Goal: Information Seeking & Learning: Compare options

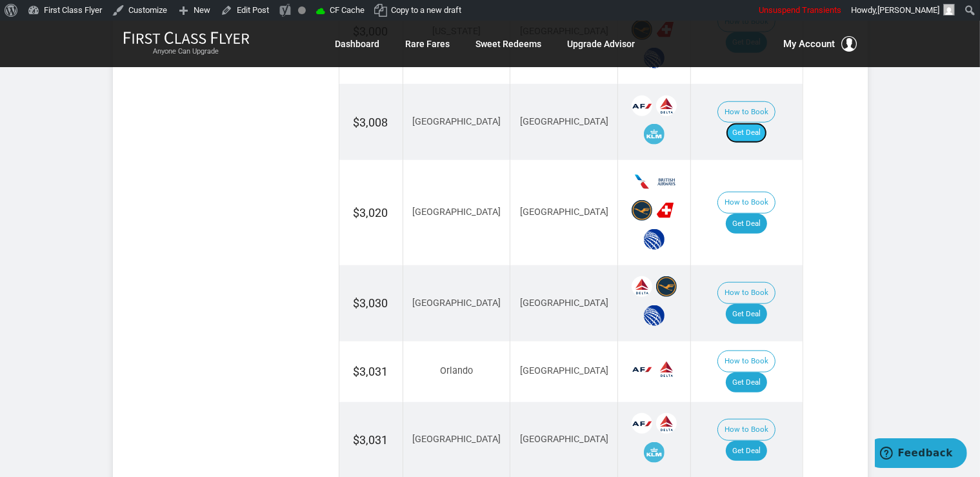
drag, startPoint x: 760, startPoint y: 112, endPoint x: 754, endPoint y: 104, distance: 10.1
click at [760, 123] on link "Get Deal" at bounding box center [745, 133] width 41 height 21
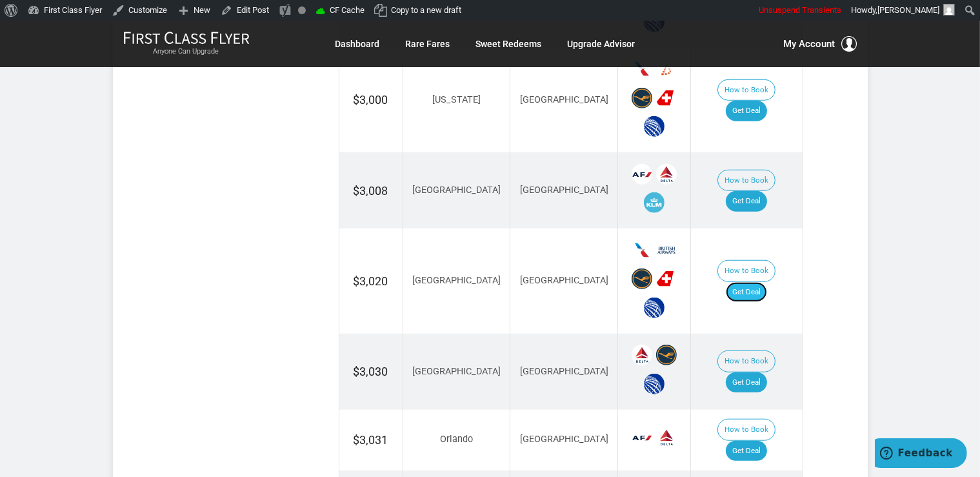
click at [739, 282] on link "Get Deal" at bounding box center [745, 292] width 41 height 21
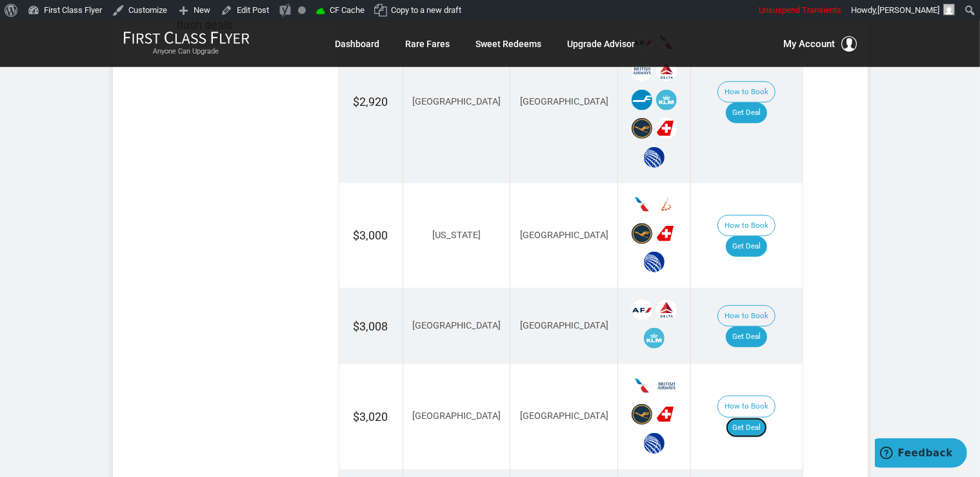
scroll to position [924, 0]
click at [767, 240] on td "How to Book Get Deal" at bounding box center [747, 236] width 112 height 105
drag, startPoint x: 753, startPoint y: 228, endPoint x: 760, endPoint y: 232, distance: 8.1
click at [753, 237] on link "Get Deal" at bounding box center [745, 247] width 41 height 21
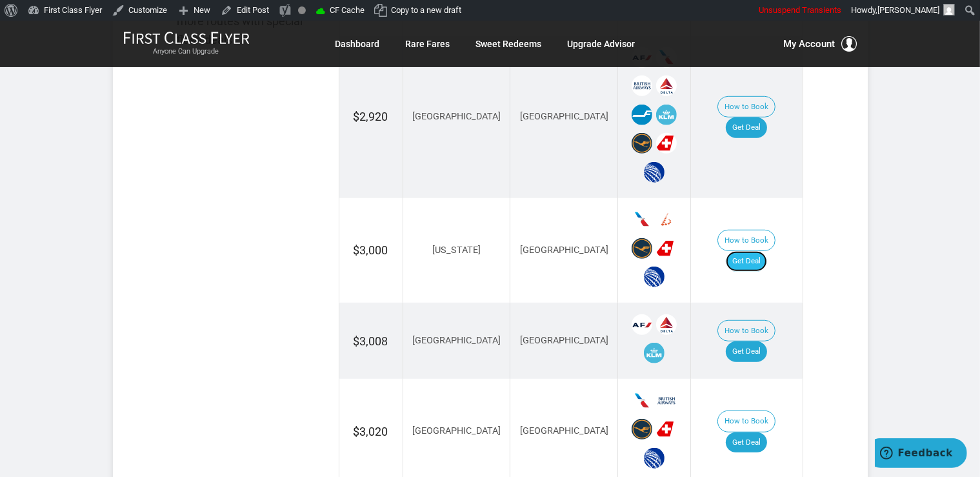
click at [758, 251] on link "Get Deal" at bounding box center [745, 261] width 41 height 21
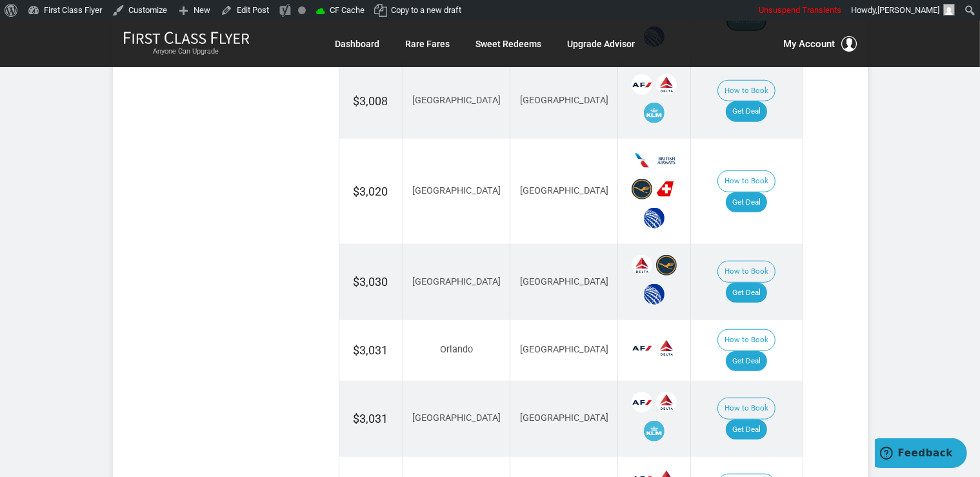
scroll to position [1183, 0]
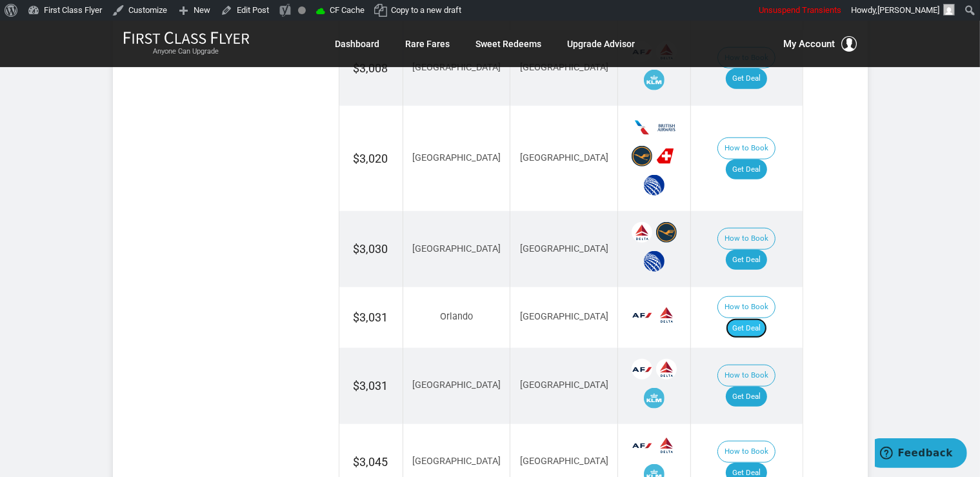
click at [755, 318] on link "Get Deal" at bounding box center [745, 328] width 41 height 21
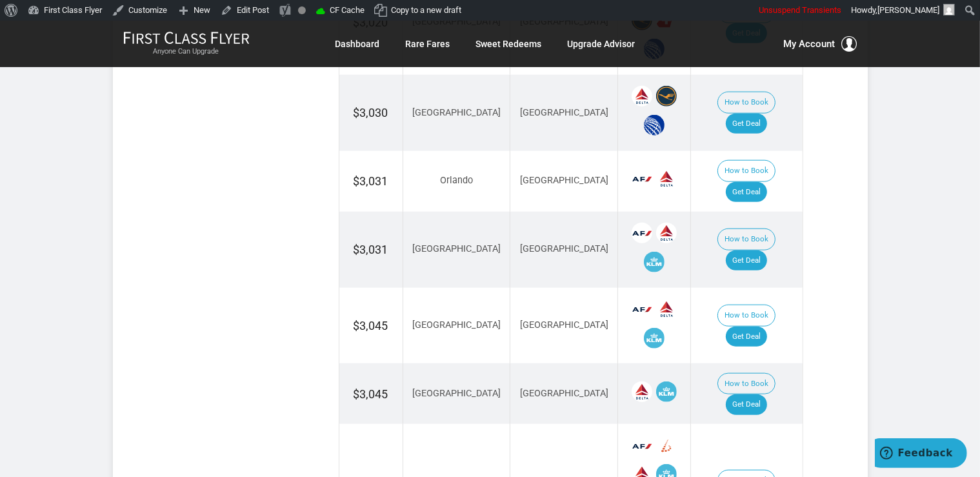
click at [793, 304] on td "How to Book Get Deal" at bounding box center [747, 326] width 112 height 76
drag, startPoint x: 765, startPoint y: 297, endPoint x: 708, endPoint y: 101, distance: 204.1
click at [765, 326] on link "Get Deal" at bounding box center [745, 336] width 41 height 21
click at [755, 113] on link "Get Deal" at bounding box center [745, 123] width 41 height 21
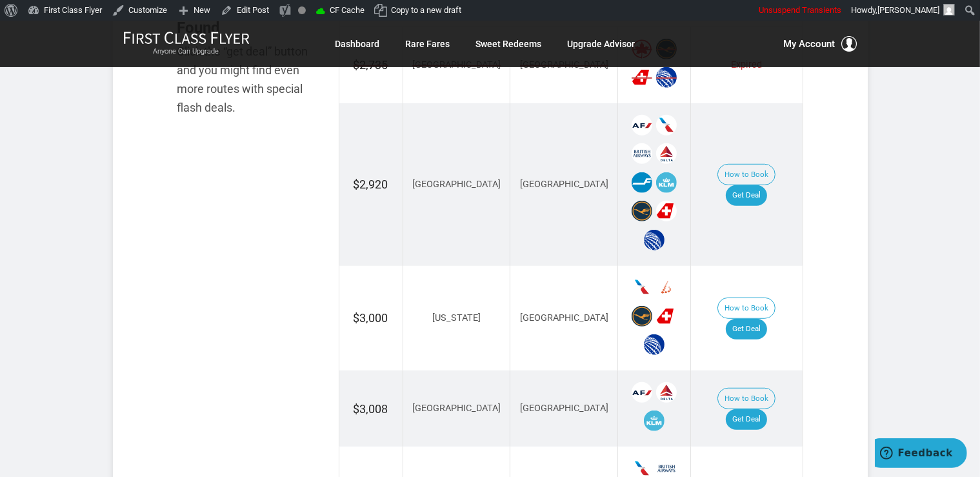
scroll to position [774, 0]
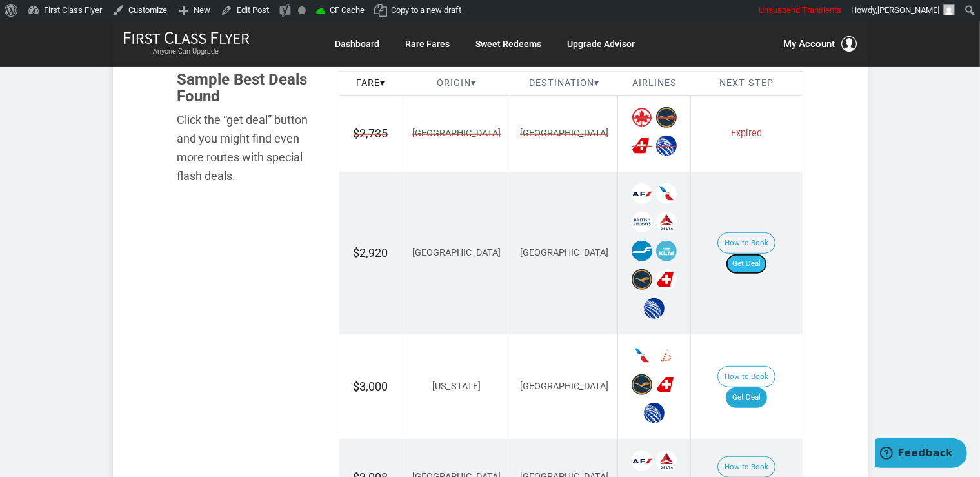
click at [764, 253] on link "Get Deal" at bounding box center [745, 263] width 41 height 21
click at [754, 253] on link "Get Deal" at bounding box center [745, 263] width 41 height 21
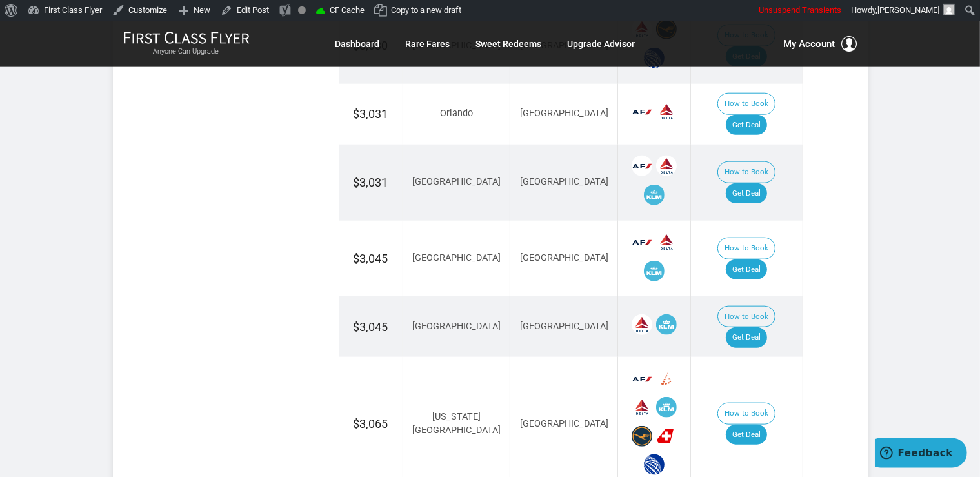
scroll to position [1387, 0]
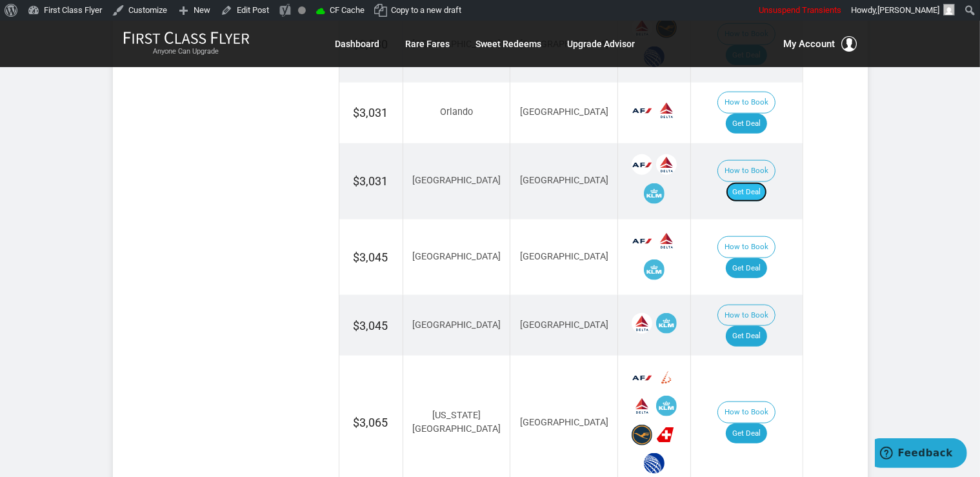
click at [753, 182] on link "Get Deal" at bounding box center [745, 192] width 41 height 21
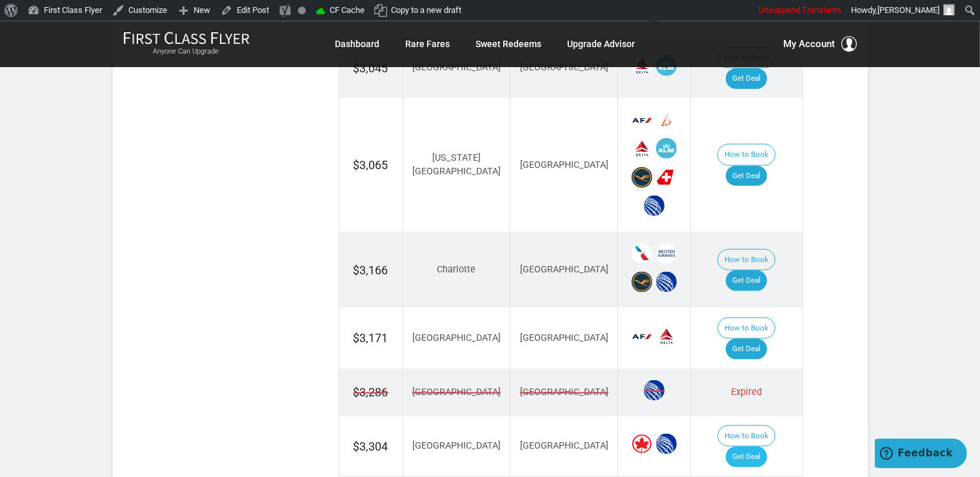
scroll to position [1659, 0]
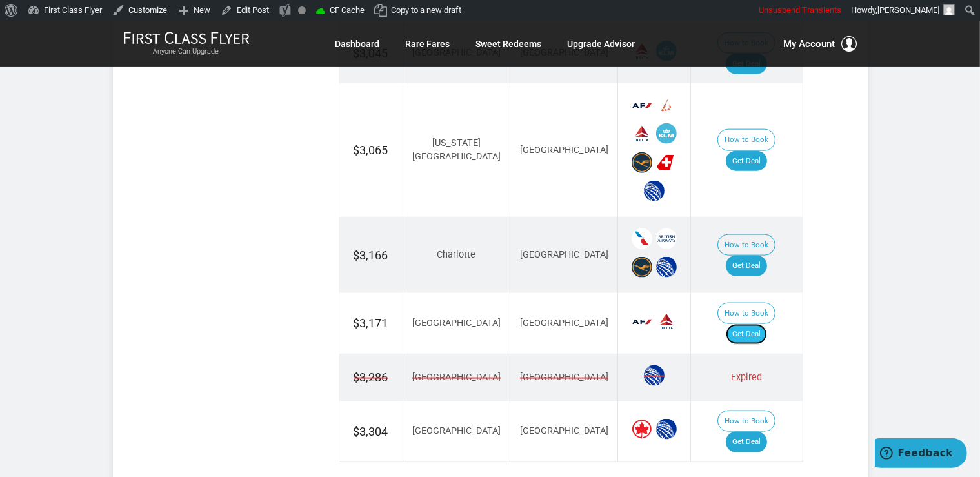
click at [753, 324] on link "Get Deal" at bounding box center [745, 334] width 41 height 21
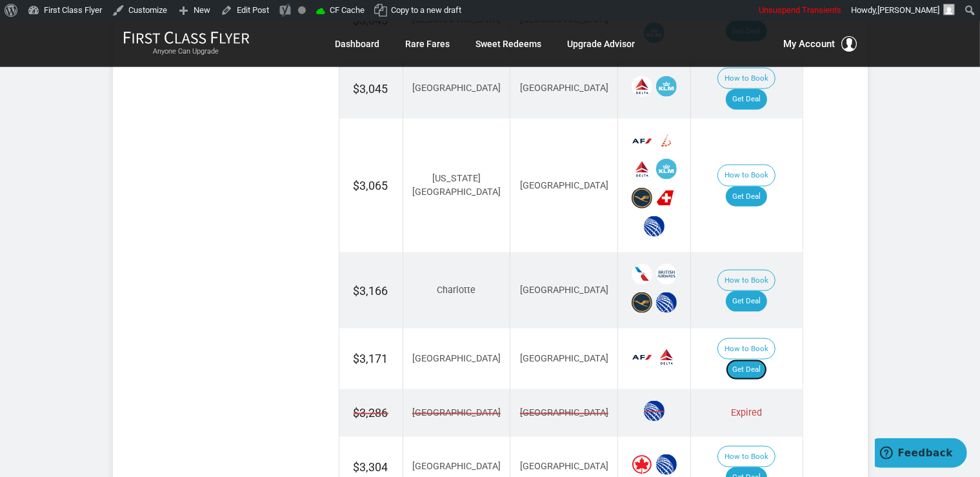
scroll to position [1591, 0]
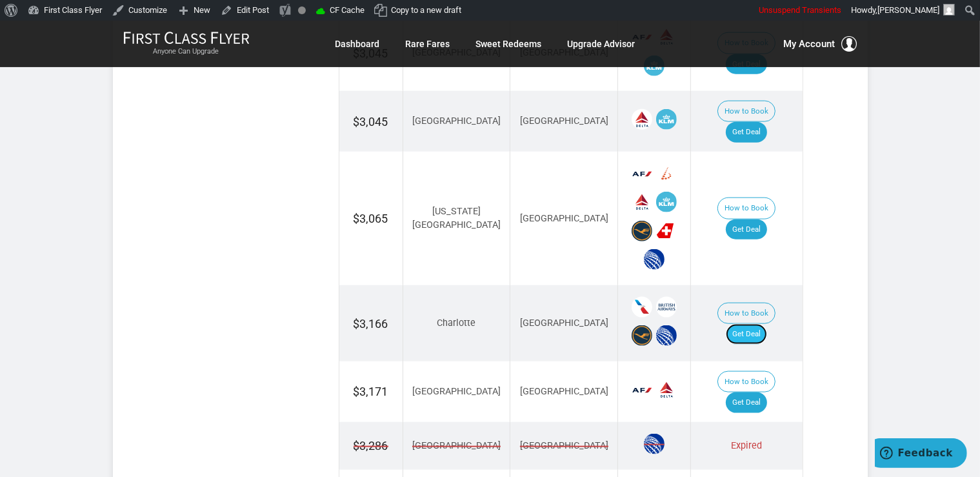
click at [755, 324] on link "Get Deal" at bounding box center [745, 334] width 41 height 21
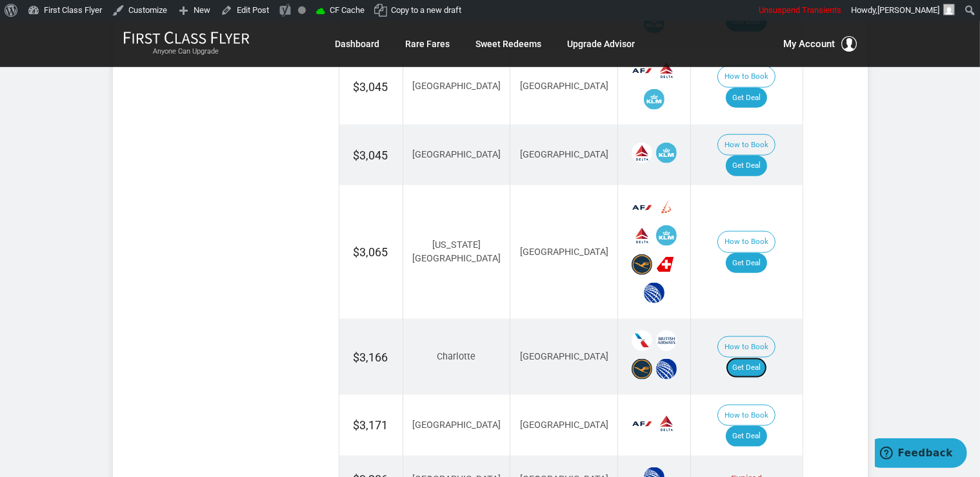
scroll to position [1443, 0]
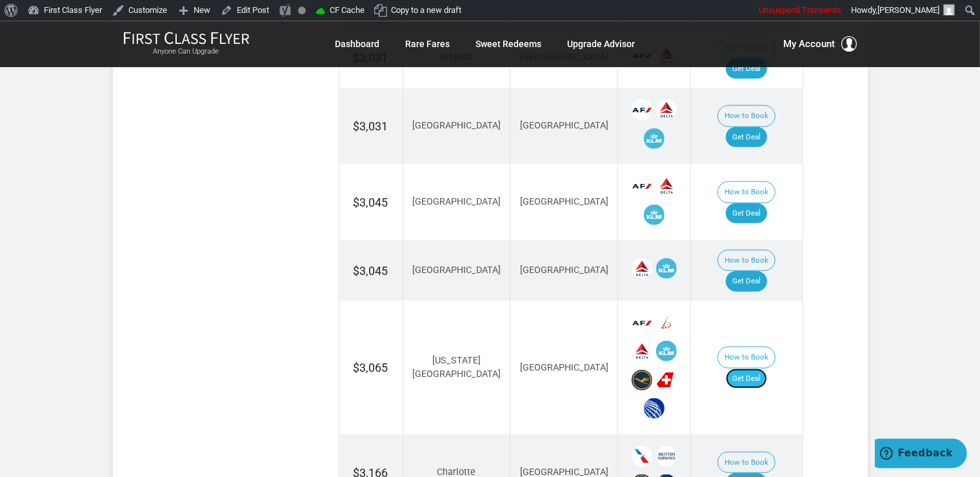
click at [765, 368] on link "Get Deal" at bounding box center [745, 378] width 41 height 21
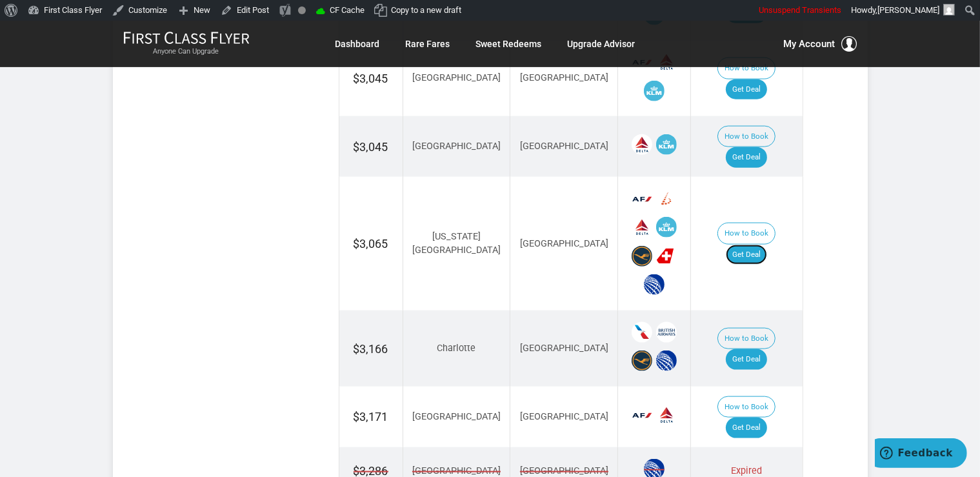
scroll to position [1579, 0]
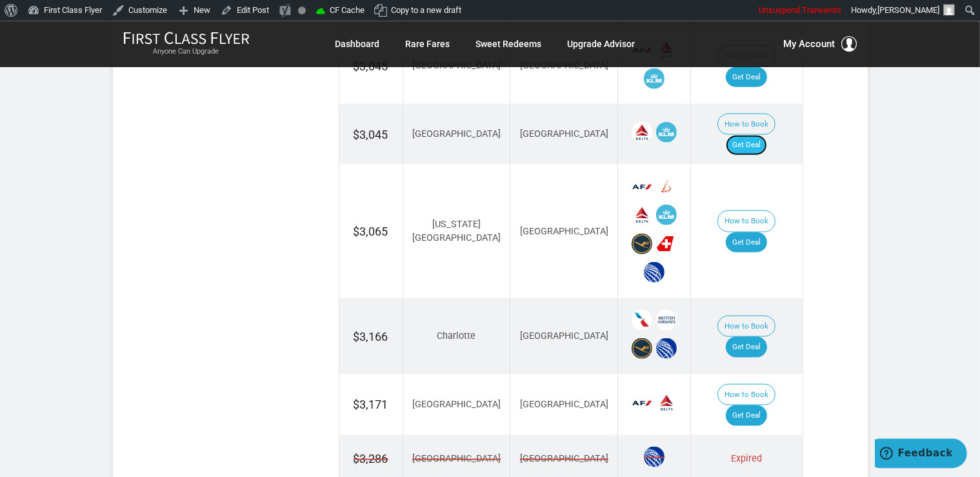
click at [755, 134] on link "Get Deal" at bounding box center [745, 144] width 41 height 21
click at [752, 134] on link "Get Deal" at bounding box center [745, 144] width 41 height 21
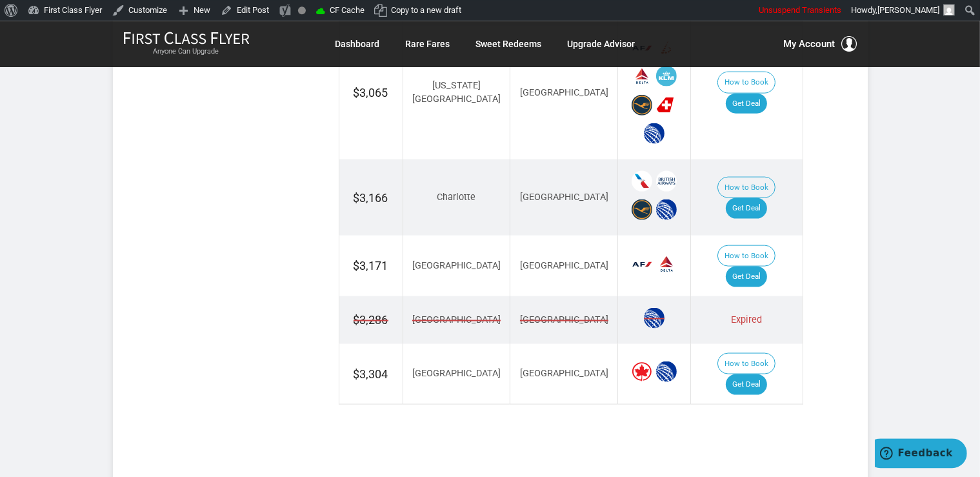
scroll to position [1783, 0]
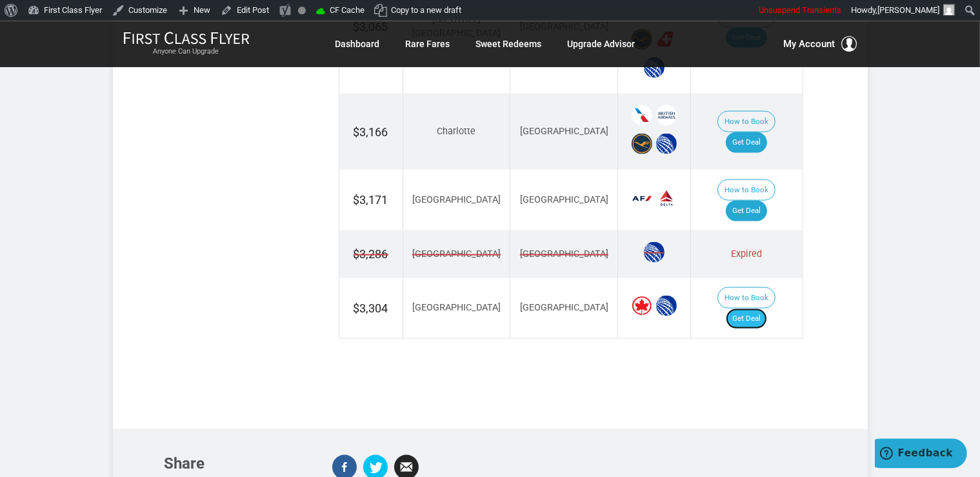
click at [767, 308] on link "Get Deal" at bounding box center [745, 318] width 41 height 21
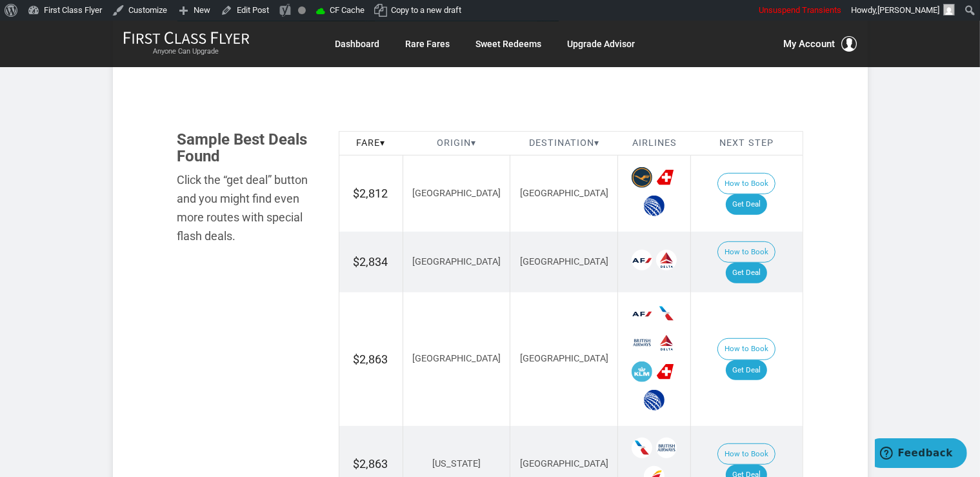
scroll to position [817, 0]
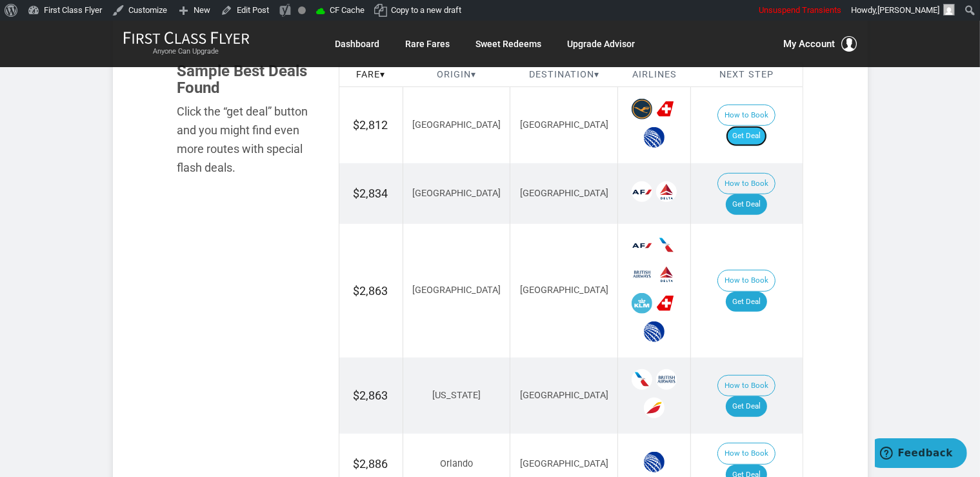
click at [757, 126] on link "Get Deal" at bounding box center [745, 136] width 41 height 21
click at [760, 227] on td "How to Book Get Deal" at bounding box center [747, 290] width 112 height 133
click at [759, 291] on link "Get Deal" at bounding box center [745, 301] width 41 height 21
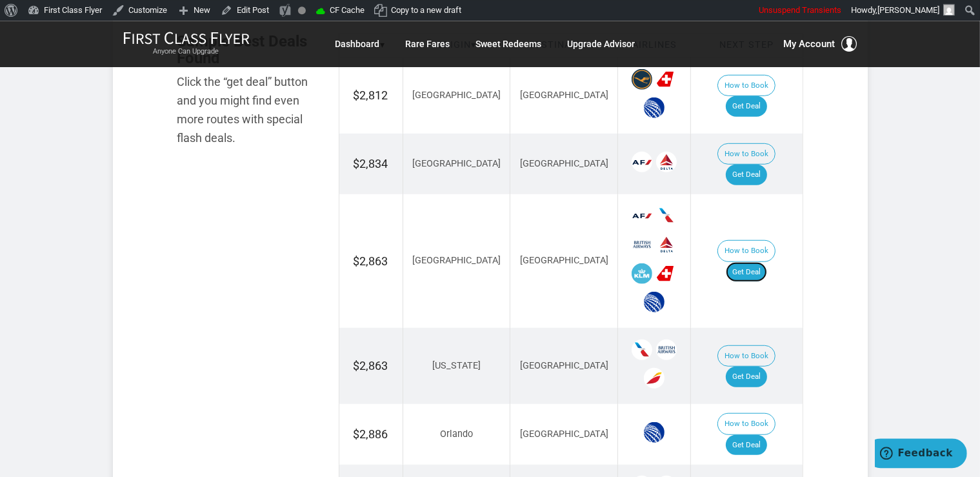
scroll to position [749, 0]
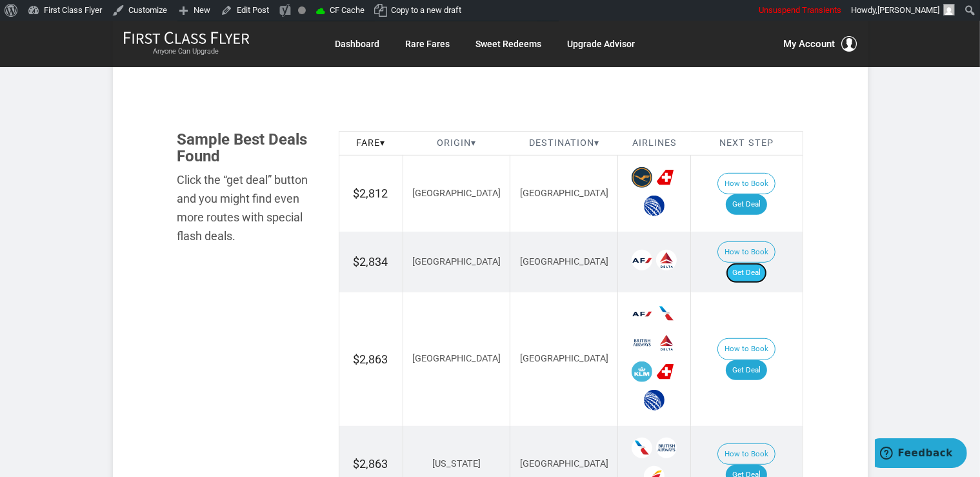
click at [752, 262] on link "Get Deal" at bounding box center [745, 272] width 41 height 21
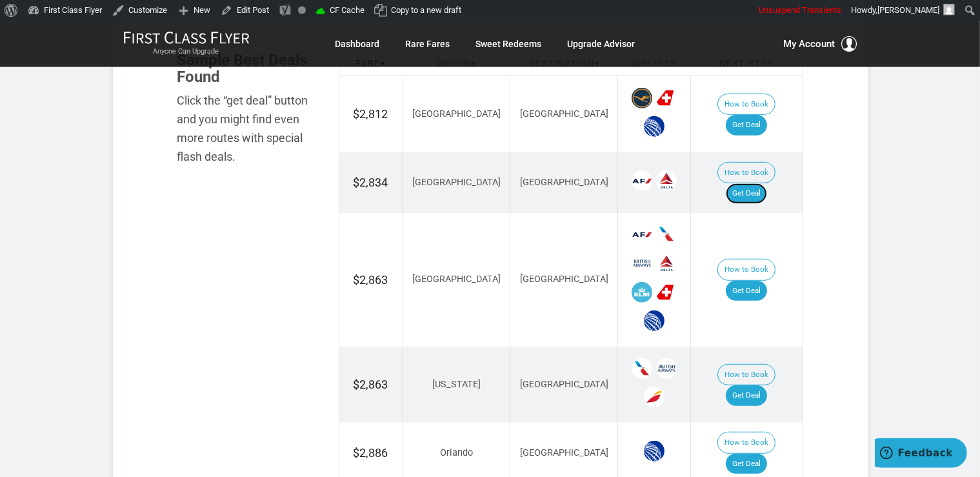
scroll to position [953, 0]
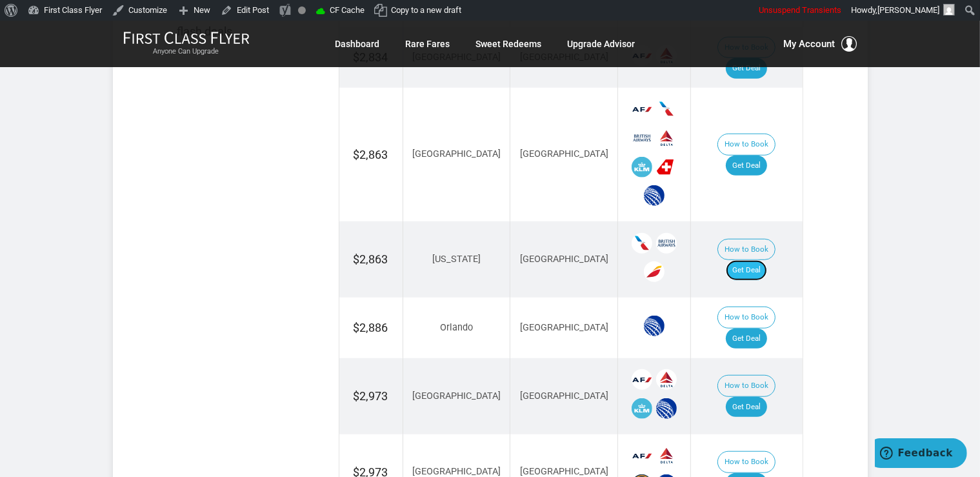
click at [767, 260] on link "Get Deal" at bounding box center [745, 270] width 41 height 21
click at [767, 397] on link "Get Deal" at bounding box center [745, 407] width 41 height 21
click at [756, 328] on link "Get Deal" at bounding box center [745, 338] width 41 height 21
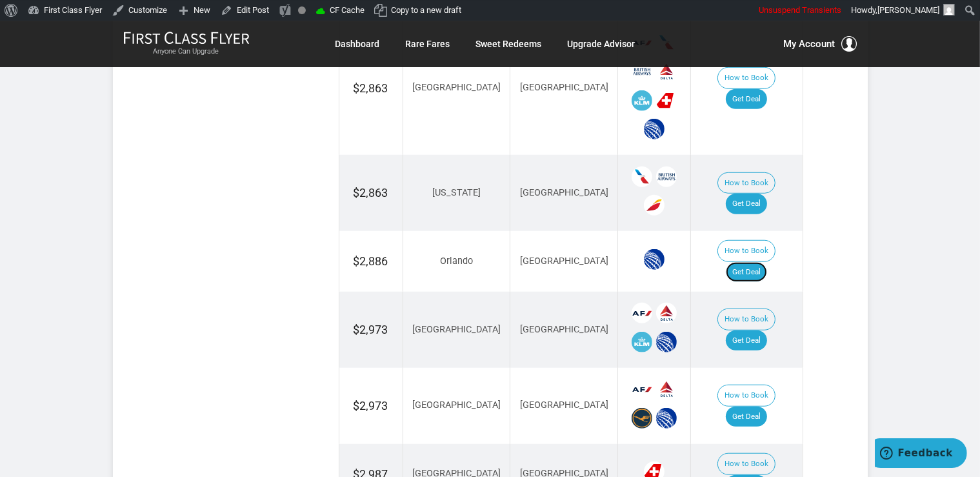
scroll to position [1158, 0]
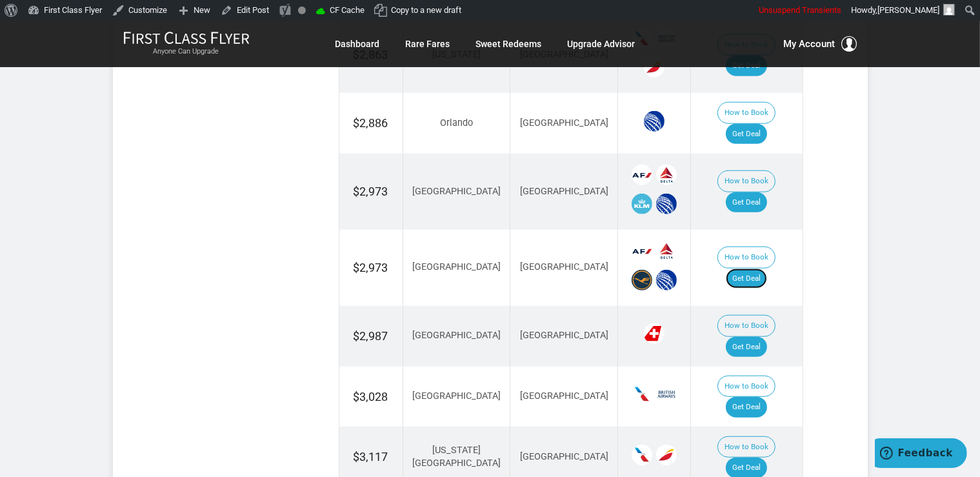
click at [749, 268] on link "Get Deal" at bounding box center [745, 278] width 41 height 21
click at [763, 337] on link "Get Deal" at bounding box center [745, 347] width 41 height 21
click at [759, 397] on link "Get Deal" at bounding box center [745, 407] width 41 height 21
click at [753, 457] on link "Get Deal" at bounding box center [745, 467] width 41 height 21
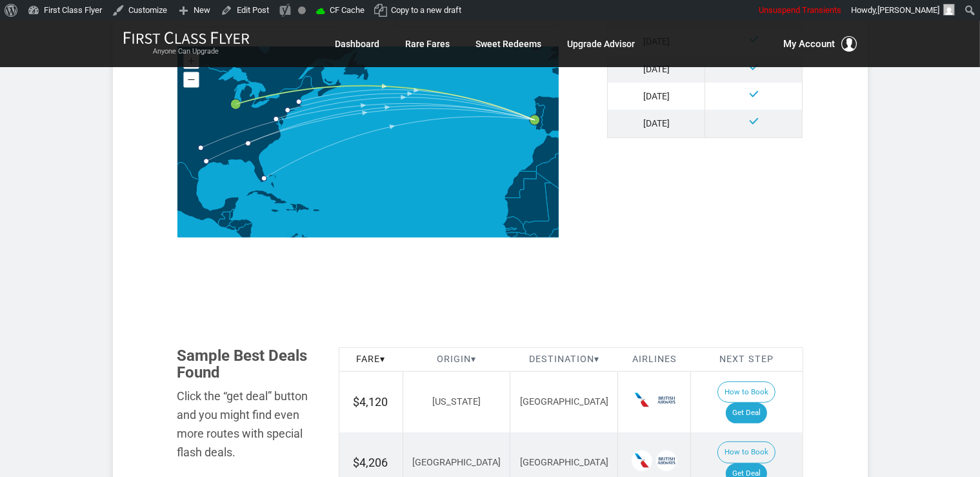
scroll to position [635, 0]
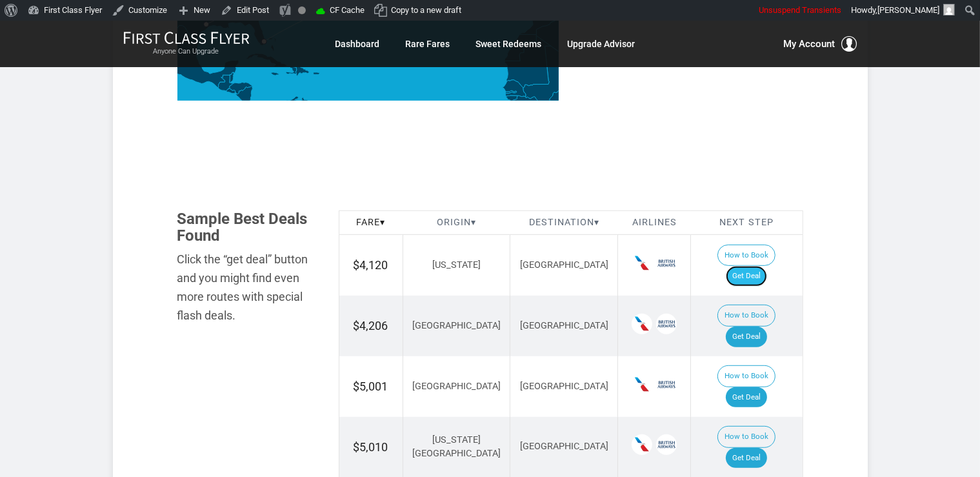
click at [767, 266] on link "Get Deal" at bounding box center [745, 276] width 41 height 21
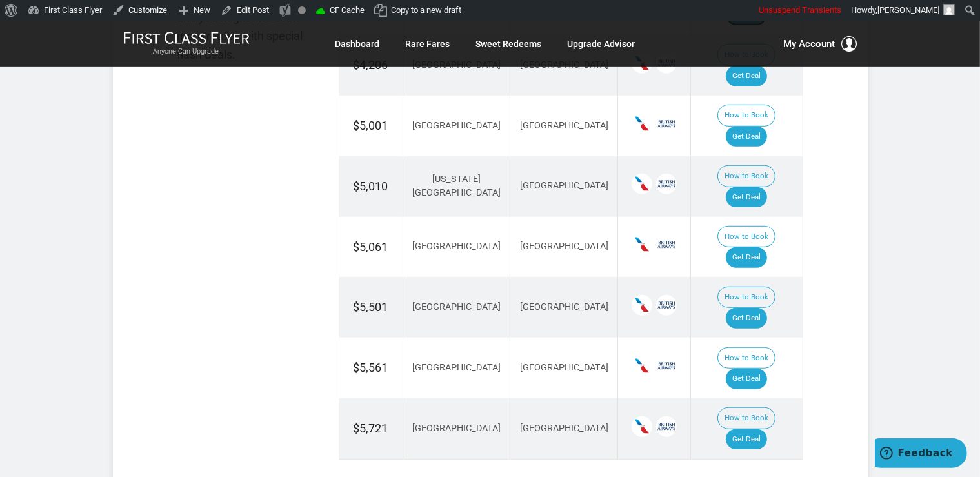
scroll to position [907, 0]
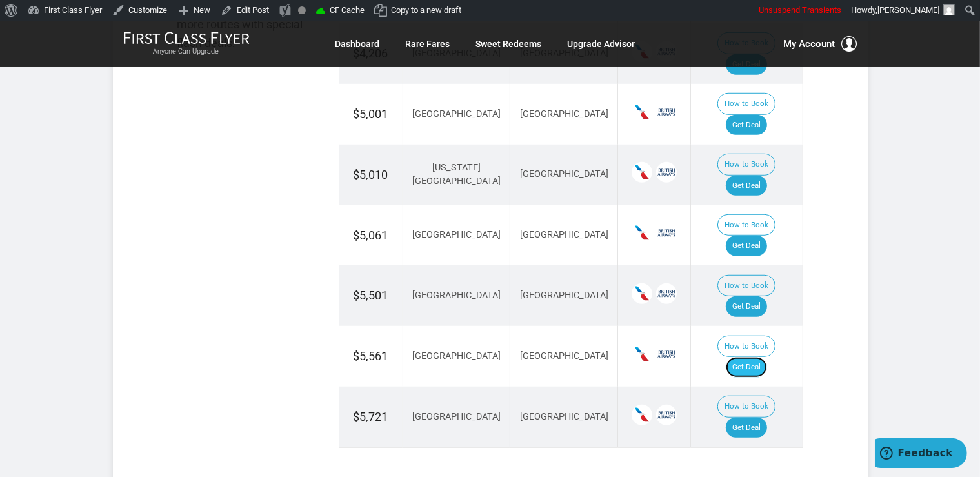
click at [744, 357] on link "Get Deal" at bounding box center [745, 367] width 41 height 21
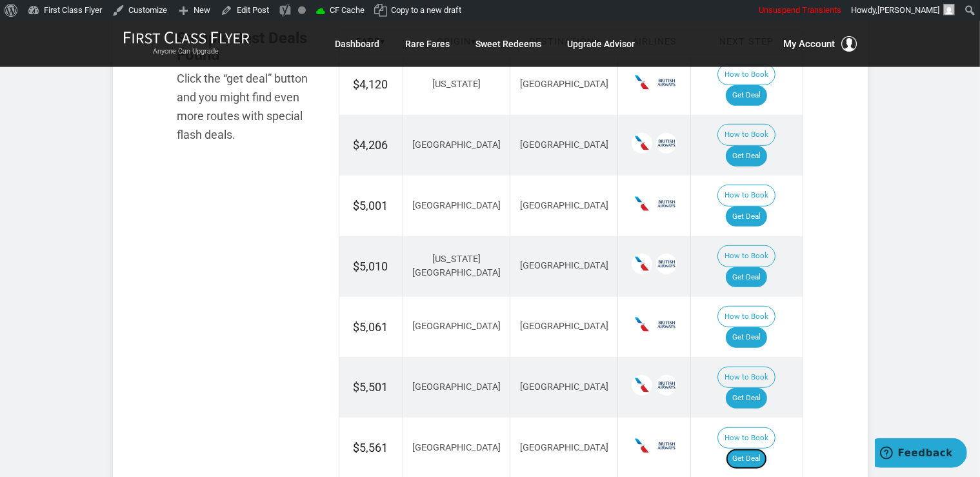
scroll to position [702, 0]
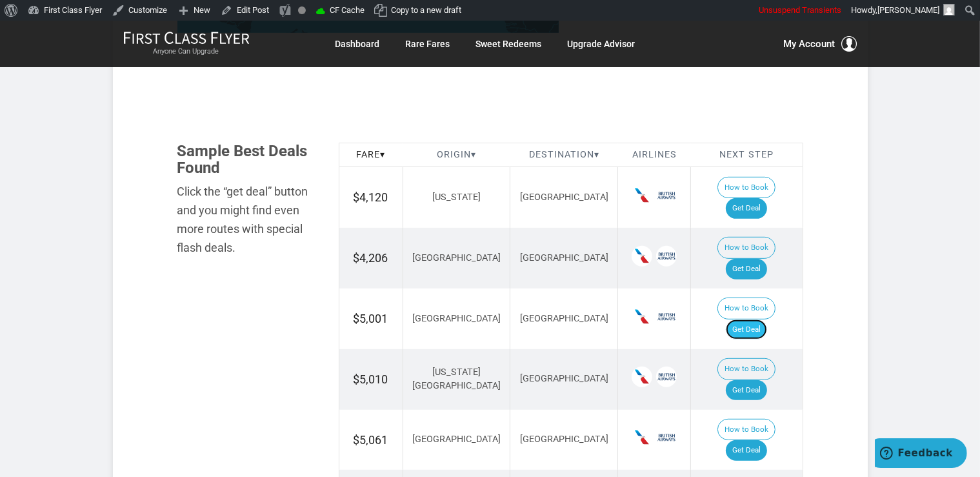
click at [763, 319] on link "Get Deal" at bounding box center [745, 329] width 41 height 21
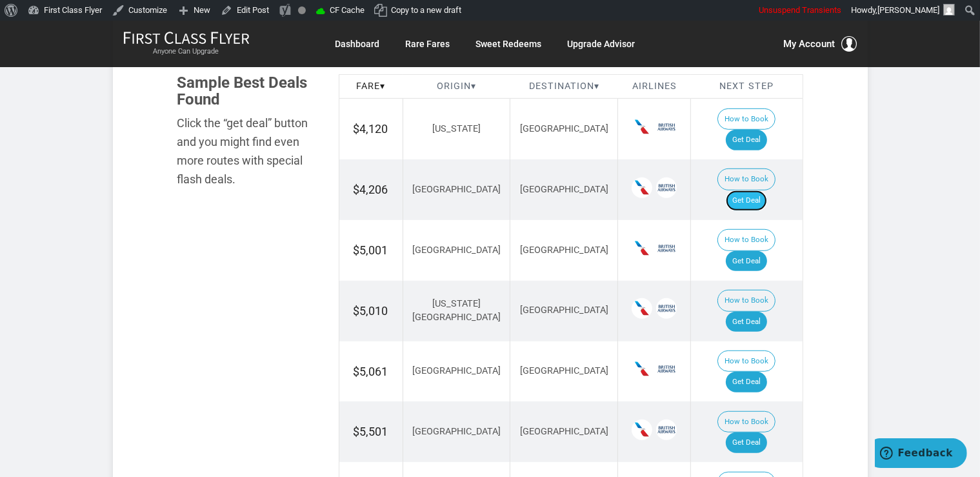
click at [744, 190] on link "Get Deal" at bounding box center [745, 200] width 41 height 21
click at [760, 311] on link "Get Deal" at bounding box center [745, 321] width 41 height 21
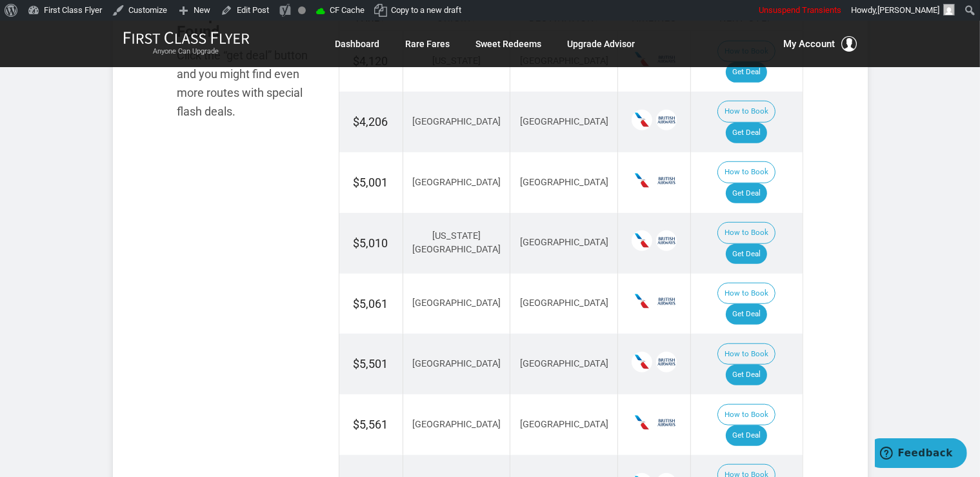
click at [749, 273] on td "How to Book Get Deal" at bounding box center [747, 303] width 112 height 61
click at [754, 304] on link "Get Deal" at bounding box center [745, 314] width 41 height 21
click at [767, 364] on link "Get Deal" at bounding box center [745, 374] width 41 height 21
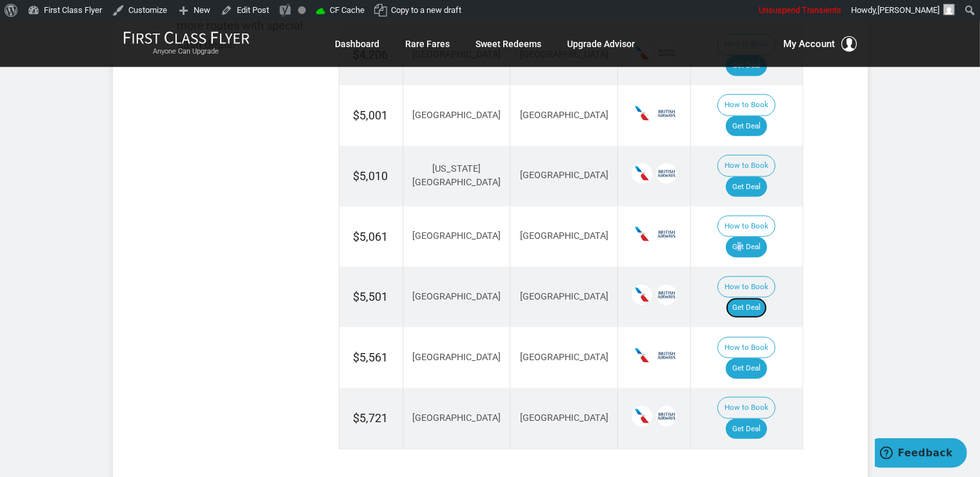
scroll to position [907, 0]
click at [764, 417] on link "Get Deal" at bounding box center [745, 427] width 41 height 21
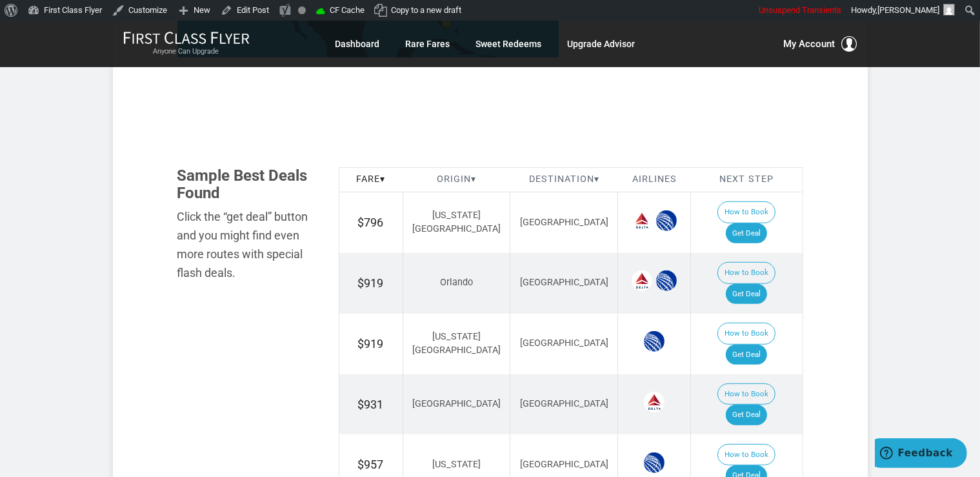
scroll to position [749, 0]
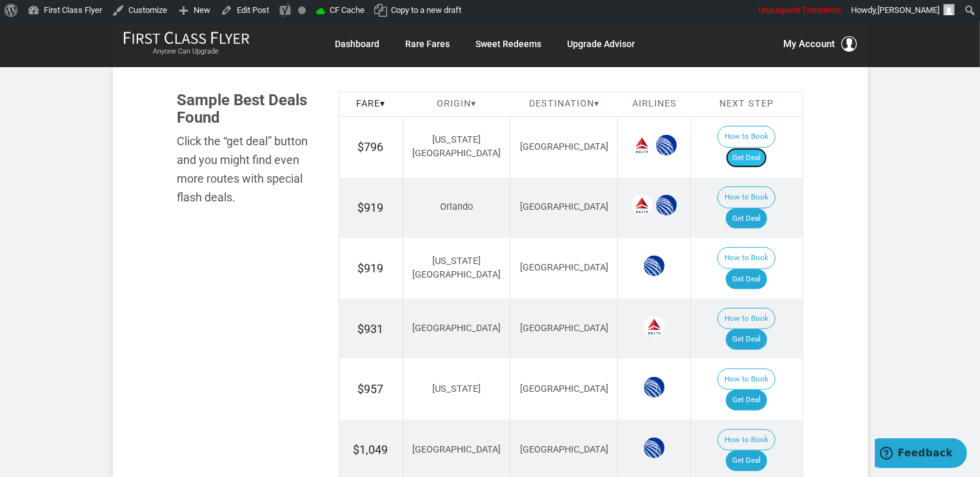
click at [762, 148] on link "Get Deal" at bounding box center [745, 158] width 41 height 21
click at [767, 208] on link "Get Deal" at bounding box center [745, 218] width 41 height 21
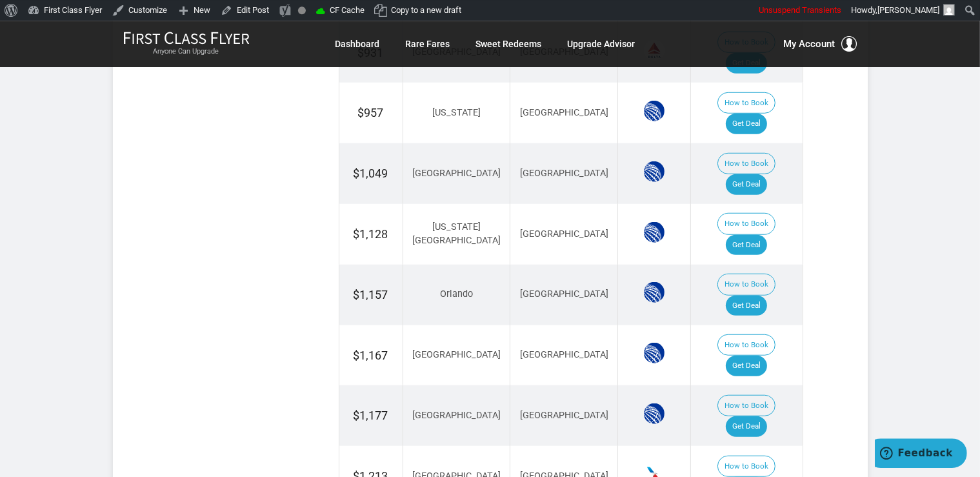
scroll to position [1158, 0]
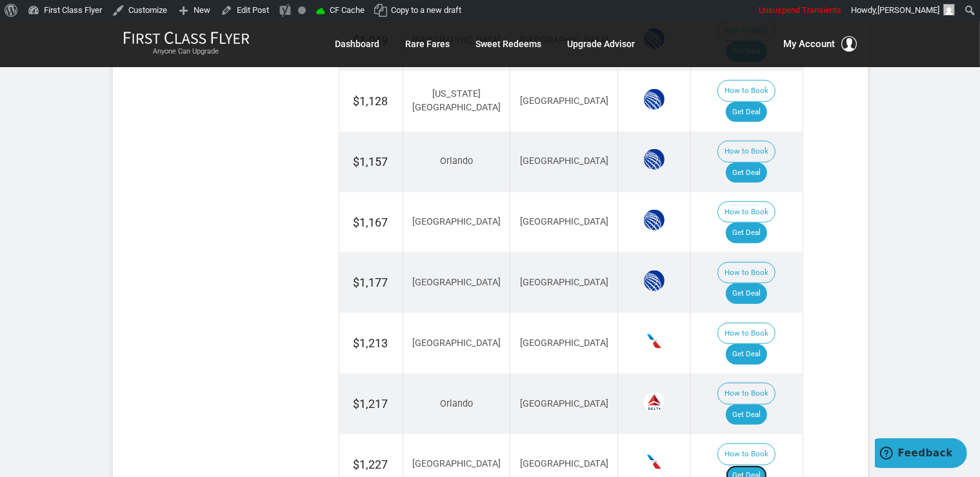
click at [763, 465] on link "Get Deal" at bounding box center [745, 475] width 41 height 21
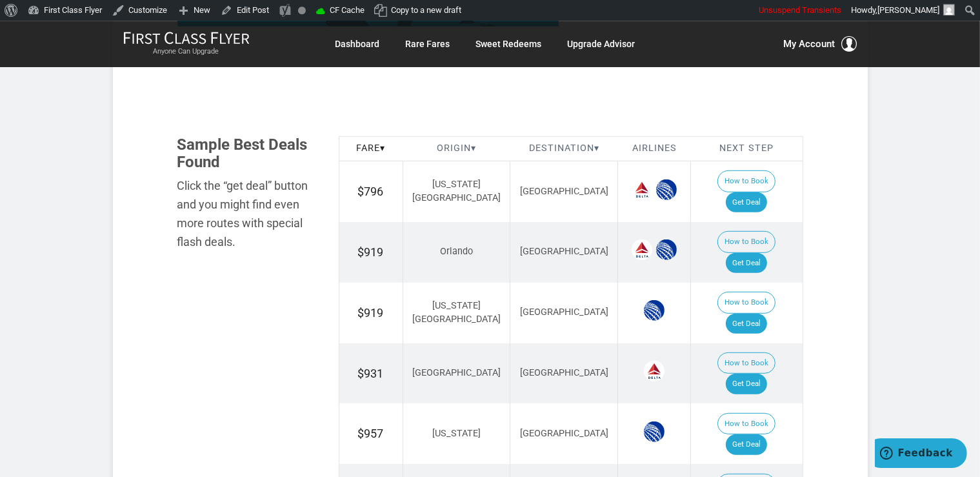
scroll to position [681, 0]
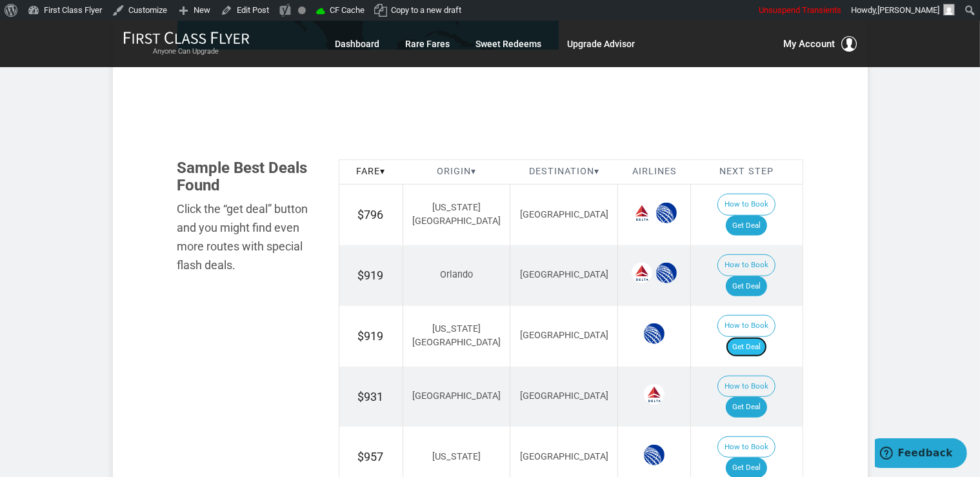
drag, startPoint x: 773, startPoint y: 301, endPoint x: 773, endPoint y: 293, distance: 8.4
click at [767, 337] on link "Get Deal" at bounding box center [745, 347] width 41 height 21
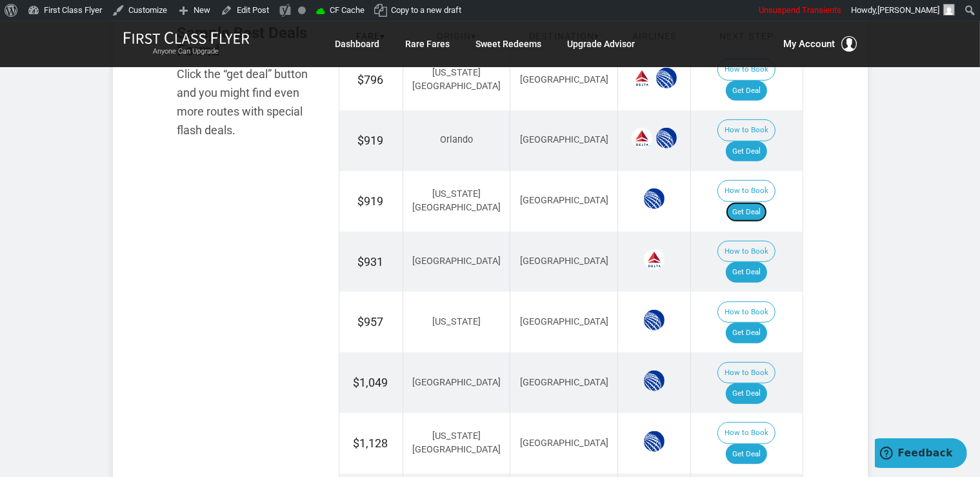
scroll to position [817, 0]
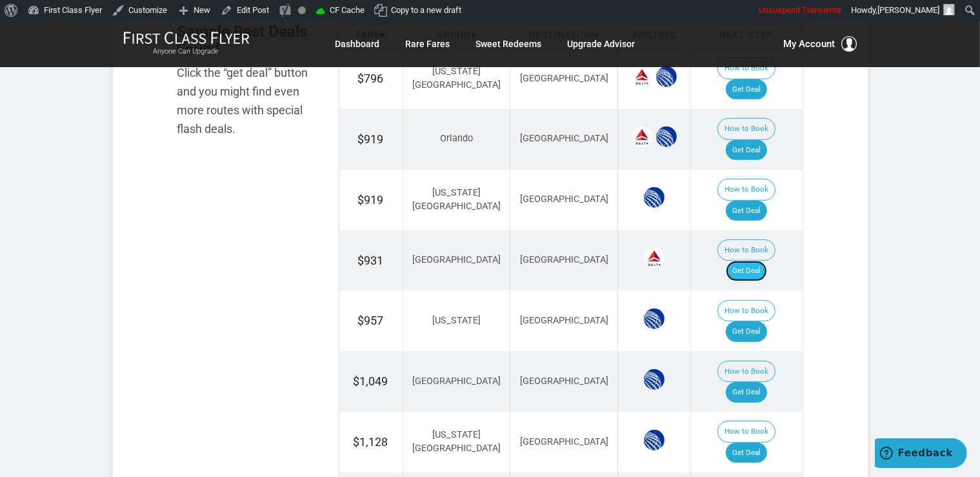
click at [749, 261] on link "Get Deal" at bounding box center [745, 271] width 41 height 21
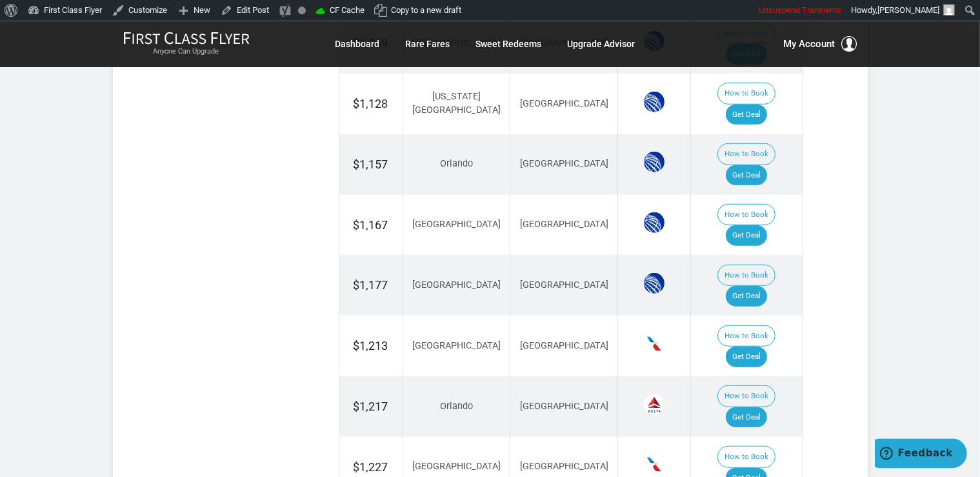
scroll to position [1158, 0]
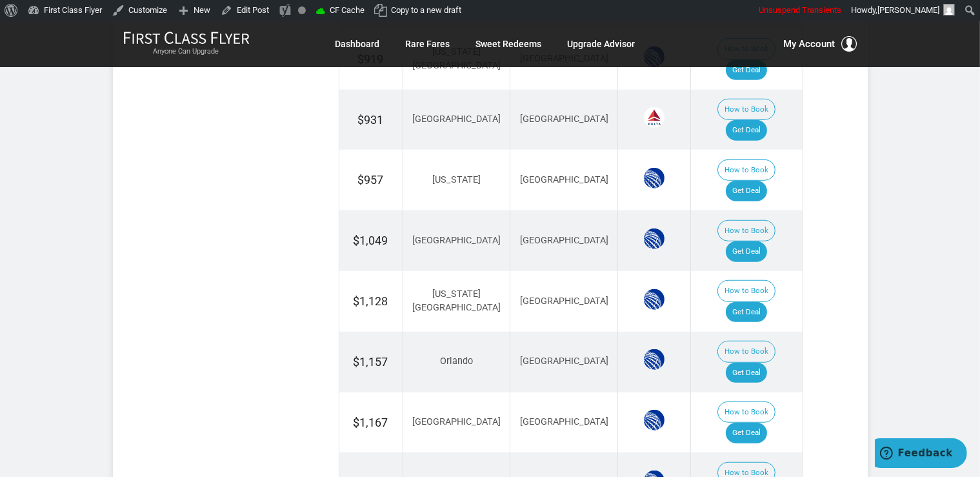
scroll to position [885, 0]
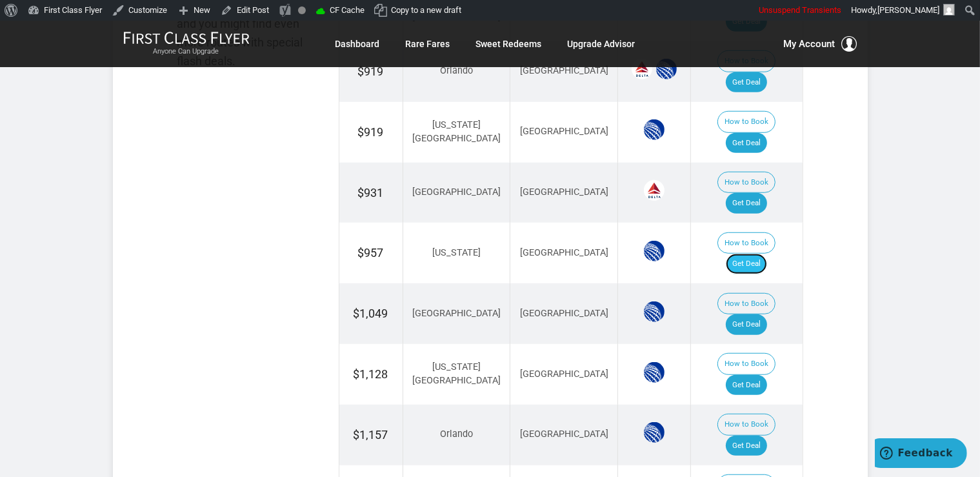
click at [765, 253] on link "Get Deal" at bounding box center [745, 263] width 41 height 21
click at [749, 314] on link "Get Deal" at bounding box center [745, 324] width 41 height 21
drag, startPoint x: 756, startPoint y: 281, endPoint x: 760, endPoint y: 290, distance: 9.0
click at [756, 375] on link "Get Deal" at bounding box center [745, 385] width 41 height 21
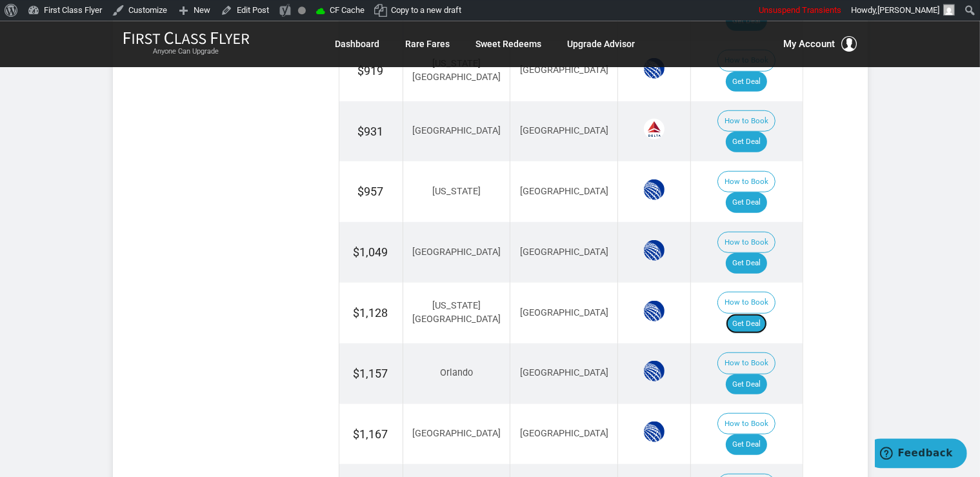
scroll to position [1021, 0]
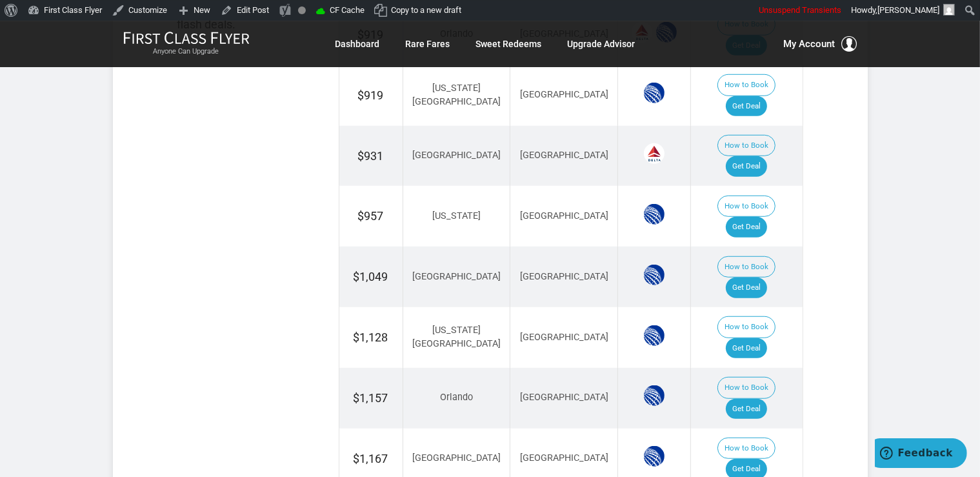
scroll to position [885, 0]
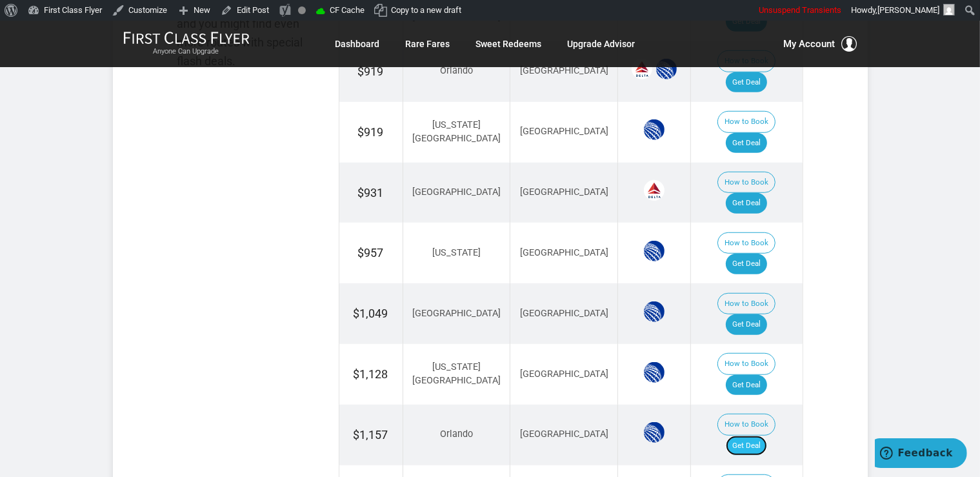
click at [754, 435] on link "Get Deal" at bounding box center [745, 445] width 41 height 21
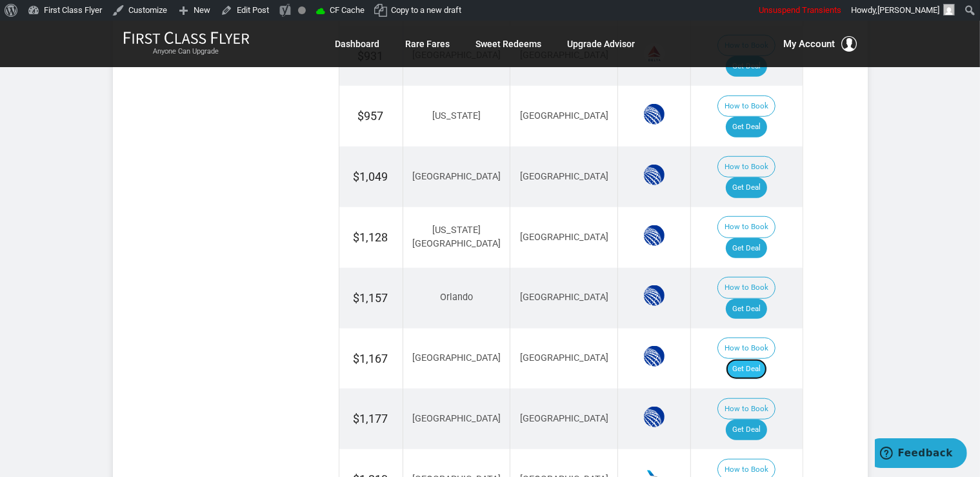
click at [742, 359] on link "Get Deal" at bounding box center [745, 369] width 41 height 21
click at [767, 419] on link "Get Deal" at bounding box center [745, 429] width 41 height 21
click at [765, 419] on link "Get Deal" at bounding box center [745, 429] width 41 height 21
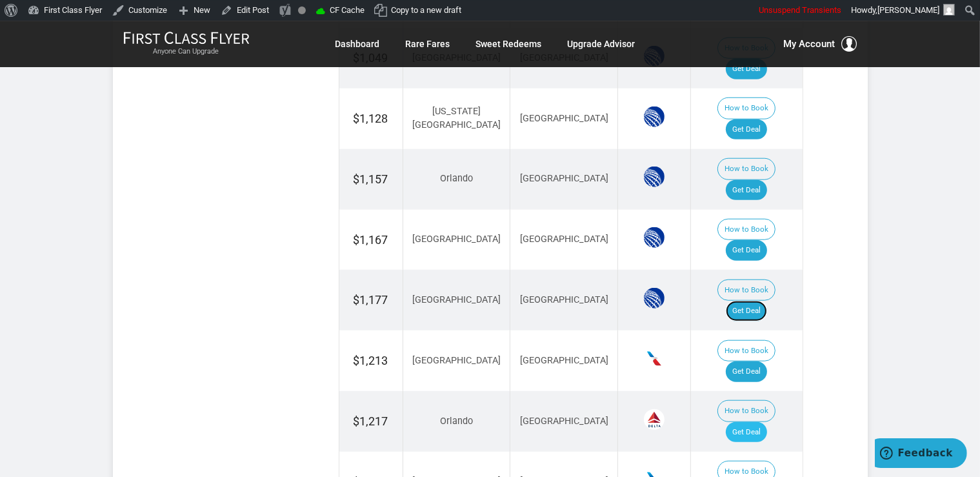
scroll to position [1158, 0]
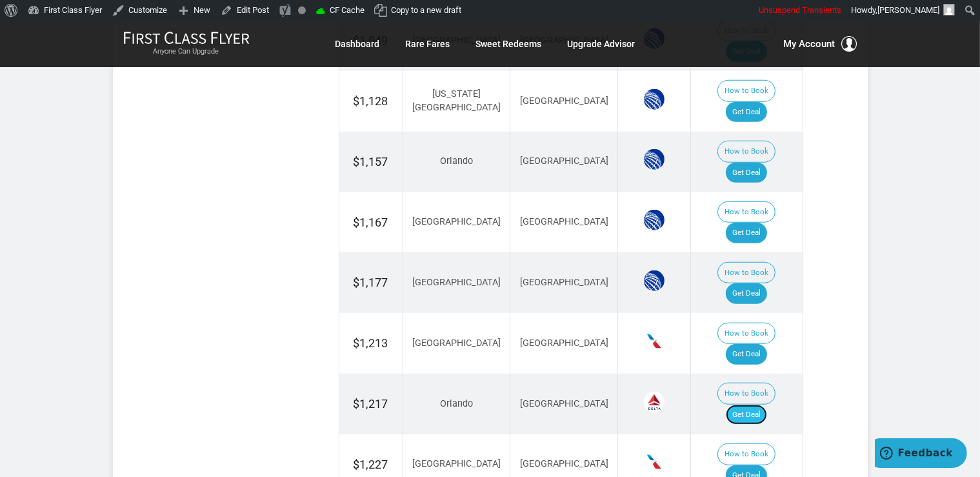
click at [756, 404] on link "Get Deal" at bounding box center [745, 414] width 41 height 21
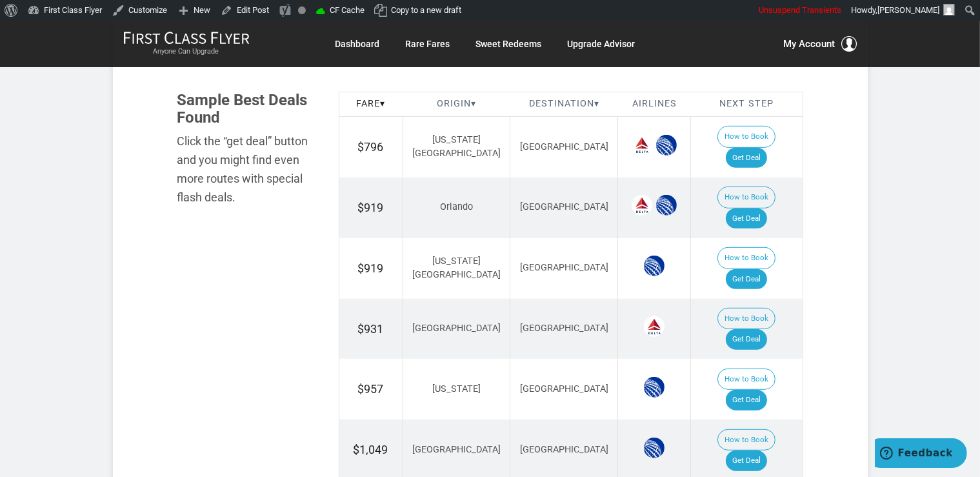
scroll to position [544, 0]
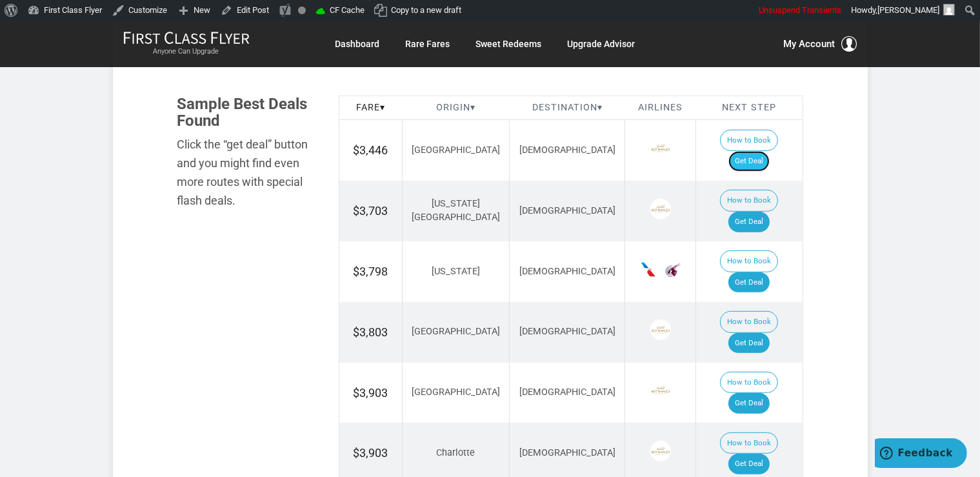
click at [756, 151] on link "Get Deal" at bounding box center [748, 161] width 41 height 21
drag, startPoint x: 744, startPoint y: 186, endPoint x: 749, endPoint y: 192, distance: 7.3
click at [743, 212] on link "Get Deal" at bounding box center [748, 222] width 41 height 21
click at [747, 393] on link "Get Deal" at bounding box center [748, 403] width 41 height 21
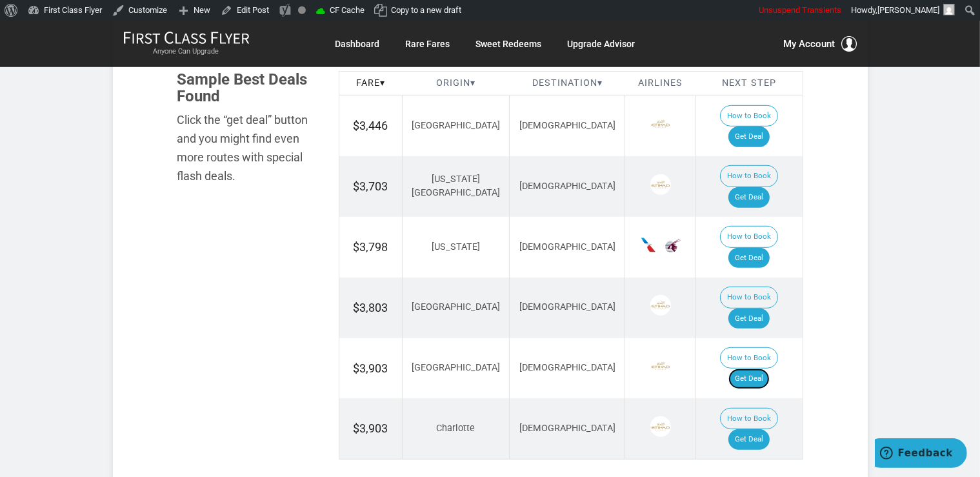
scroll to position [817, 0]
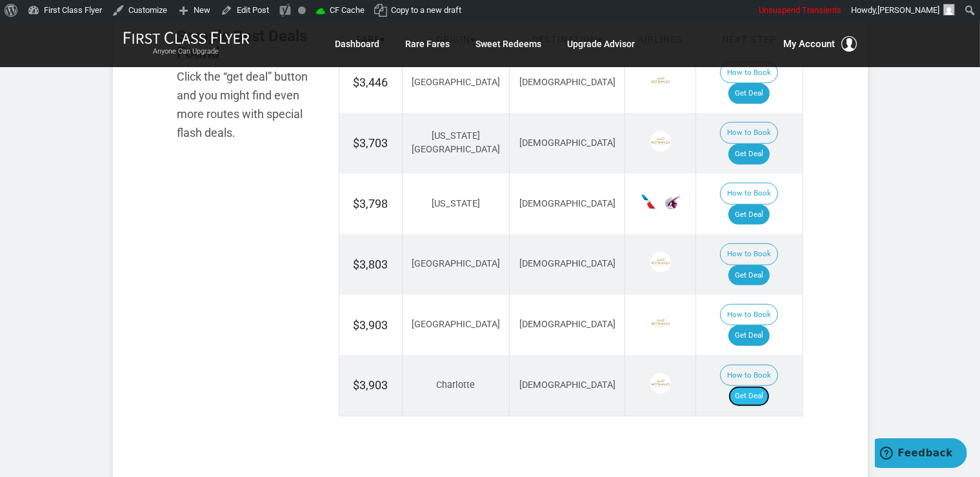
click at [749, 386] on link "Get Deal" at bounding box center [748, 396] width 41 height 21
drag, startPoint x: 744, startPoint y: 168, endPoint x: 748, endPoint y: 162, distance: 7.5
click at [744, 204] on link "Get Deal" at bounding box center [748, 214] width 41 height 21
click at [757, 265] on link "Get Deal" at bounding box center [748, 275] width 41 height 21
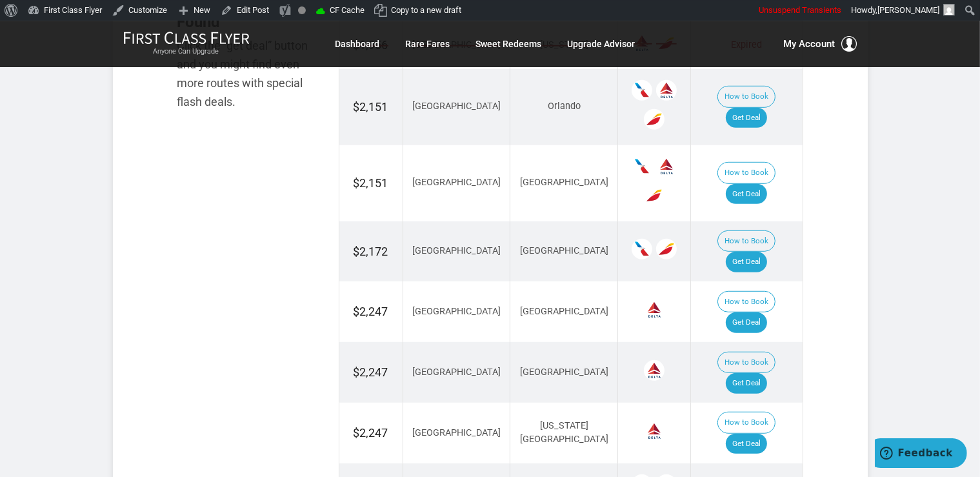
scroll to position [885, 0]
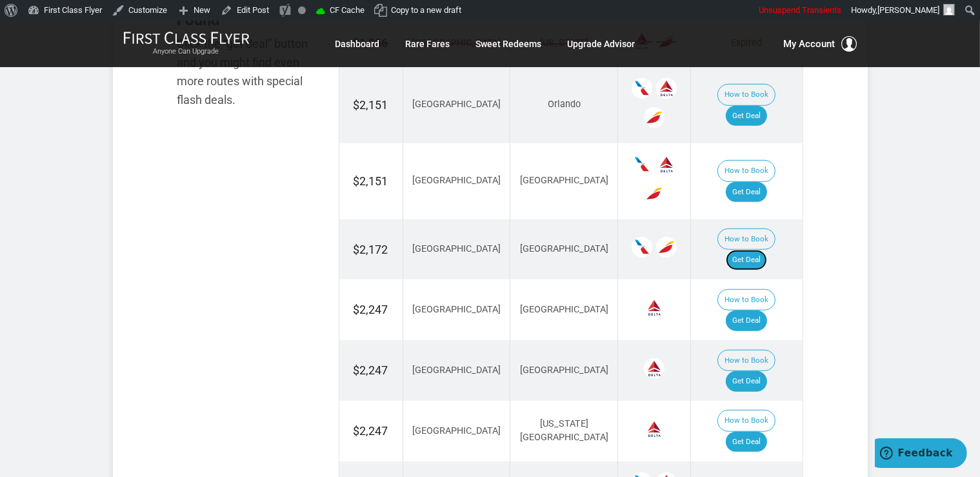
click at [762, 250] on link "Get Deal" at bounding box center [745, 260] width 41 height 21
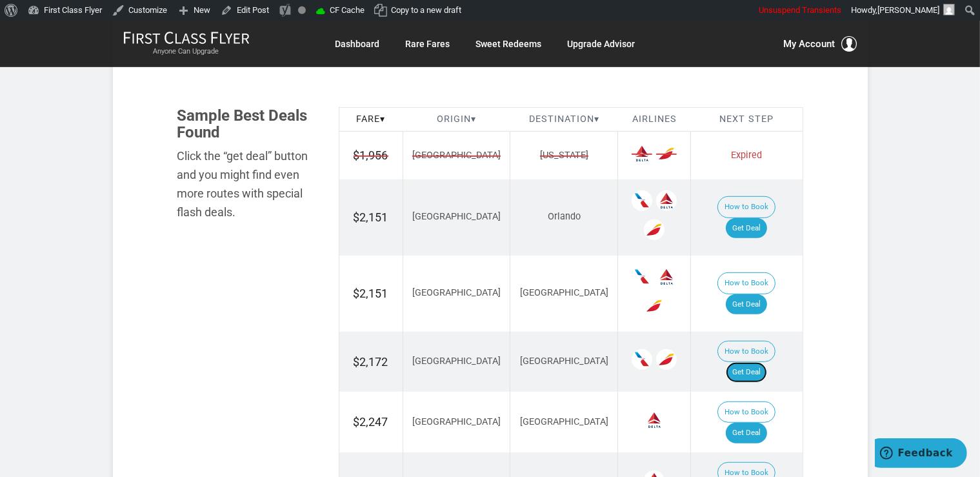
scroll to position [749, 0]
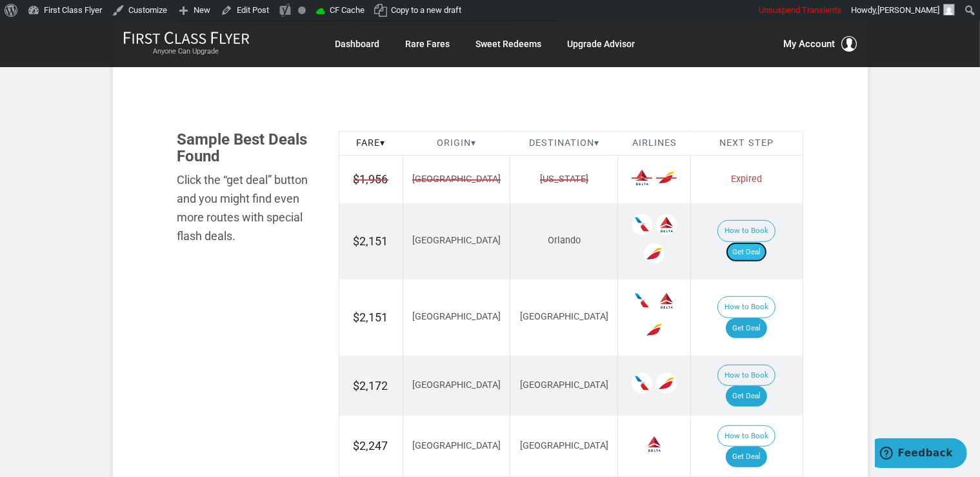
click at [765, 242] on link "Get Deal" at bounding box center [745, 252] width 41 height 21
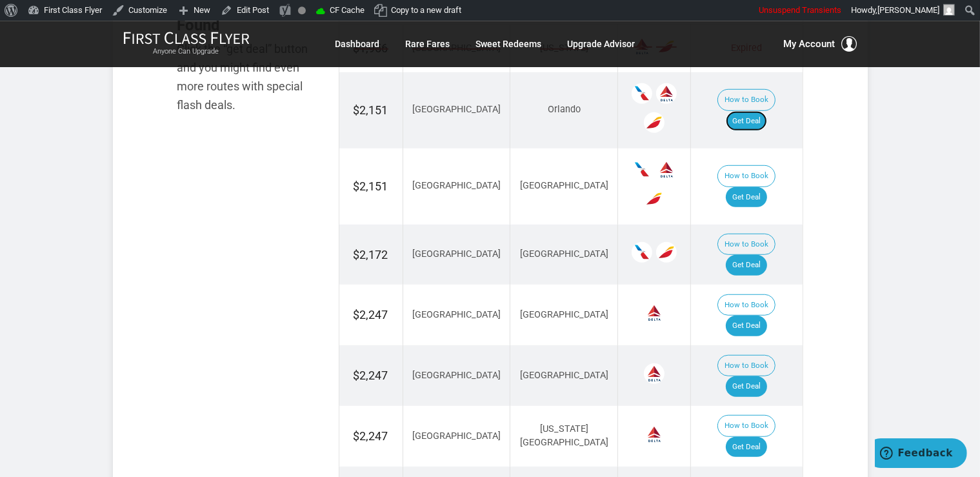
scroll to position [885, 0]
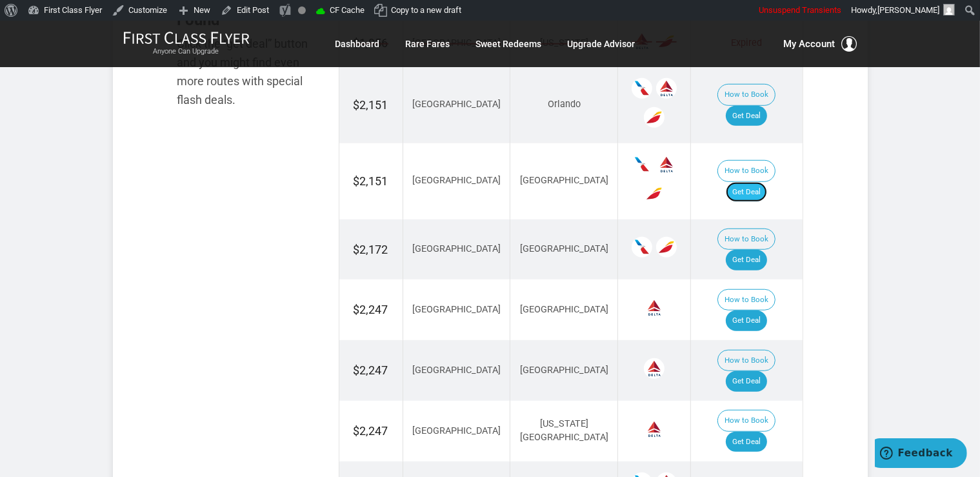
drag, startPoint x: 744, startPoint y: 139, endPoint x: 760, endPoint y: 141, distance: 15.5
click at [745, 182] on link "Get Deal" at bounding box center [745, 192] width 41 height 21
click at [758, 310] on link "Get Deal" at bounding box center [745, 320] width 41 height 21
click at [760, 371] on link "Get Deal" at bounding box center [745, 381] width 41 height 21
click at [765, 431] on link "Get Deal" at bounding box center [745, 441] width 41 height 21
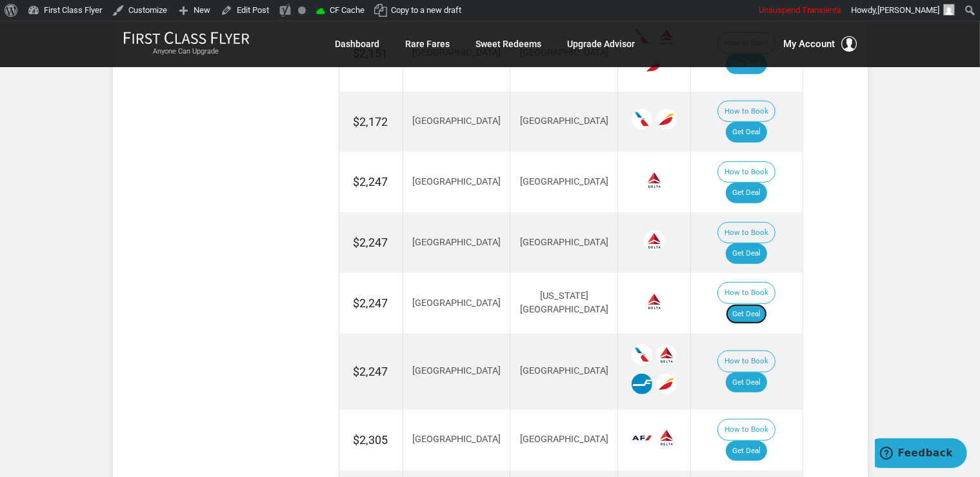
scroll to position [1021, 0]
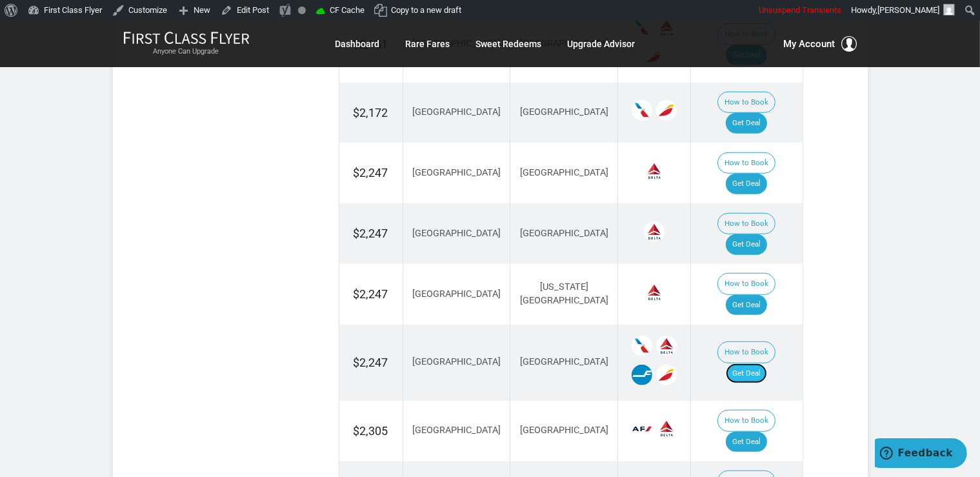
click at [765, 363] on link "Get Deal" at bounding box center [745, 373] width 41 height 21
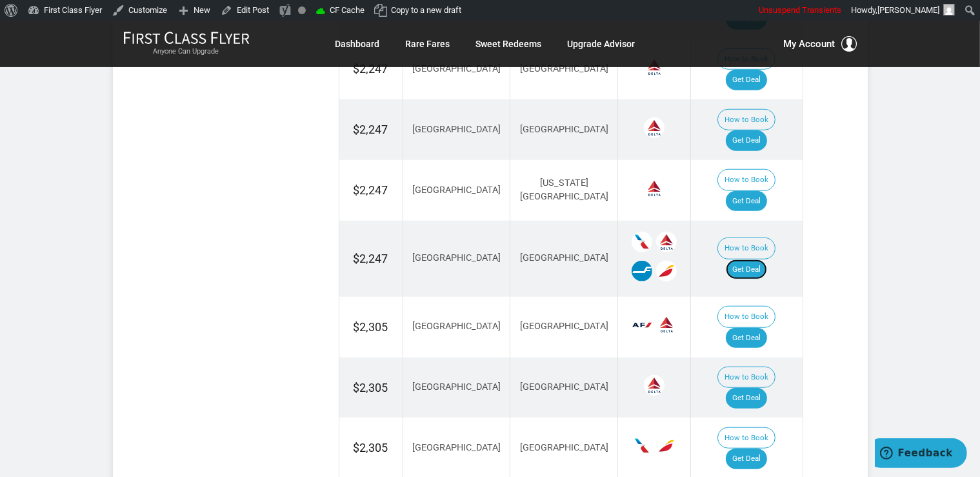
scroll to position [1158, 0]
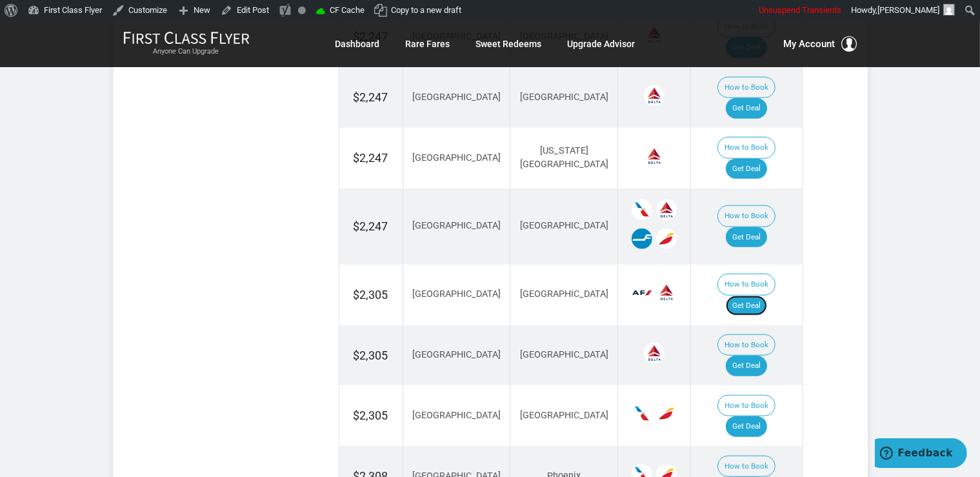
drag, startPoint x: 767, startPoint y: 193, endPoint x: 796, endPoint y: 214, distance: 35.1
click at [767, 295] on link "Get Deal" at bounding box center [745, 305] width 41 height 21
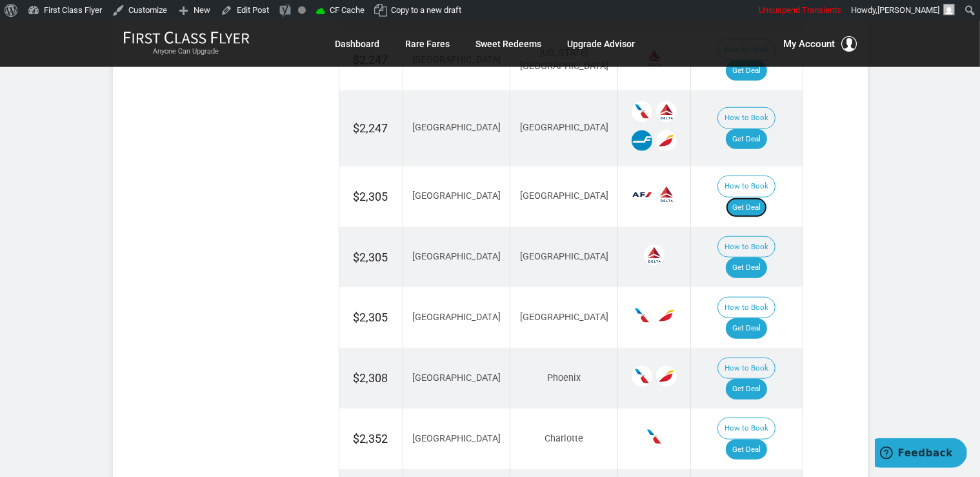
scroll to position [1294, 0]
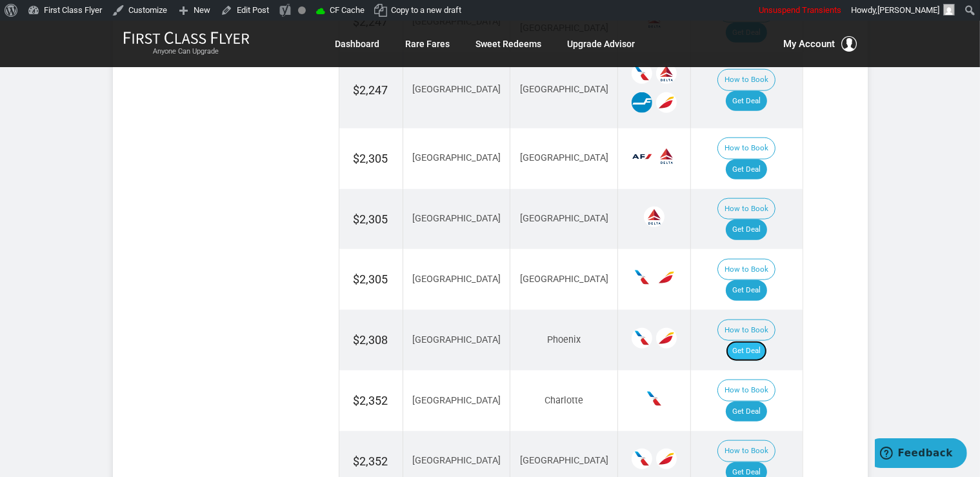
click at [762, 340] on link "Get Deal" at bounding box center [745, 350] width 41 height 21
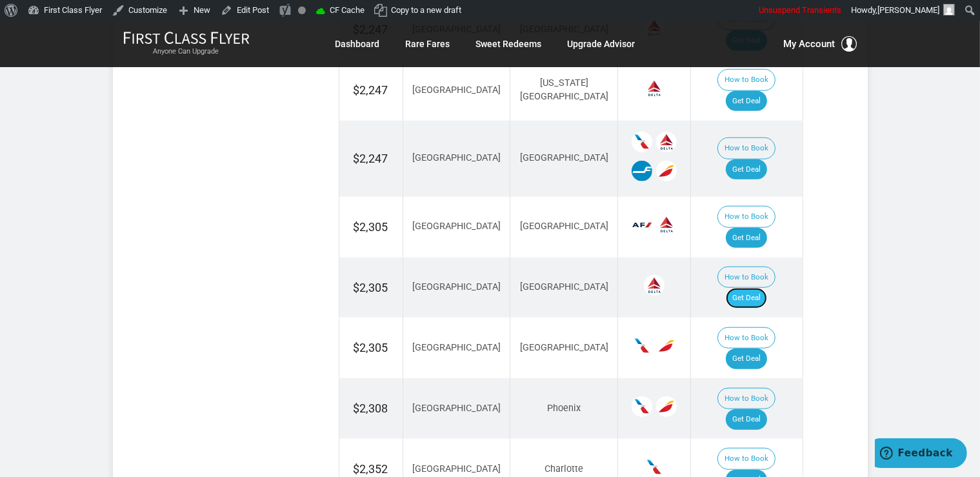
click at [760, 288] on link "Get Deal" at bounding box center [745, 298] width 41 height 21
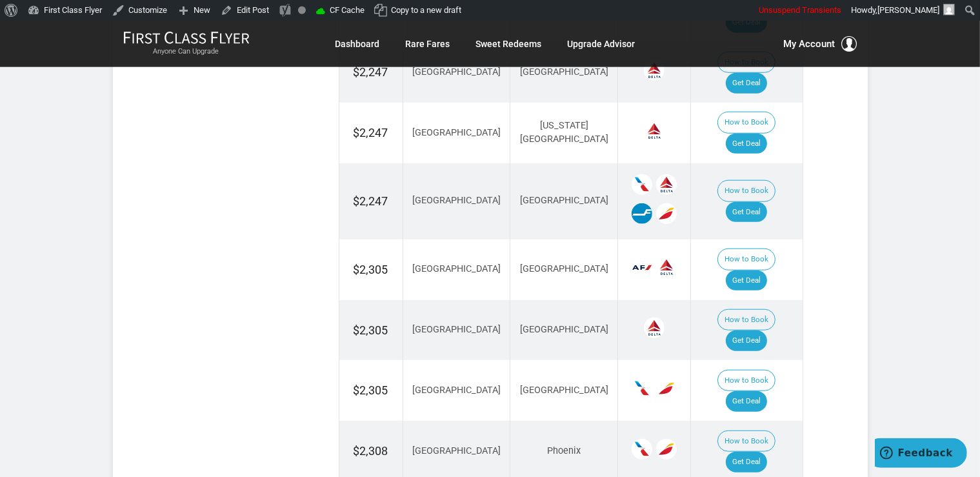
drag, startPoint x: 762, startPoint y: 350, endPoint x: 757, endPoint y: 326, distance: 24.9
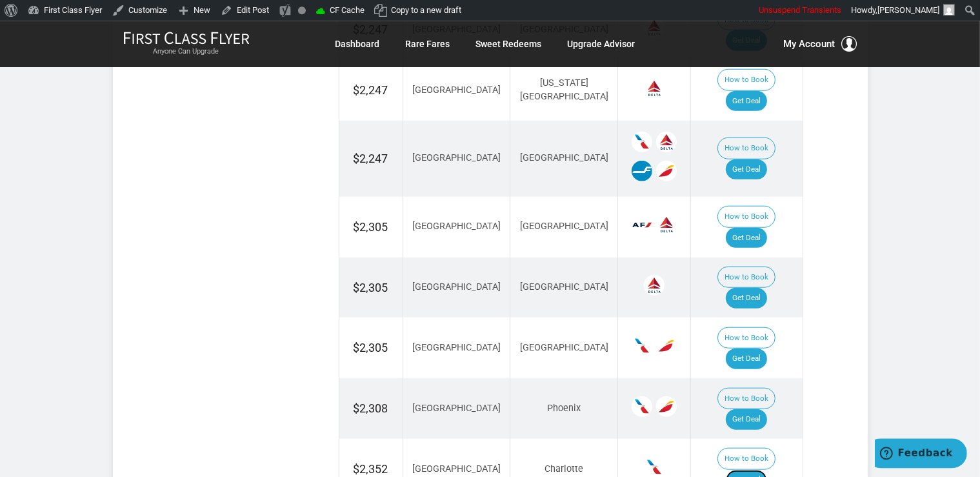
scroll to position [1251, 0]
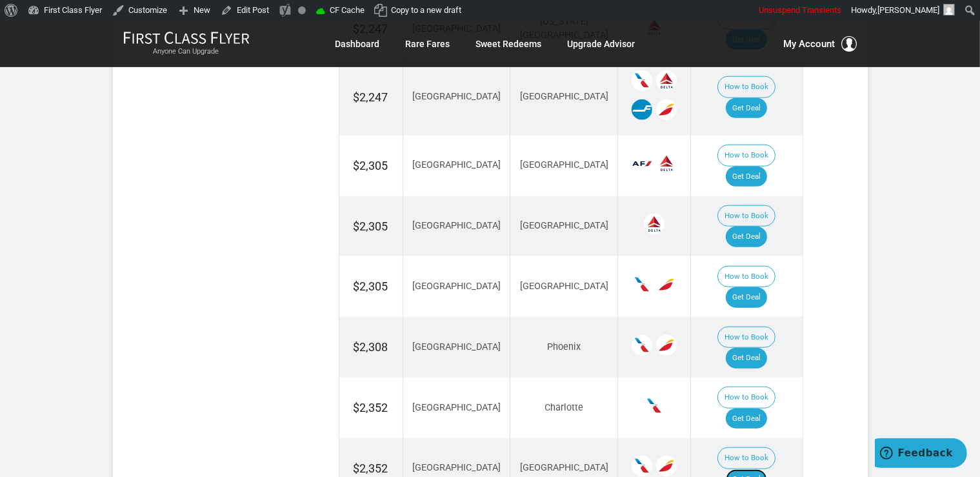
scroll to position [1319, 0]
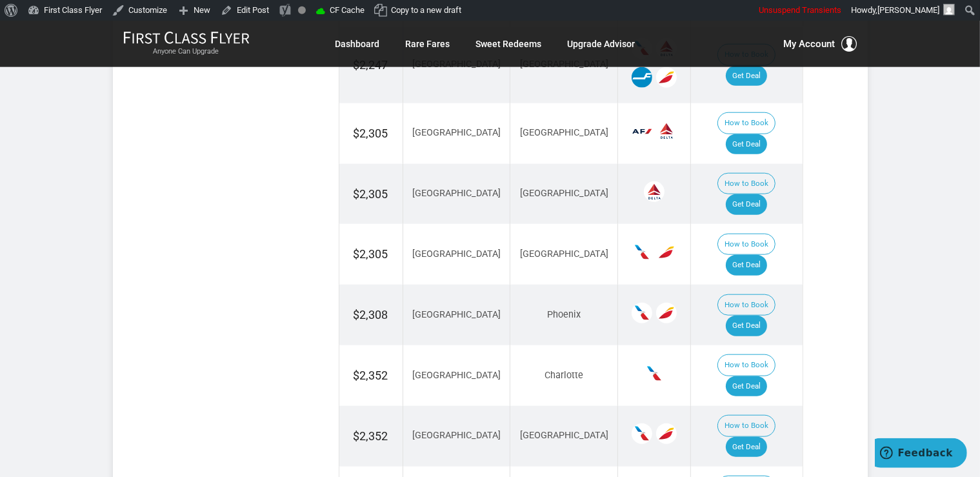
click at [760, 224] on td "How to Book Get Deal" at bounding box center [747, 254] width 112 height 61
click at [760, 255] on link "Get Deal" at bounding box center [745, 265] width 41 height 21
click at [752, 255] on link "Get Deal" at bounding box center [745, 265] width 41 height 21
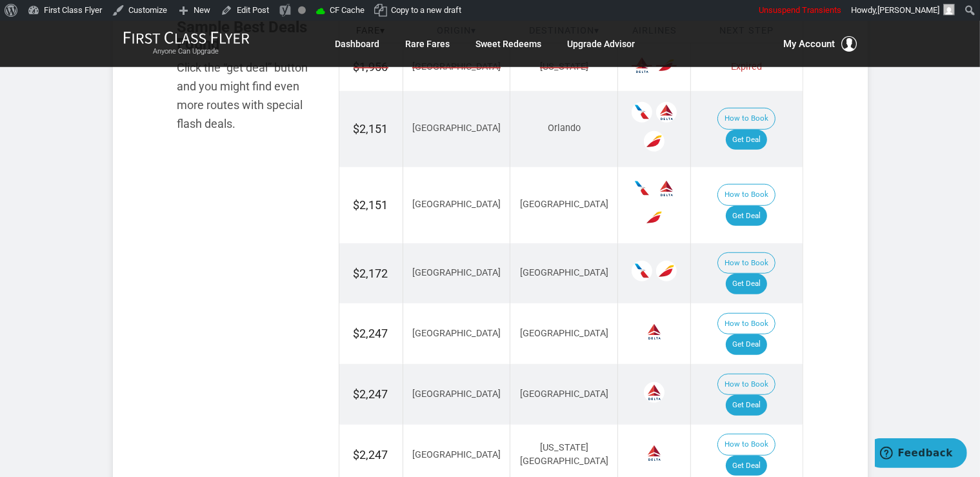
scroll to position [842, 0]
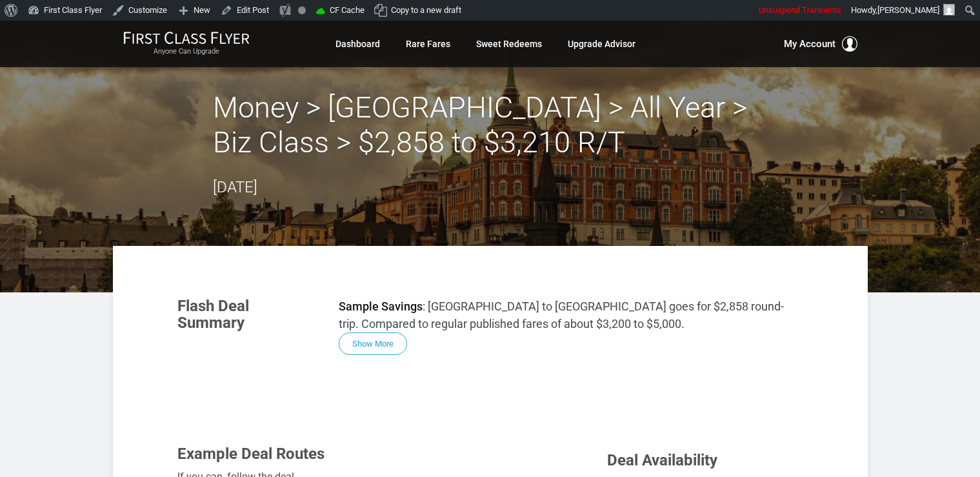
scroll to position [681, 0]
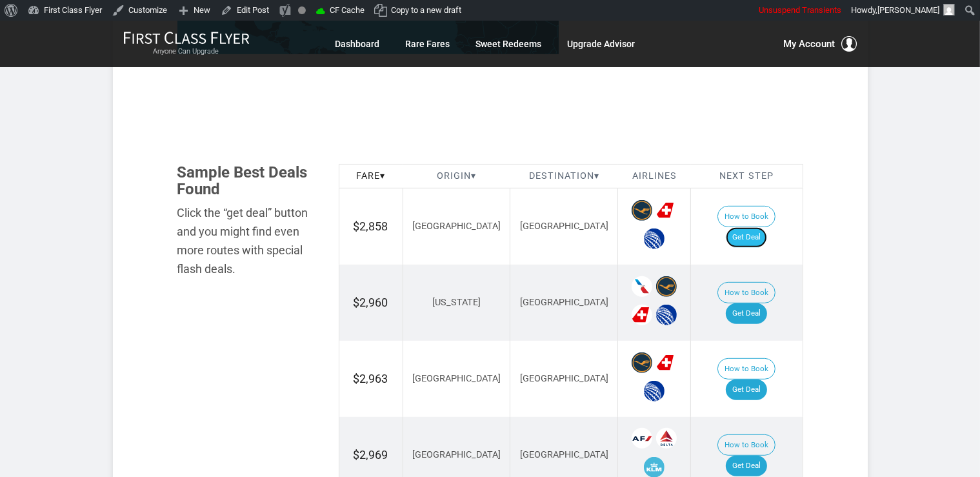
click at [752, 227] on link "Get Deal" at bounding box center [745, 237] width 41 height 21
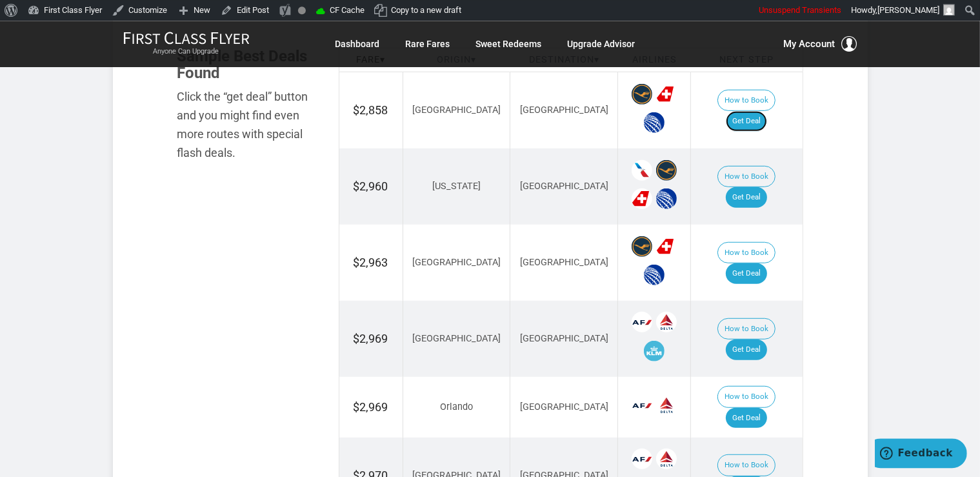
scroll to position [817, 0]
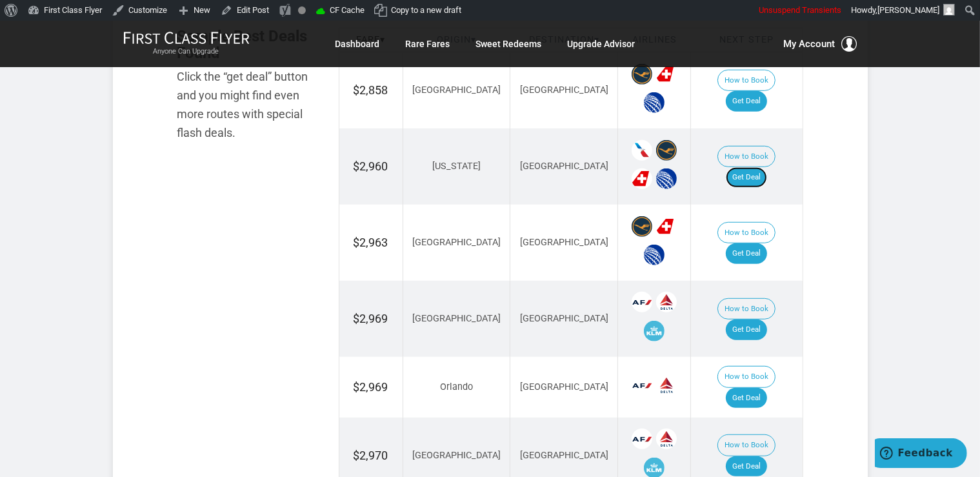
drag, startPoint x: 755, startPoint y: 162, endPoint x: 765, endPoint y: 178, distance: 18.8
click at [755, 167] on link "Get Deal" at bounding box center [745, 177] width 41 height 21
click at [753, 243] on link "Get Deal" at bounding box center [745, 253] width 41 height 21
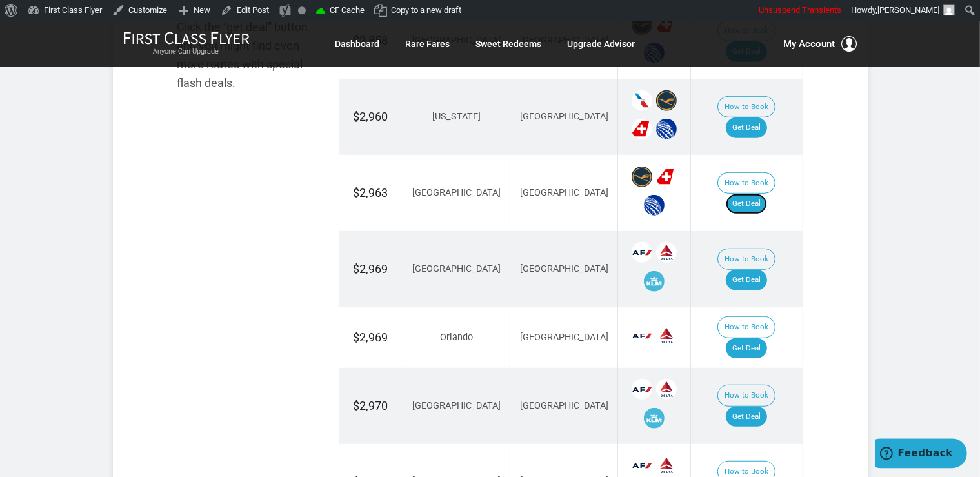
scroll to position [953, 0]
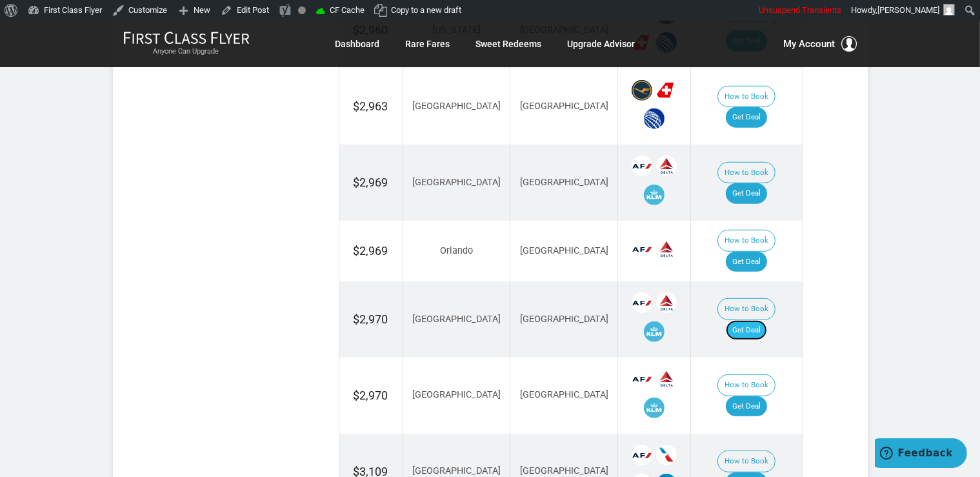
drag, startPoint x: 765, startPoint y: 298, endPoint x: 780, endPoint y: 326, distance: 31.4
click at [765, 320] on link "Get Deal" at bounding box center [745, 330] width 41 height 21
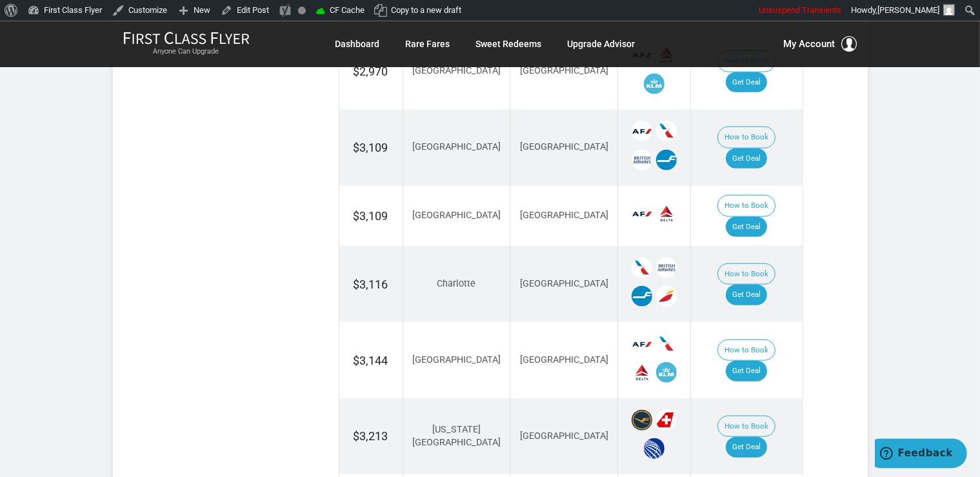
scroll to position [1294, 0]
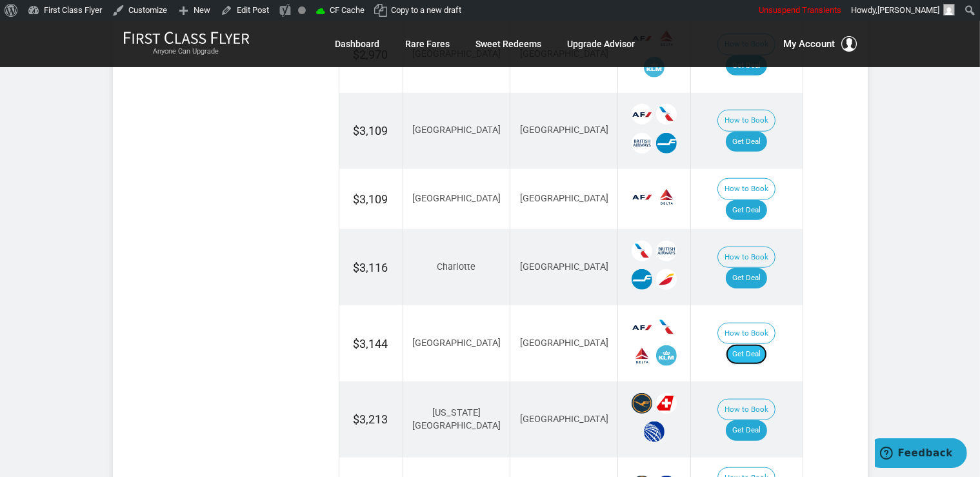
click at [767, 344] on link "Get Deal" at bounding box center [745, 354] width 41 height 21
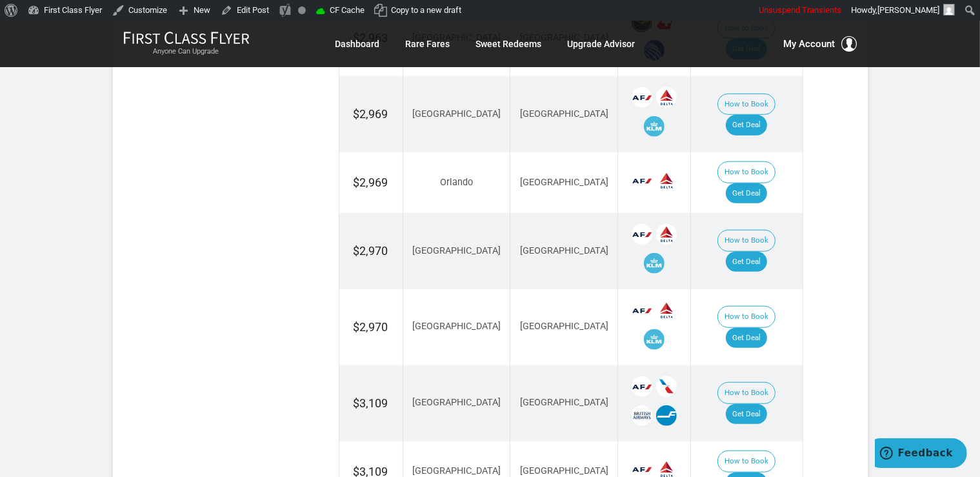
scroll to position [953, 0]
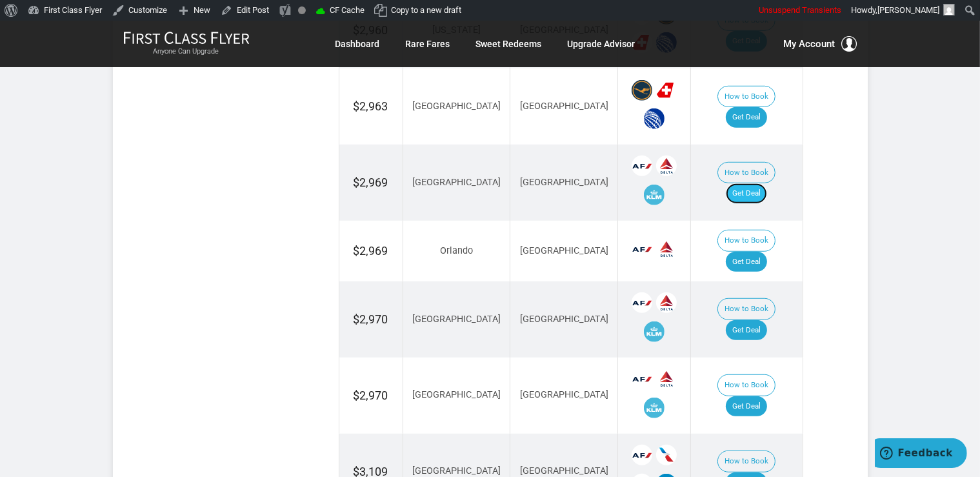
click at [767, 183] on link "Get Deal" at bounding box center [745, 193] width 41 height 21
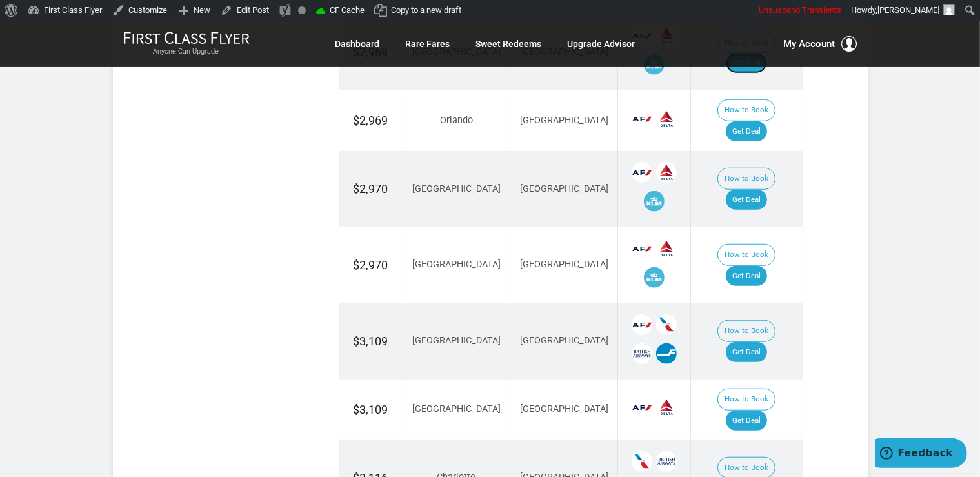
scroll to position [1089, 0]
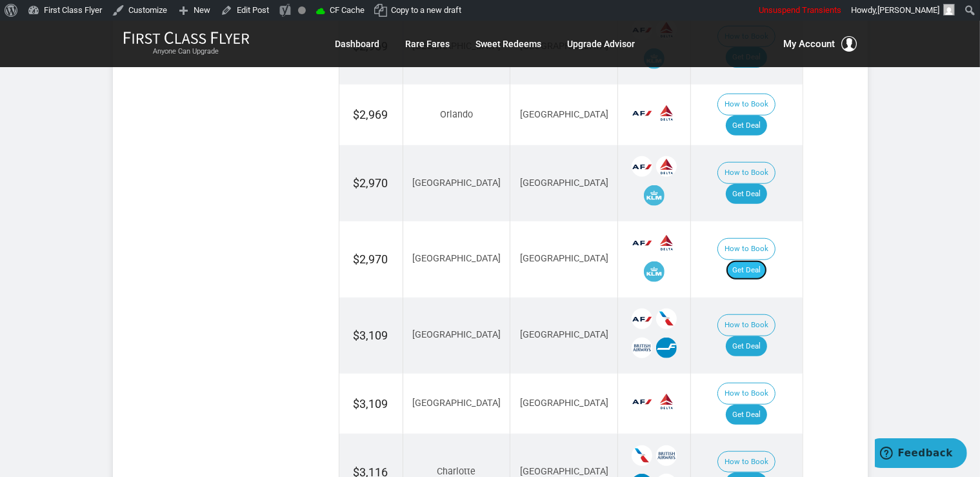
click at [764, 260] on link "Get Deal" at bounding box center [745, 270] width 41 height 21
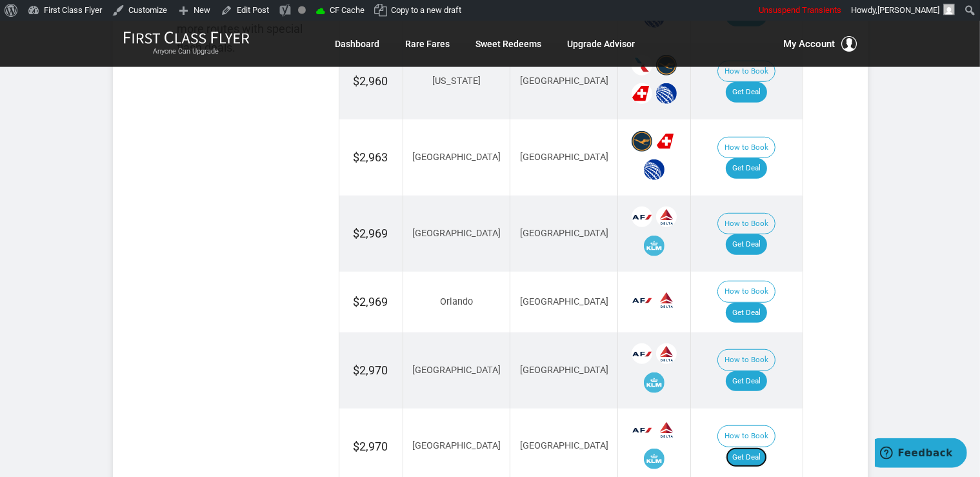
scroll to position [885, 0]
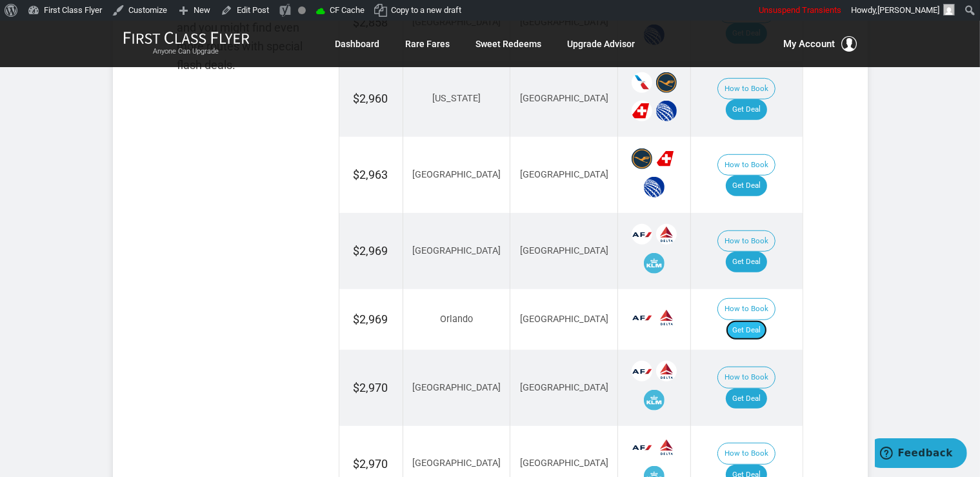
click at [752, 320] on link "Get Deal" at bounding box center [745, 330] width 41 height 21
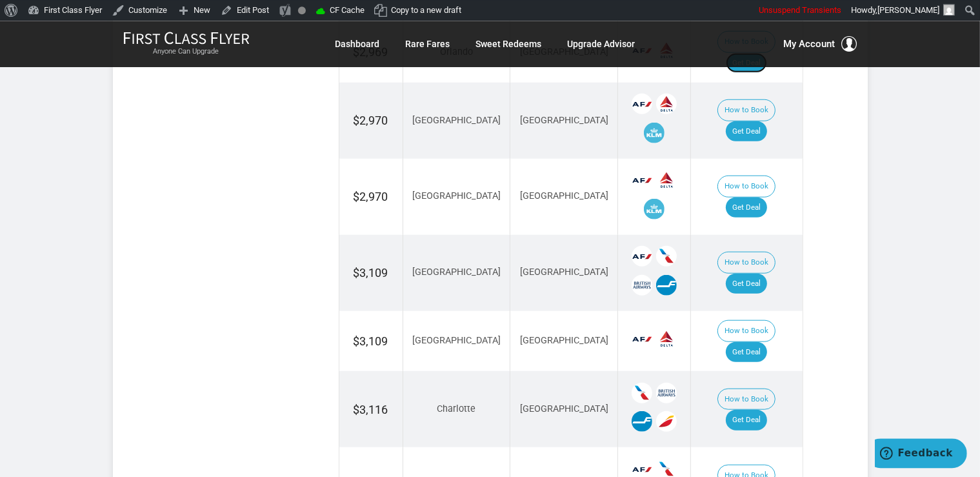
scroll to position [1158, 0]
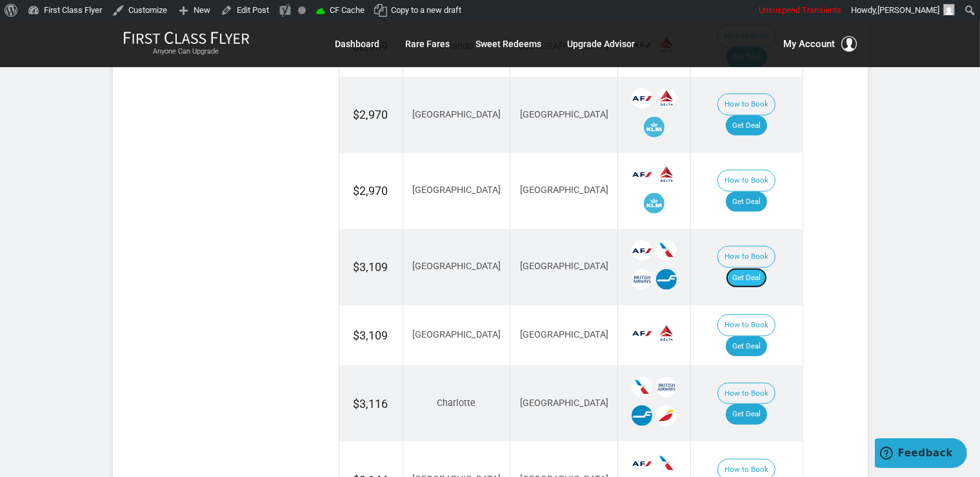
click at [767, 268] on link "Get Deal" at bounding box center [745, 278] width 41 height 21
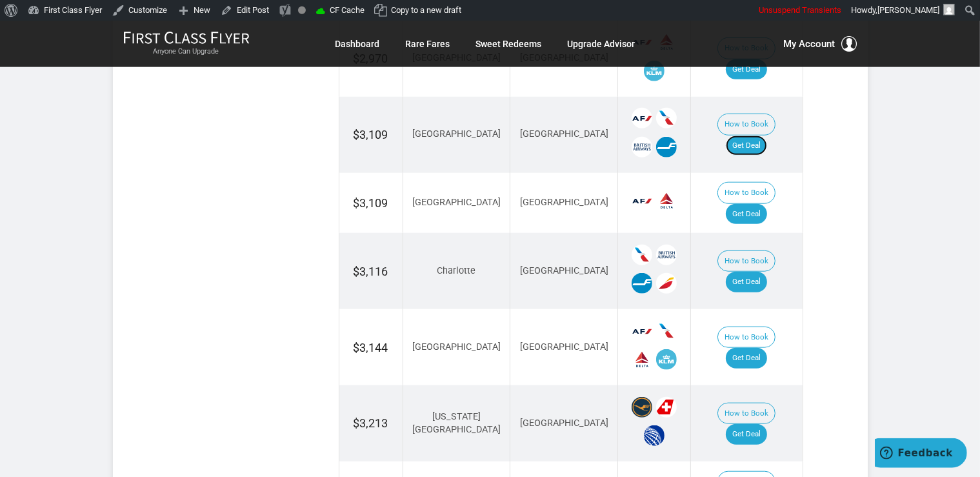
scroll to position [1294, 0]
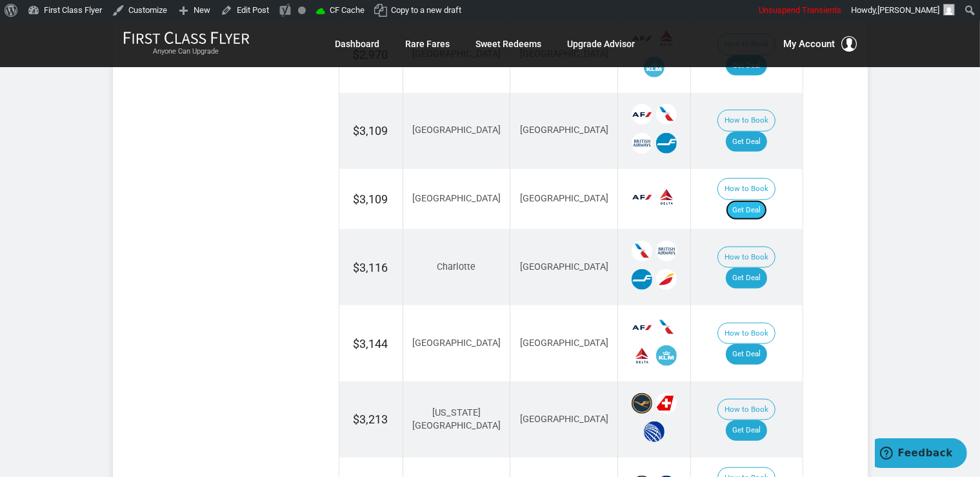
click at [751, 200] on link "Get Deal" at bounding box center [745, 210] width 41 height 21
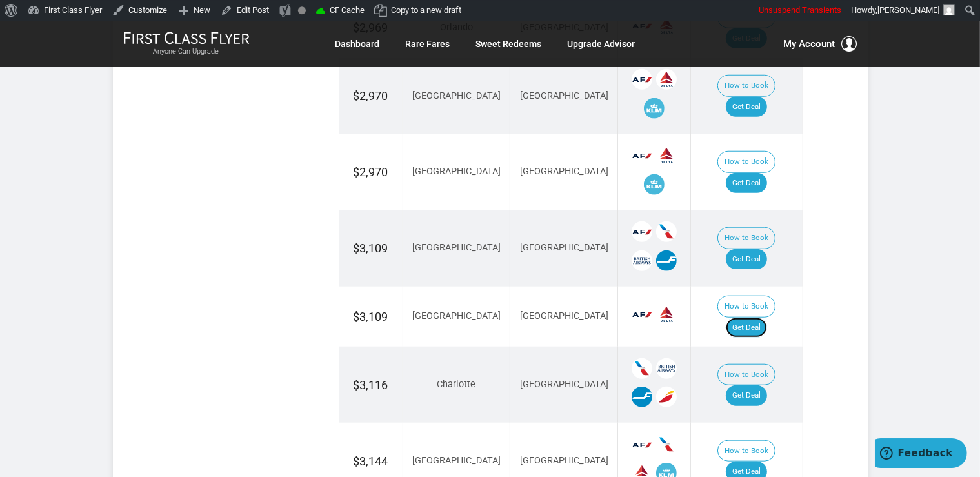
scroll to position [1158, 0]
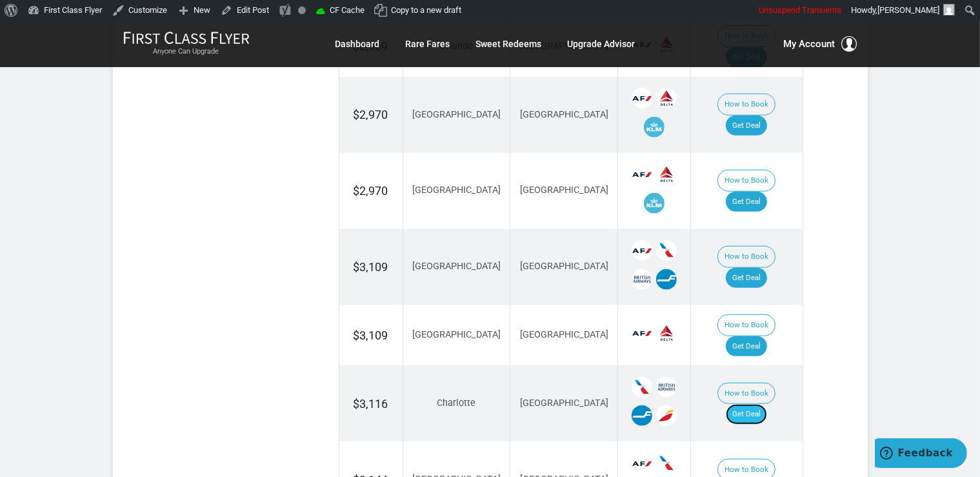
click at [760, 404] on link "Get Deal" at bounding box center [745, 414] width 41 height 21
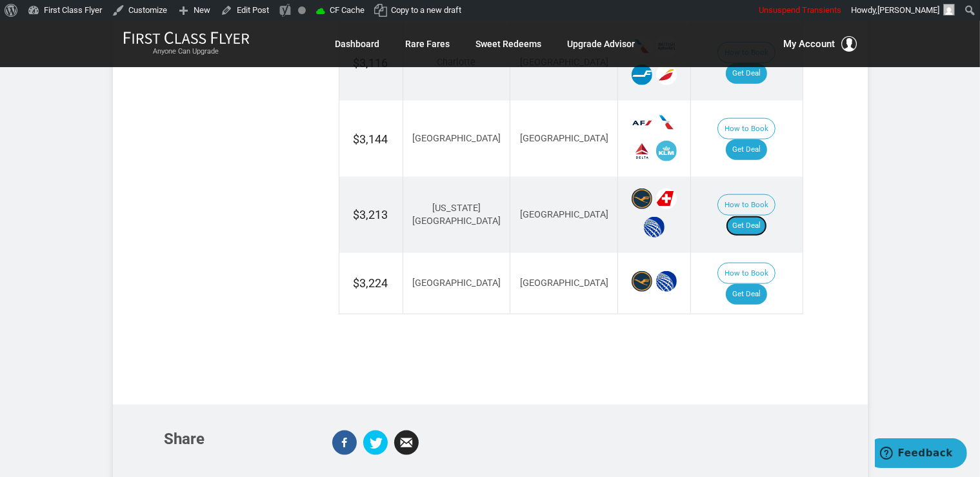
click at [765, 215] on link "Get Deal" at bounding box center [745, 225] width 41 height 21
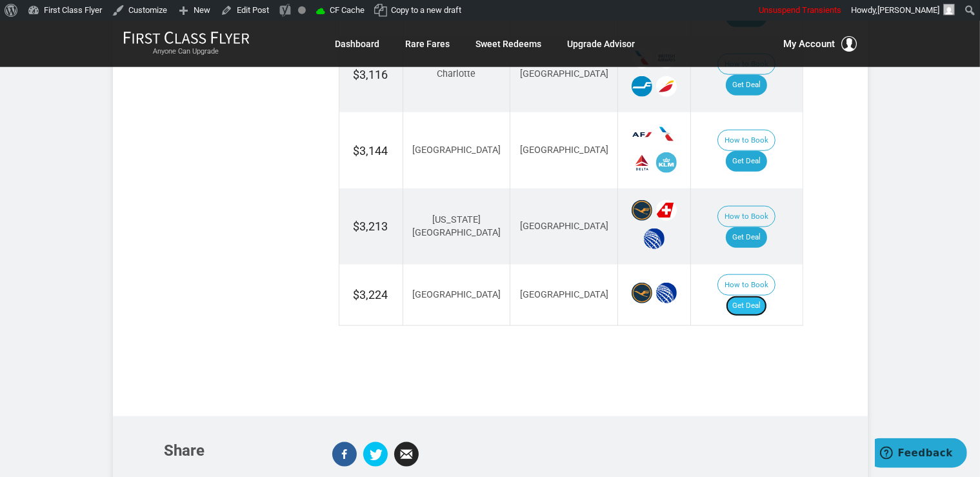
click at [767, 295] on link "Get Deal" at bounding box center [745, 305] width 41 height 21
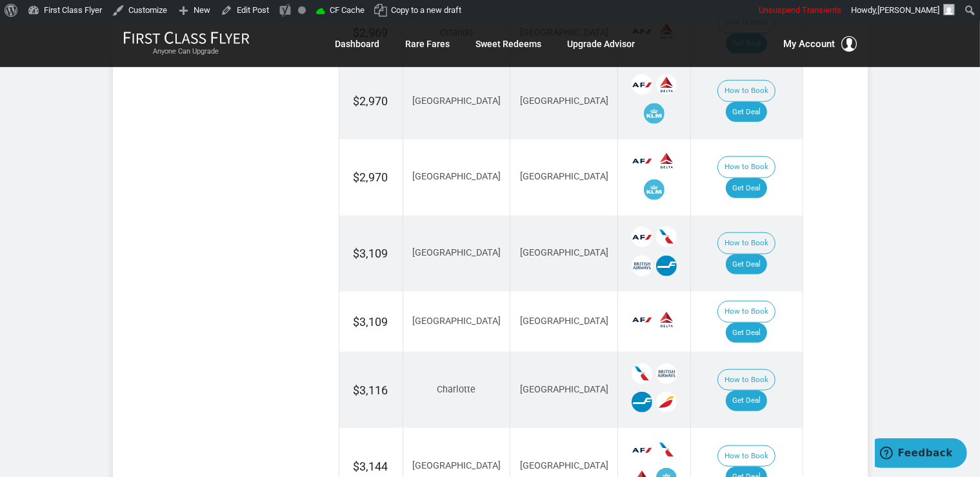
scroll to position [1146, 0]
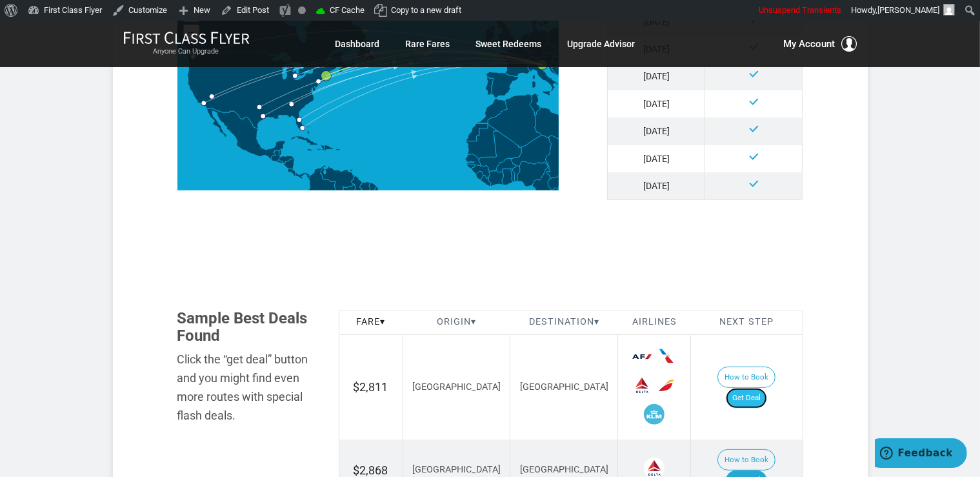
click at [761, 391] on link "Get Deal" at bounding box center [745, 398] width 41 height 21
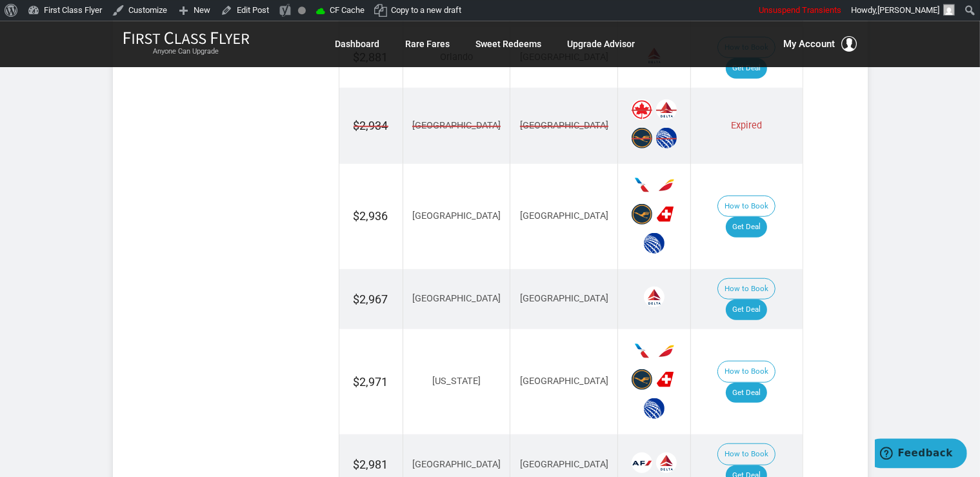
scroll to position [1089, 0]
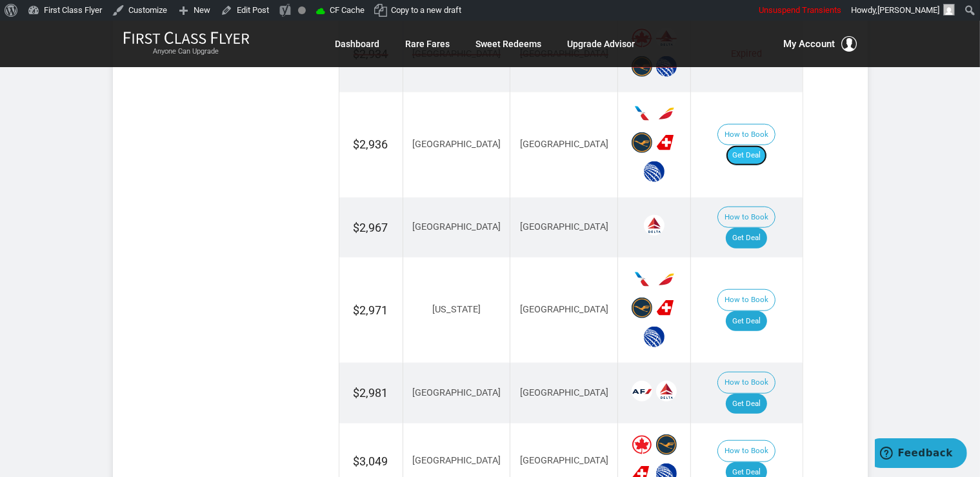
click at [752, 145] on link "Get Deal" at bounding box center [745, 155] width 41 height 21
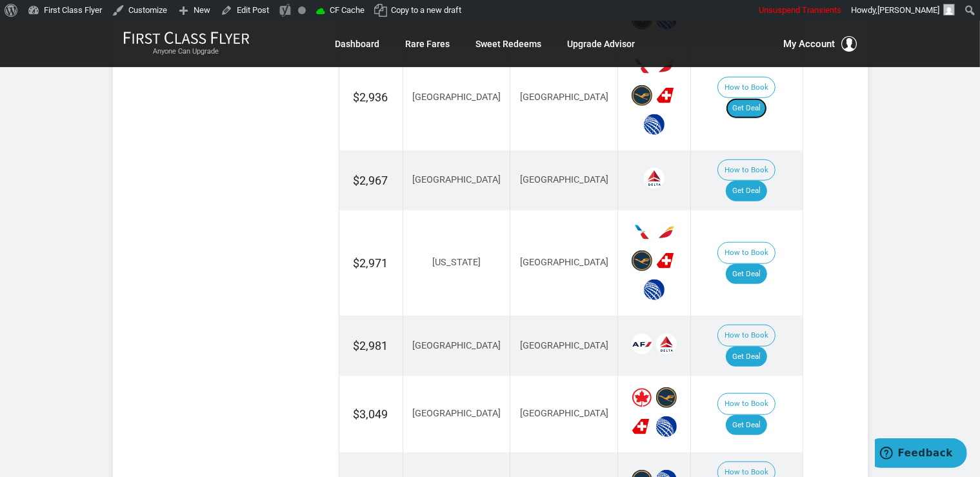
scroll to position [1158, 0]
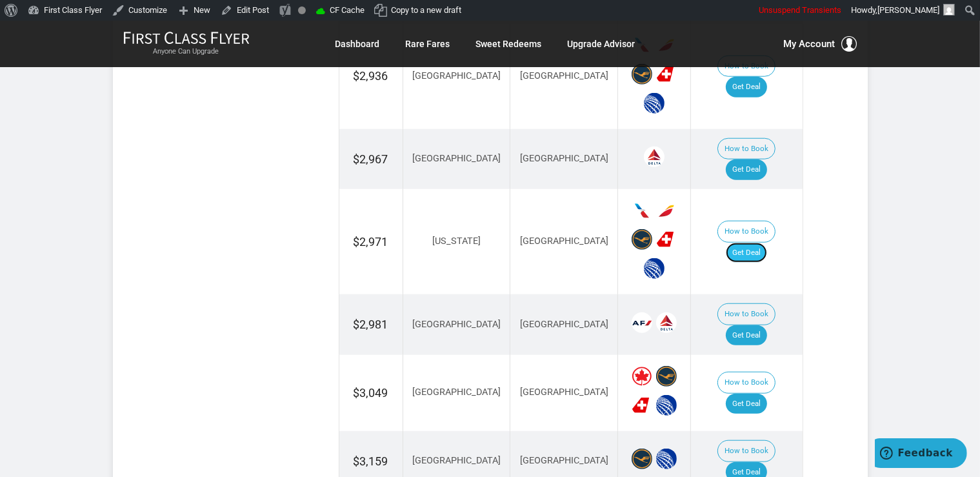
click at [747, 242] on link "Get Deal" at bounding box center [745, 252] width 41 height 21
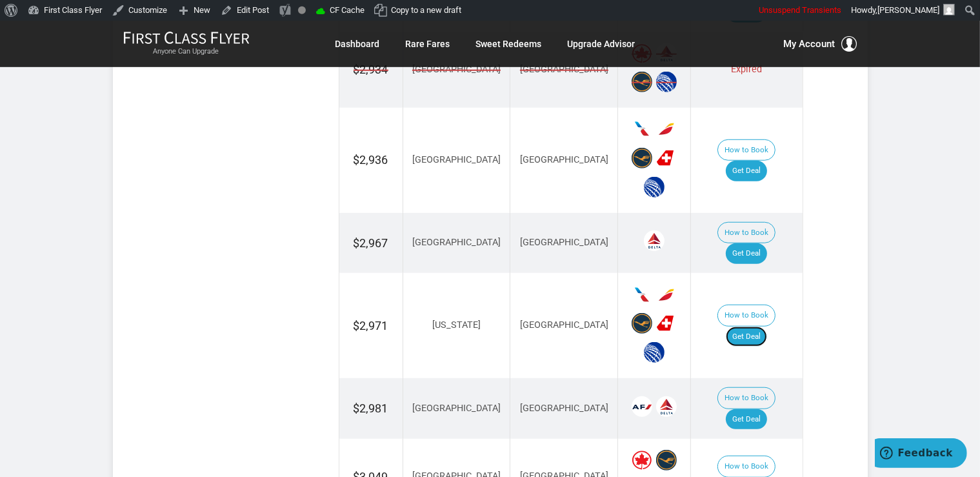
scroll to position [1021, 0]
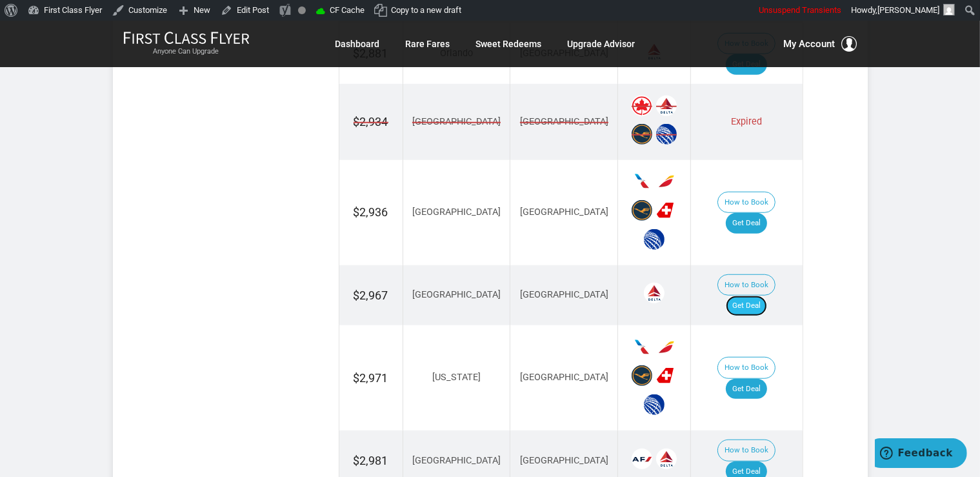
click at [756, 295] on link "Get Deal" at bounding box center [745, 305] width 41 height 21
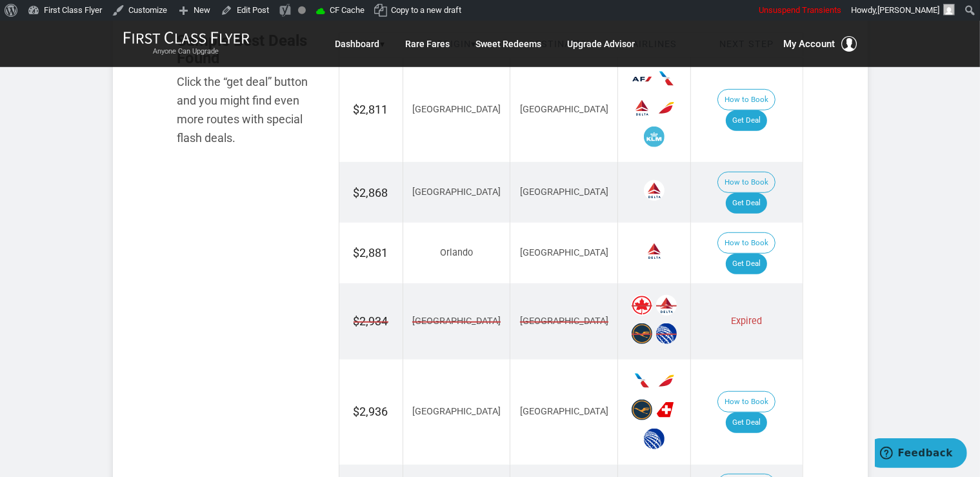
scroll to position [817, 0]
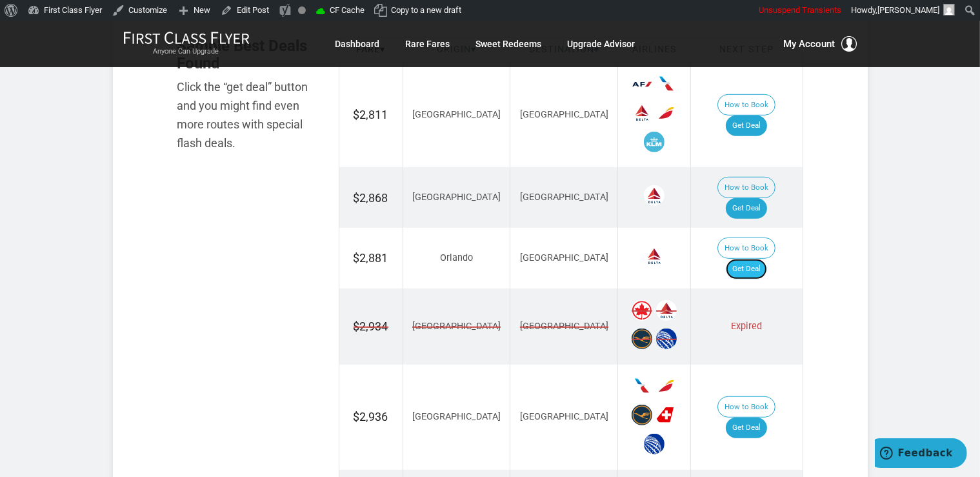
click at [758, 259] on link "Get Deal" at bounding box center [745, 269] width 41 height 21
click at [760, 198] on link "Get Deal" at bounding box center [745, 208] width 41 height 21
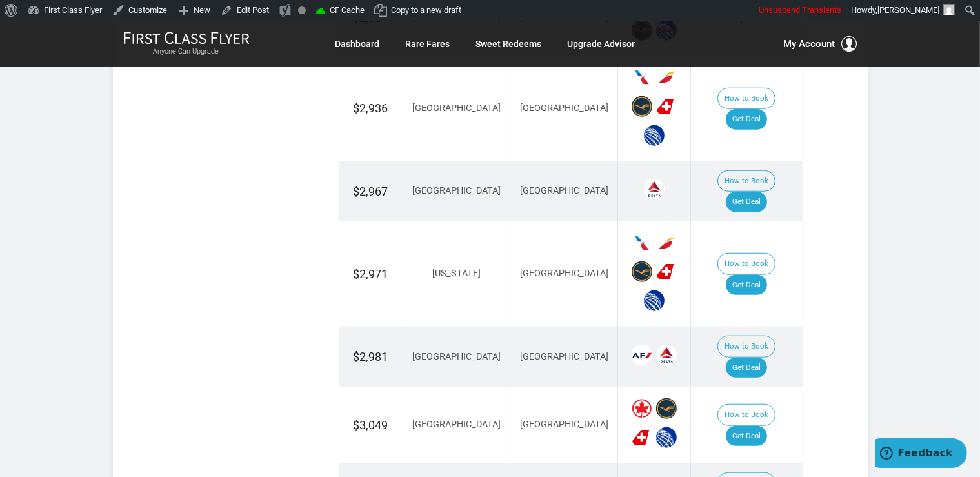
scroll to position [1225, 0]
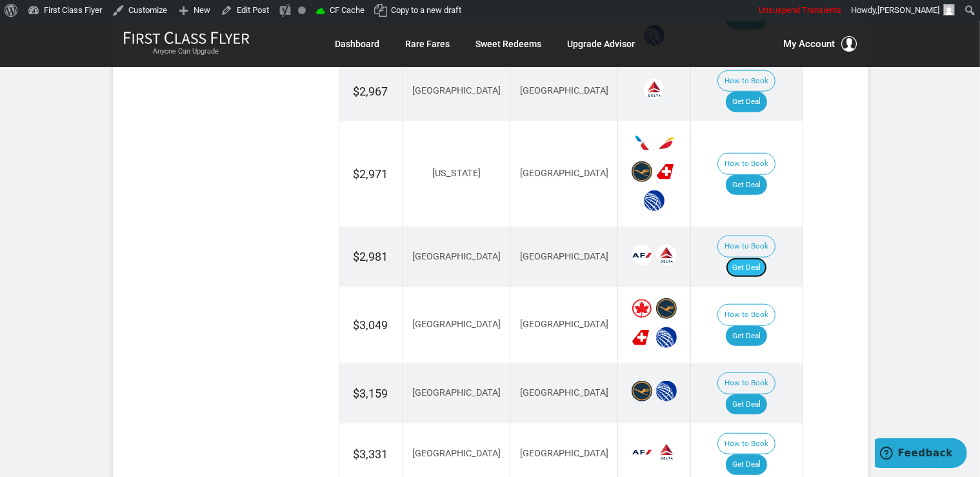
click at [762, 257] on link "Get Deal" at bounding box center [745, 267] width 41 height 21
click at [764, 326] on link "Get Deal" at bounding box center [745, 336] width 41 height 21
click at [745, 454] on link "Get Deal" at bounding box center [745, 464] width 41 height 21
click at [765, 394] on link "Get Deal" at bounding box center [745, 404] width 41 height 21
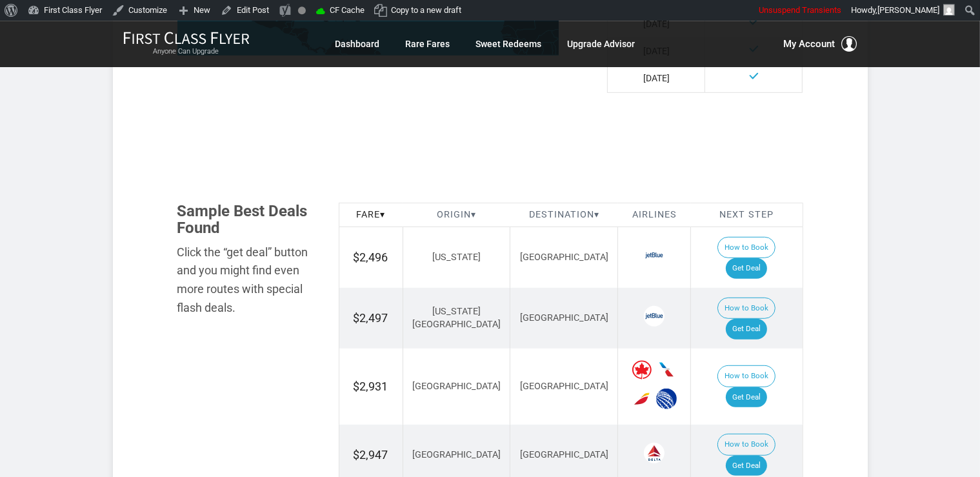
scroll to position [681, 0]
click at [762, 257] on link "Get Deal" at bounding box center [745, 267] width 41 height 21
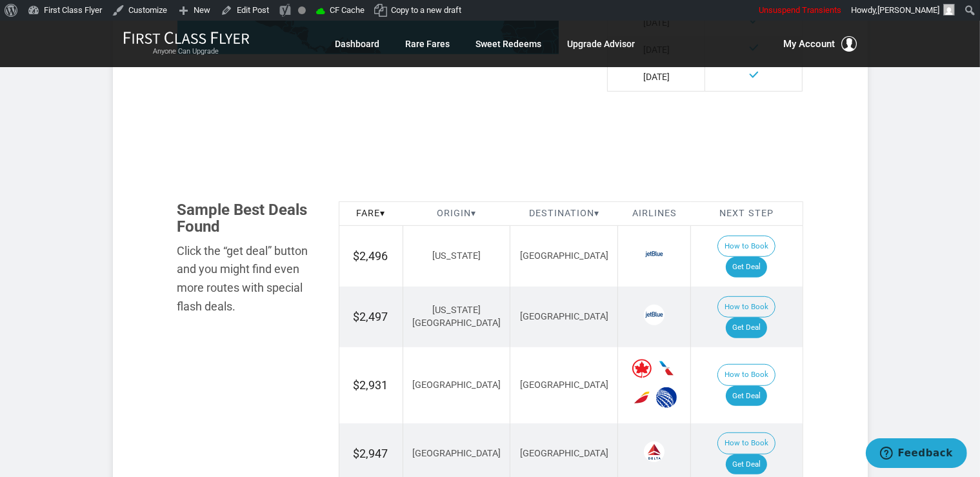
scroll to position [0, 0]
click at [760, 257] on link "Get Deal" at bounding box center [745, 267] width 41 height 21
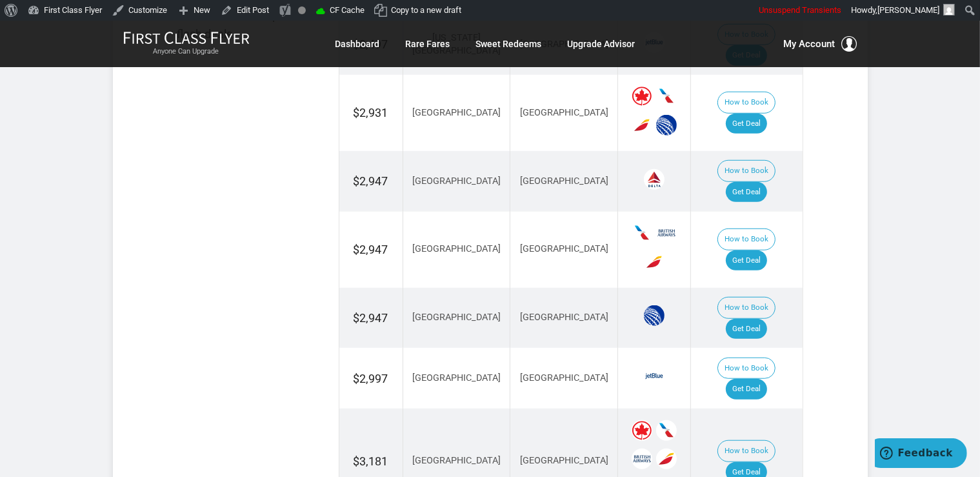
scroll to position [1021, 0]
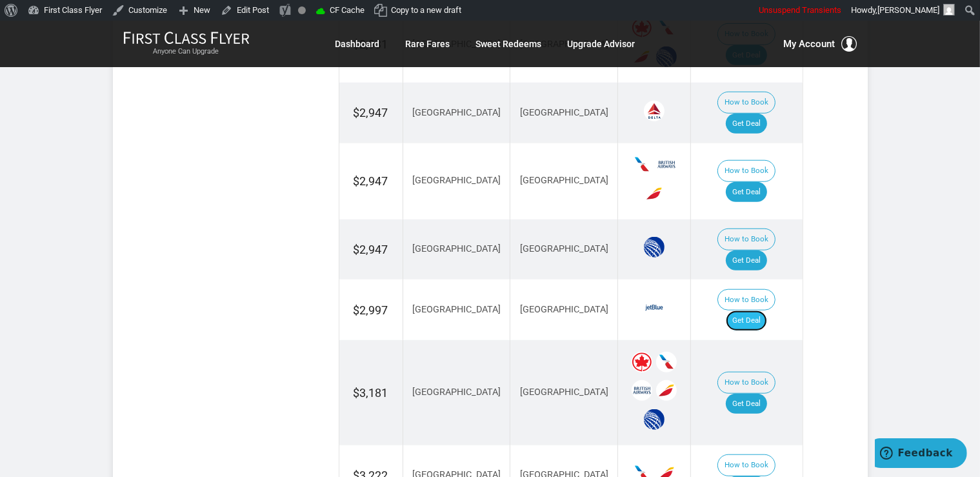
click at [744, 310] on link "Get Deal" at bounding box center [745, 320] width 41 height 21
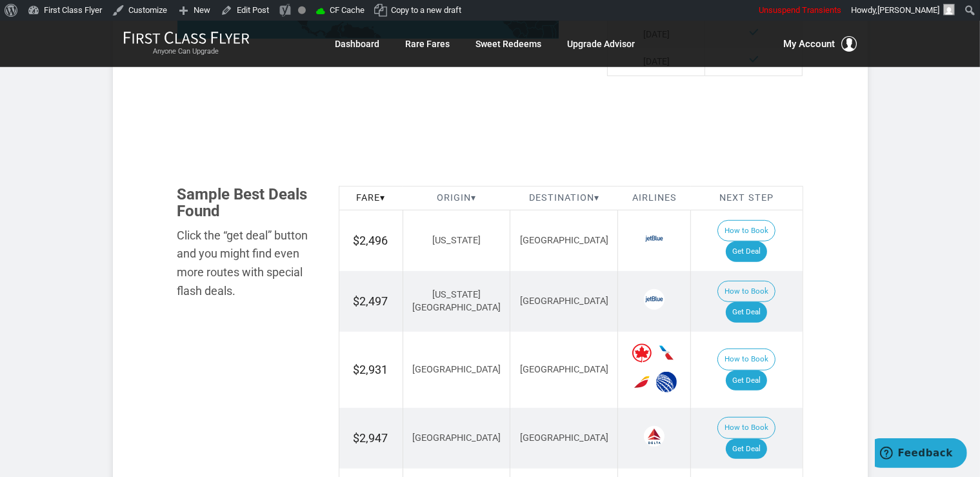
scroll to position [681, 0]
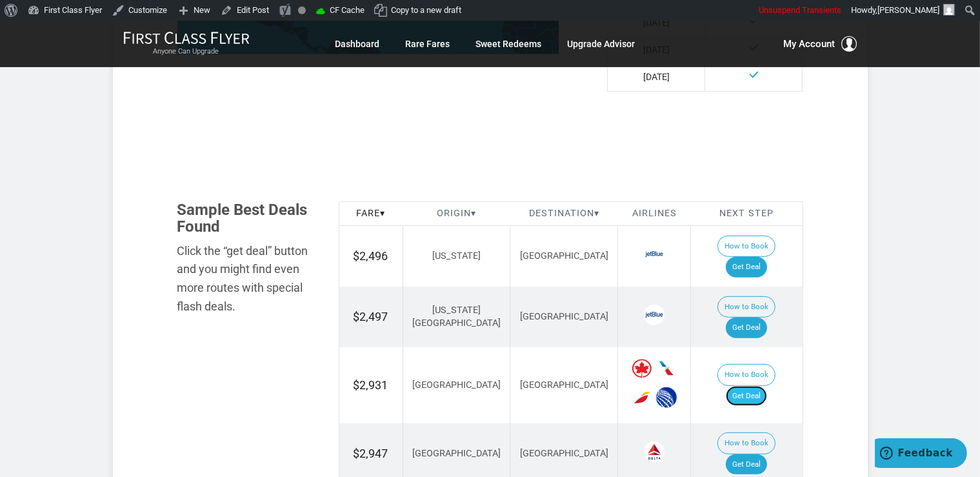
click at [759, 386] on link "Get Deal" at bounding box center [745, 396] width 41 height 21
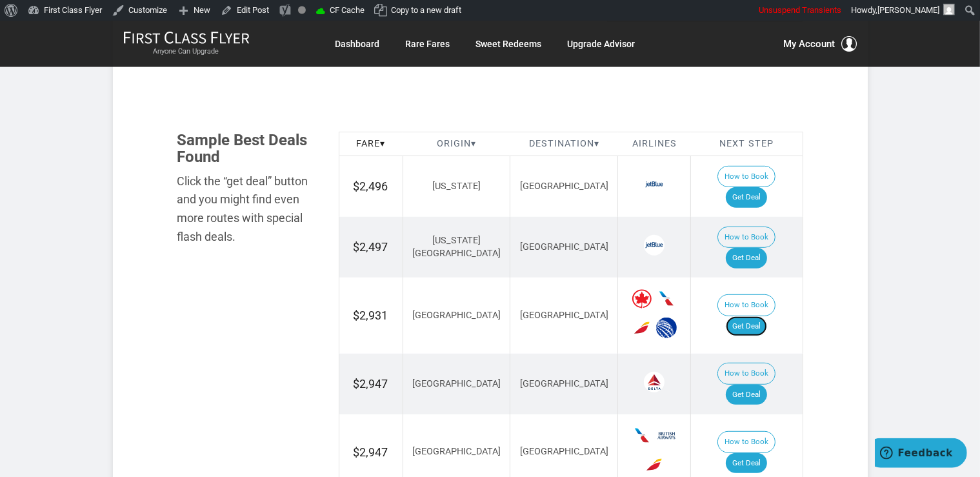
scroll to position [817, 0]
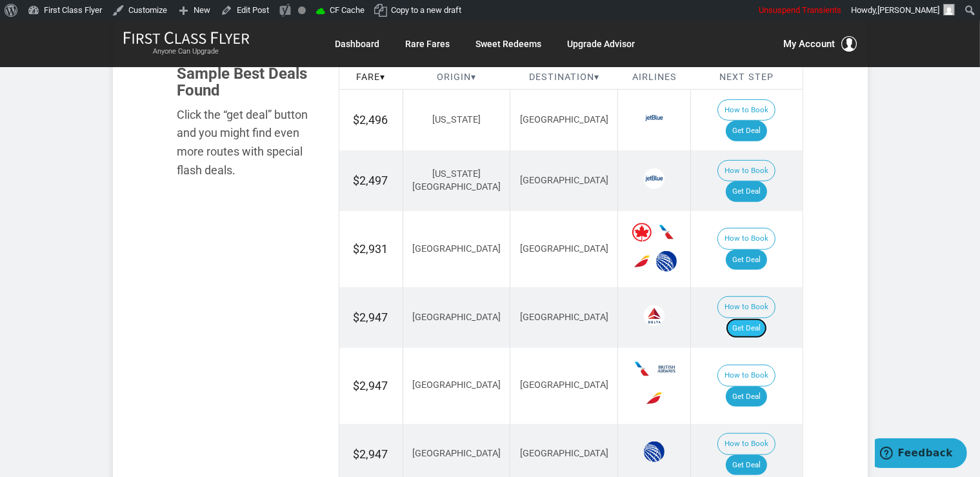
click at [758, 318] on link "Get Deal" at bounding box center [745, 328] width 41 height 21
click at [762, 386] on link "Get Deal" at bounding box center [745, 396] width 41 height 21
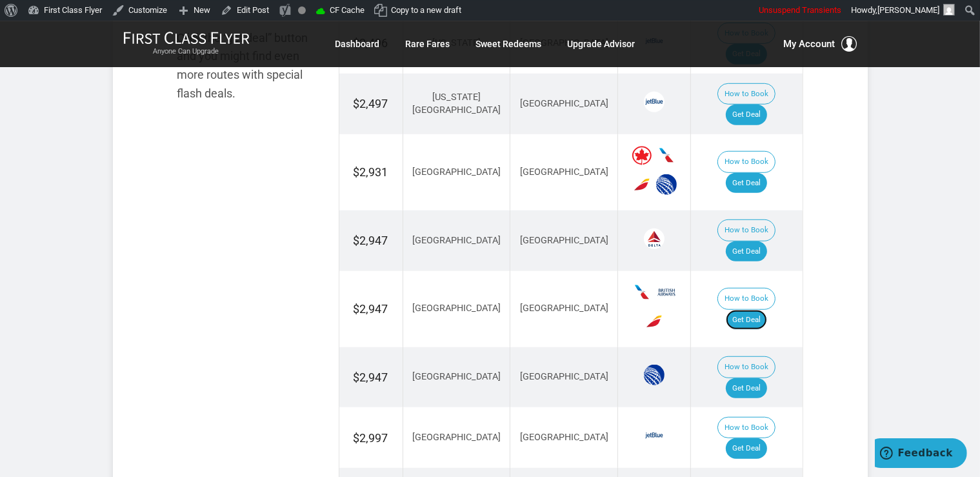
scroll to position [953, 0]
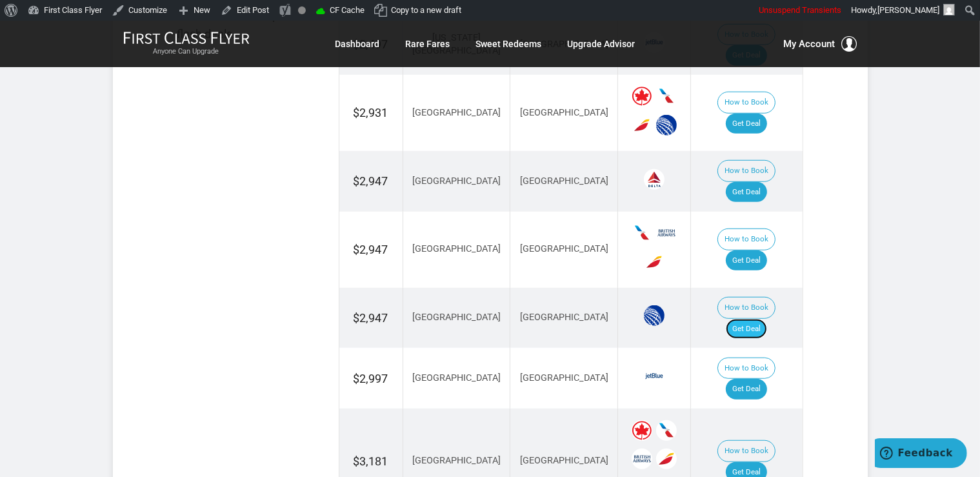
click at [746, 319] on link "Get Deal" at bounding box center [745, 329] width 41 height 21
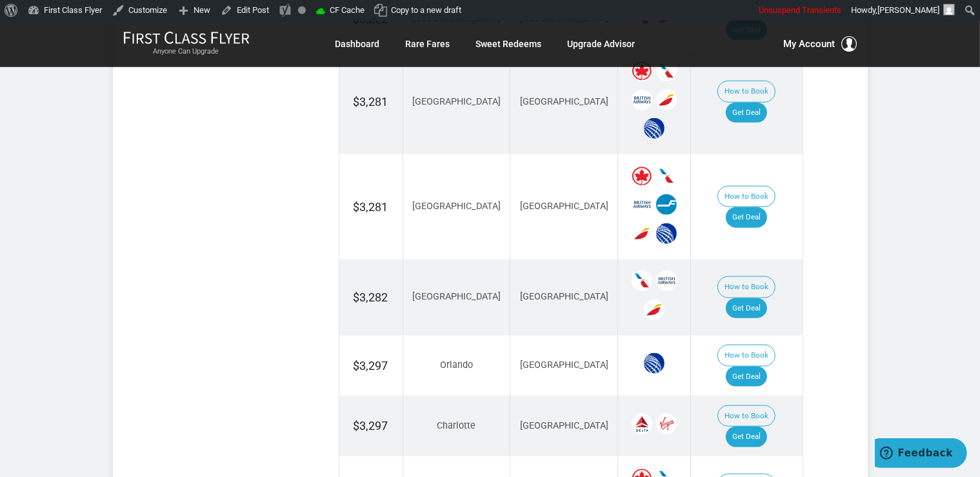
scroll to position [1498, 0]
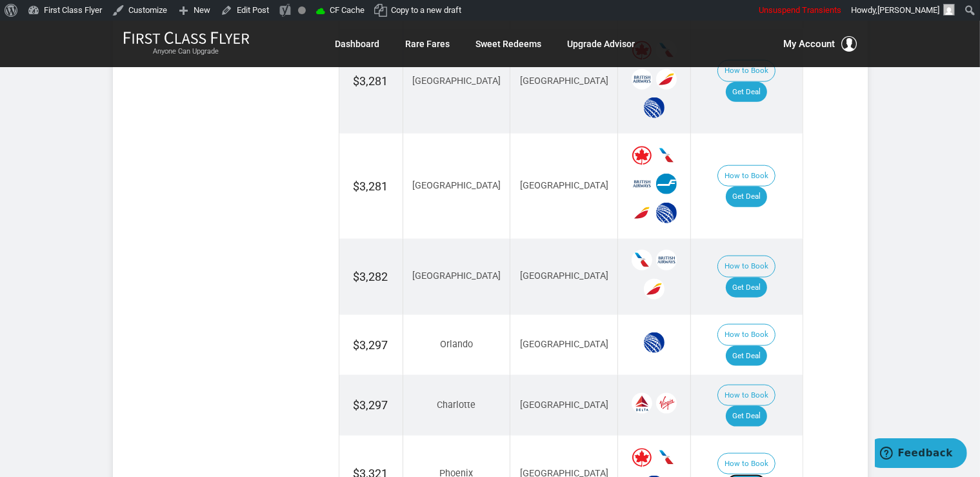
click at [760, 474] on link "Get Deal" at bounding box center [745, 484] width 41 height 21
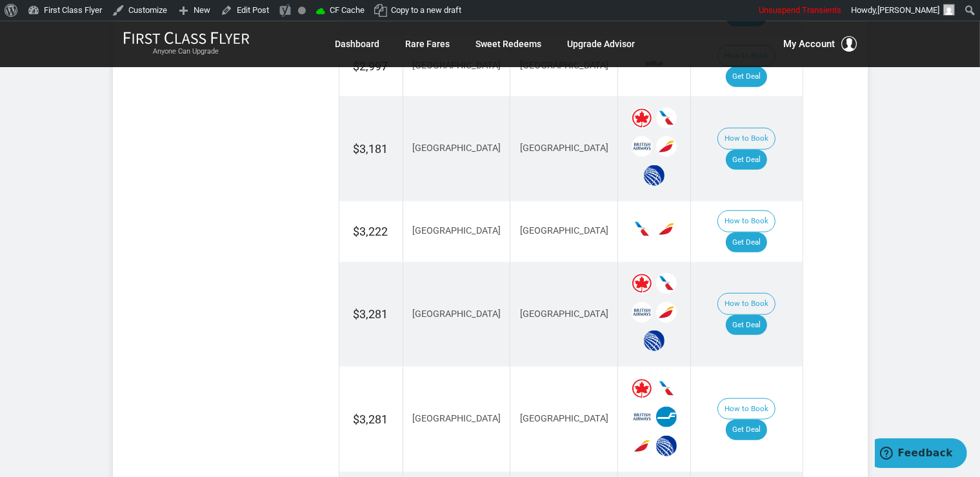
scroll to position [1225, 0]
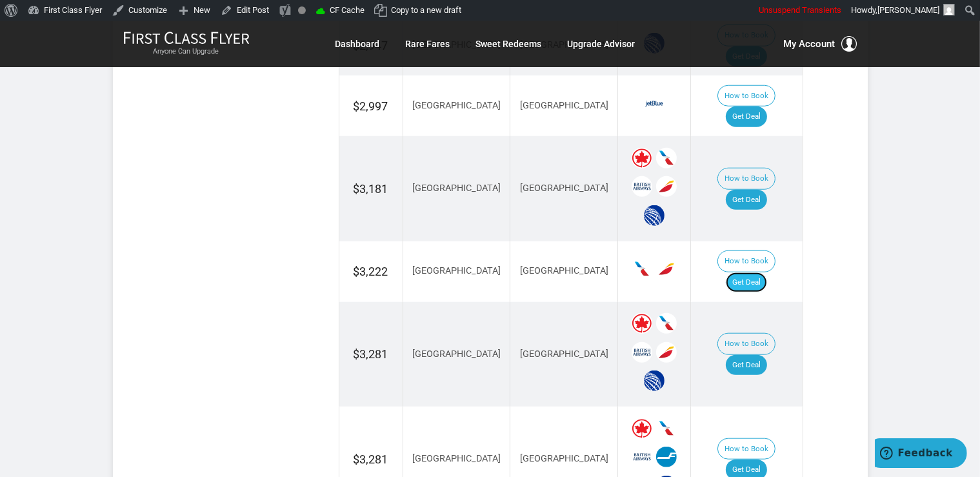
click at [761, 272] on link "Get Deal" at bounding box center [745, 282] width 41 height 21
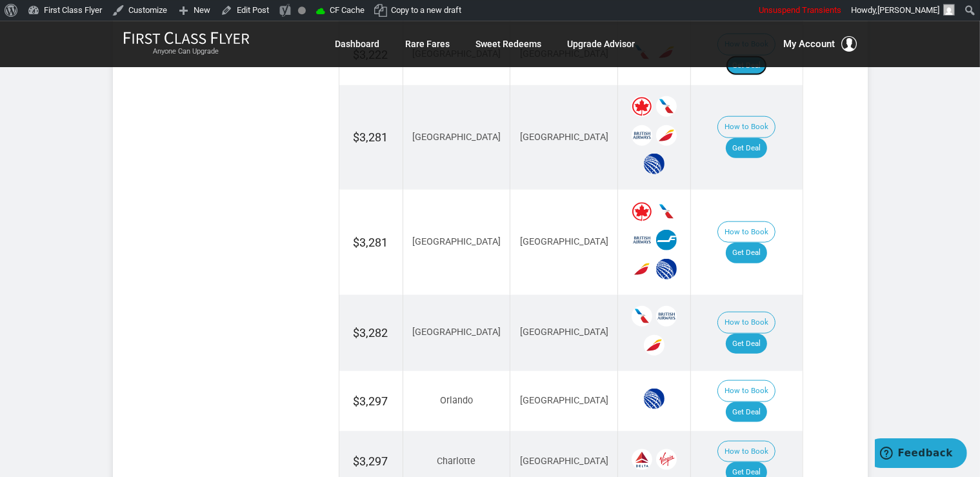
scroll to position [1498, 0]
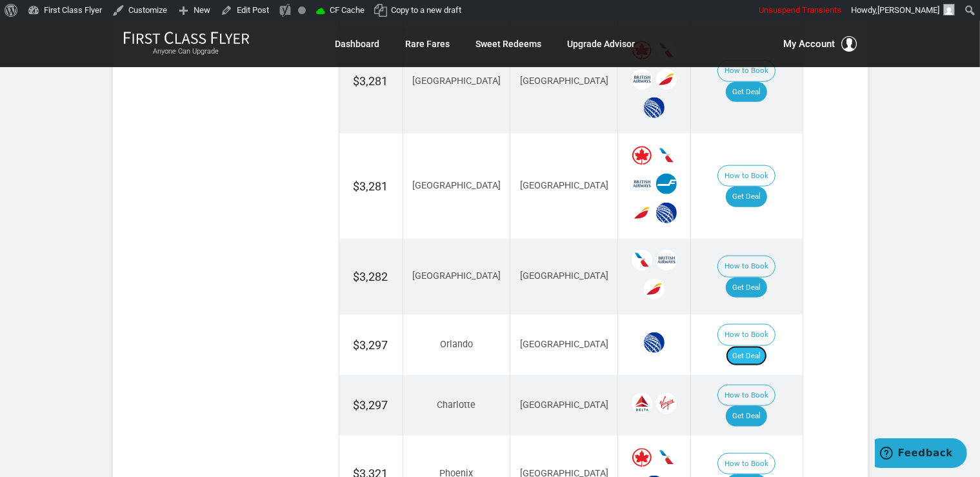
click at [767, 346] on link "Get Deal" at bounding box center [745, 356] width 41 height 21
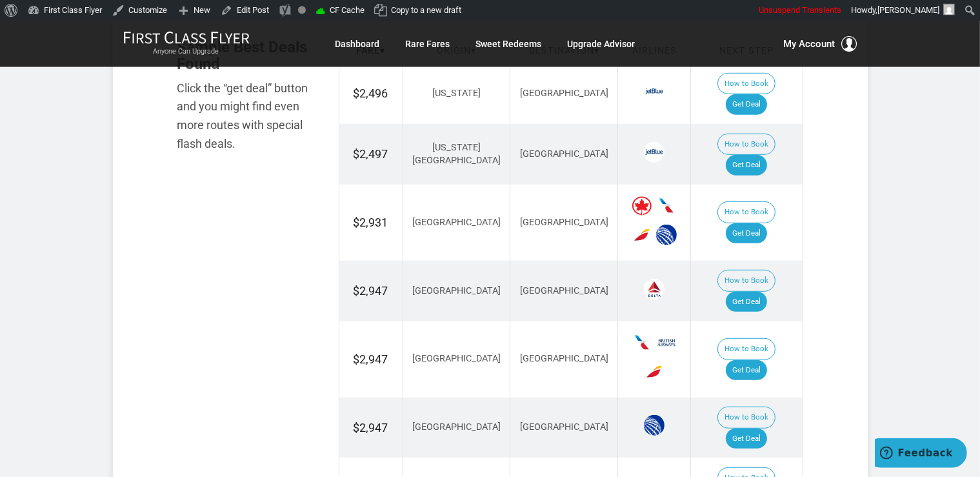
scroll to position [817, 0]
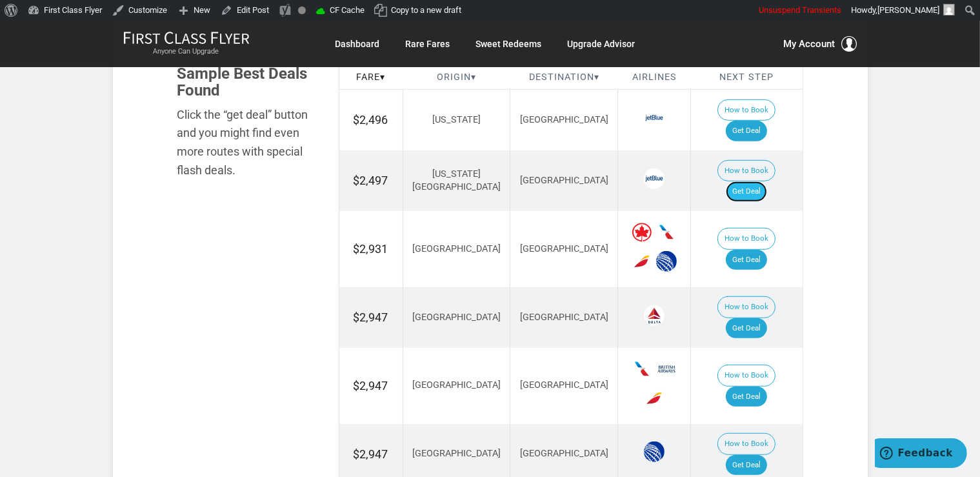
click at [738, 181] on link "Get Deal" at bounding box center [745, 191] width 41 height 21
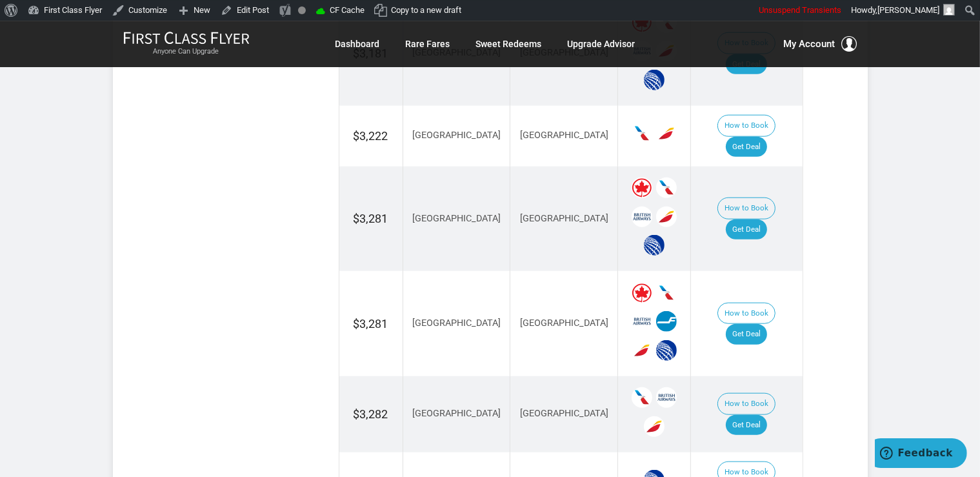
scroll to position [1498, 0]
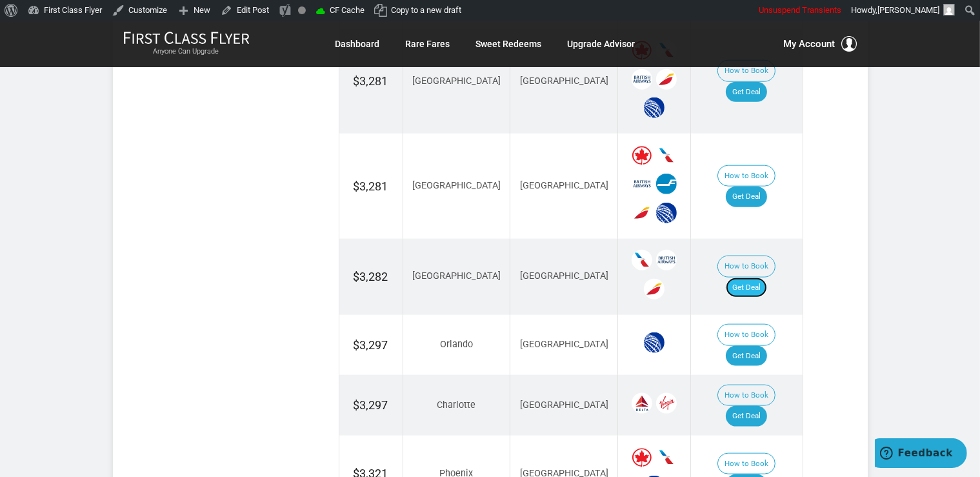
click at [765, 277] on link "Get Deal" at bounding box center [745, 287] width 41 height 21
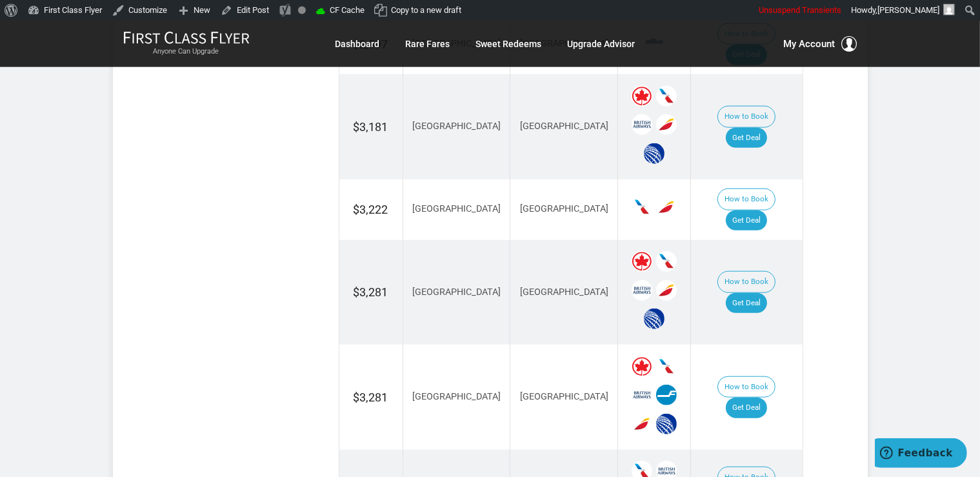
scroll to position [1252, 0]
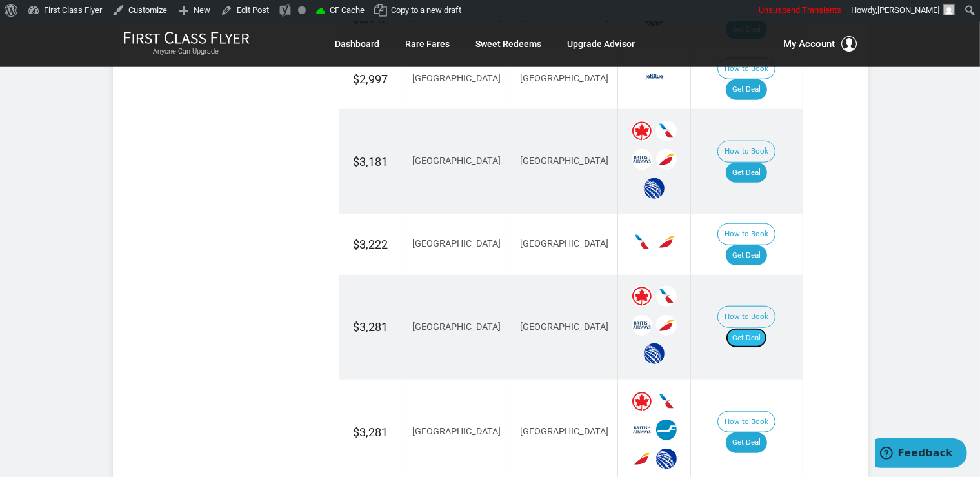
click at [746, 328] on link "Get Deal" at bounding box center [745, 338] width 41 height 21
click at [767, 432] on link "Get Deal" at bounding box center [745, 442] width 41 height 21
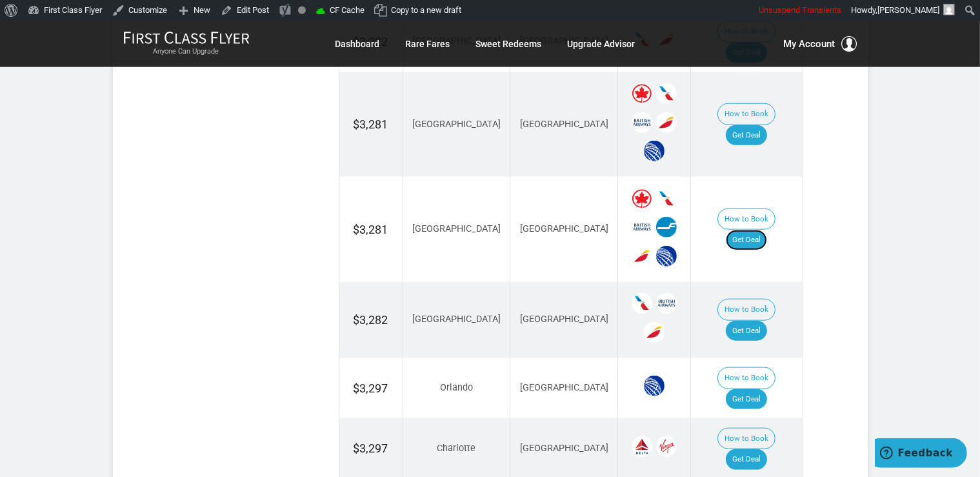
scroll to position [1524, 0]
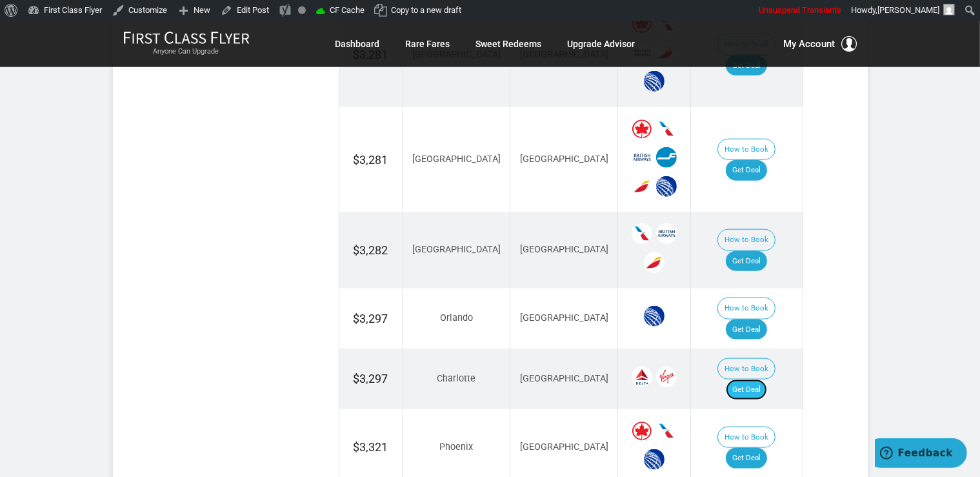
click at [762, 379] on link "Get Deal" at bounding box center [745, 389] width 41 height 21
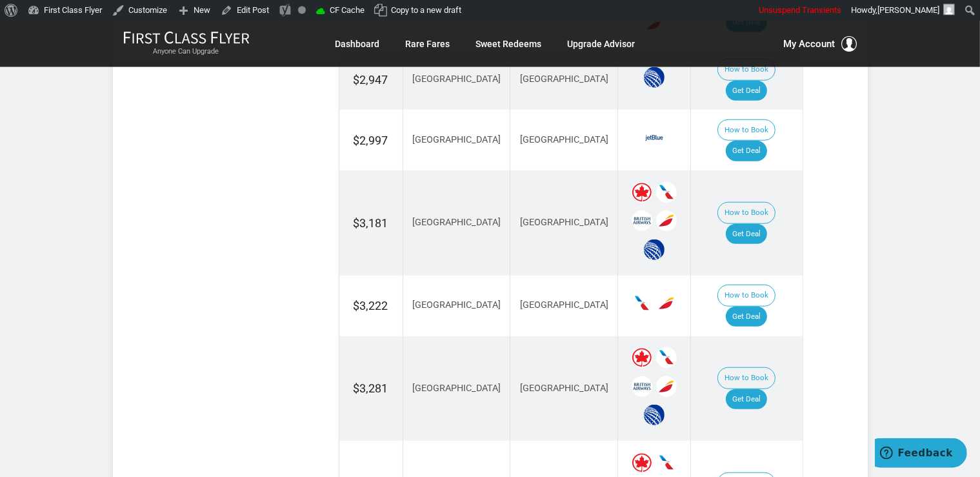
scroll to position [1184, 0]
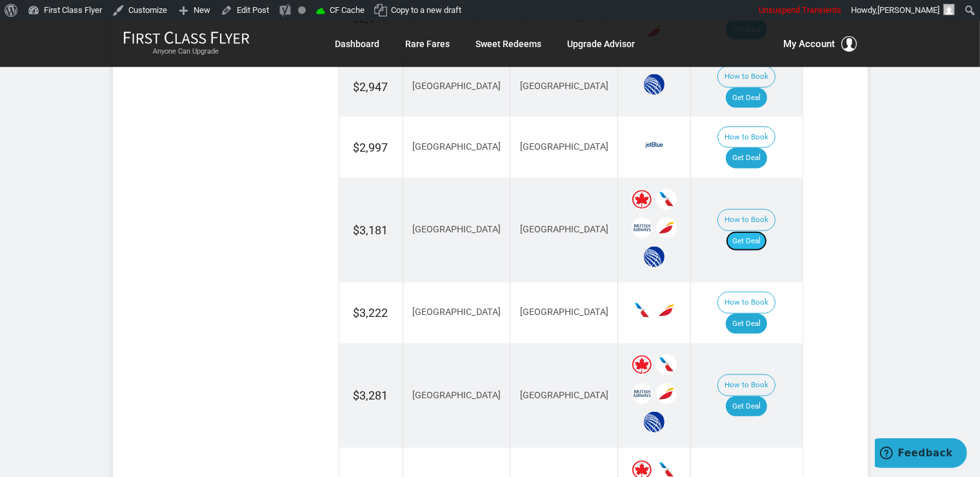
click at [757, 231] on link "Get Deal" at bounding box center [745, 241] width 41 height 21
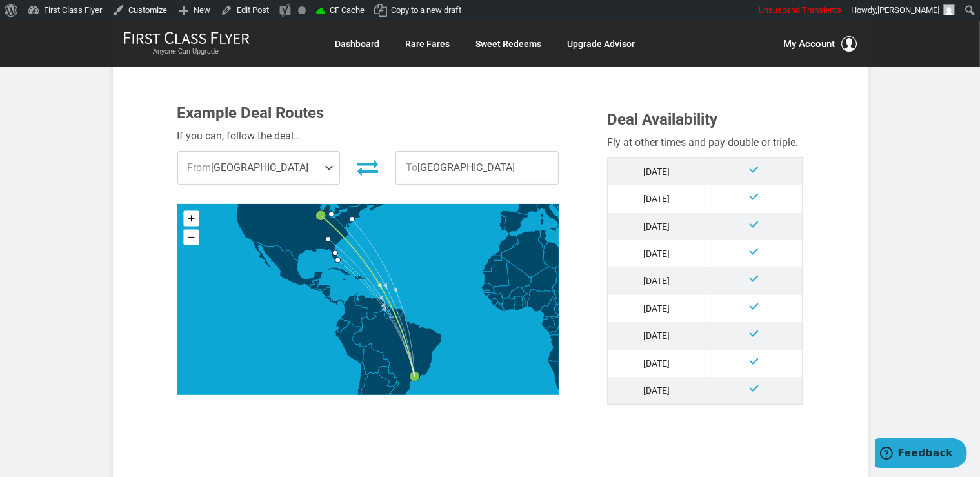
scroll to position [613, 0]
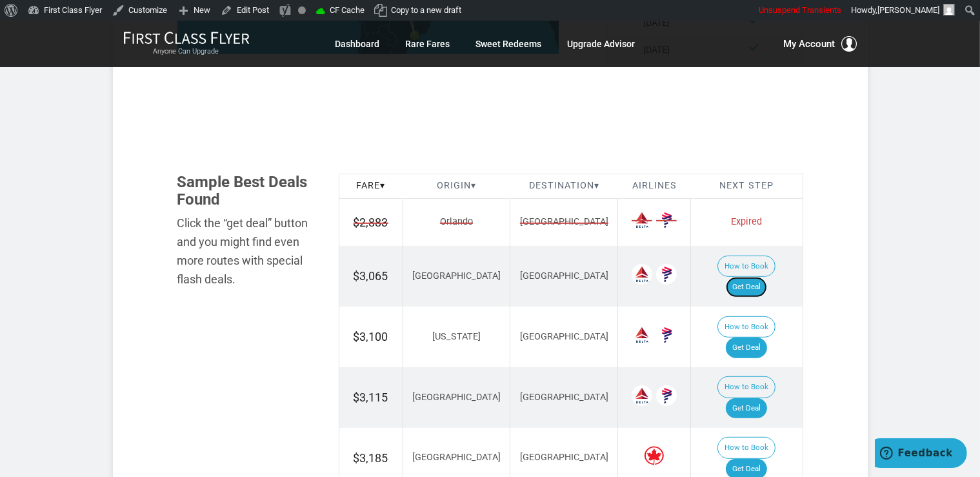
click at [767, 277] on link "Get Deal" at bounding box center [745, 287] width 41 height 21
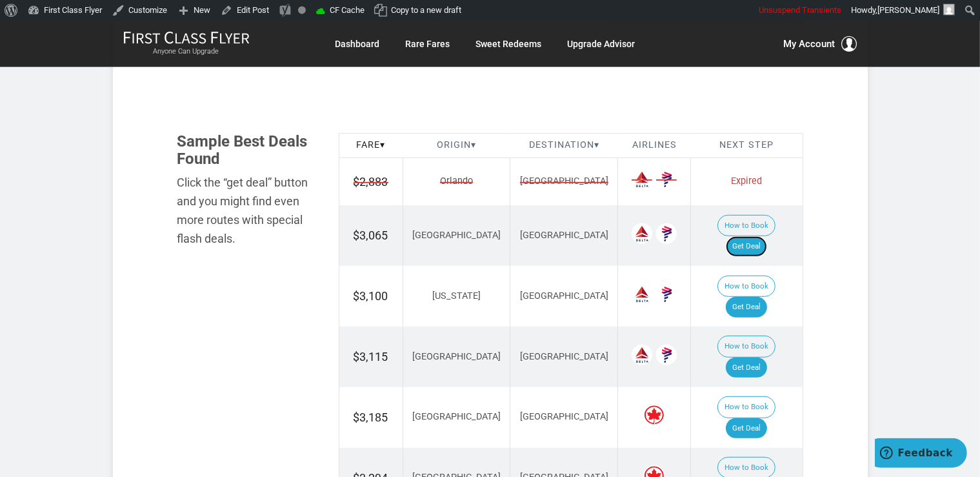
scroll to position [817, 0]
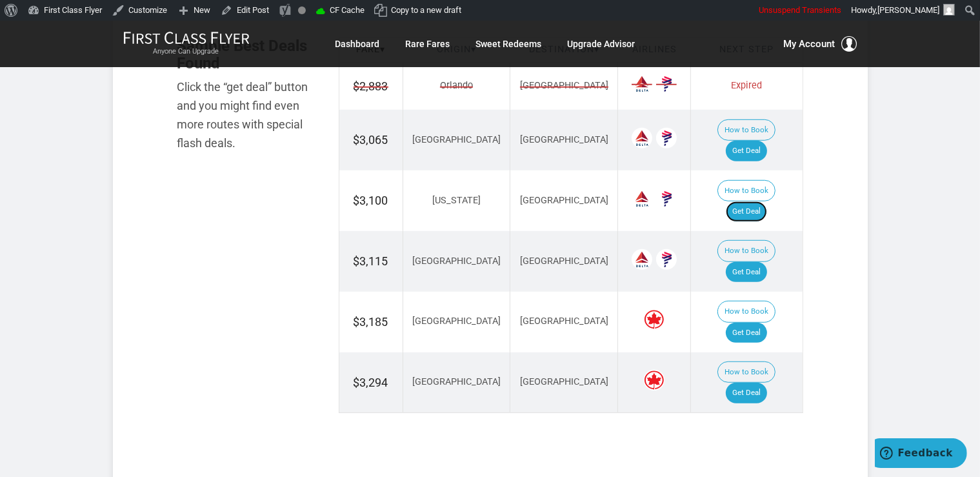
click at [757, 201] on link "Get Deal" at bounding box center [745, 211] width 41 height 21
click at [755, 262] on link "Get Deal" at bounding box center [745, 272] width 41 height 21
click at [762, 322] on link "Get Deal" at bounding box center [745, 332] width 41 height 21
click at [765, 382] on link "Get Deal" at bounding box center [745, 392] width 41 height 21
click at [762, 382] on link "Get Deal" at bounding box center [745, 392] width 41 height 21
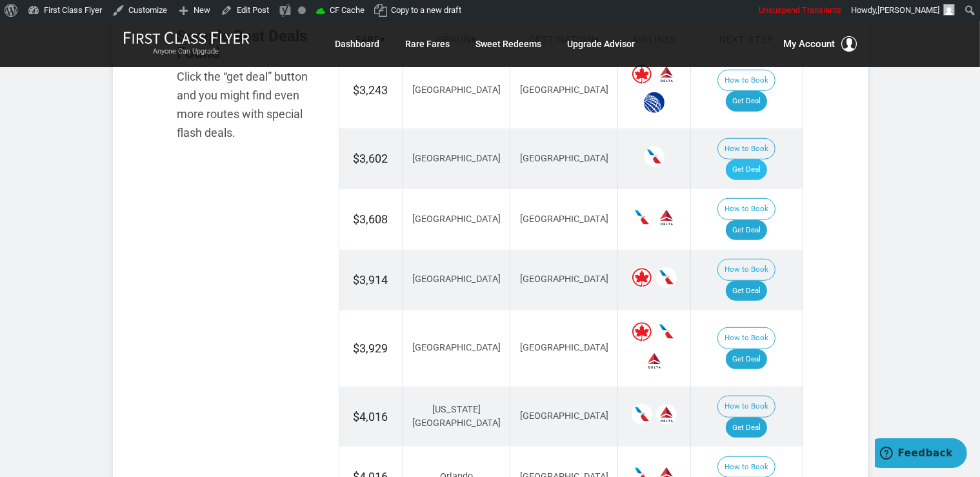
scroll to position [749, 0]
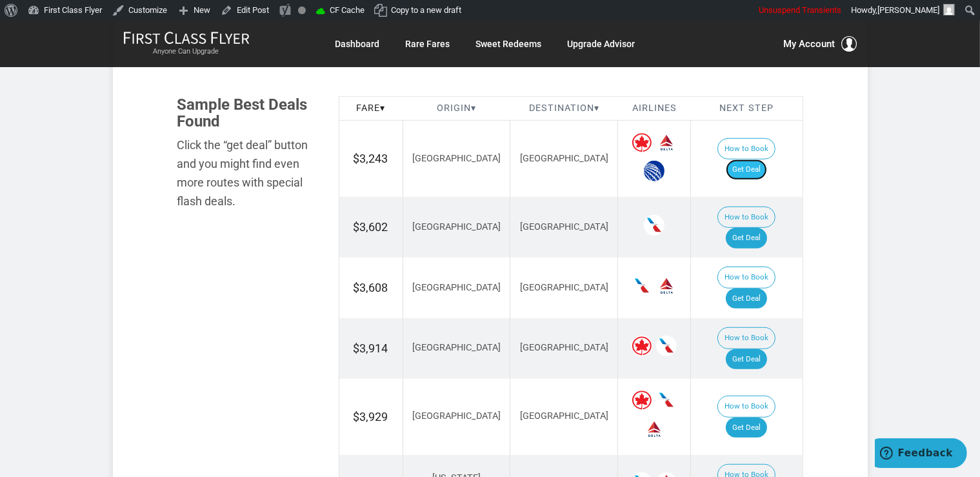
click at [755, 159] on link "Get Deal" at bounding box center [745, 169] width 41 height 21
click at [759, 228] on link "Get Deal" at bounding box center [745, 238] width 41 height 21
click at [764, 288] on link "Get Deal" at bounding box center [745, 298] width 41 height 21
click at [748, 349] on link "Get Deal" at bounding box center [745, 359] width 41 height 21
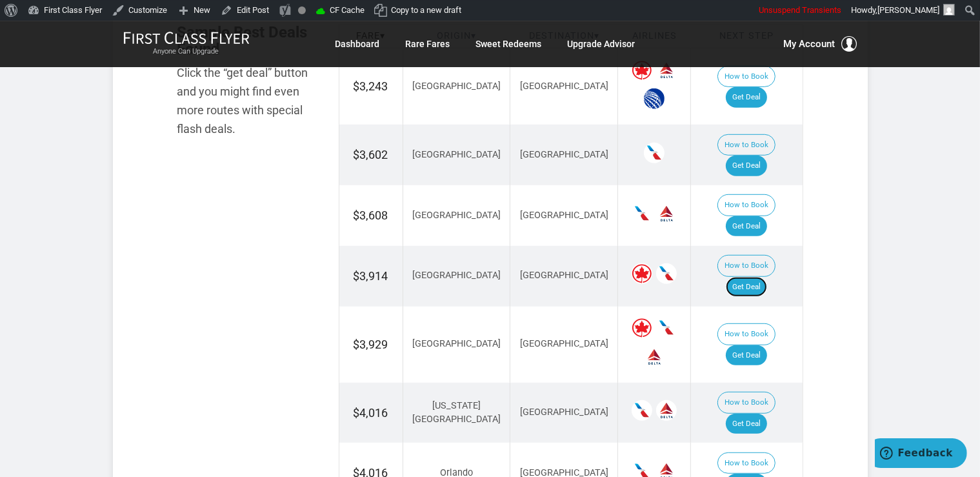
scroll to position [953, 0]
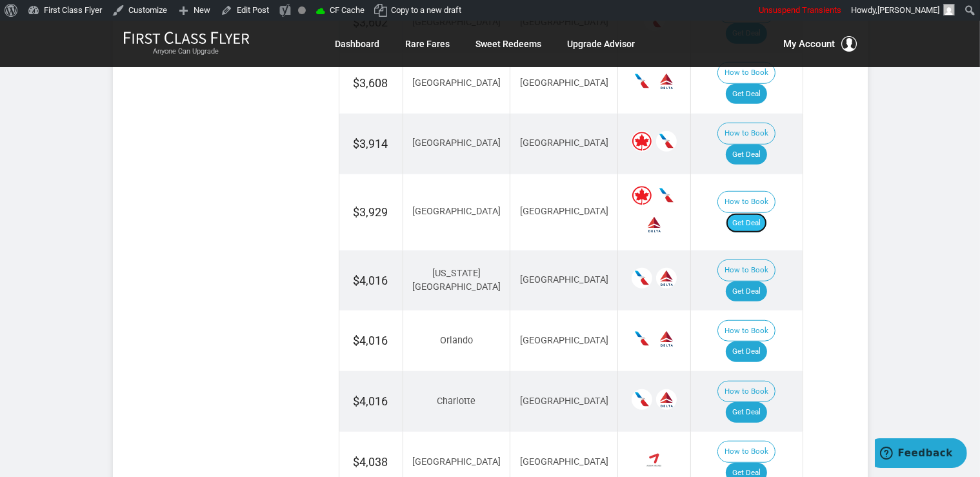
click at [765, 213] on link "Get Deal" at bounding box center [745, 223] width 41 height 21
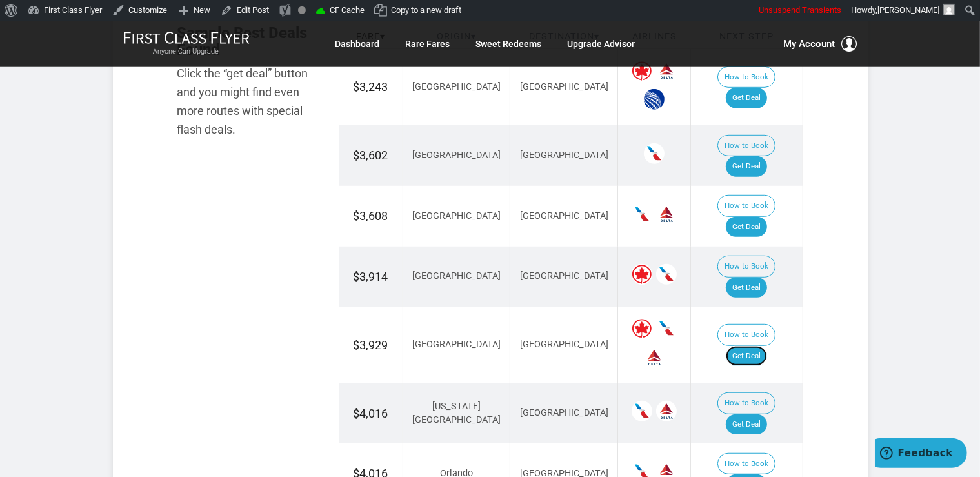
scroll to position [885, 0]
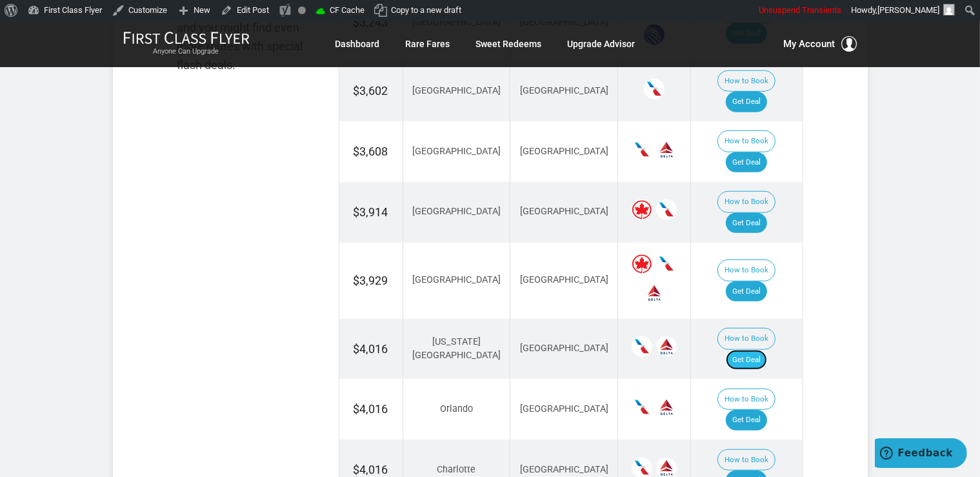
click at [758, 350] on link "Get Deal" at bounding box center [745, 360] width 41 height 21
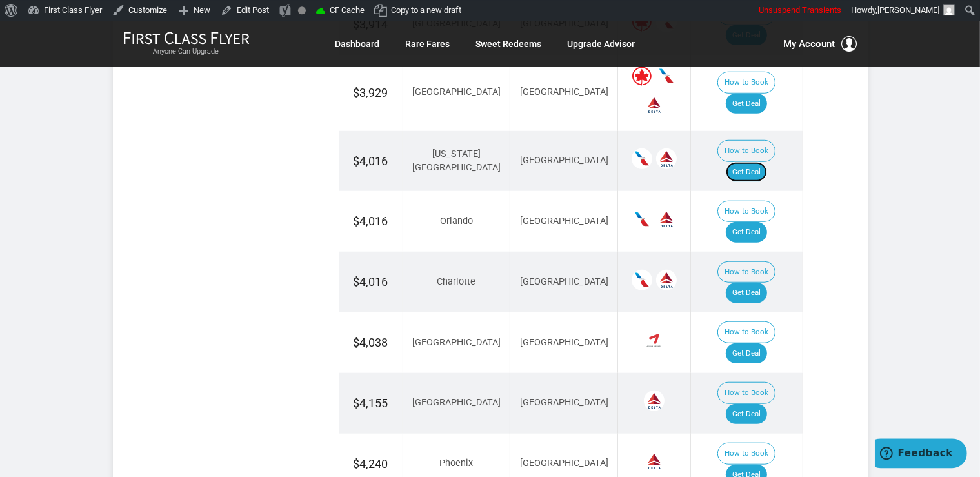
scroll to position [1089, 0]
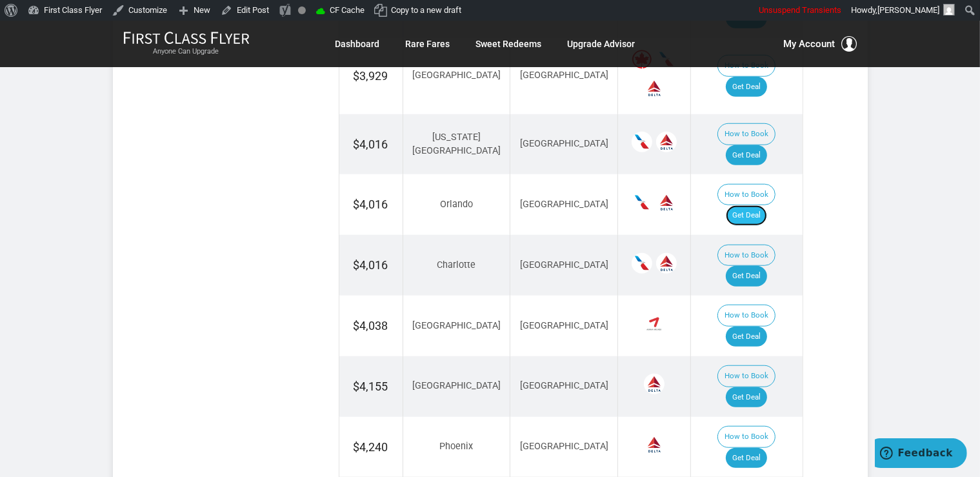
click at [759, 205] on link "Get Deal" at bounding box center [745, 215] width 41 height 21
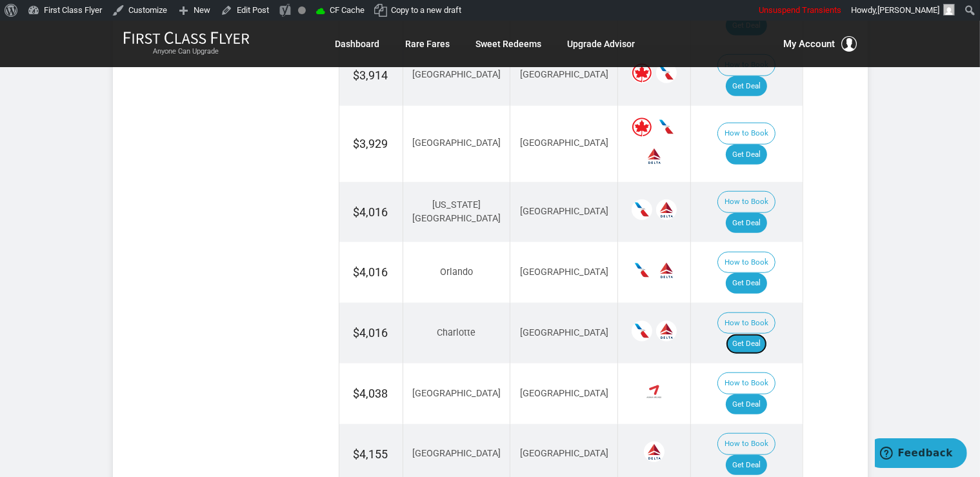
click at [757, 333] on link "Get Deal" at bounding box center [745, 343] width 41 height 21
click at [755, 455] on link "Get Deal" at bounding box center [745, 465] width 41 height 21
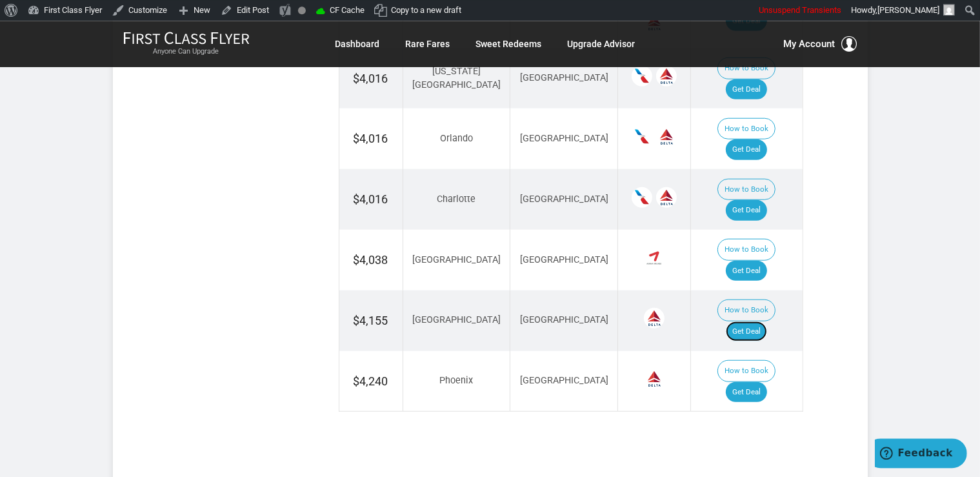
scroll to position [1158, 0]
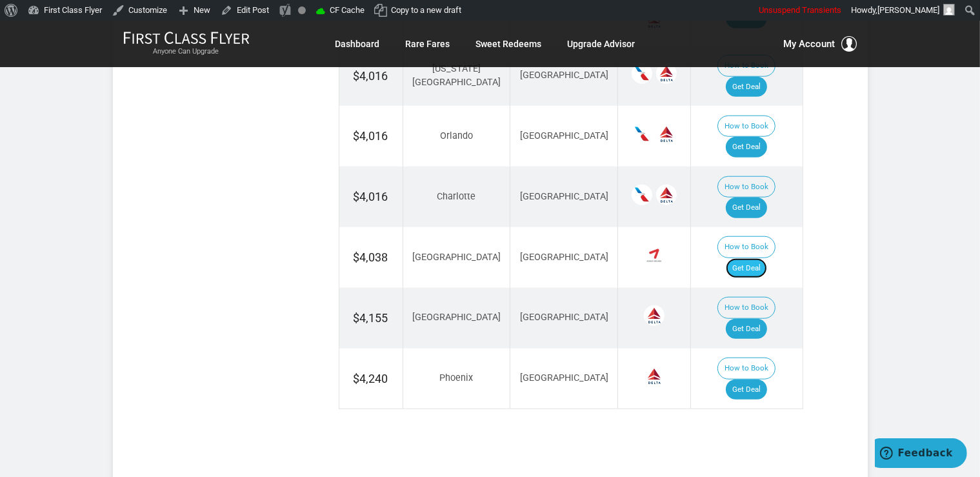
click at [760, 258] on link "Get Deal" at bounding box center [745, 268] width 41 height 21
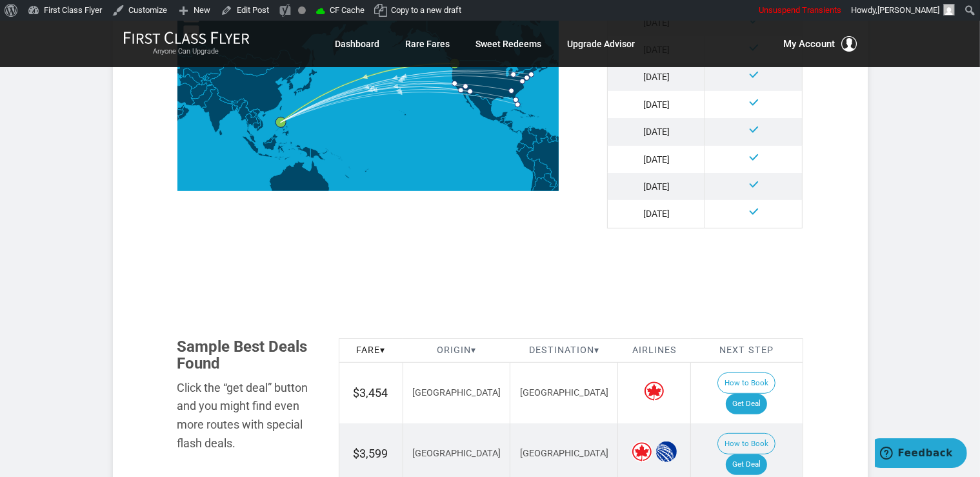
scroll to position [817, 0]
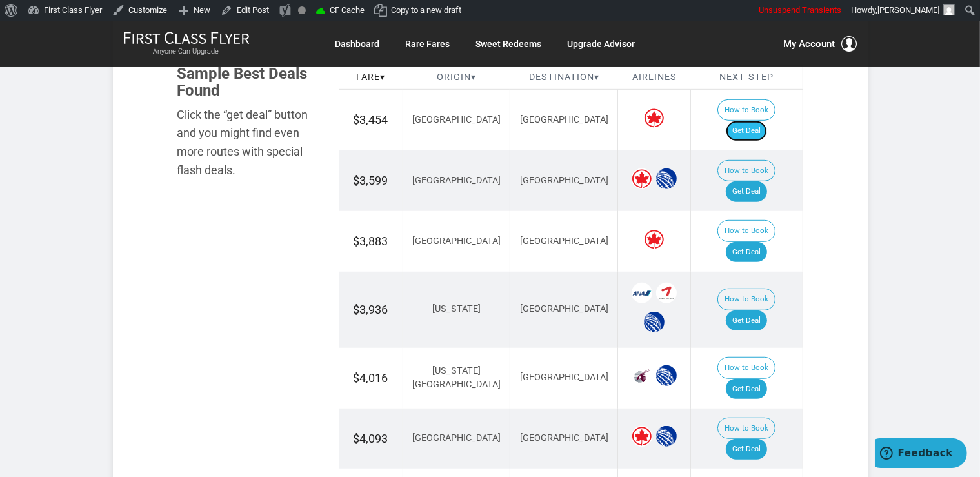
click at [765, 121] on link "Get Deal" at bounding box center [745, 131] width 41 height 21
click at [751, 181] on link "Get Deal" at bounding box center [745, 191] width 41 height 21
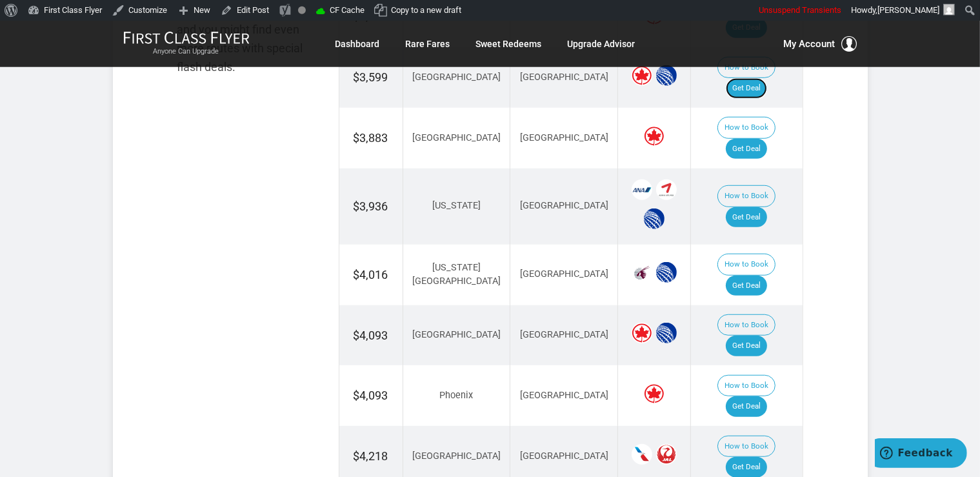
scroll to position [953, 0]
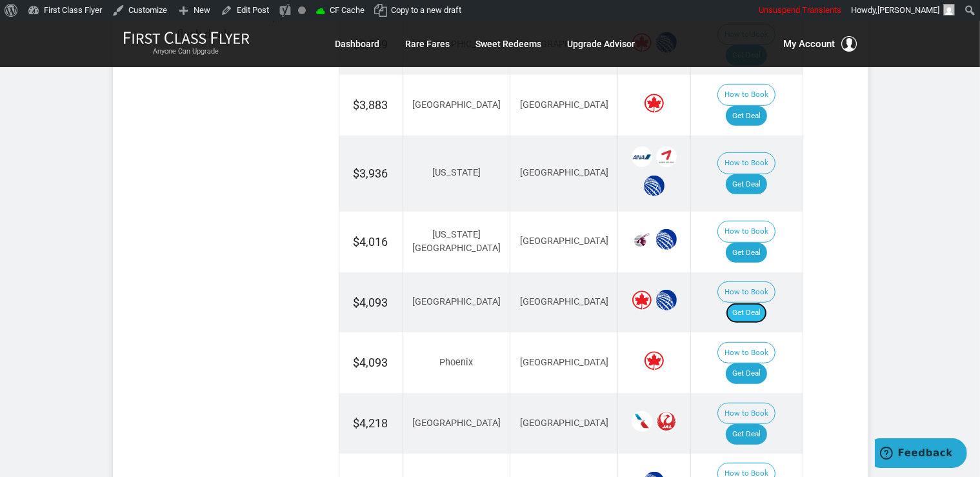
click at [766, 302] on link "Get Deal" at bounding box center [745, 312] width 41 height 21
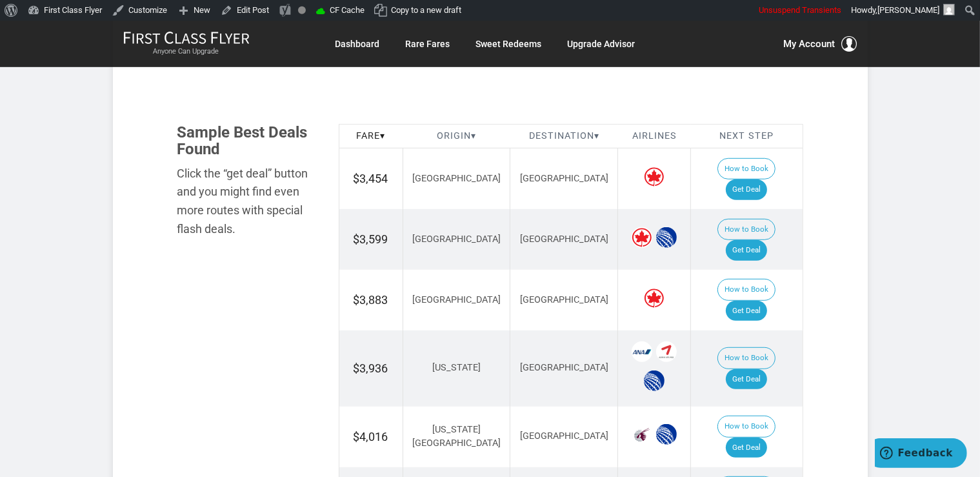
scroll to position [749, 0]
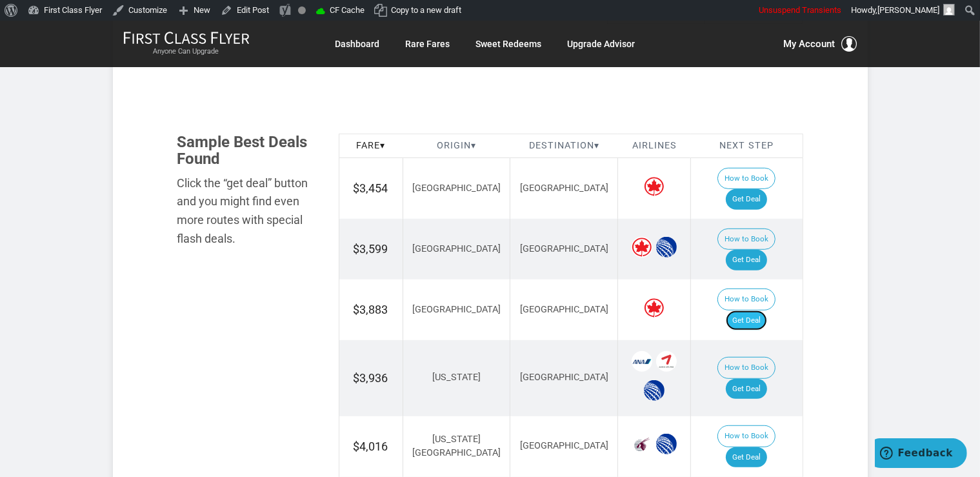
click at [767, 310] on link "Get Deal" at bounding box center [745, 320] width 41 height 21
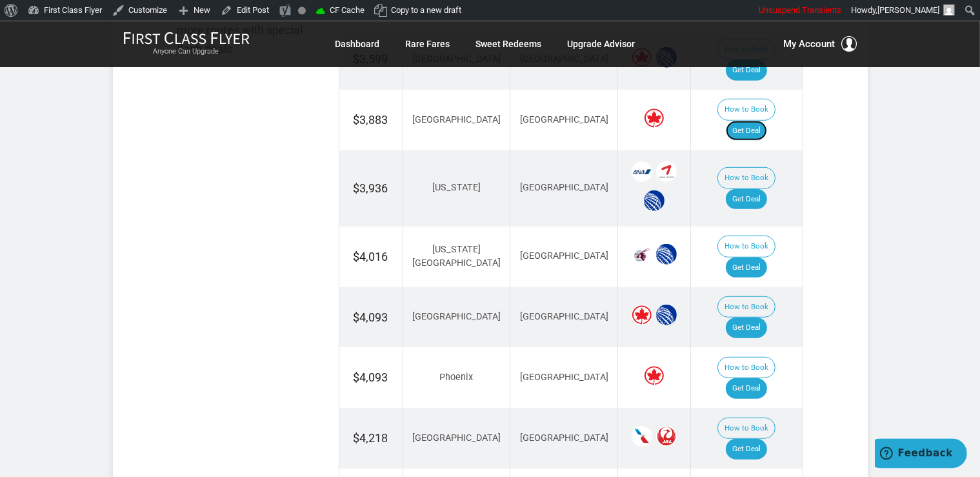
scroll to position [953, 0]
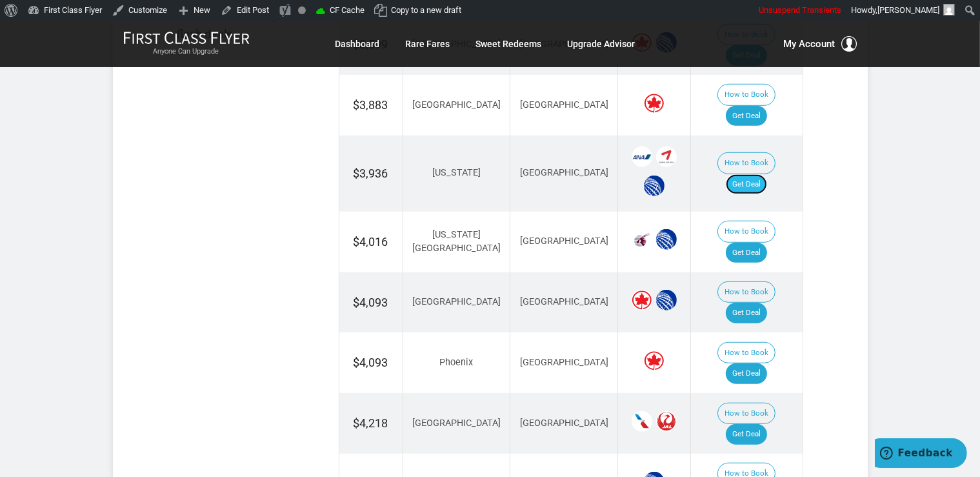
click at [751, 174] on link "Get Deal" at bounding box center [745, 184] width 41 height 21
click at [765, 242] on link "Get Deal" at bounding box center [745, 252] width 41 height 21
drag, startPoint x: 757, startPoint y: 282, endPoint x: 768, endPoint y: 269, distance: 17.4
click at [756, 363] on link "Get Deal" at bounding box center [745, 373] width 41 height 21
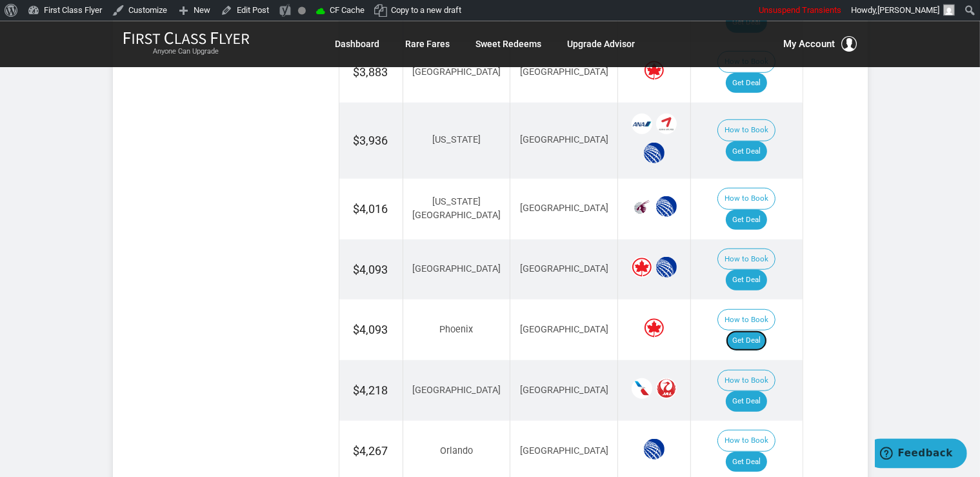
scroll to position [1021, 0]
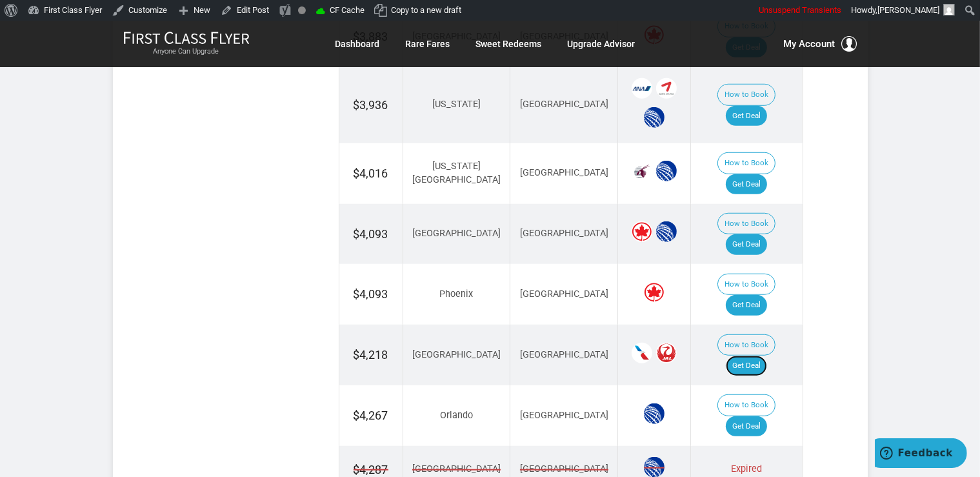
click at [765, 355] on link "Get Deal" at bounding box center [745, 365] width 41 height 21
click at [760, 385] on td "How to Book Get Deal" at bounding box center [747, 415] width 112 height 61
drag, startPoint x: 767, startPoint y: 311, endPoint x: 773, endPoint y: 301, distance: 12.4
click at [767, 416] on link "Get Deal" at bounding box center [745, 426] width 41 height 21
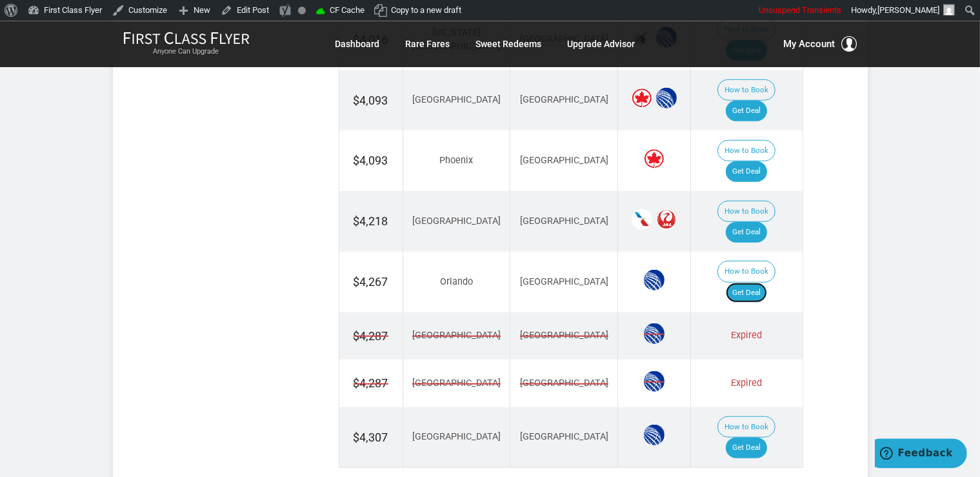
scroll to position [1158, 0]
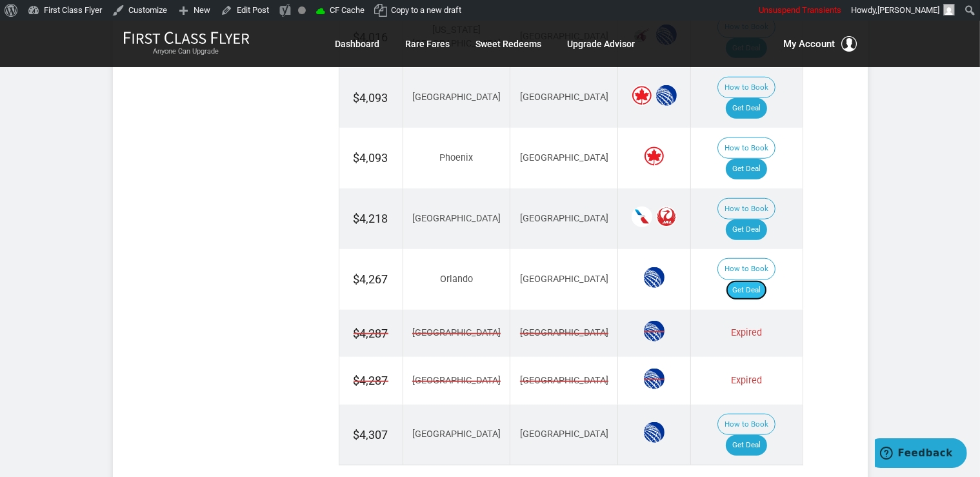
click at [760, 280] on link "Get Deal" at bounding box center [745, 290] width 41 height 21
click at [749, 435] on link "Get Deal" at bounding box center [745, 445] width 41 height 21
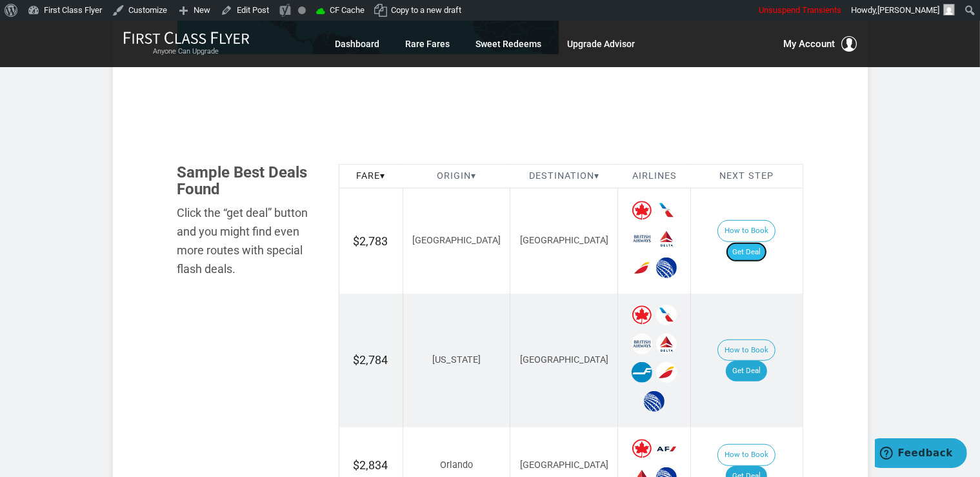
click at [763, 242] on link "Get Deal" at bounding box center [745, 252] width 41 height 21
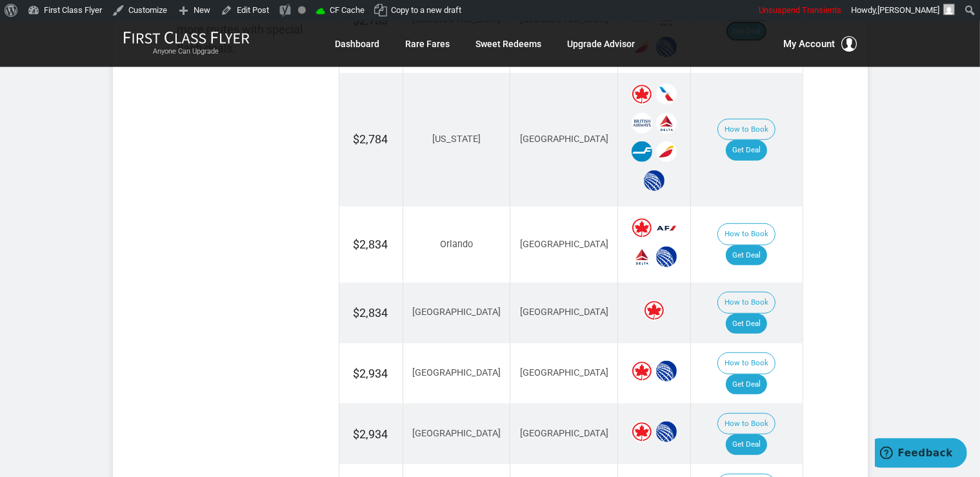
scroll to position [902, 0]
click at [747, 120] on td "How to Book Get Deal" at bounding box center [747, 138] width 112 height 133
click at [747, 139] on link "Get Deal" at bounding box center [745, 149] width 41 height 21
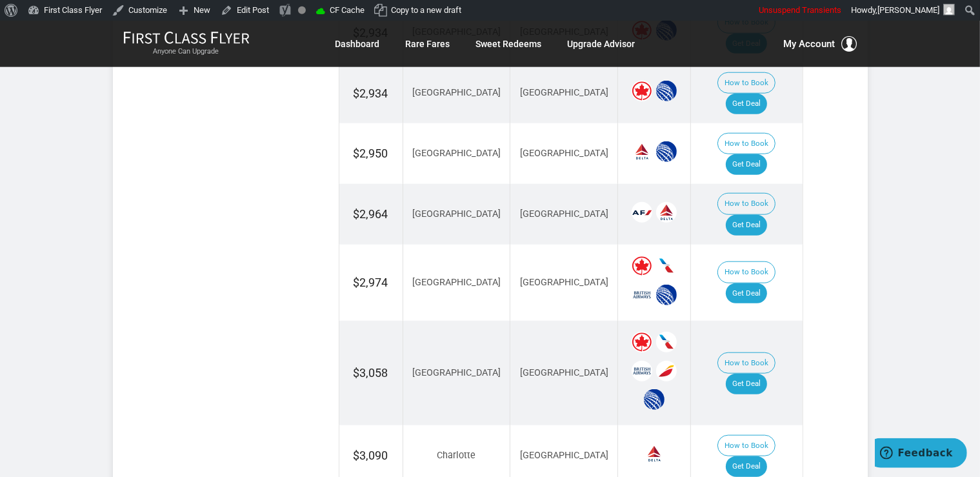
scroll to position [1243, 0]
click at [762, 373] on link "Get Deal" at bounding box center [745, 383] width 41 height 21
click at [745, 214] on link "Get Deal" at bounding box center [745, 224] width 41 height 21
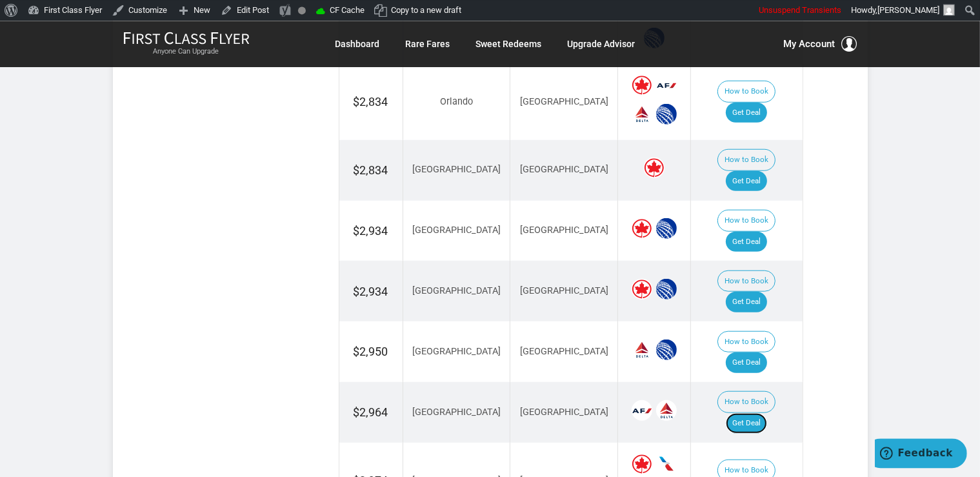
scroll to position [1038, 0]
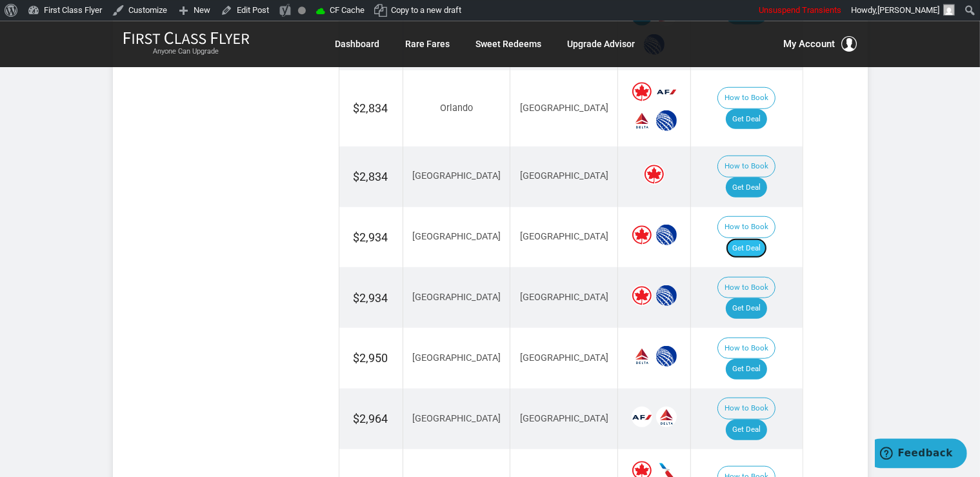
click at [757, 237] on link "Get Deal" at bounding box center [745, 247] width 41 height 21
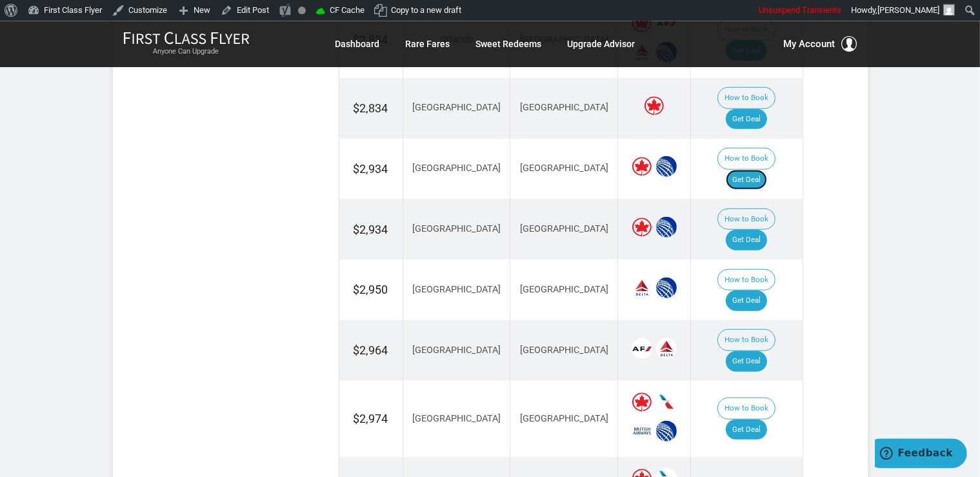
scroll to position [970, 0]
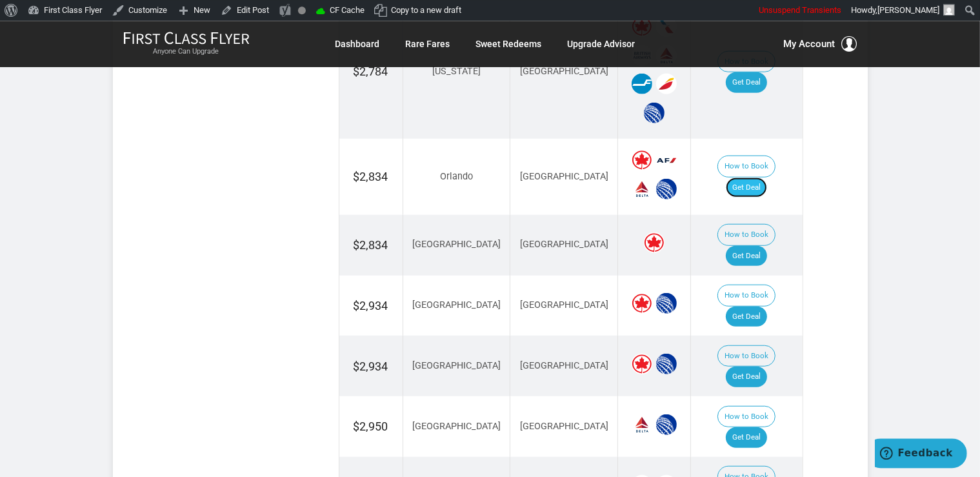
drag, startPoint x: 758, startPoint y: 164, endPoint x: 767, endPoint y: 163, distance: 9.1
click at [758, 177] on link "Get Deal" at bounding box center [745, 187] width 41 height 21
click at [749, 177] on link "Get Deal" at bounding box center [745, 187] width 41 height 21
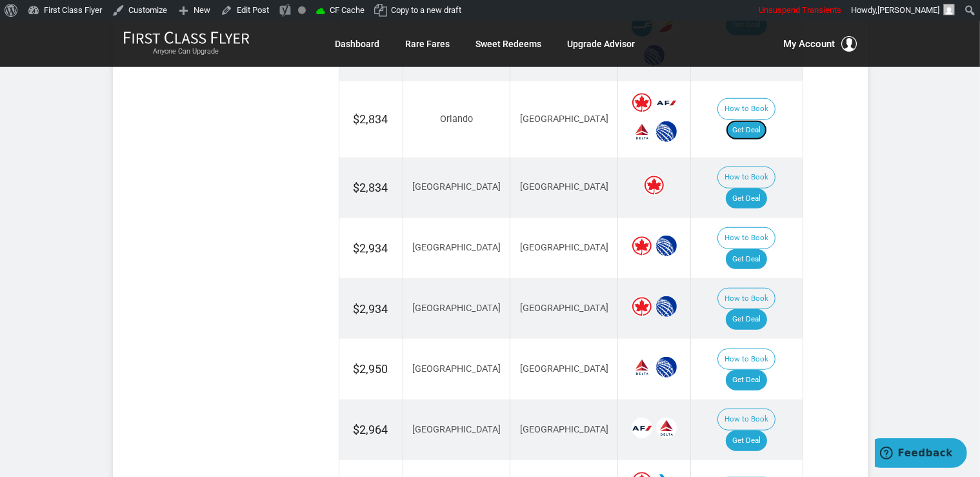
scroll to position [1107, 0]
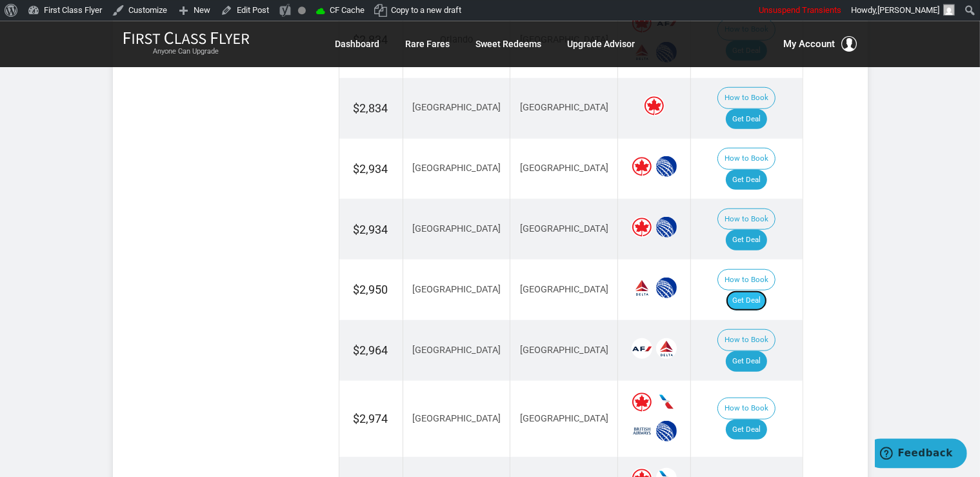
click at [756, 290] on link "Get Deal" at bounding box center [745, 300] width 41 height 21
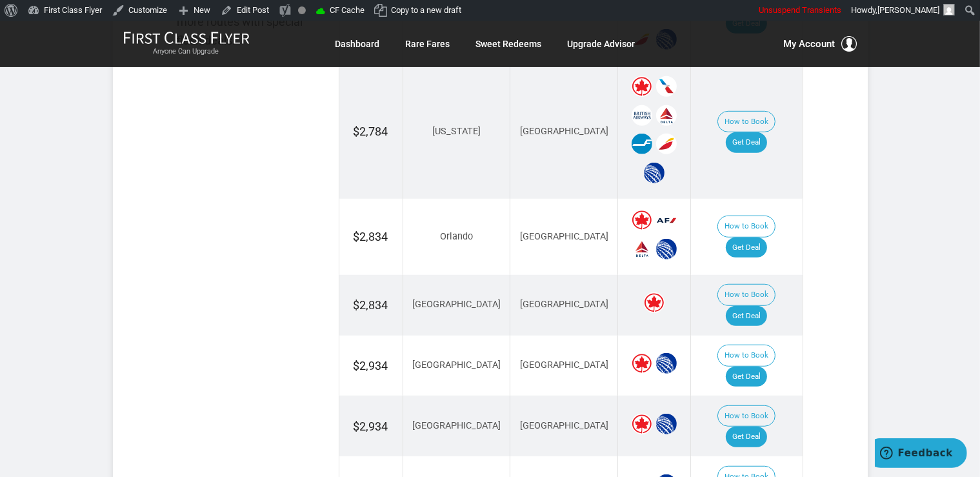
scroll to position [902, 0]
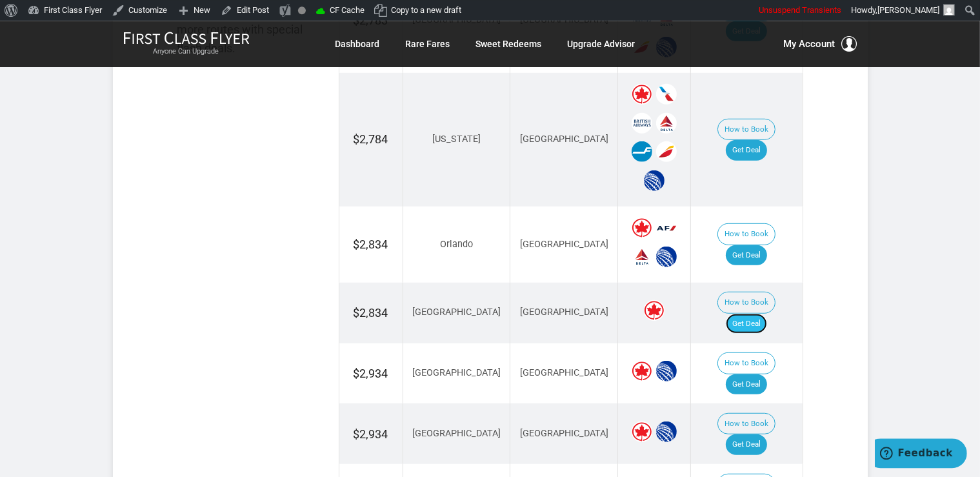
click at [756, 313] on link "Get Deal" at bounding box center [745, 323] width 41 height 21
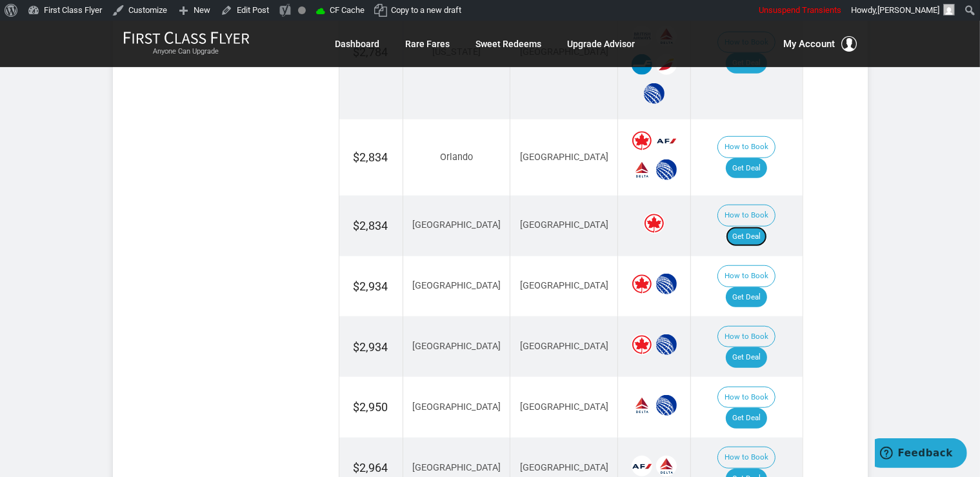
scroll to position [1107, 0]
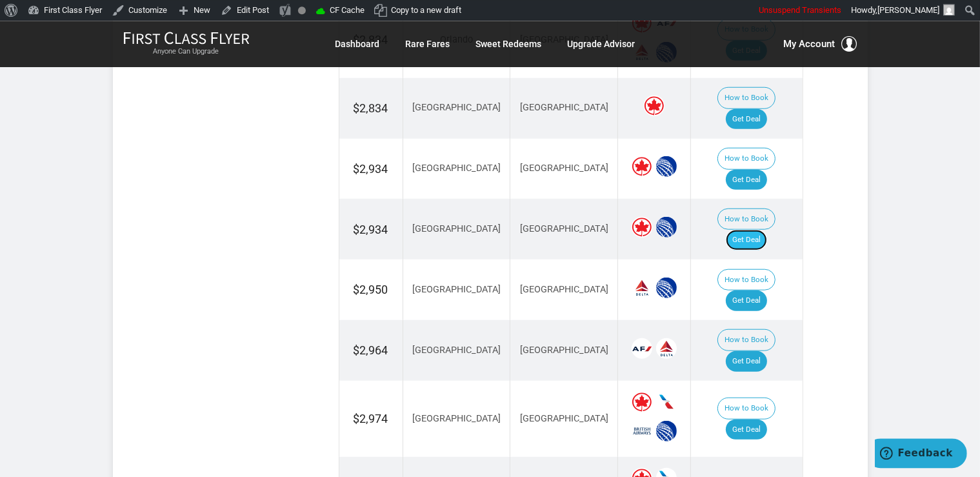
click at [747, 229] on link "Get Deal" at bounding box center [745, 239] width 41 height 21
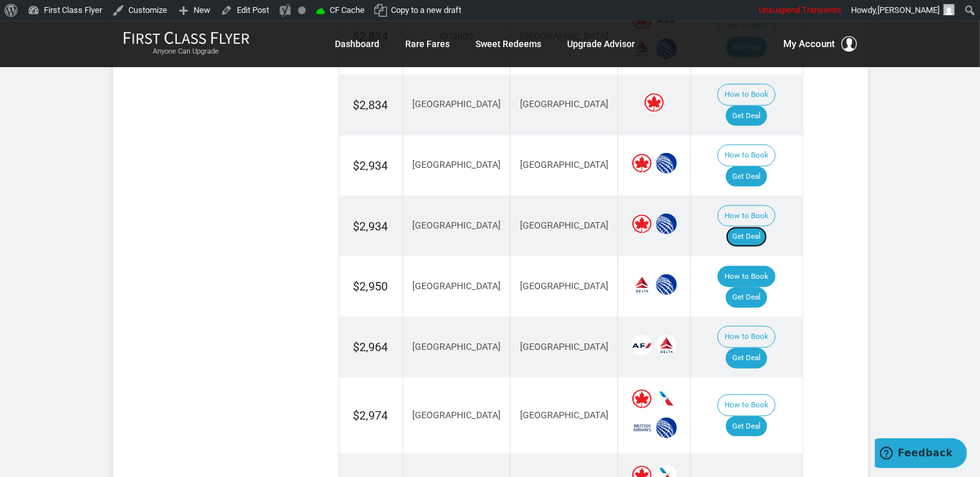
scroll to position [1310, 0]
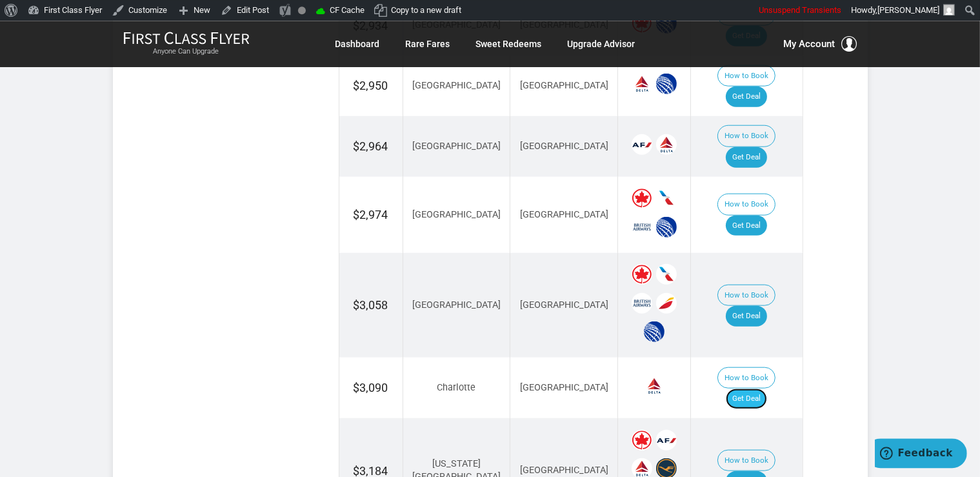
click at [747, 388] on link "Get Deal" at bounding box center [745, 398] width 41 height 21
click at [749, 388] on link "Get Deal" at bounding box center [745, 398] width 41 height 21
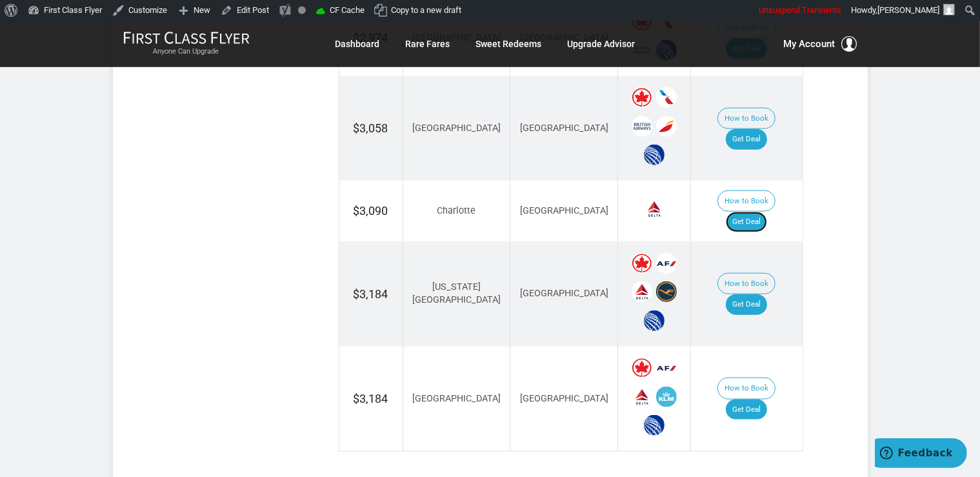
scroll to position [1515, 0]
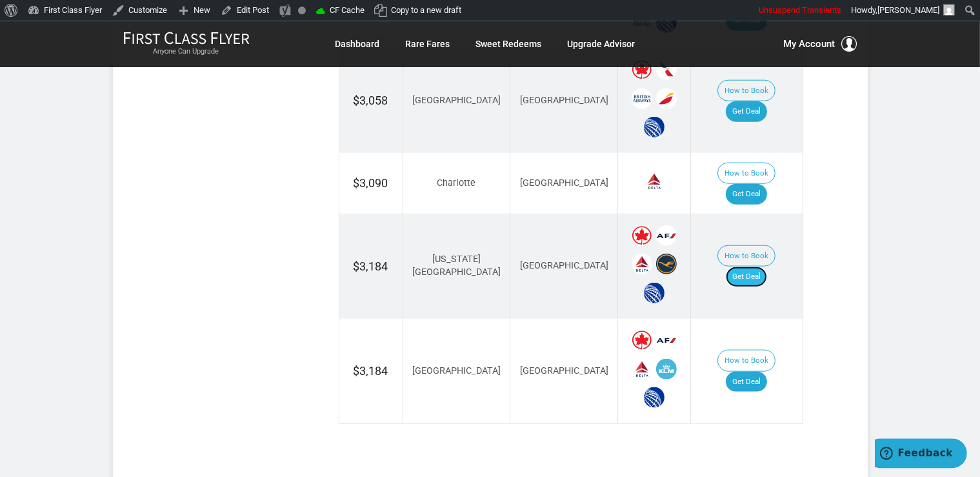
click at [753, 266] on link "Get Deal" at bounding box center [745, 276] width 41 height 21
click at [760, 266] on link "Get Deal" at bounding box center [745, 276] width 41 height 21
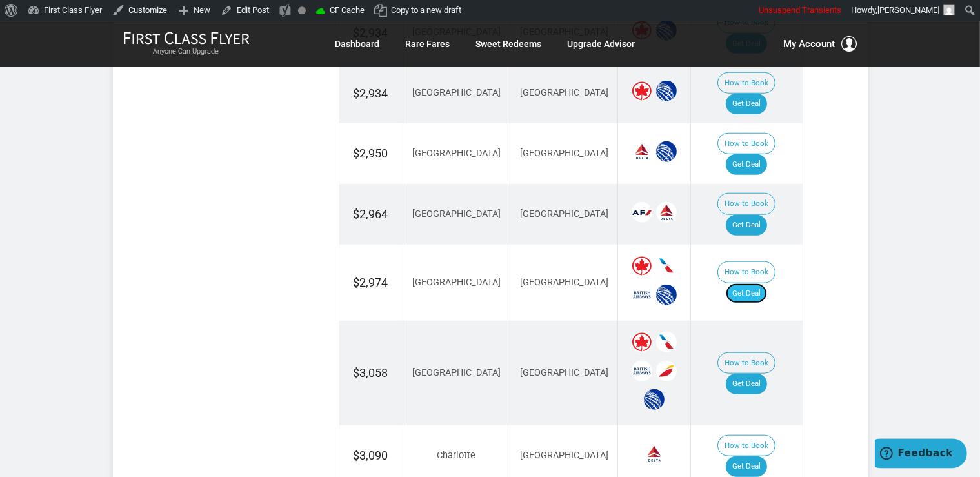
click at [755, 282] on link "Get Deal" at bounding box center [745, 292] width 41 height 21
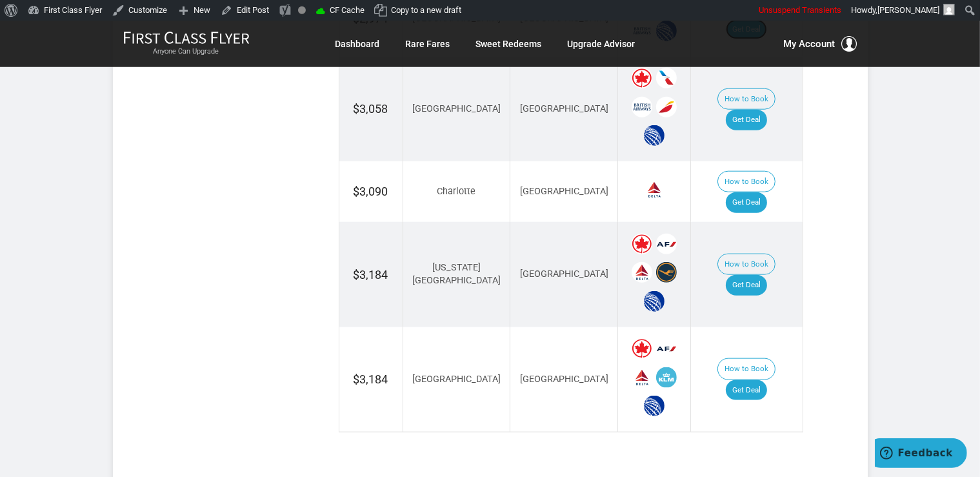
scroll to position [1515, 0]
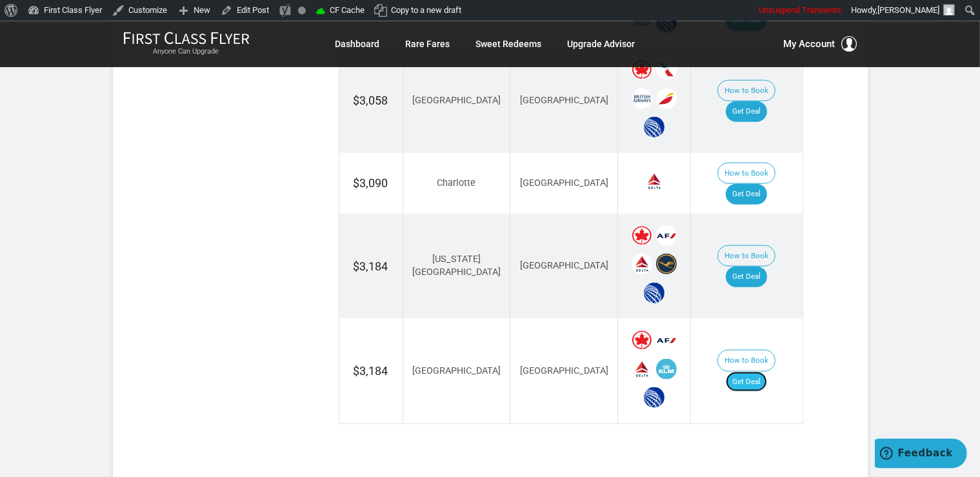
click at [737, 371] on link "Get Deal" at bounding box center [745, 381] width 41 height 21
click at [758, 371] on link "Get Deal" at bounding box center [745, 381] width 41 height 21
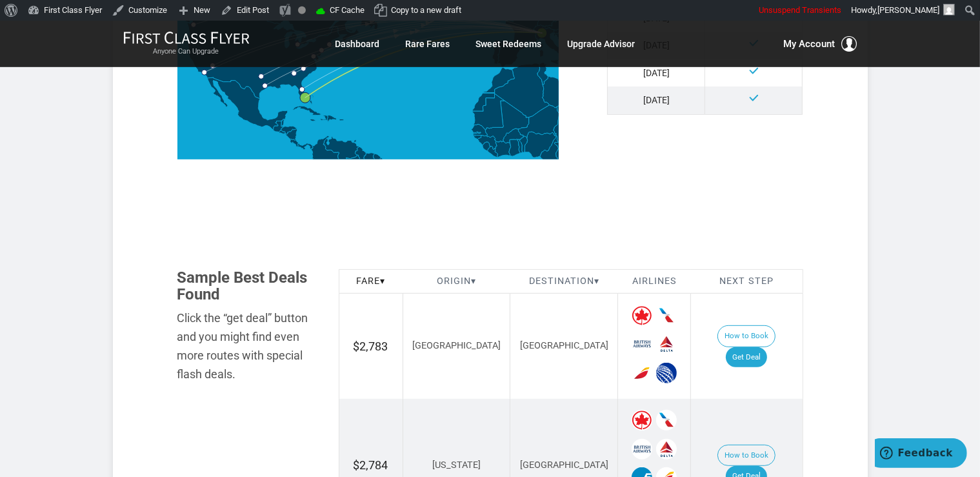
scroll to position [562, 0]
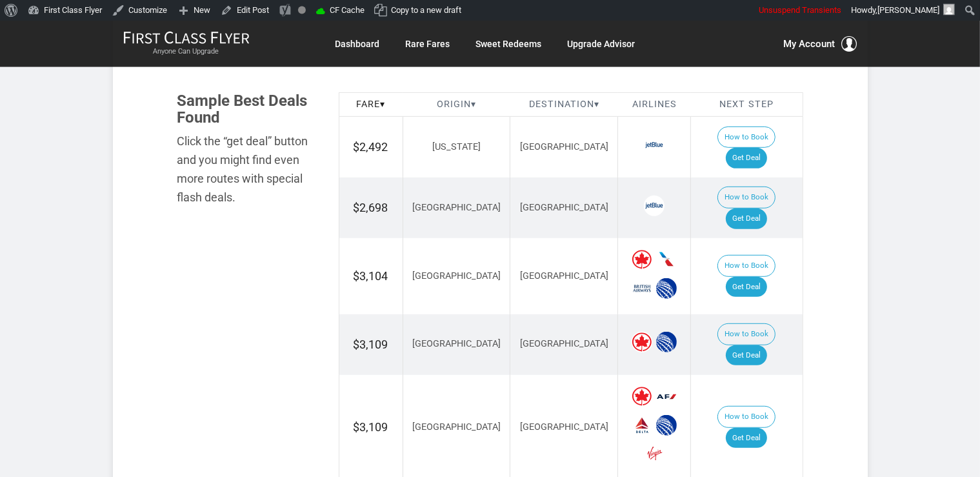
scroll to position [720, 0]
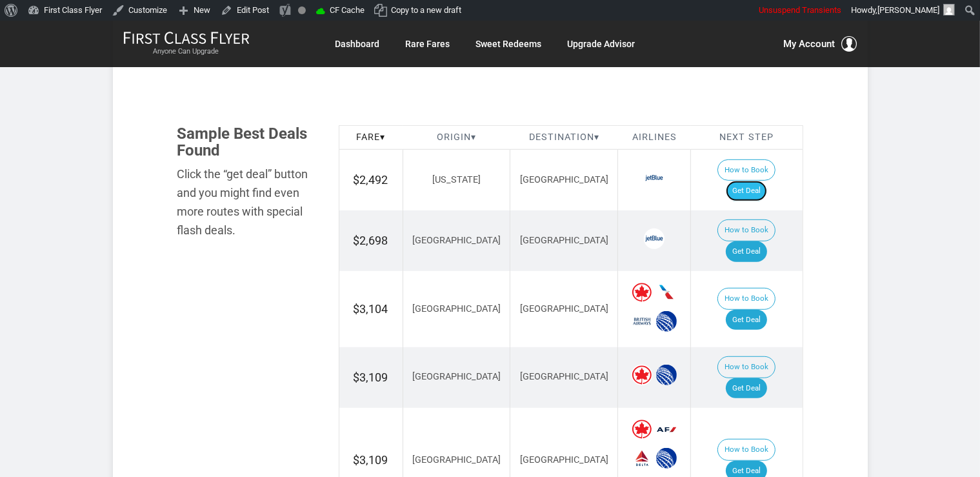
click at [764, 181] on link "Get Deal" at bounding box center [745, 191] width 41 height 21
click at [734, 215] on td "How to Book Get Deal" at bounding box center [747, 240] width 112 height 61
click at [746, 231] on td "How to Book Get Deal" at bounding box center [747, 240] width 112 height 61
click at [748, 241] on link "Get Deal" at bounding box center [745, 251] width 41 height 21
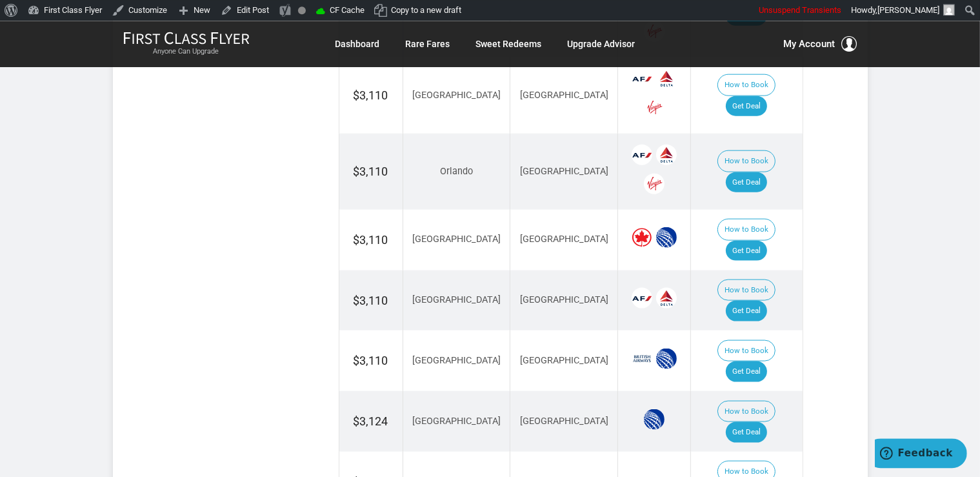
scroll to position [1605, 0]
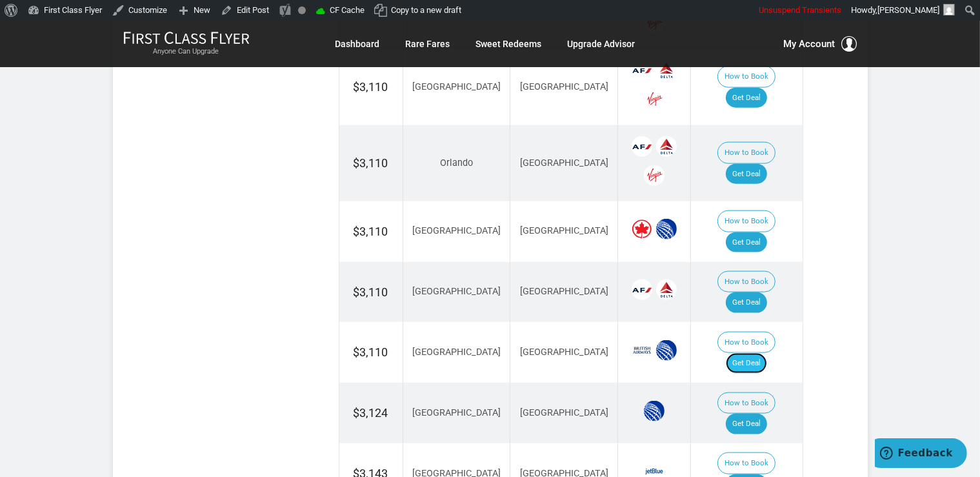
click at [749, 353] on link "Get Deal" at bounding box center [745, 363] width 41 height 21
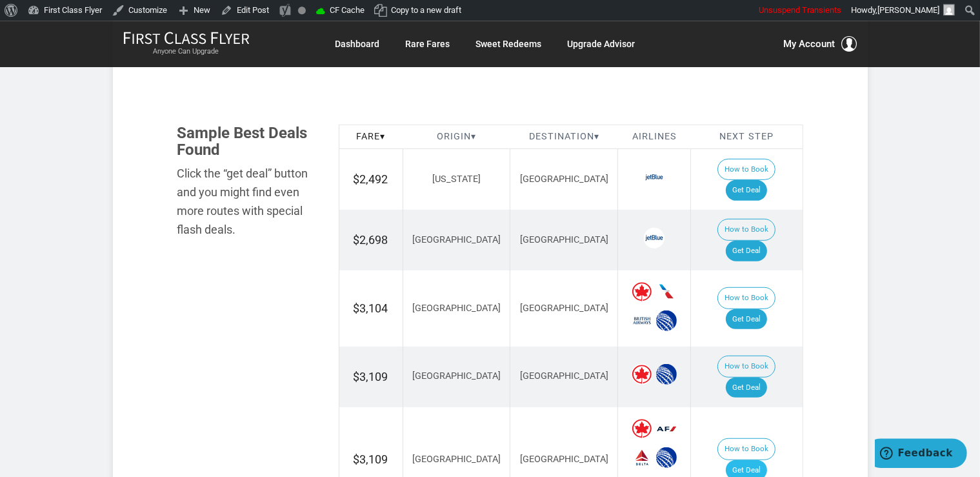
scroll to position [720, 0]
click at [749, 310] on link "Get Deal" at bounding box center [745, 320] width 41 height 21
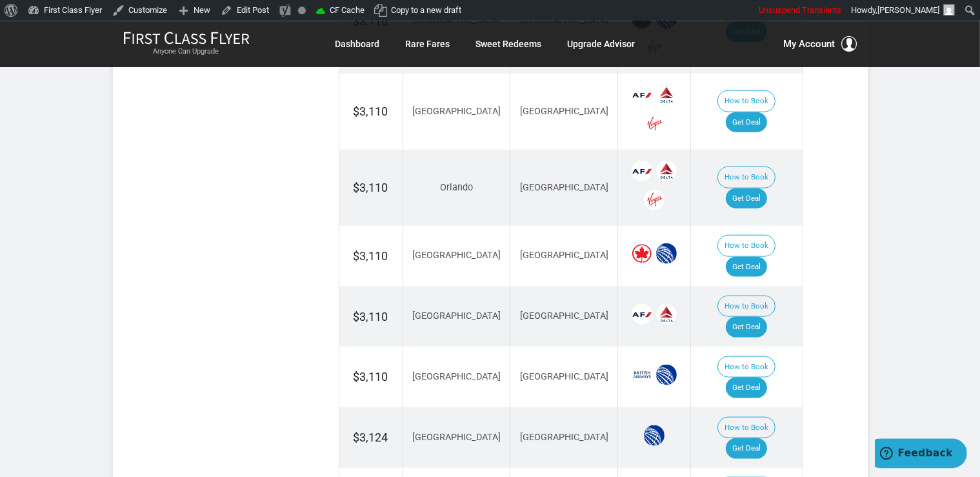
scroll to position [1605, 0]
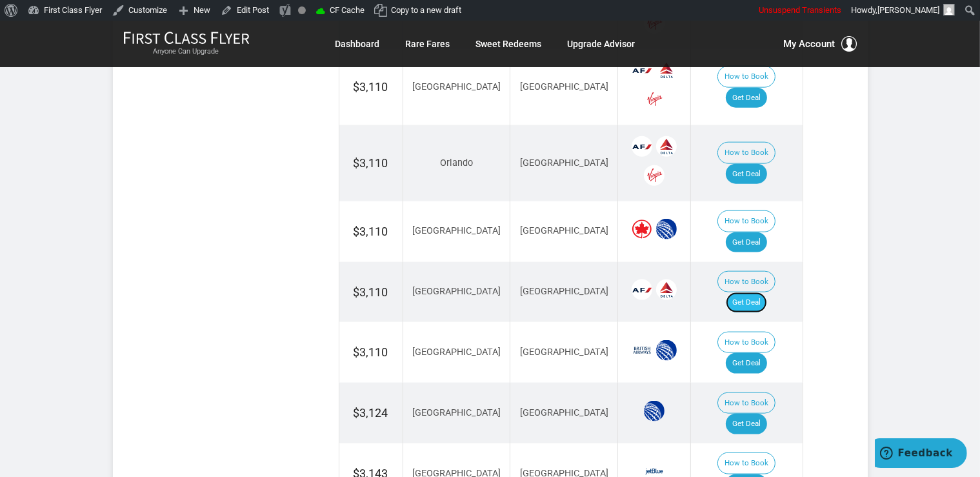
click at [767, 292] on link "Get Deal" at bounding box center [745, 302] width 41 height 21
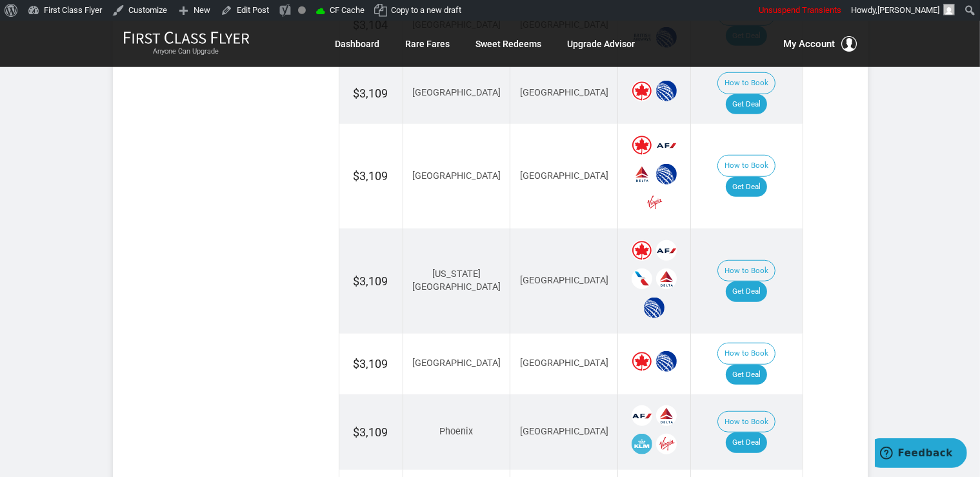
scroll to position [924, 0]
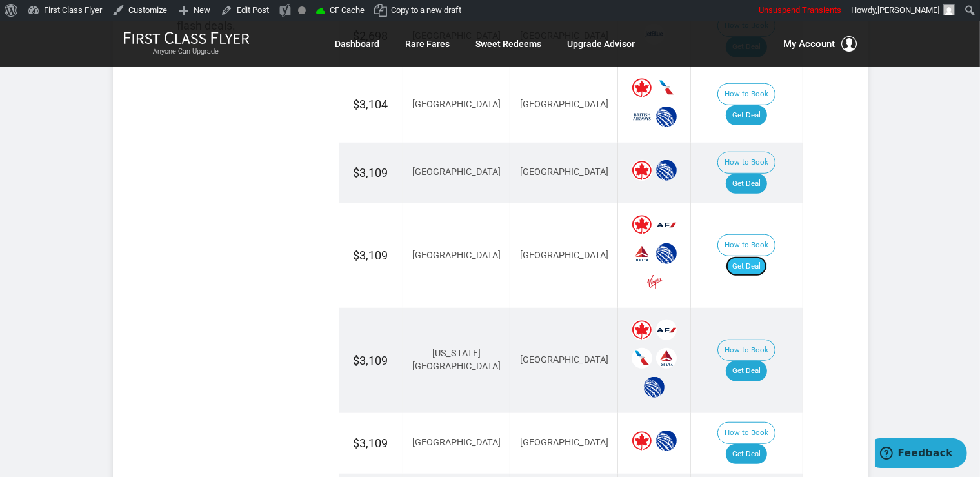
click at [750, 256] on link "Get Deal" at bounding box center [745, 266] width 41 height 21
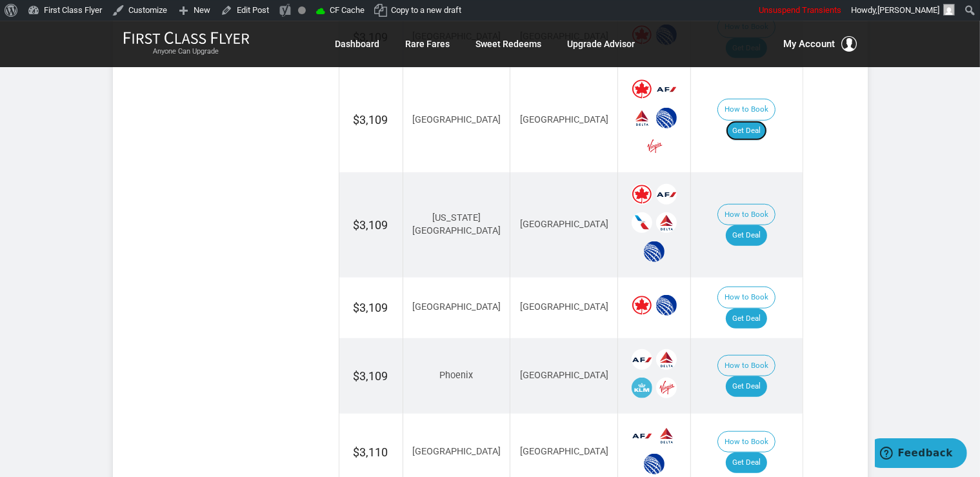
scroll to position [1060, 0]
click at [762, 224] on link "Get Deal" at bounding box center [745, 234] width 41 height 21
click at [759, 308] on link "Get Deal" at bounding box center [745, 318] width 41 height 21
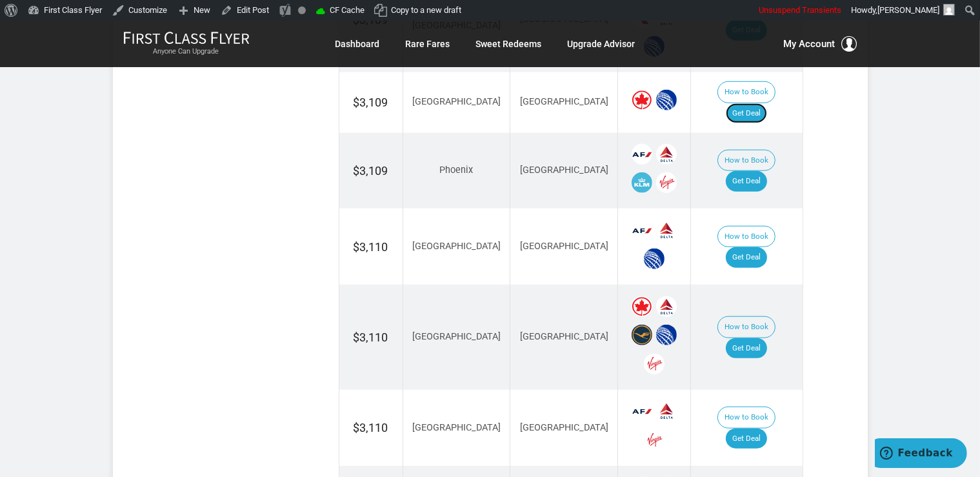
scroll to position [1401, 0]
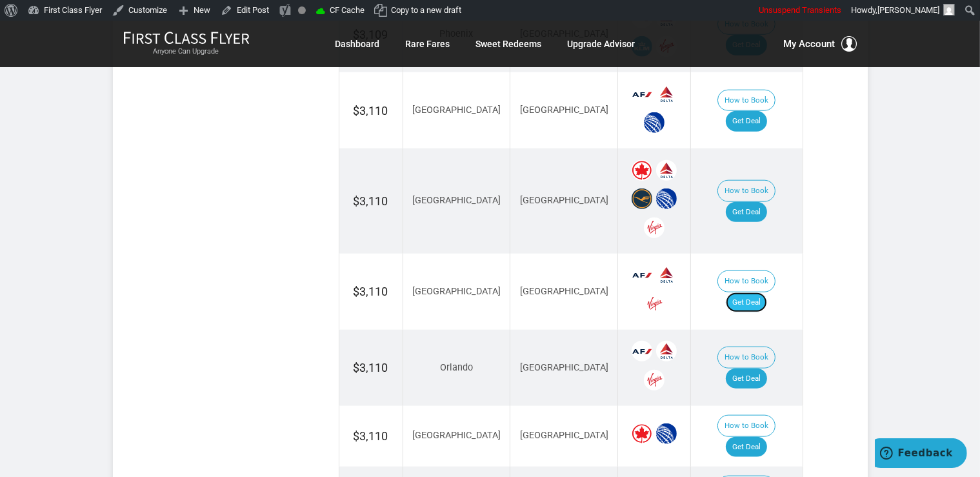
drag, startPoint x: 752, startPoint y: 221, endPoint x: 754, endPoint y: 230, distance: 9.2
click at [752, 292] on link "Get Deal" at bounding box center [745, 302] width 41 height 21
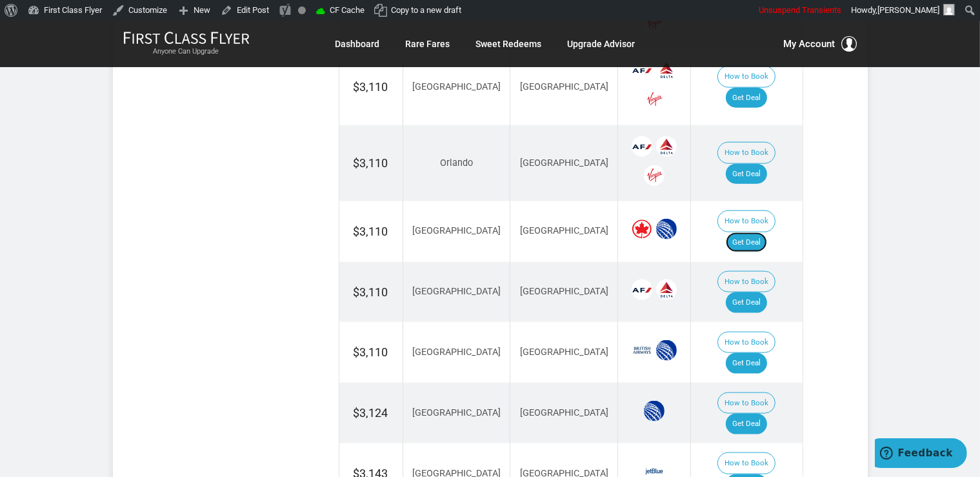
drag, startPoint x: 739, startPoint y: 153, endPoint x: 737, endPoint y: 172, distance: 18.8
click at [740, 232] on link "Get Deal" at bounding box center [745, 242] width 41 height 21
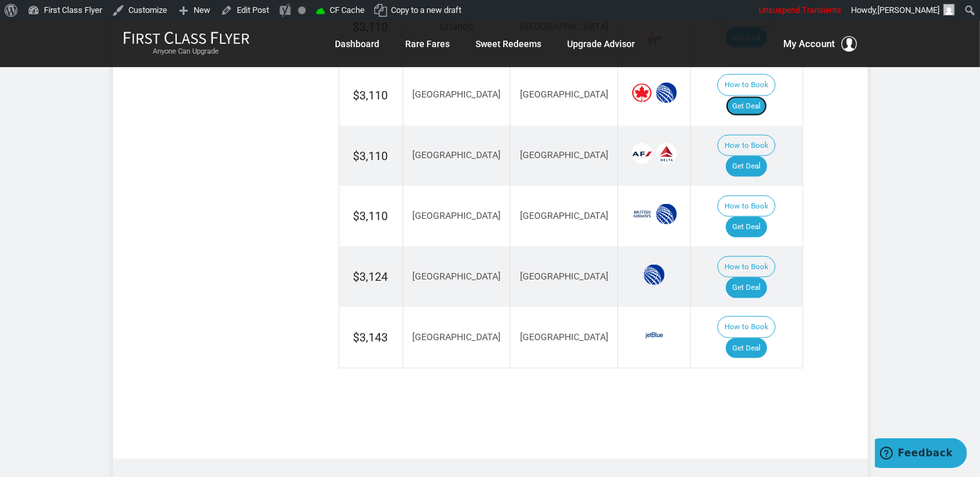
scroll to position [1537, 0]
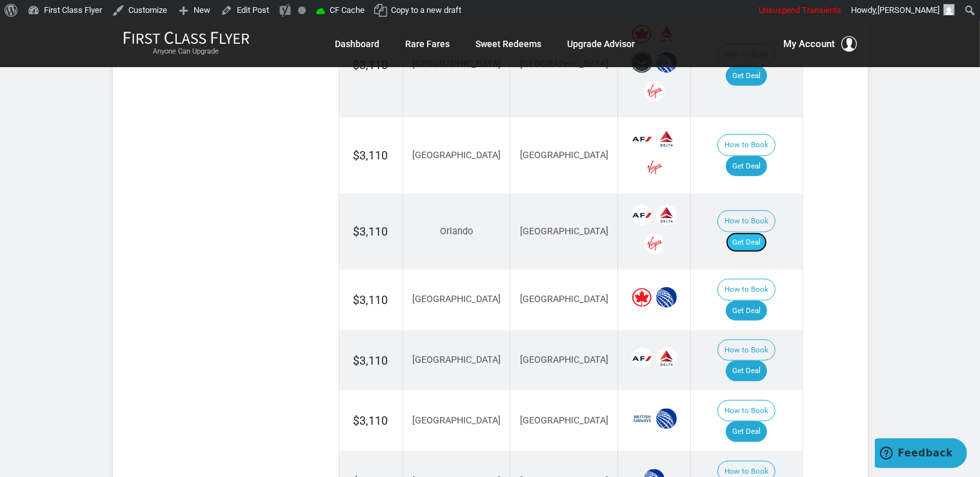
click at [749, 232] on link "Get Deal" at bounding box center [745, 242] width 41 height 21
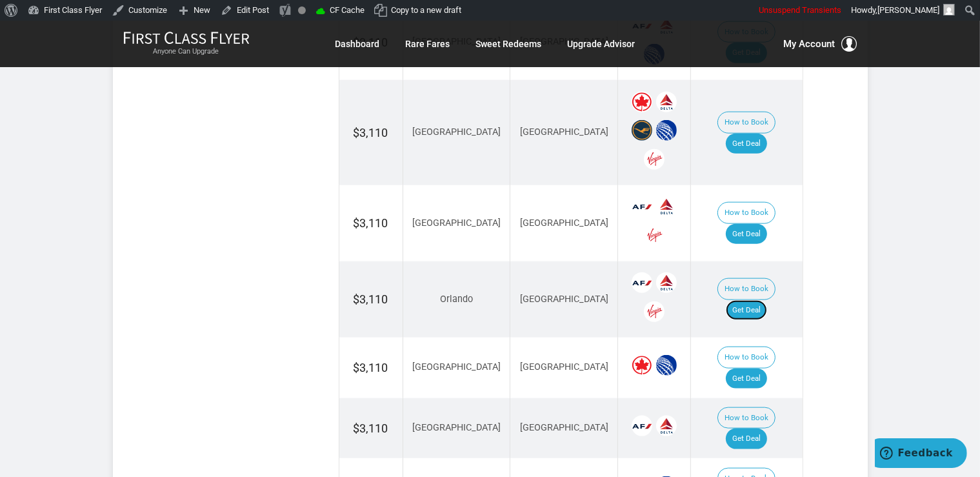
scroll to position [1265, 0]
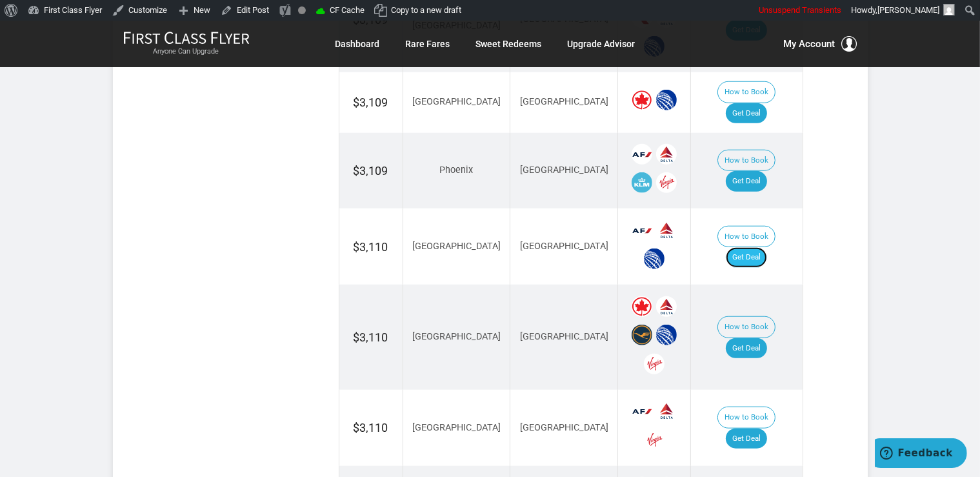
click at [759, 247] on link "Get Deal" at bounding box center [745, 257] width 41 height 21
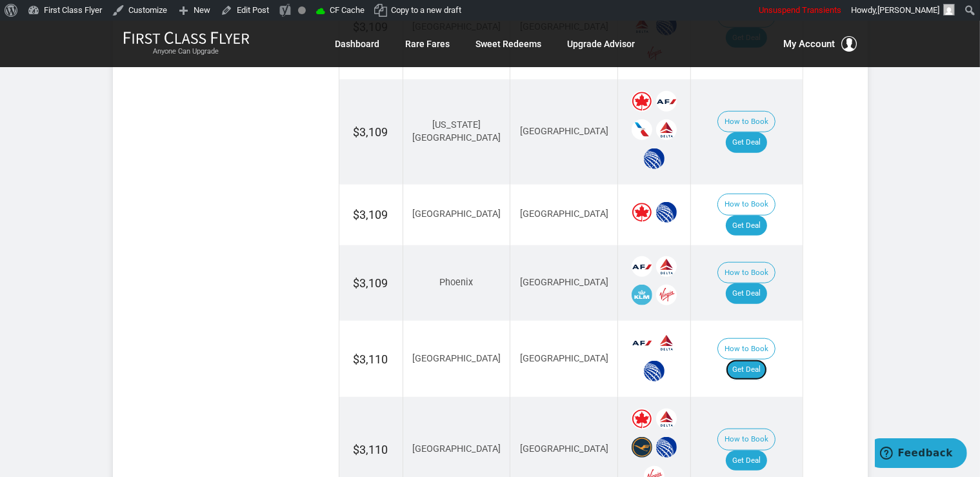
scroll to position [1129, 0]
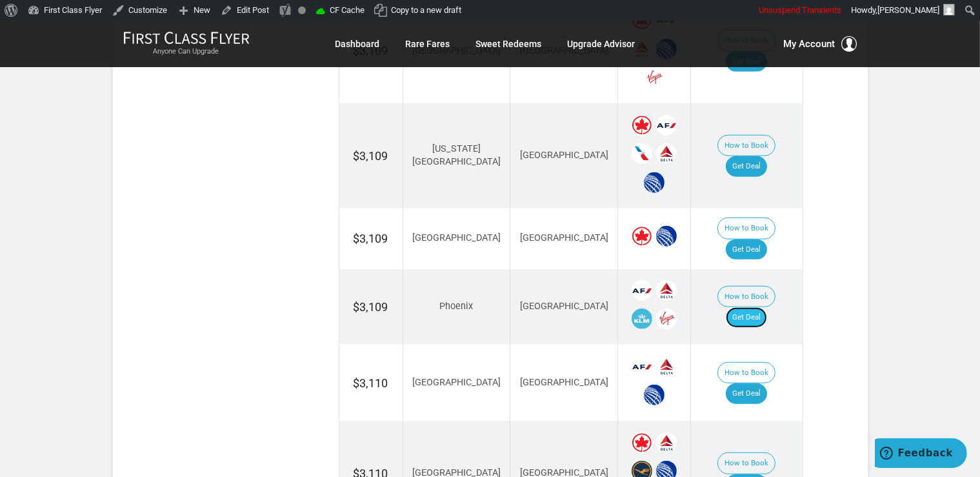
click at [745, 307] on link "Get Deal" at bounding box center [745, 317] width 41 height 21
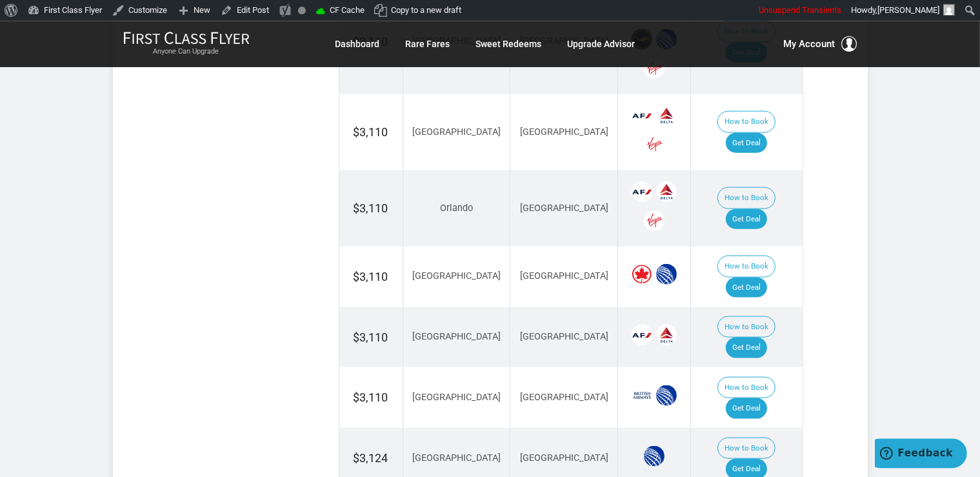
scroll to position [1605, 0]
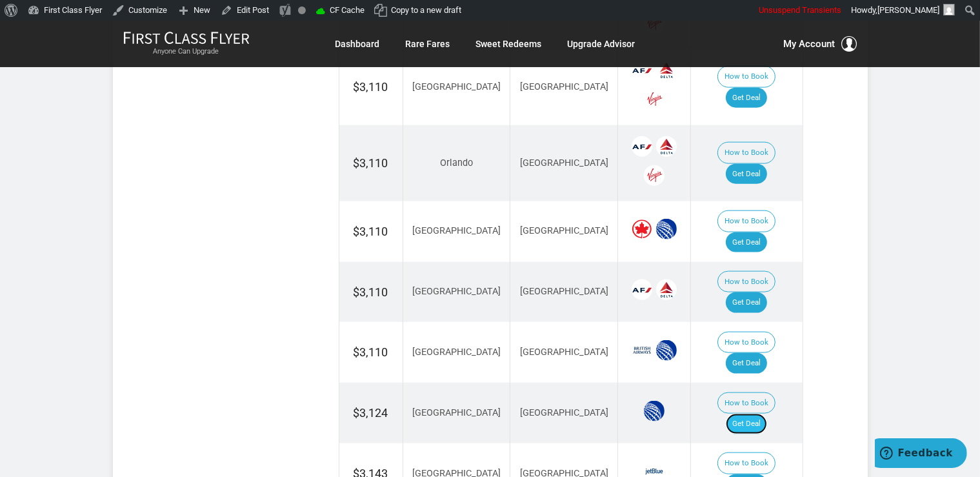
click at [747, 413] on link "Get Deal" at bounding box center [745, 423] width 41 height 21
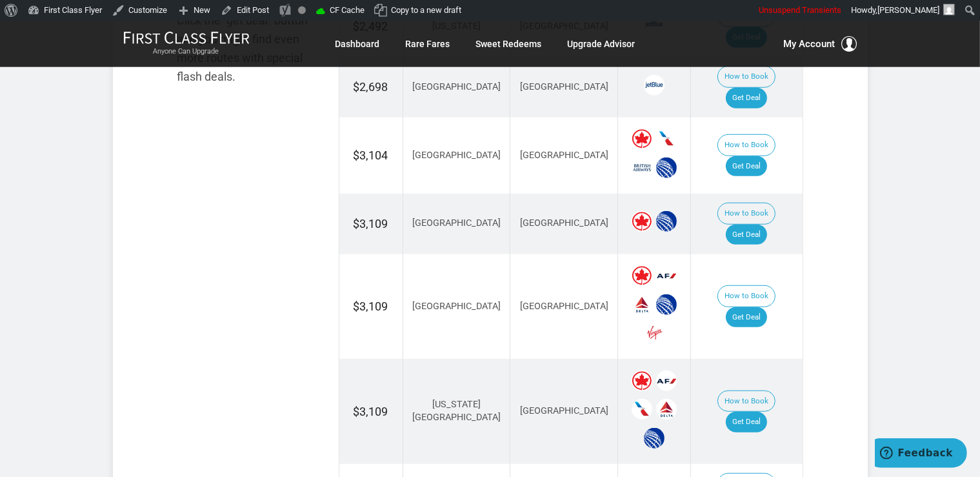
scroll to position [856, 0]
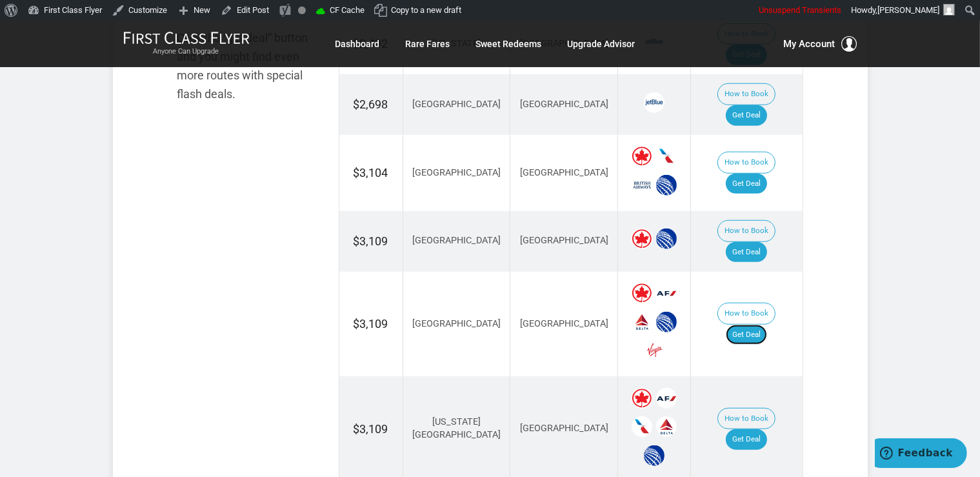
drag, startPoint x: 762, startPoint y: 271, endPoint x: 778, endPoint y: 261, distance: 18.3
click at [762, 324] on link "Get Deal" at bounding box center [745, 334] width 41 height 21
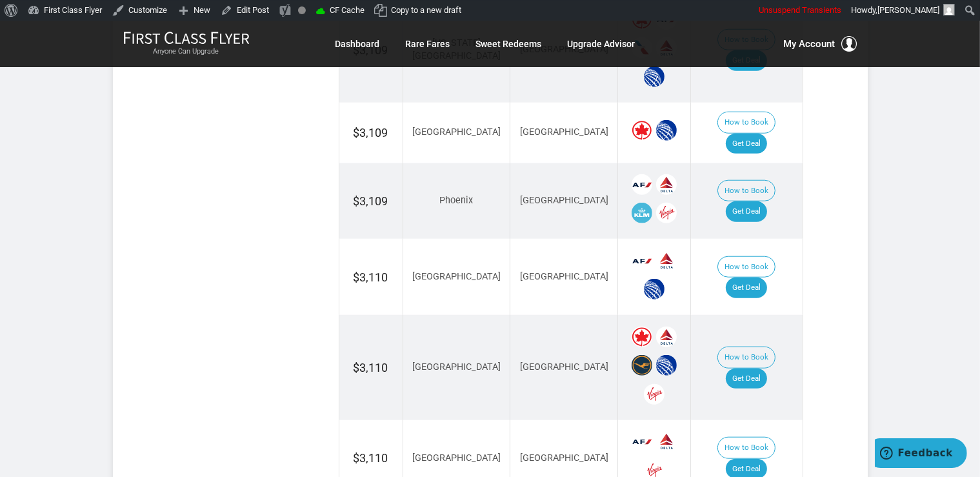
scroll to position [1333, 0]
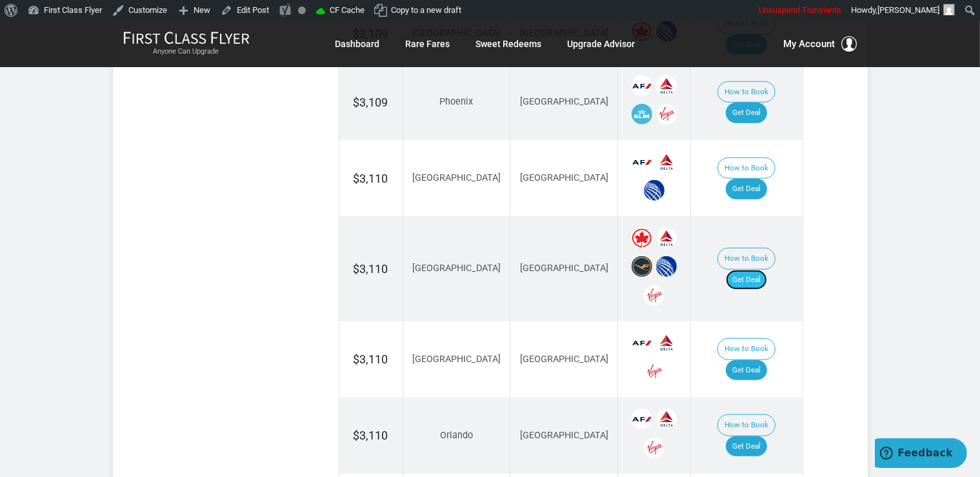
click at [749, 270] on link "Get Deal" at bounding box center [745, 280] width 41 height 21
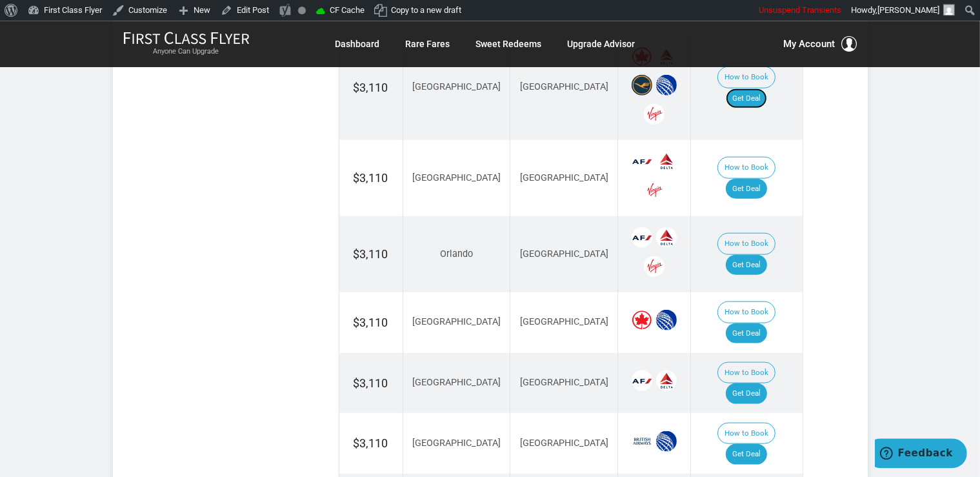
scroll to position [1719, 0]
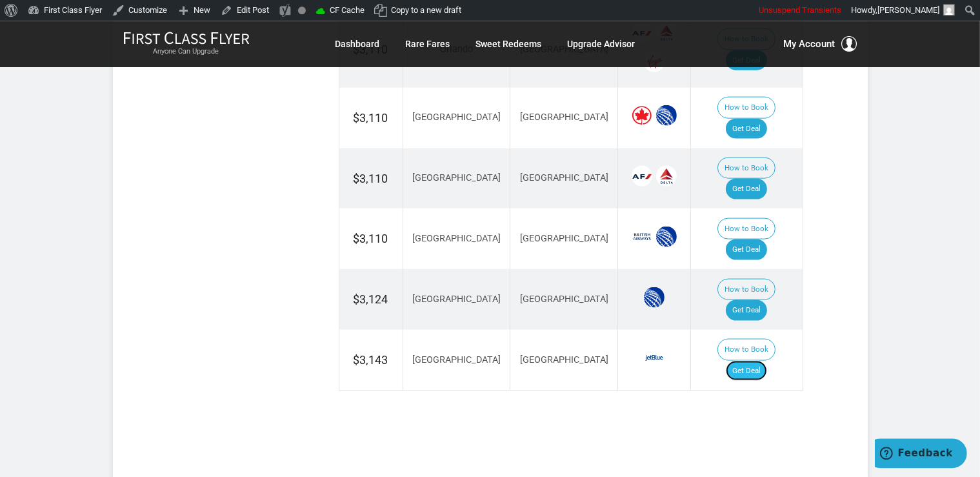
click at [759, 360] on link "Get Deal" at bounding box center [745, 370] width 41 height 21
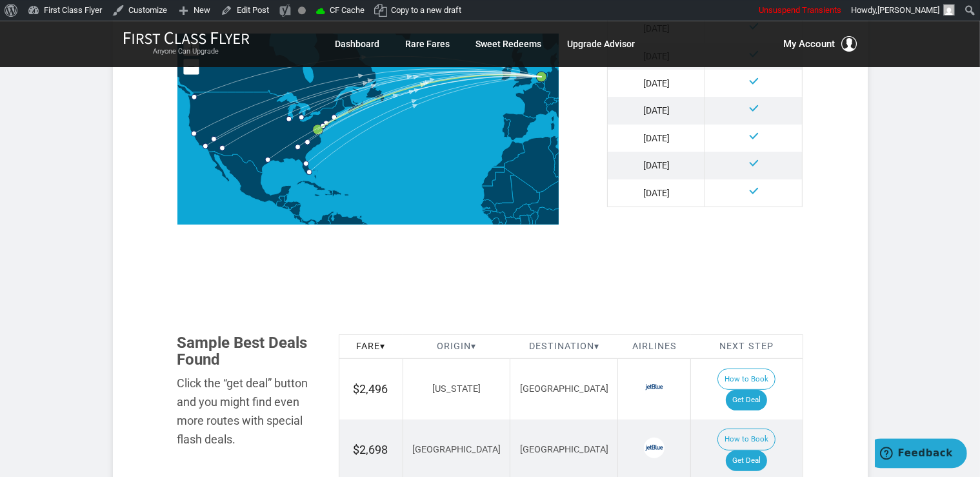
scroll to position [681, 0]
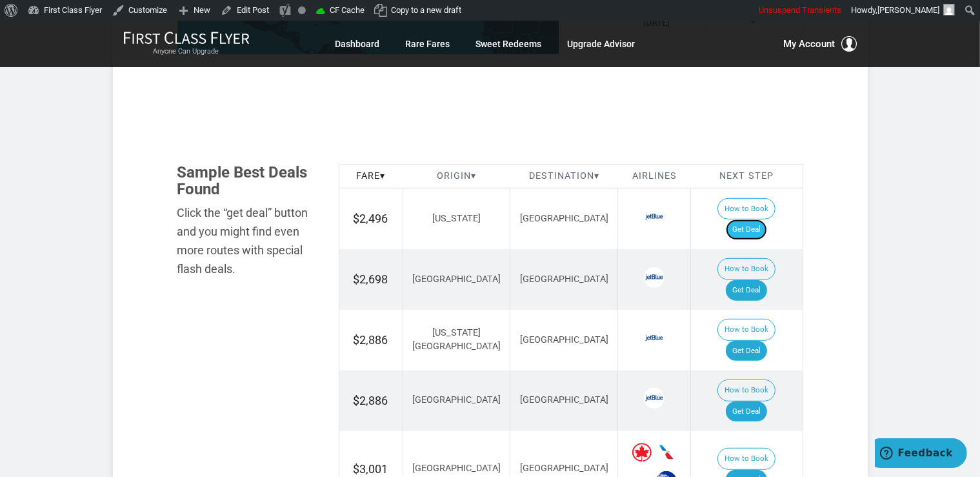
click at [760, 219] on link "Get Deal" at bounding box center [745, 229] width 41 height 21
click at [749, 280] on link "Get Deal" at bounding box center [745, 290] width 41 height 21
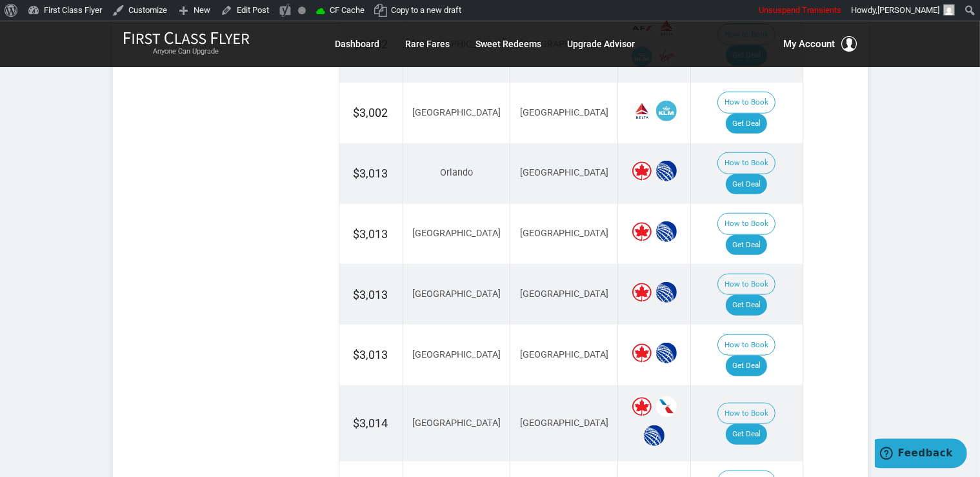
scroll to position [1362, 0]
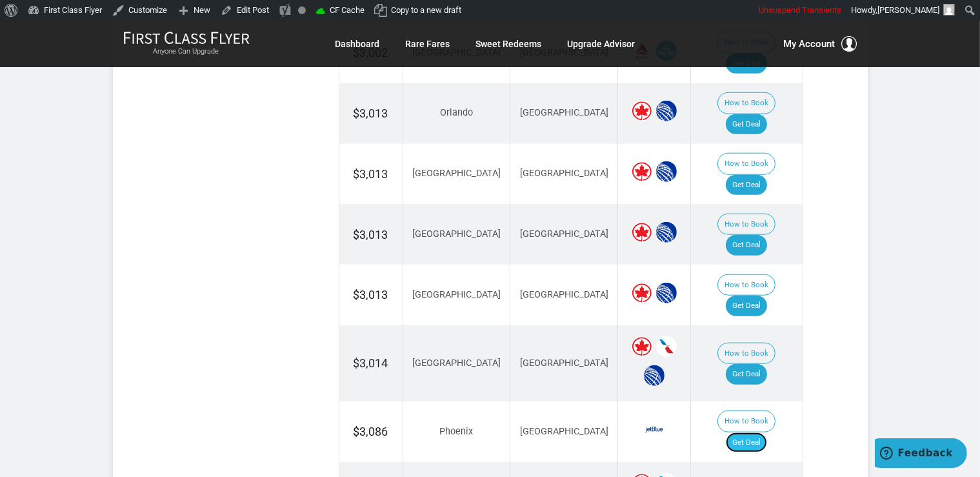
click at [749, 432] on link "Get Deal" at bounding box center [745, 442] width 41 height 21
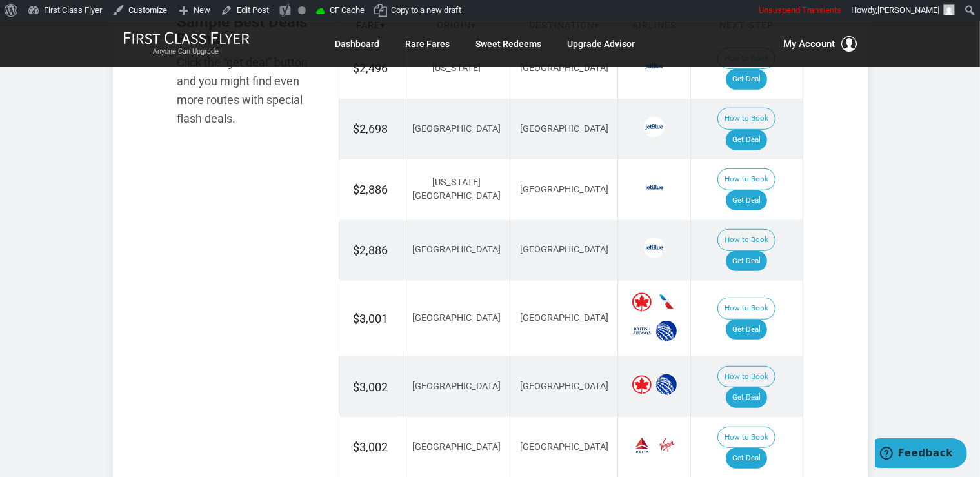
scroll to position [817, 0]
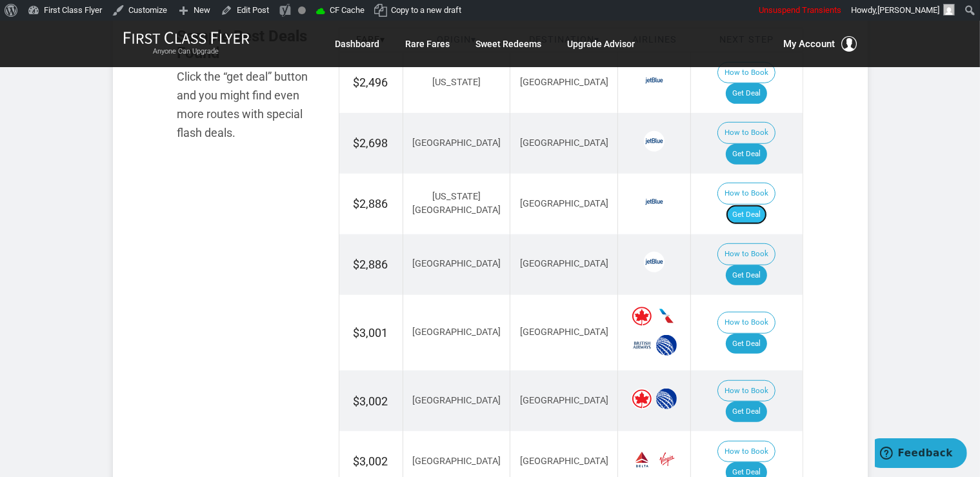
drag, startPoint x: 743, startPoint y: 172, endPoint x: 760, endPoint y: 166, distance: 17.7
click at [744, 204] on link "Get Deal" at bounding box center [745, 214] width 41 height 21
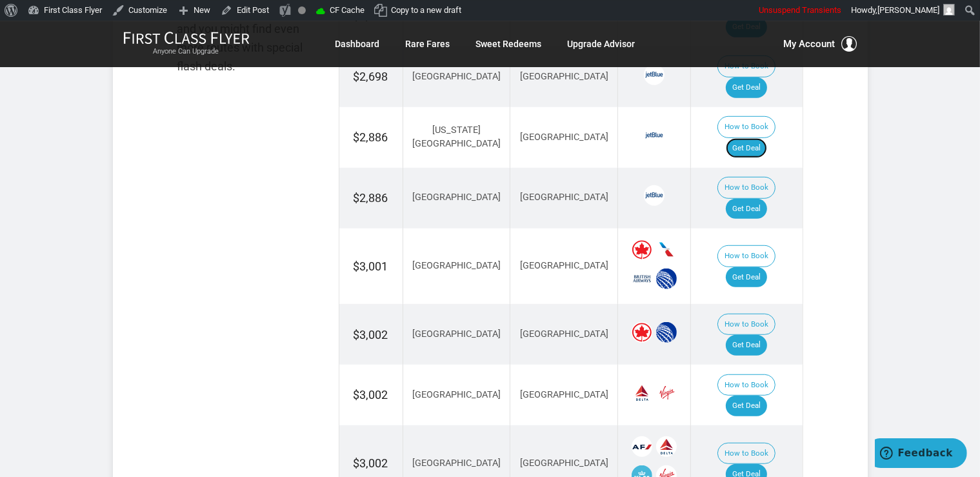
scroll to position [953, 0]
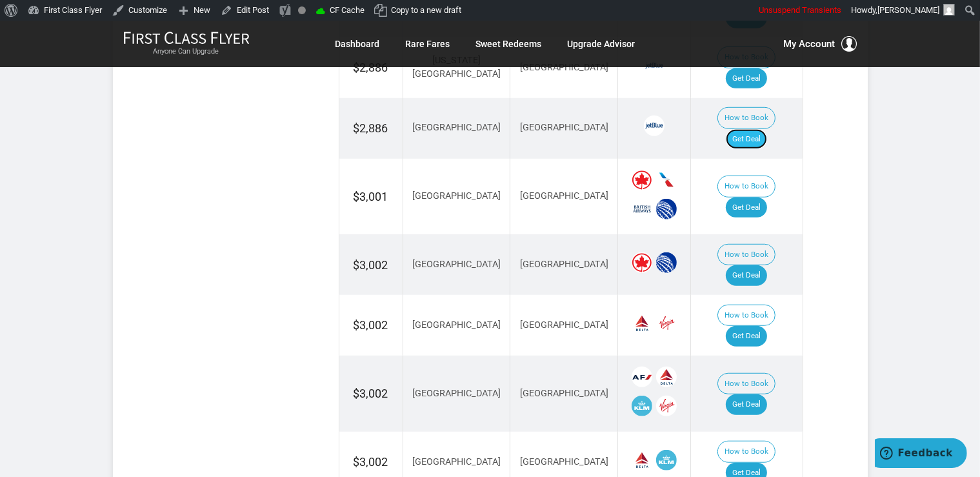
click at [757, 129] on link "Get Deal" at bounding box center [745, 139] width 41 height 21
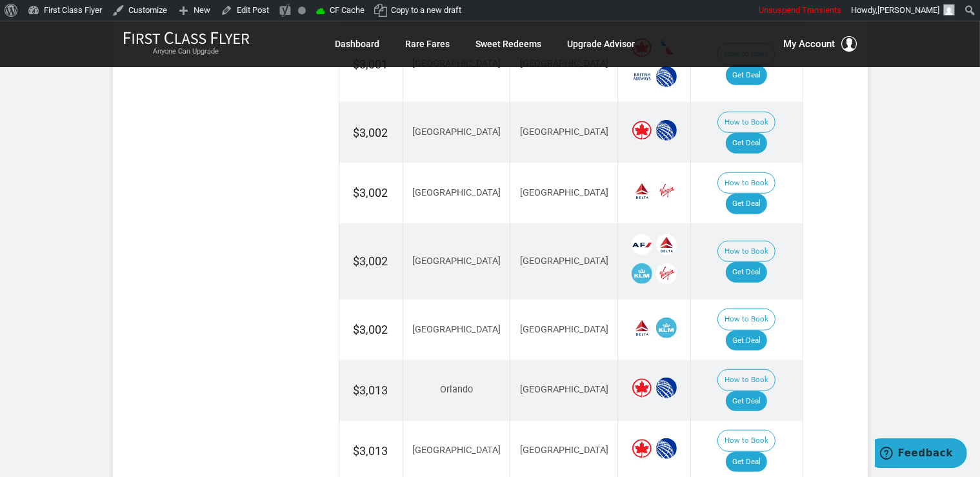
scroll to position [1089, 0]
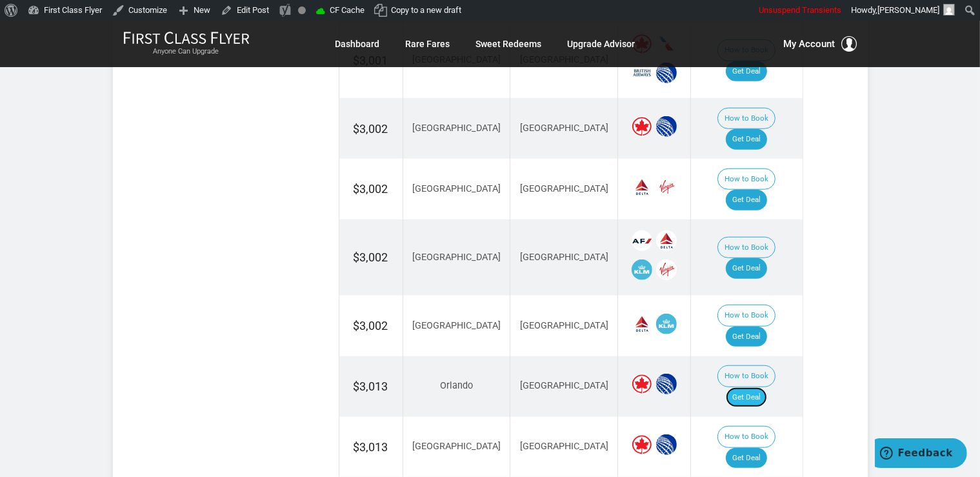
click at [763, 387] on link "Get Deal" at bounding box center [745, 397] width 41 height 21
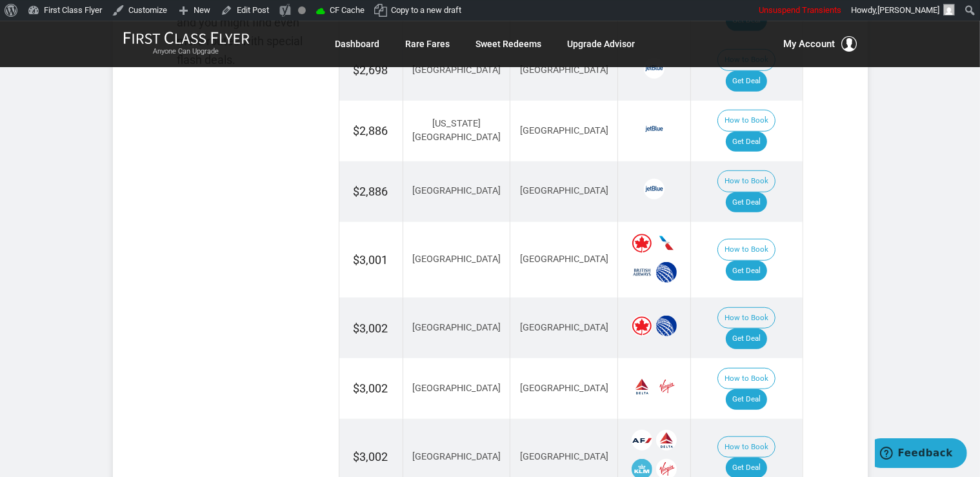
scroll to position [885, 0]
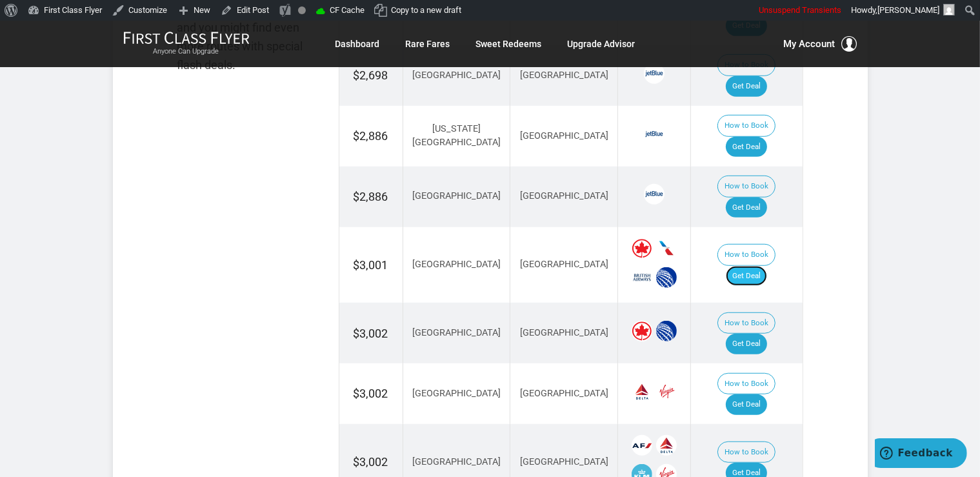
click at [767, 266] on link "Get Deal" at bounding box center [745, 276] width 41 height 21
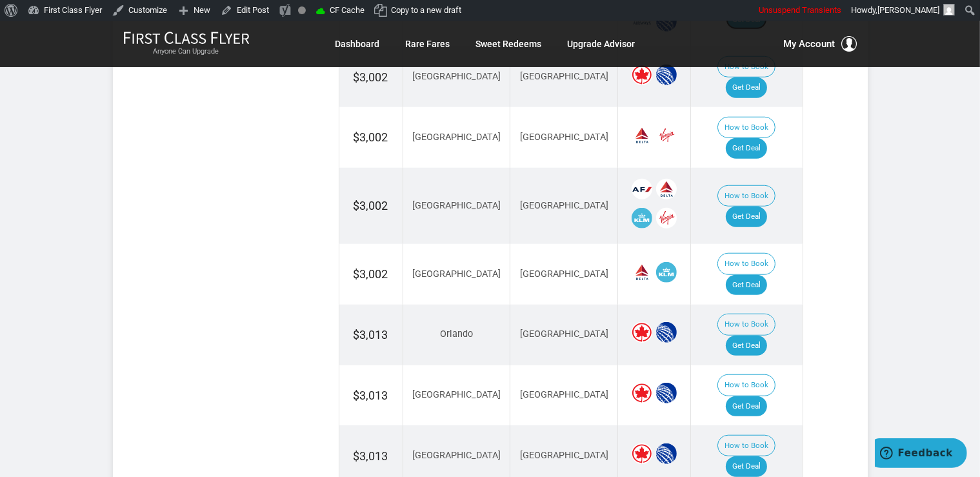
scroll to position [1158, 0]
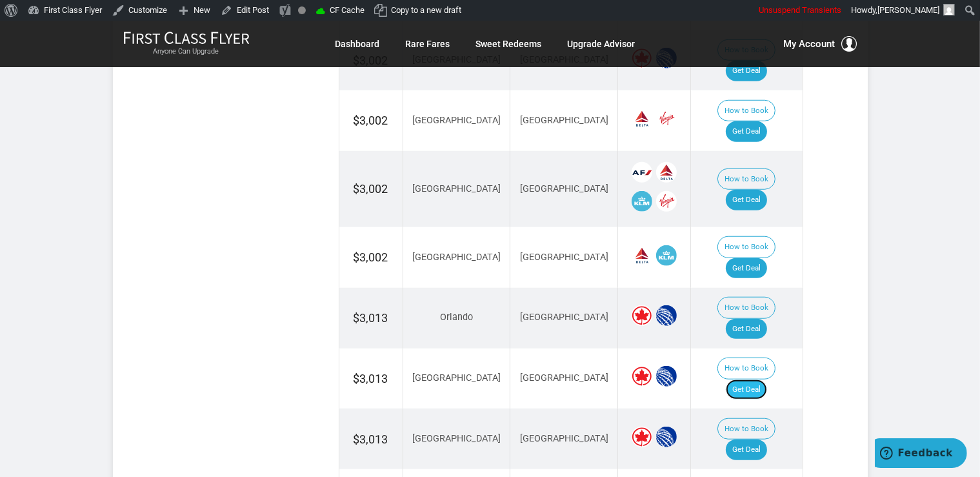
click at [760, 379] on link "Get Deal" at bounding box center [745, 389] width 41 height 21
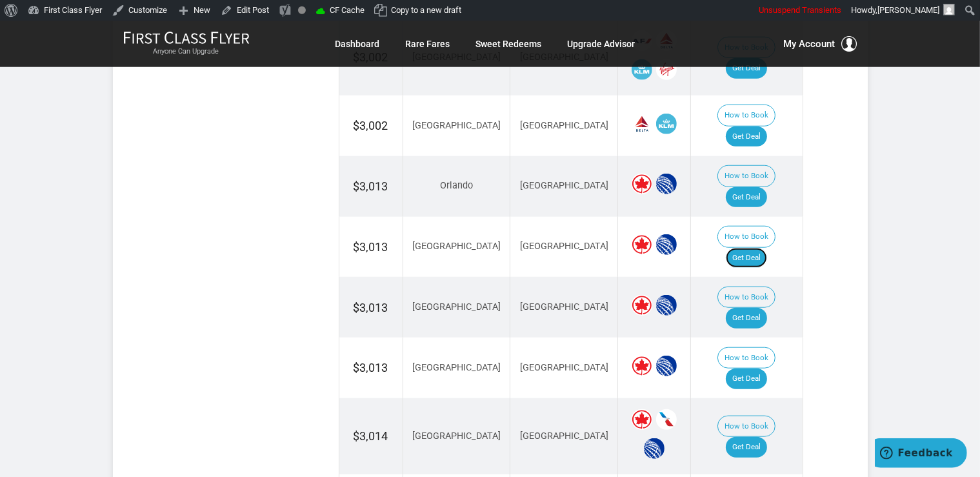
scroll to position [1362, 0]
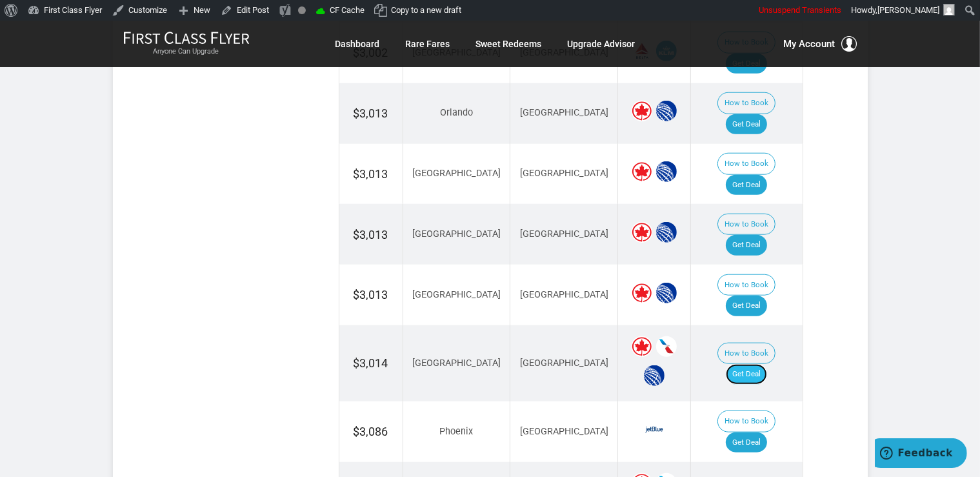
click at [762, 364] on link "Get Deal" at bounding box center [745, 374] width 41 height 21
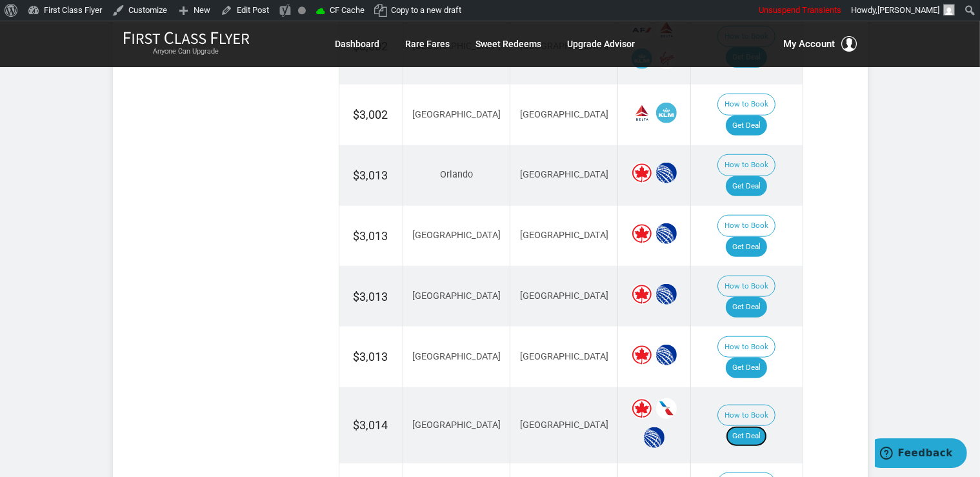
scroll to position [1225, 0]
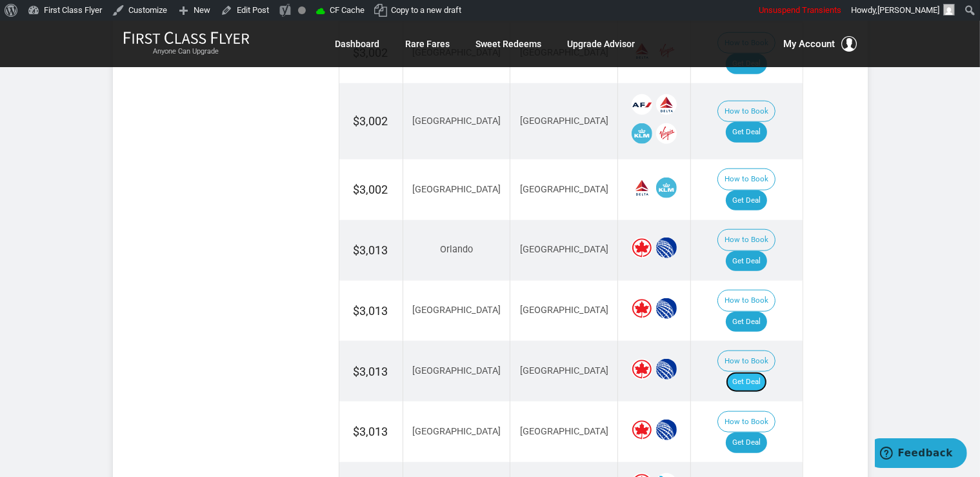
click at [760, 371] on link "Get Deal" at bounding box center [745, 381] width 41 height 21
click at [767, 432] on link "Get Deal" at bounding box center [745, 442] width 41 height 21
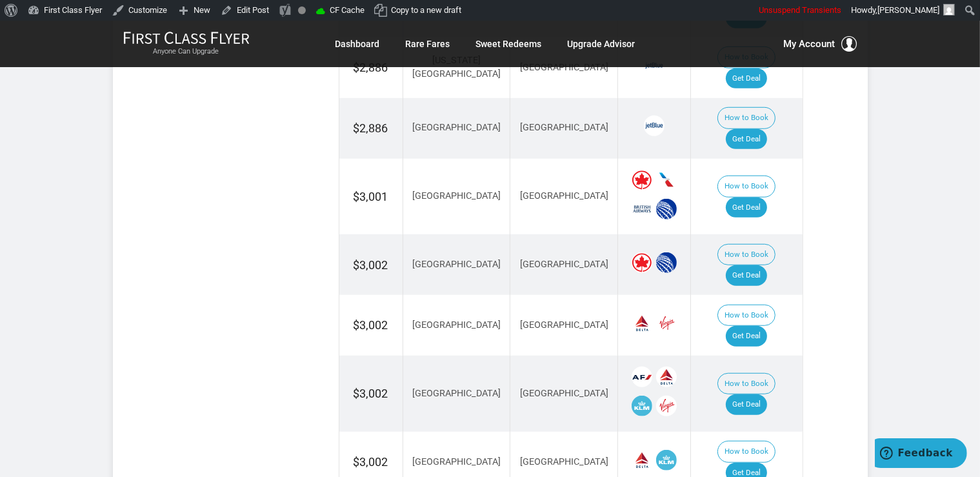
scroll to position [885, 0]
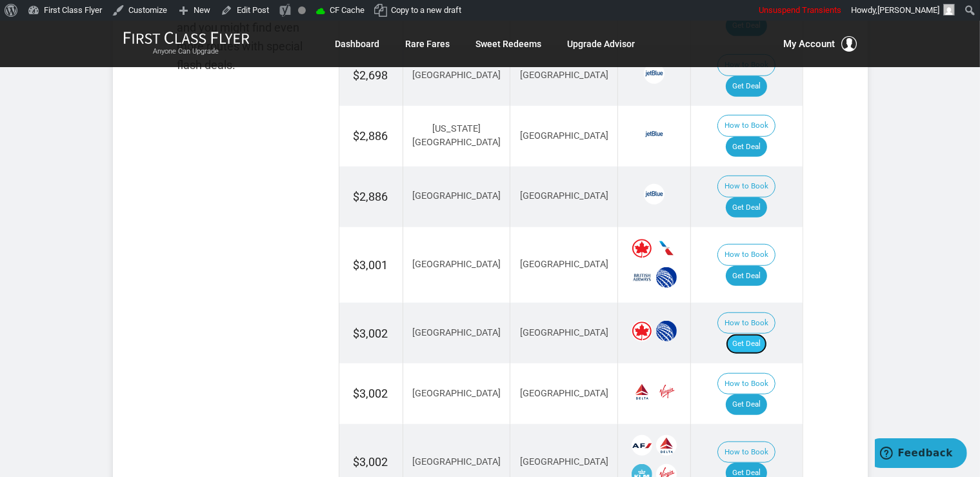
click at [762, 333] on link "Get Deal" at bounding box center [745, 343] width 41 height 21
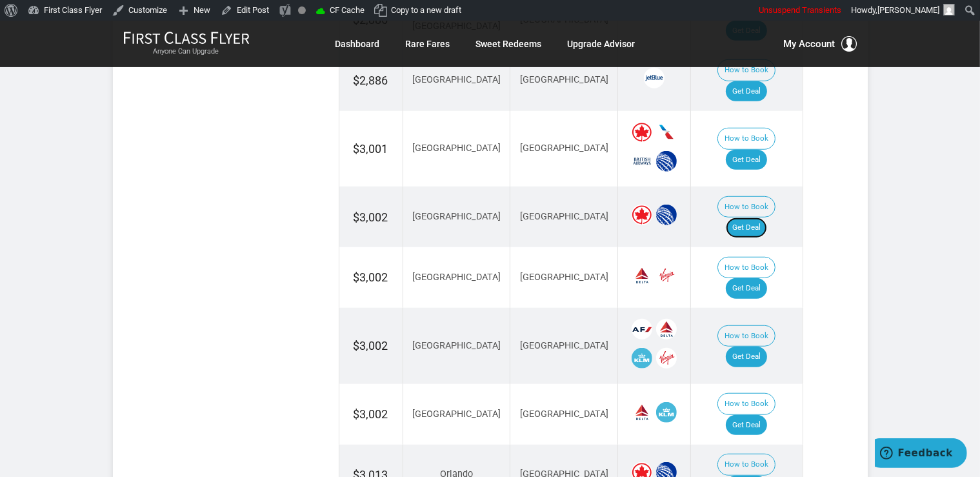
scroll to position [1021, 0]
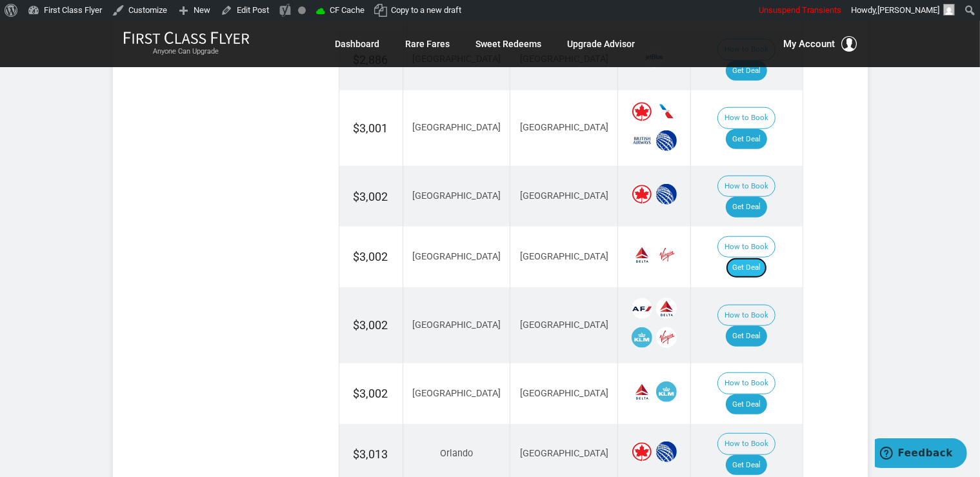
click at [760, 257] on link "Get Deal" at bounding box center [745, 267] width 41 height 21
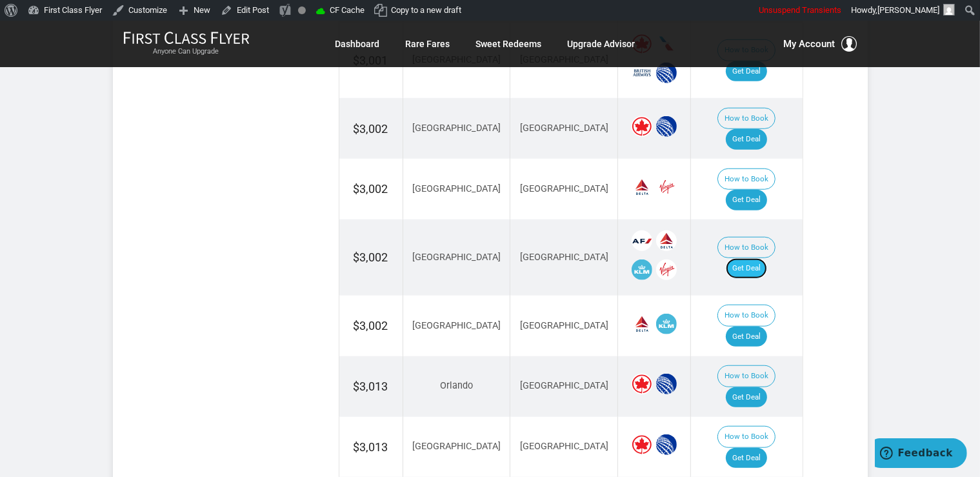
click at [752, 258] on link "Get Deal" at bounding box center [745, 268] width 41 height 21
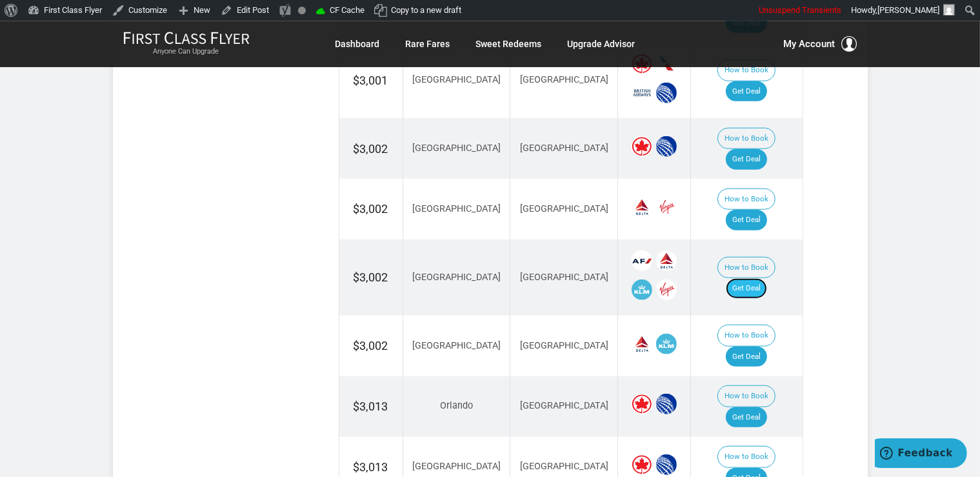
click at [749, 278] on link "Get Deal" at bounding box center [745, 288] width 41 height 21
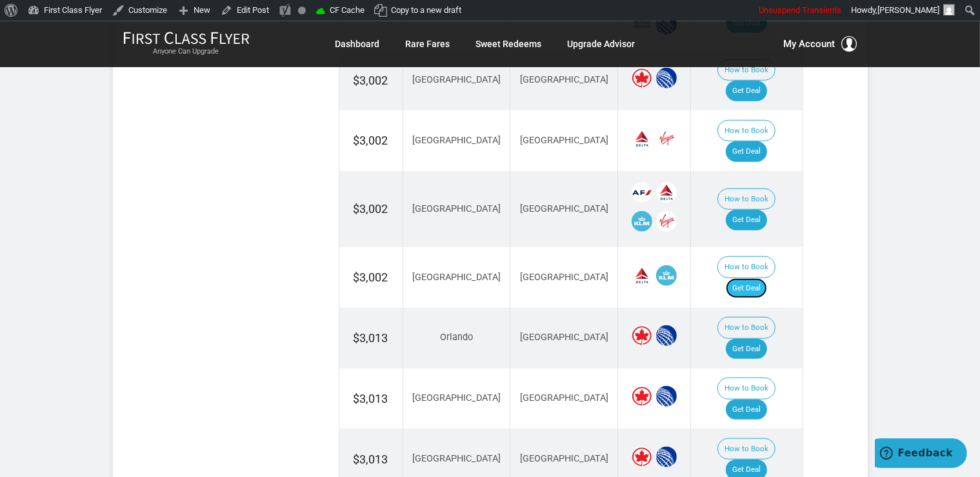
click at [767, 278] on link "Get Deal" at bounding box center [745, 288] width 41 height 21
click at [744, 278] on link "Get Deal" at bounding box center [745, 288] width 41 height 21
click at [752, 278] on link "Get Deal" at bounding box center [745, 288] width 41 height 21
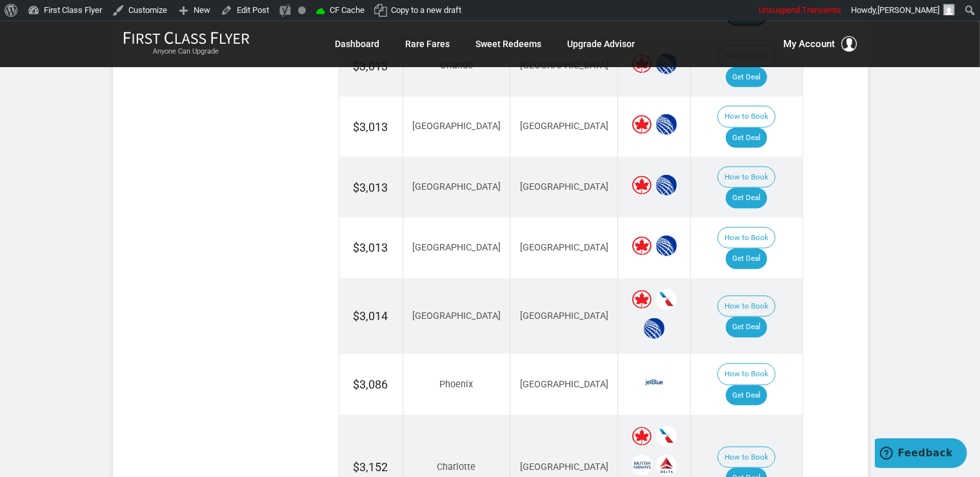
scroll to position [1410, 0]
click at [767, 467] on link "Get Deal" at bounding box center [745, 477] width 41 height 21
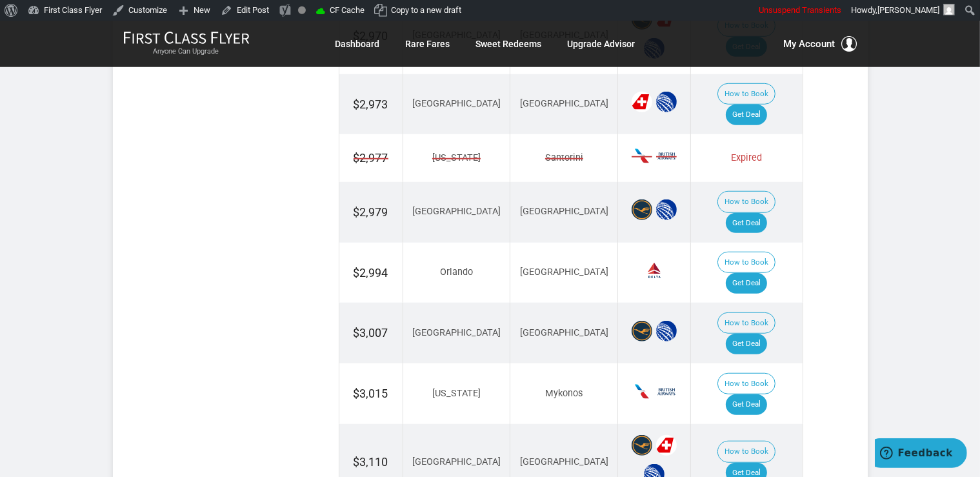
scroll to position [1089, 0]
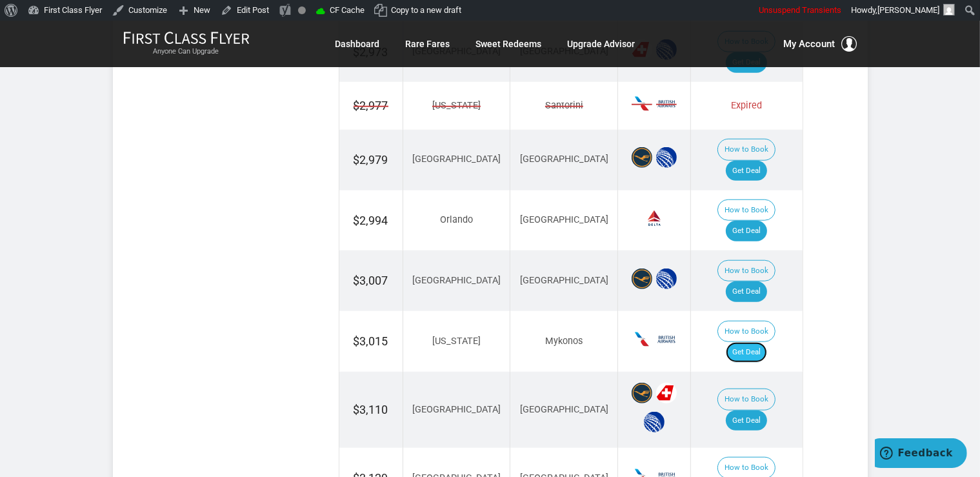
click at [758, 342] on link "Get Deal" at bounding box center [745, 352] width 41 height 21
click at [754, 161] on link "Get Deal" at bounding box center [745, 171] width 41 height 21
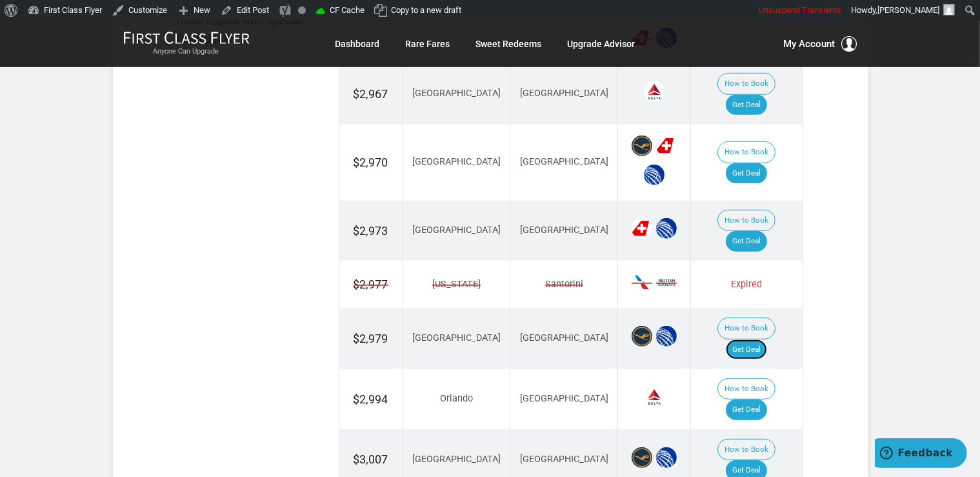
scroll to position [885, 0]
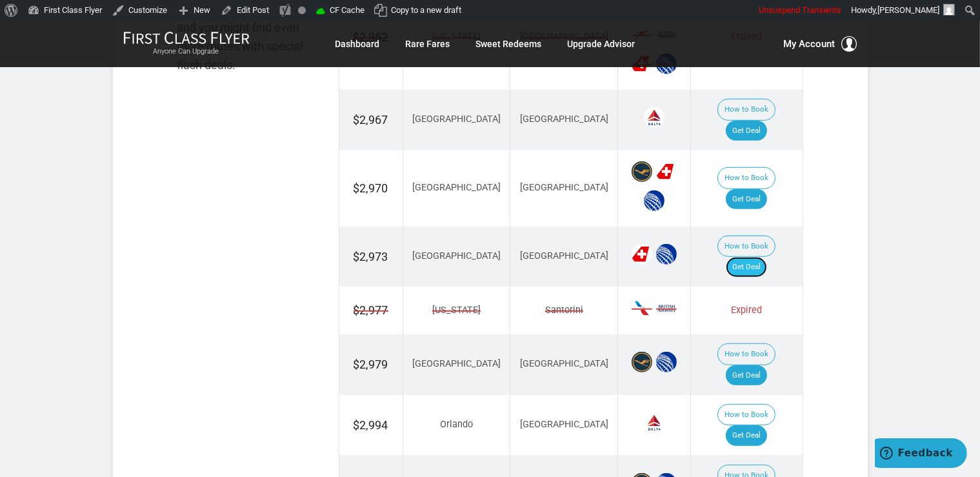
click at [750, 257] on link "Get Deal" at bounding box center [745, 267] width 41 height 21
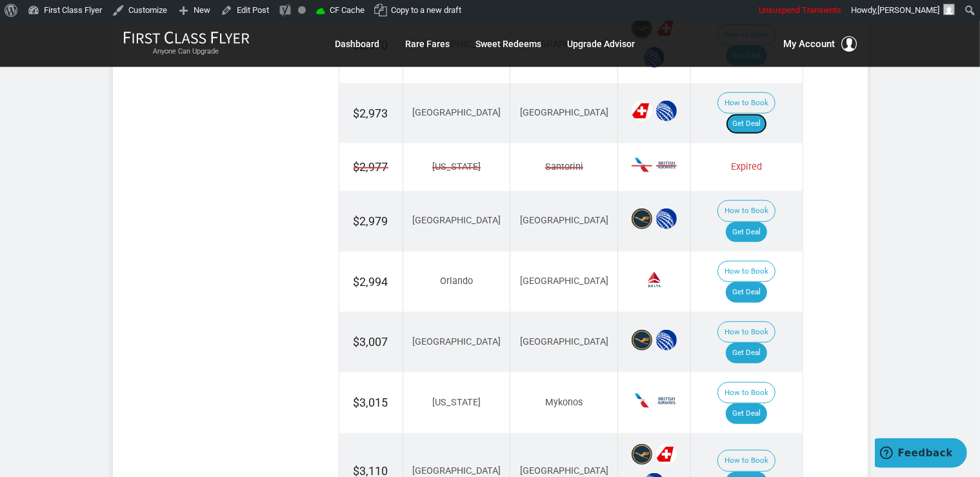
scroll to position [1089, 0]
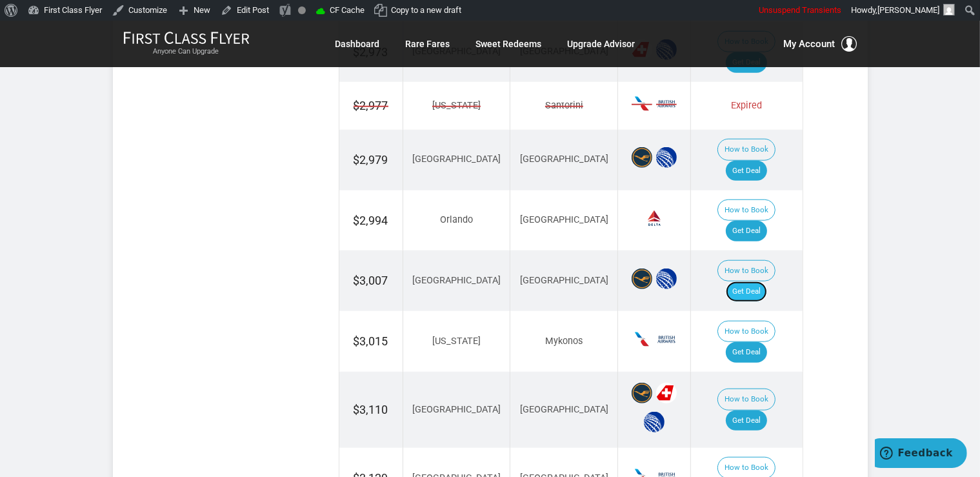
click at [761, 281] on link "Get Deal" at bounding box center [745, 291] width 41 height 21
click at [767, 221] on link "Get Deal" at bounding box center [745, 231] width 41 height 21
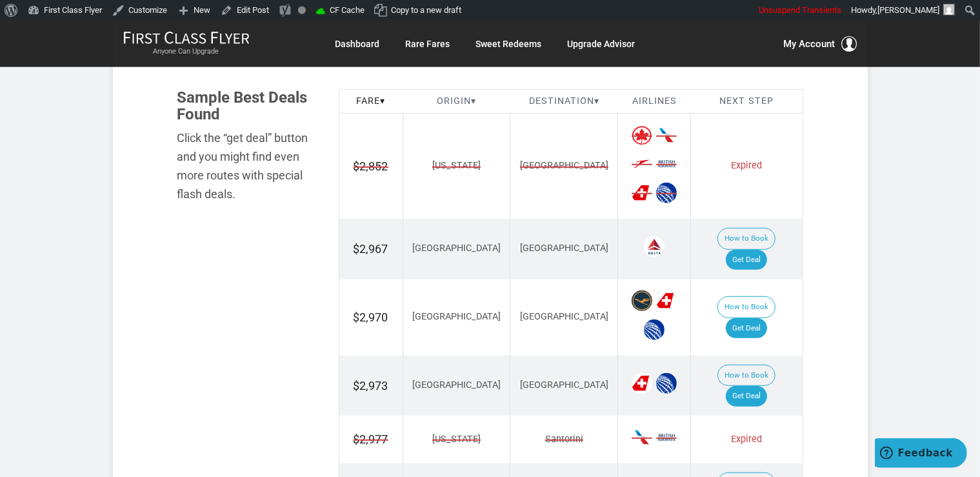
scroll to position [749, 0]
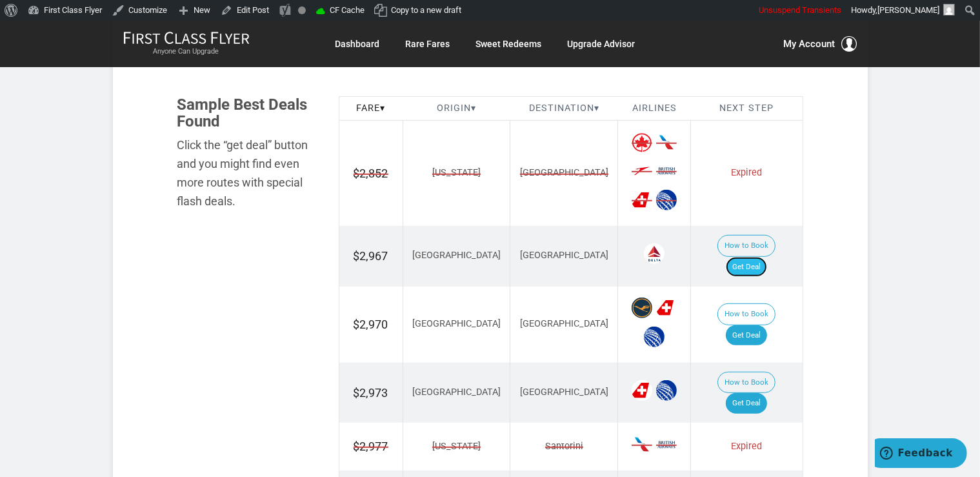
click at [760, 257] on link "Get Deal" at bounding box center [745, 267] width 41 height 21
click at [749, 325] on link "Get Deal" at bounding box center [745, 335] width 41 height 21
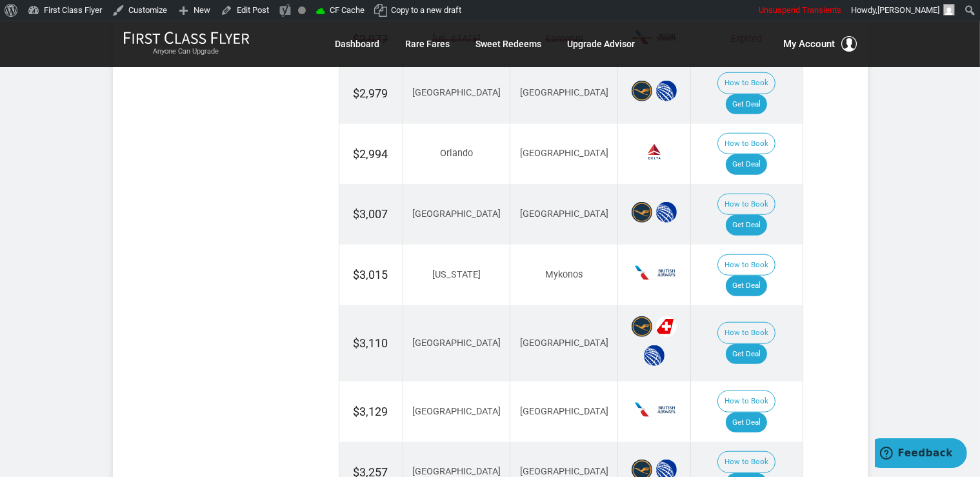
scroll to position [1158, 0]
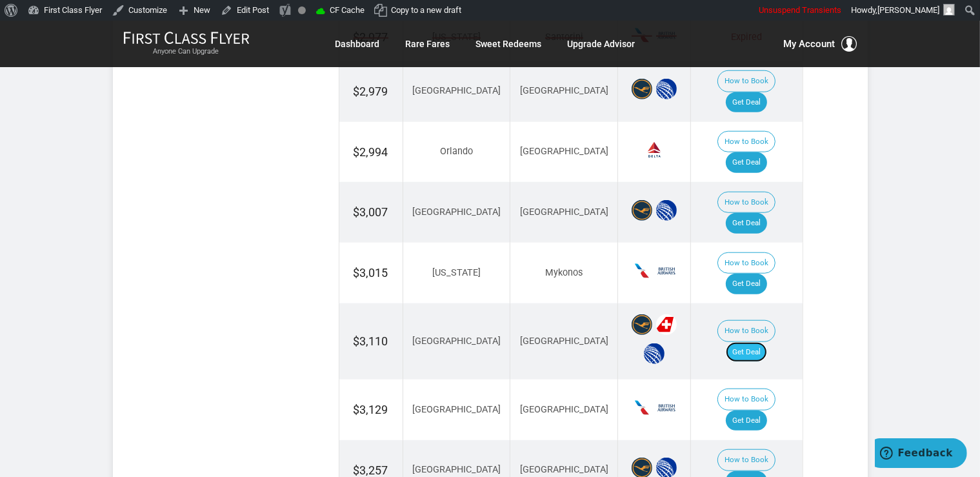
click at [765, 342] on link "Get Deal" at bounding box center [745, 352] width 41 height 21
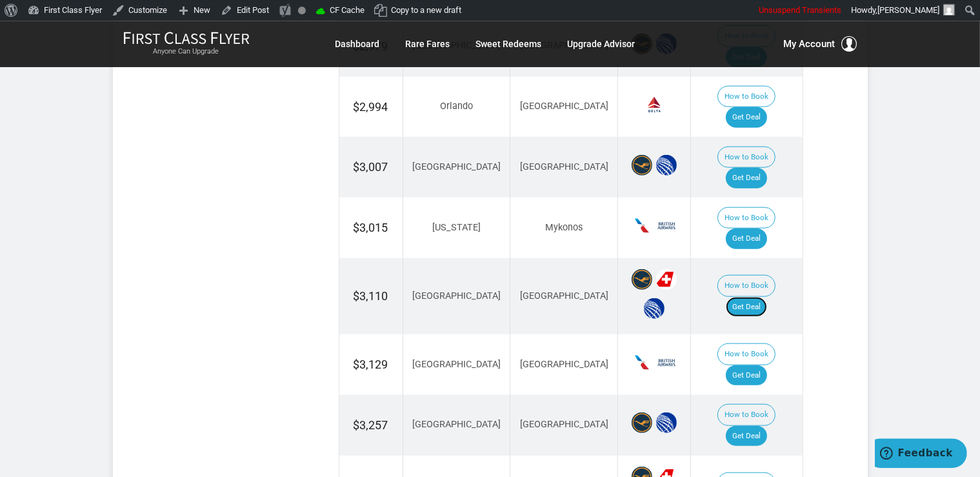
scroll to position [1225, 0]
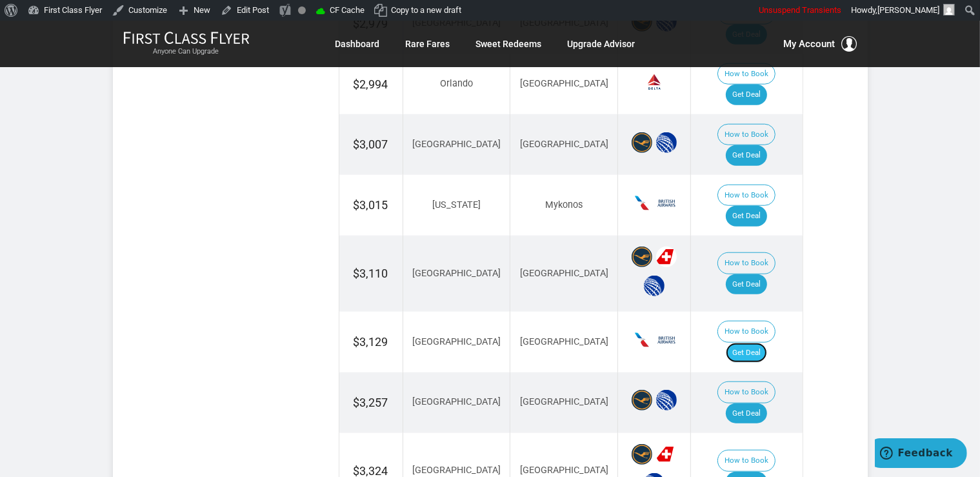
click at [748, 342] on link "Get Deal" at bounding box center [745, 352] width 41 height 21
click at [745, 471] on link "Get Deal" at bounding box center [745, 481] width 41 height 21
click at [757, 403] on link "Get Deal" at bounding box center [745, 413] width 41 height 21
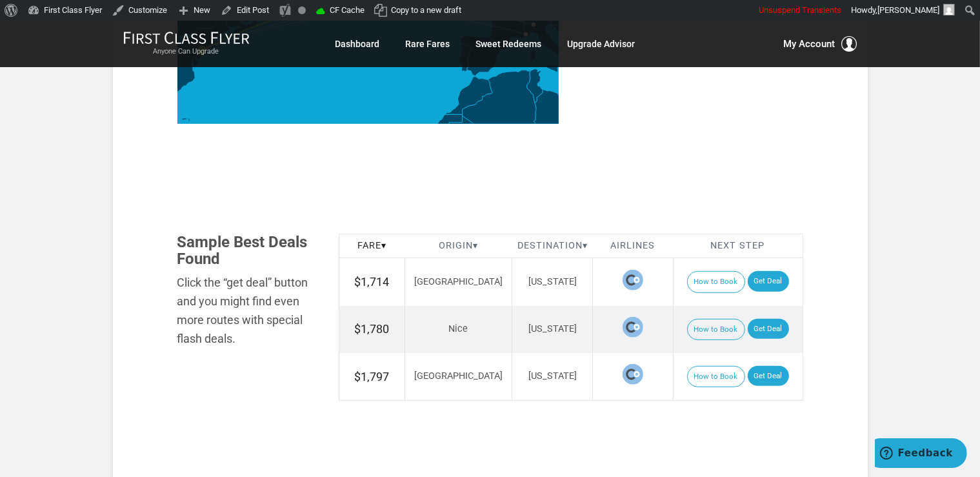
scroll to position [613, 0]
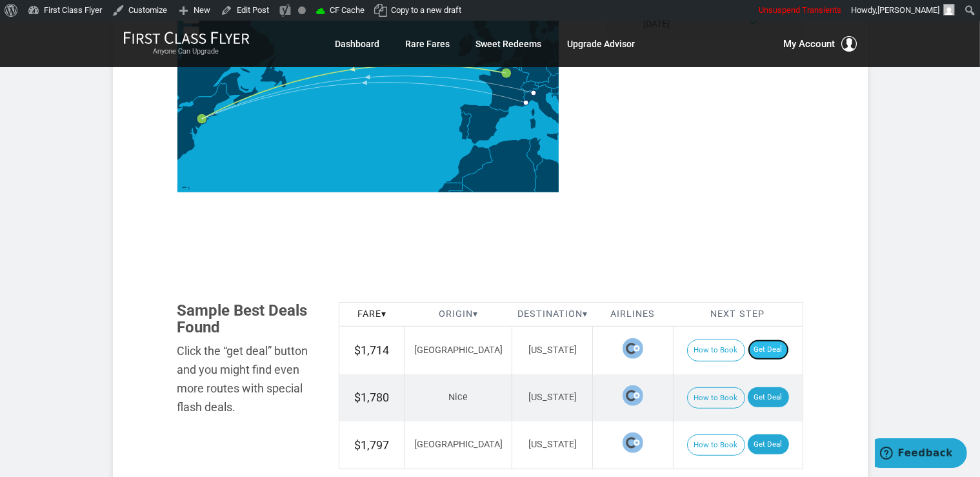
click at [760, 339] on link "Get Deal" at bounding box center [767, 349] width 41 height 21
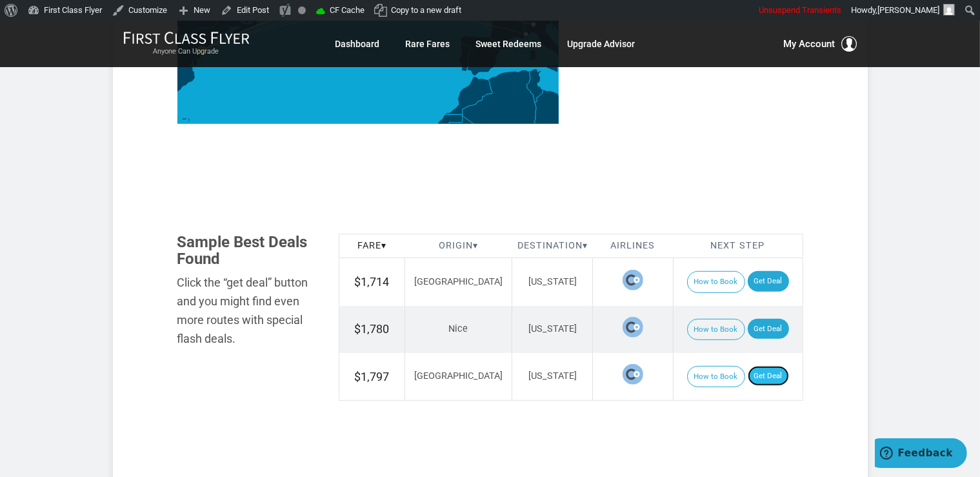
click at [765, 366] on link "Get Deal" at bounding box center [767, 376] width 41 height 21
click at [752, 319] on link "Get Deal" at bounding box center [767, 329] width 41 height 21
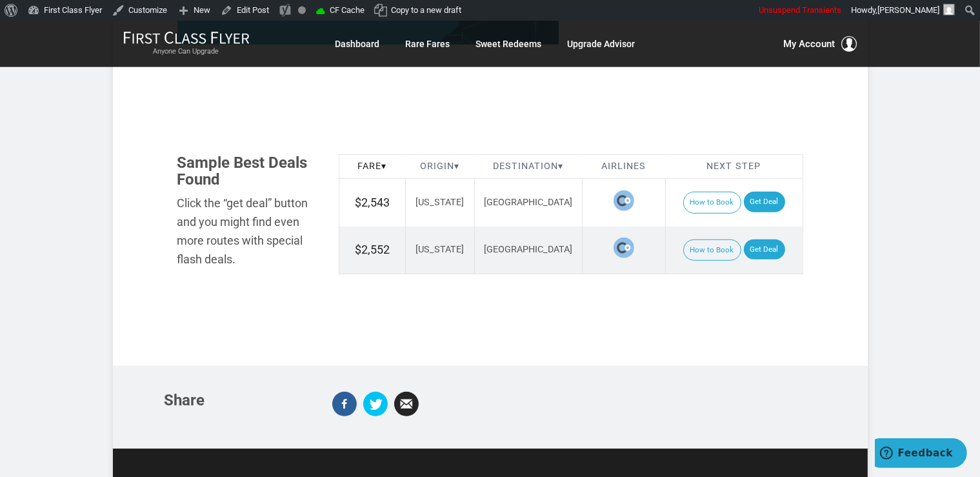
scroll to position [817, 0]
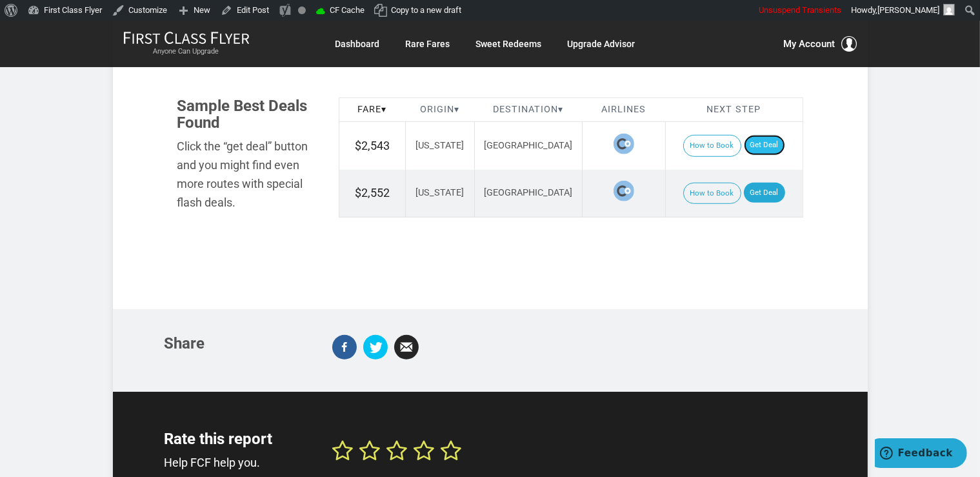
click at [757, 135] on link "Get Deal" at bounding box center [764, 145] width 41 height 21
click at [766, 183] on link "Get Deal" at bounding box center [764, 193] width 41 height 21
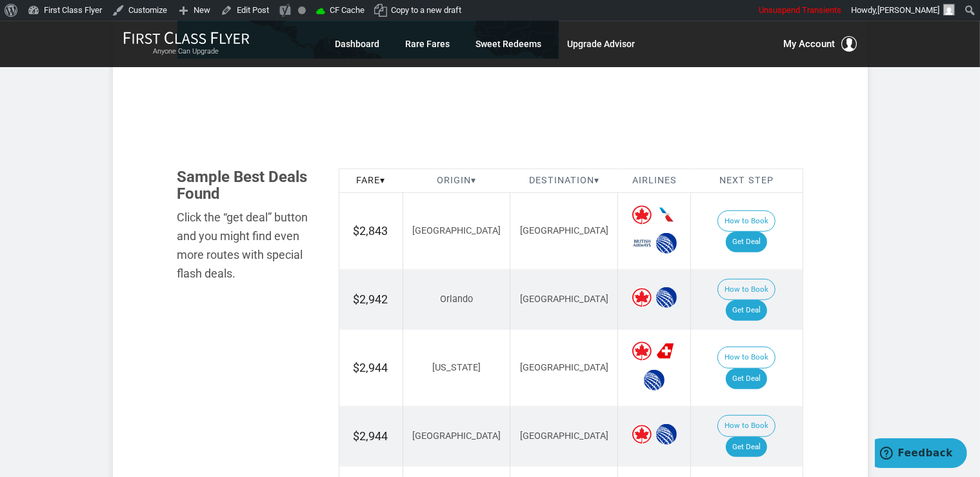
scroll to position [681, 0]
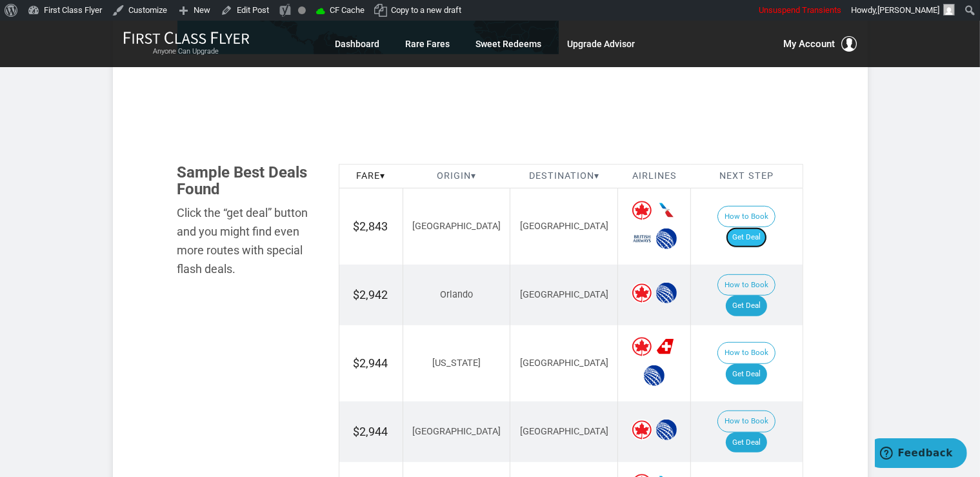
click at [765, 227] on link "Get Deal" at bounding box center [745, 237] width 41 height 21
click at [749, 295] on link "Get Deal" at bounding box center [745, 305] width 41 height 21
click at [745, 364] on link "Get Deal" at bounding box center [745, 374] width 41 height 21
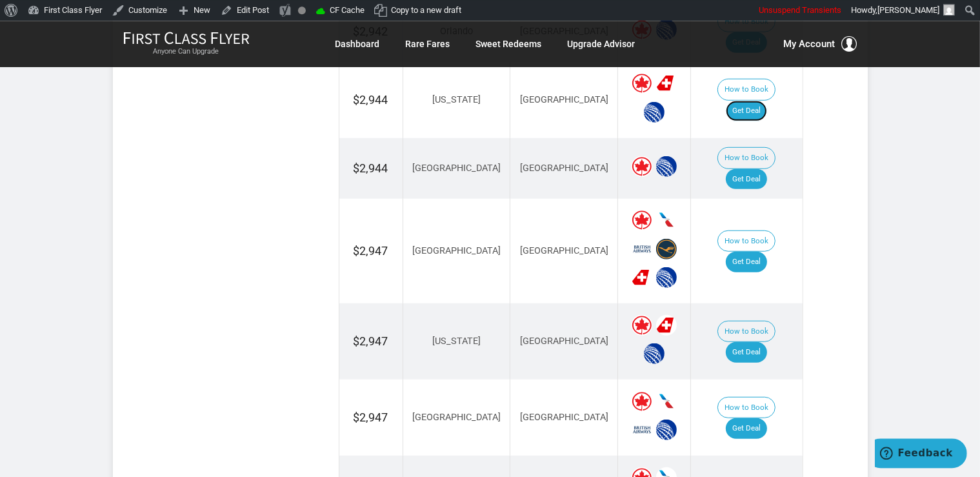
scroll to position [953, 0]
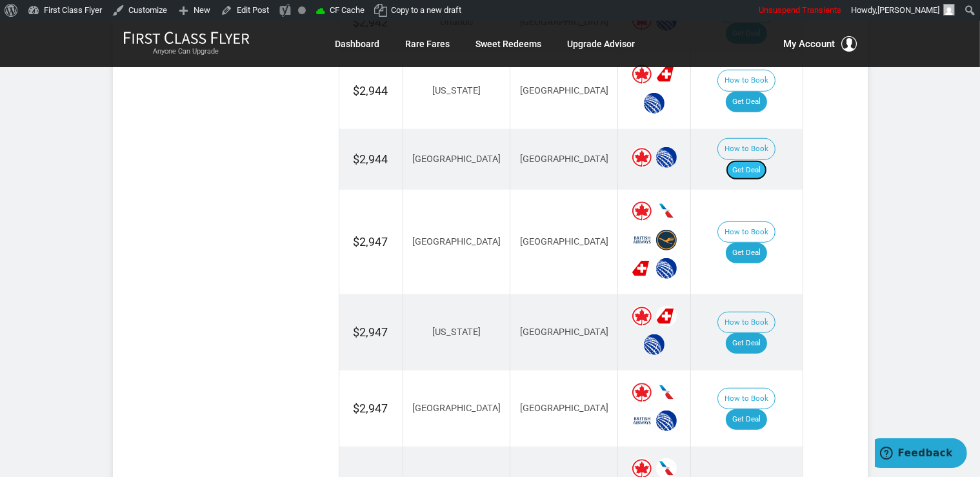
click at [765, 160] on link "Get Deal" at bounding box center [745, 170] width 41 height 21
click at [749, 242] on link "Get Deal" at bounding box center [745, 252] width 41 height 21
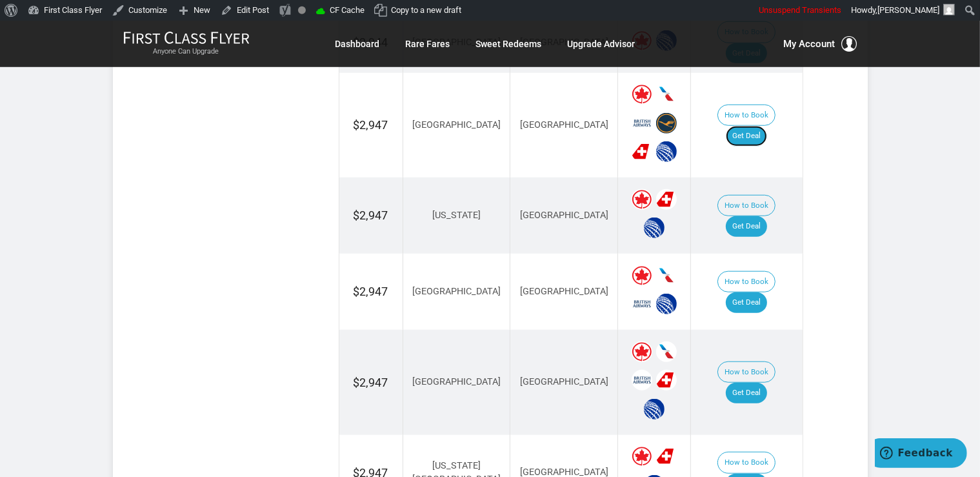
scroll to position [1089, 0]
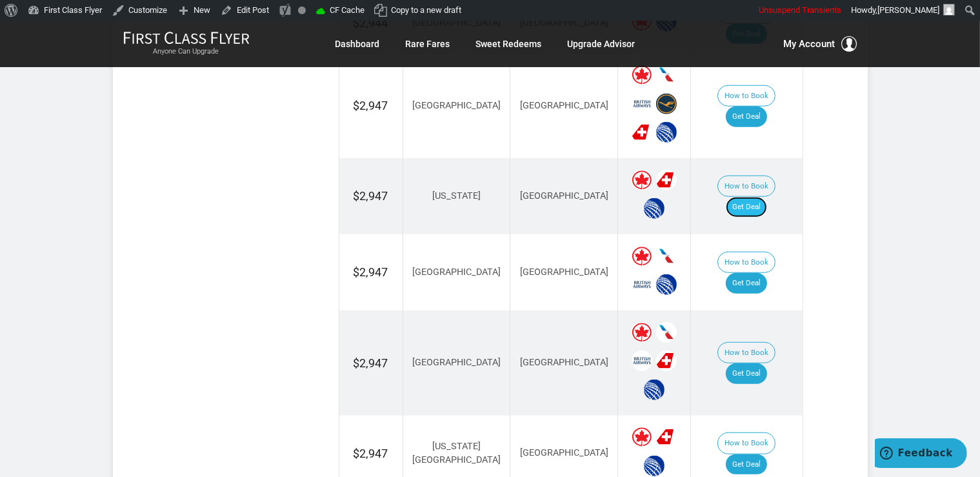
click at [747, 197] on link "Get Deal" at bounding box center [745, 207] width 41 height 21
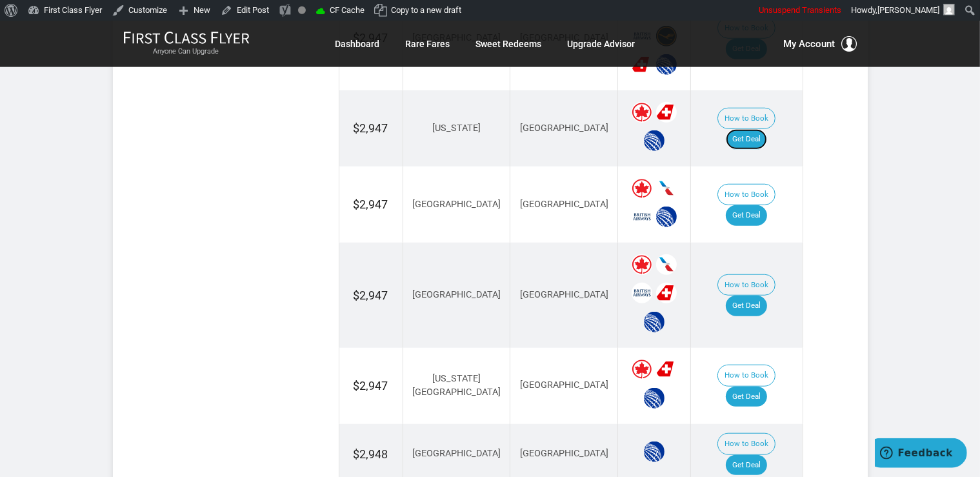
scroll to position [1158, 0]
click at [759, 204] on link "Get Deal" at bounding box center [745, 214] width 41 height 21
click at [758, 295] on link "Get Deal" at bounding box center [745, 305] width 41 height 21
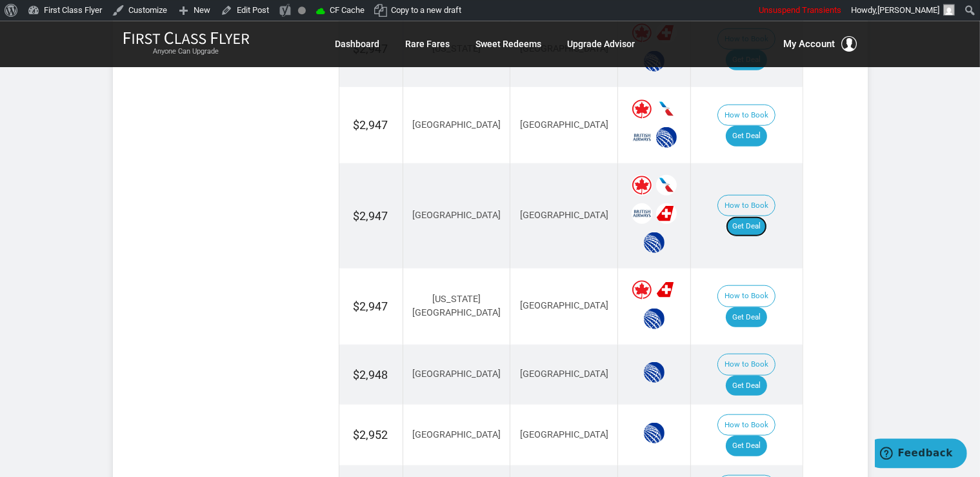
scroll to position [1294, 0]
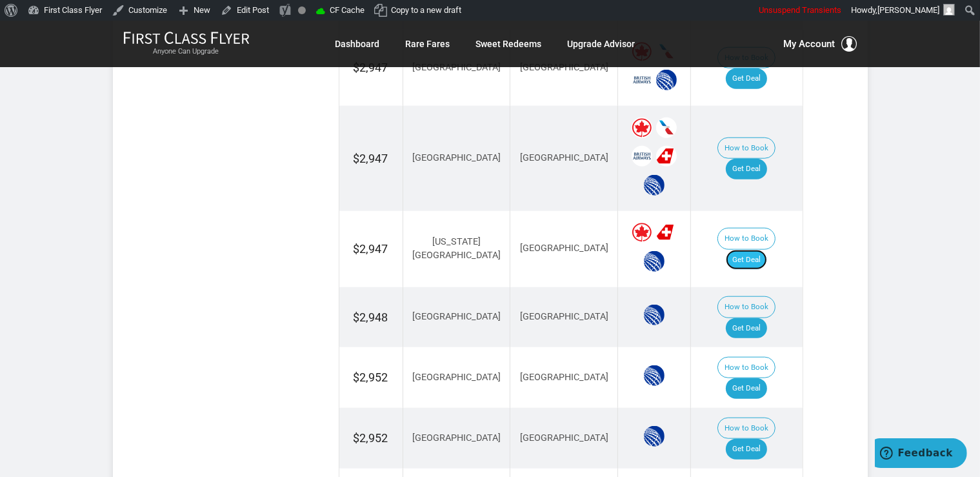
click at [755, 250] on link "Get Deal" at bounding box center [745, 260] width 41 height 21
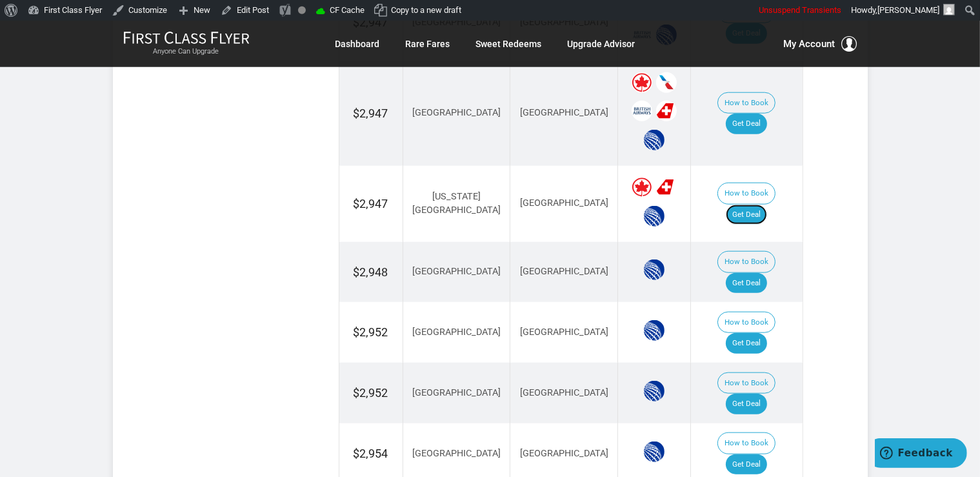
scroll to position [1362, 0]
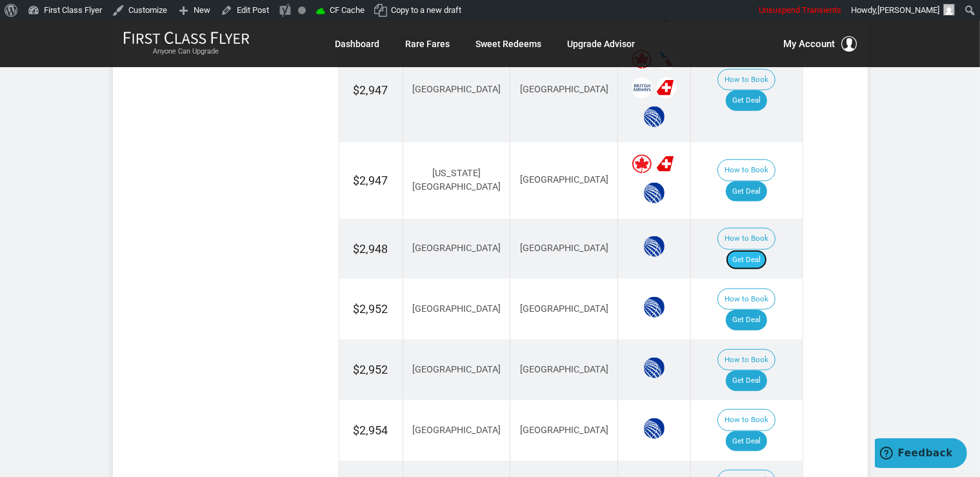
click at [765, 250] on link "Get Deal" at bounding box center [745, 260] width 41 height 21
click at [755, 310] on link "Get Deal" at bounding box center [745, 320] width 41 height 21
click at [758, 370] on link "Get Deal" at bounding box center [745, 380] width 41 height 21
click at [752, 370] on link "Get Deal" at bounding box center [745, 380] width 41 height 21
click at [744, 370] on link "Get Deal" at bounding box center [745, 380] width 41 height 21
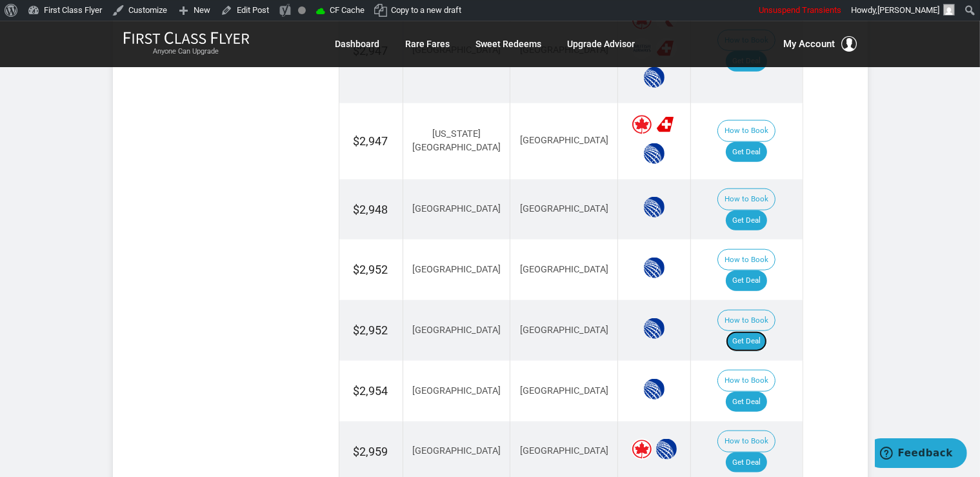
scroll to position [1430, 0]
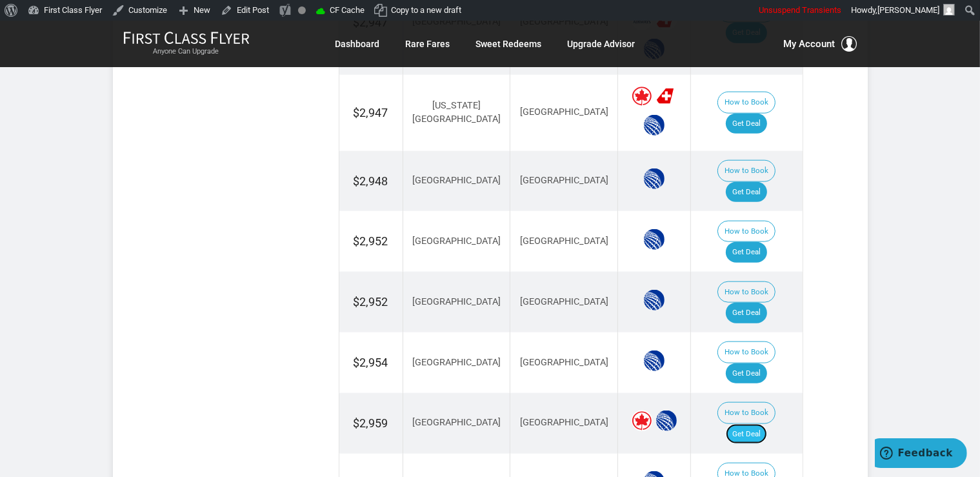
click at [750, 424] on link "Get Deal" at bounding box center [745, 434] width 41 height 21
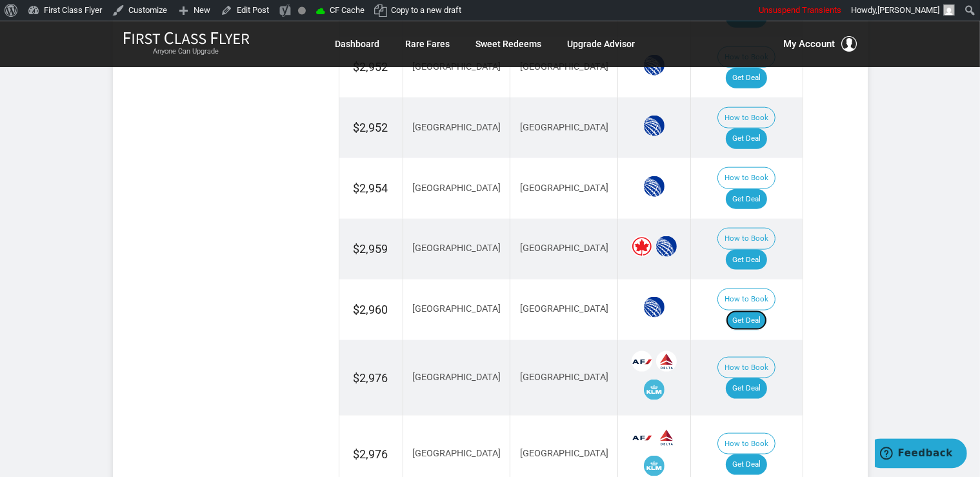
scroll to position [1634, 0]
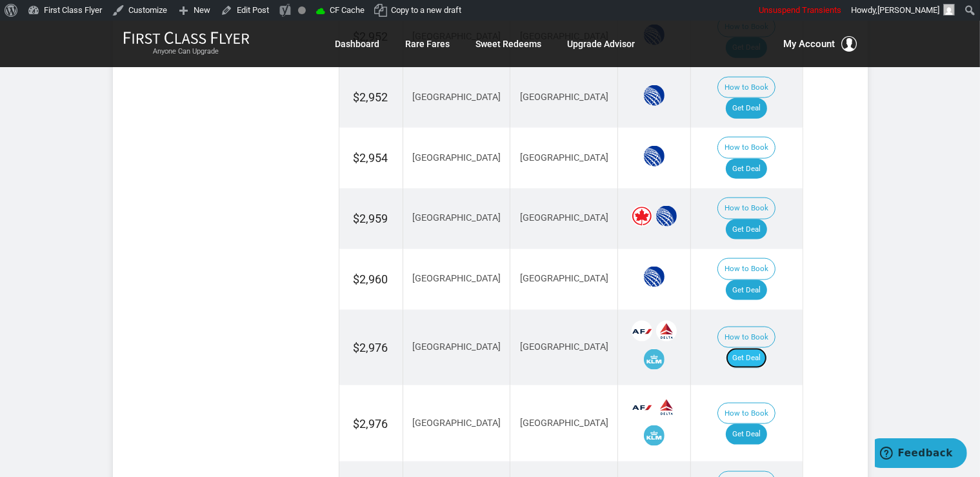
click at [762, 348] on link "Get Deal" at bounding box center [745, 358] width 41 height 21
click at [767, 424] on link "Get Deal" at bounding box center [745, 434] width 41 height 21
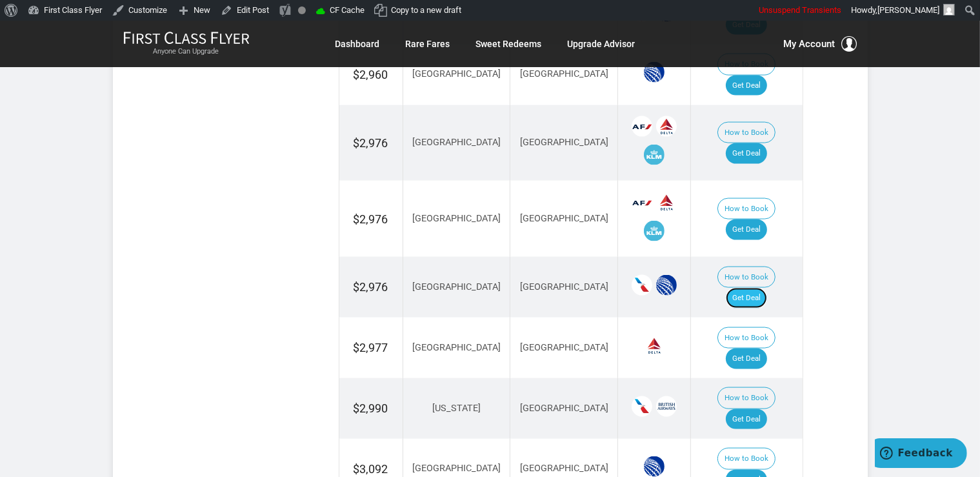
click at [754, 288] on link "Get Deal" at bounding box center [745, 298] width 41 height 21
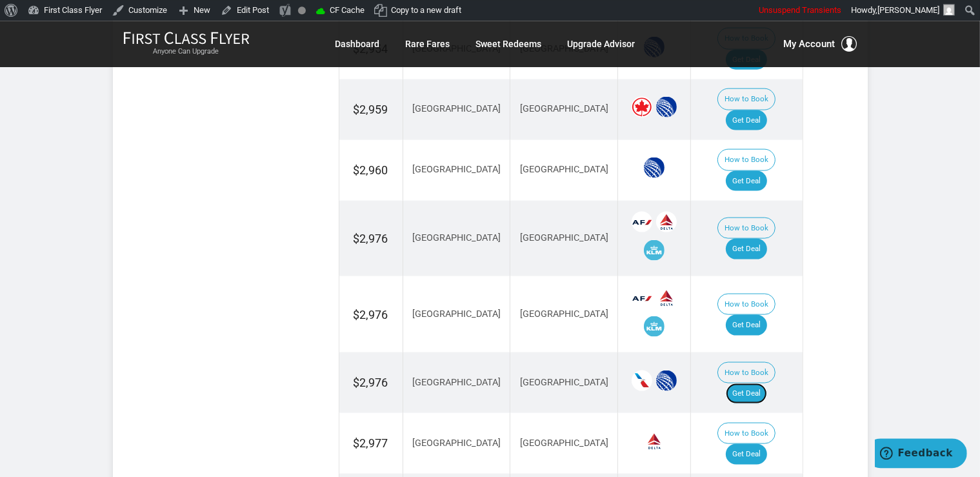
scroll to position [1770, 0]
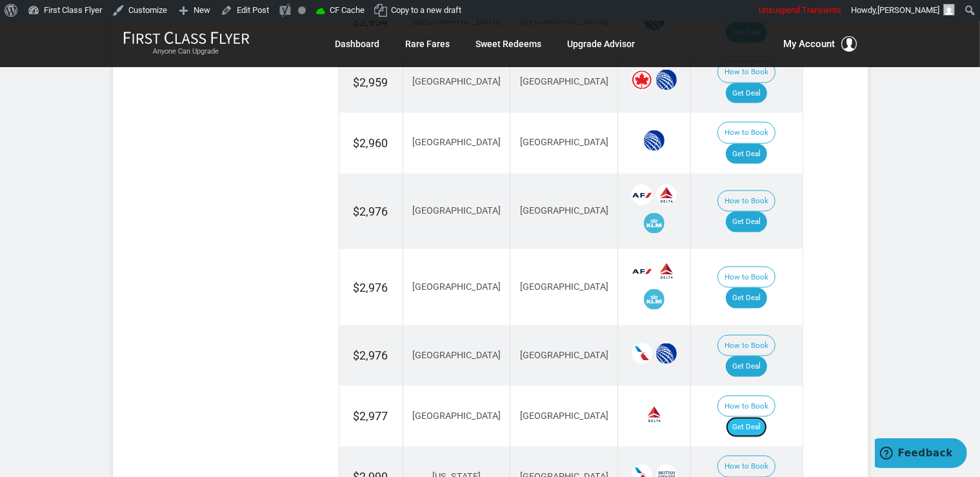
click at [760, 417] on link "Get Deal" at bounding box center [745, 427] width 41 height 21
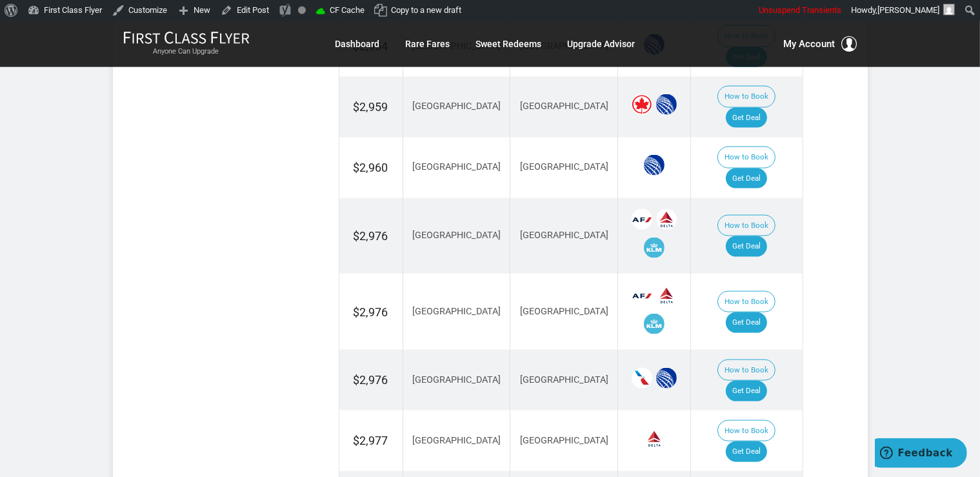
scroll to position [1882, 0]
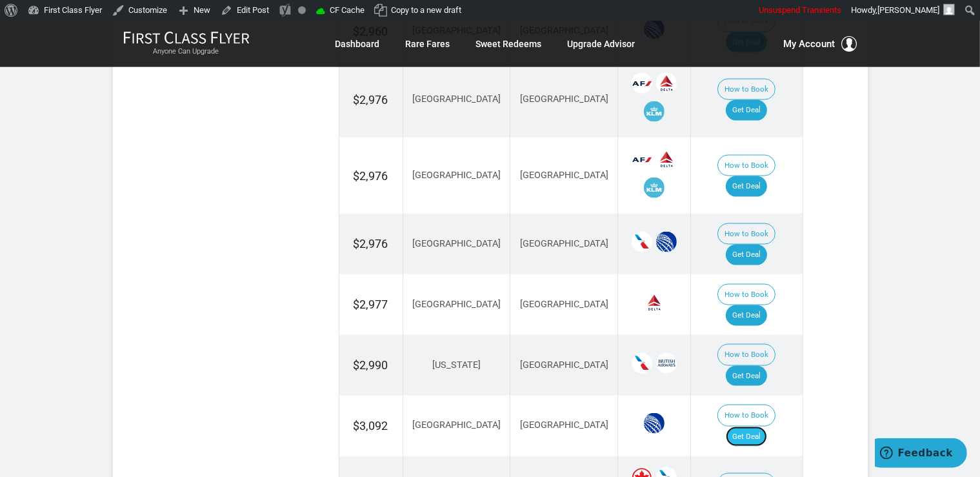
click at [755, 426] on link "Get Deal" at bounding box center [745, 436] width 41 height 21
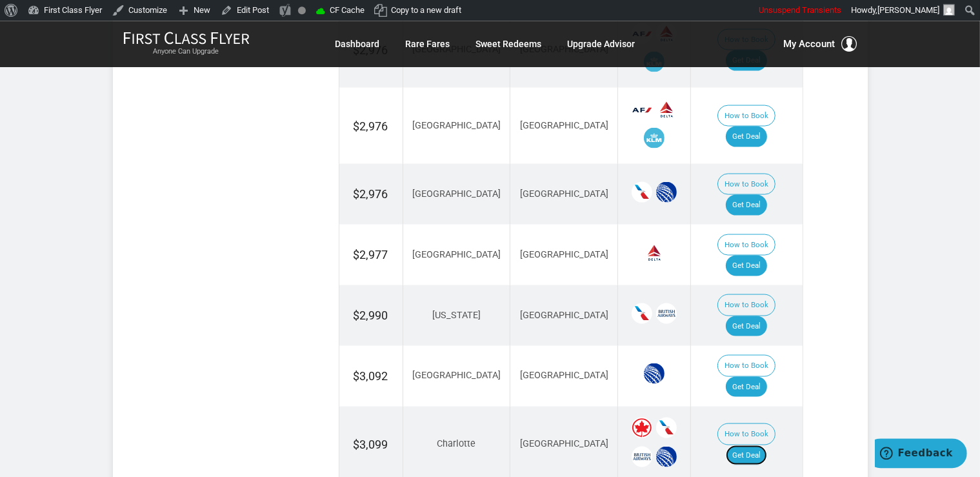
scroll to position [2018, 0]
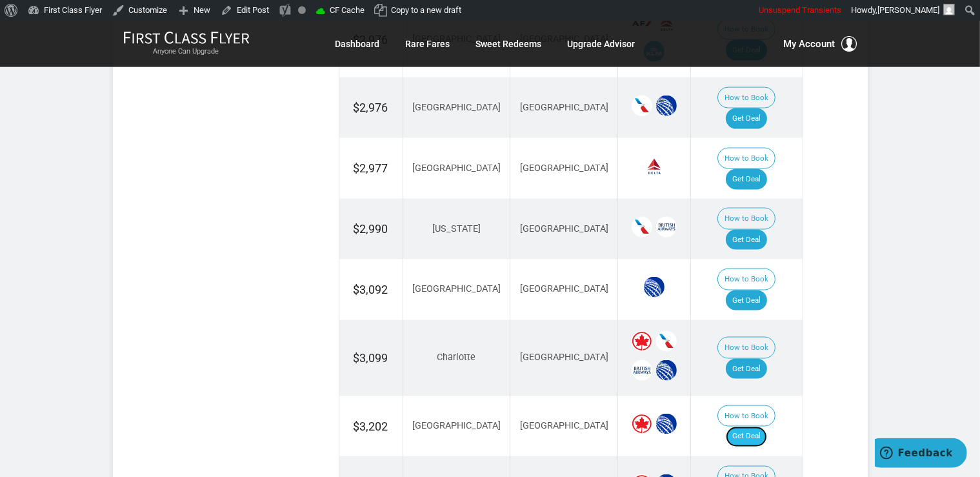
click at [752, 426] on link "Get Deal" at bounding box center [745, 436] width 41 height 21
